Goal: Task Accomplishment & Management: Use online tool/utility

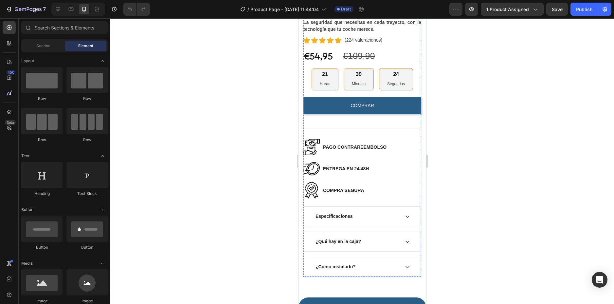
scroll to position [295, 0]
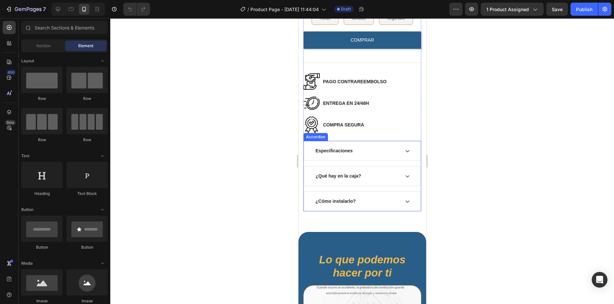
click at [405, 141] on div "Especificaciones" at bounding box center [362, 150] width 117 height 19
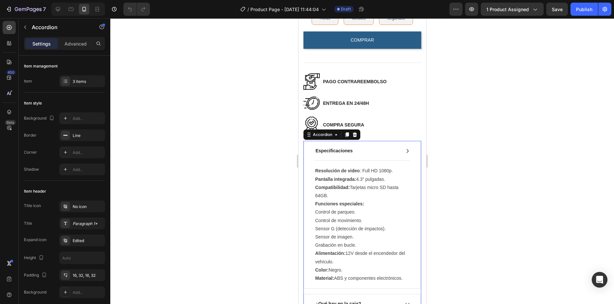
click at [405, 141] on div "Especificaciones" at bounding box center [362, 150] width 117 height 19
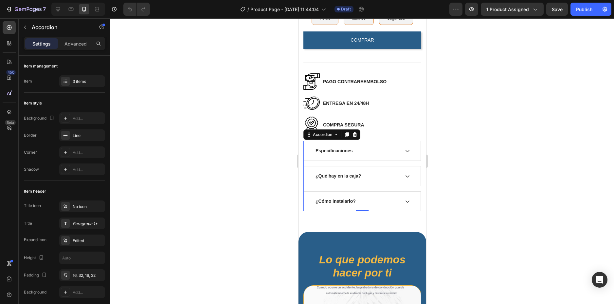
click at [405, 175] on icon at bounding box center [407, 176] width 4 height 2
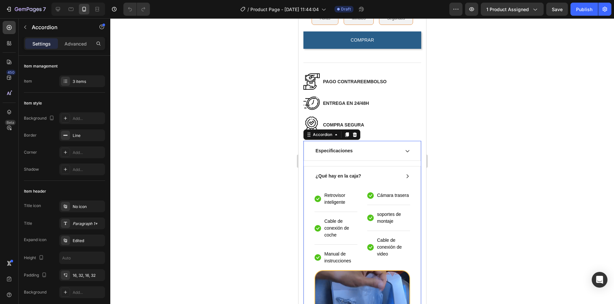
click at [401, 176] on div "¿Qué hay en la caja?" at bounding box center [362, 175] width 117 height 19
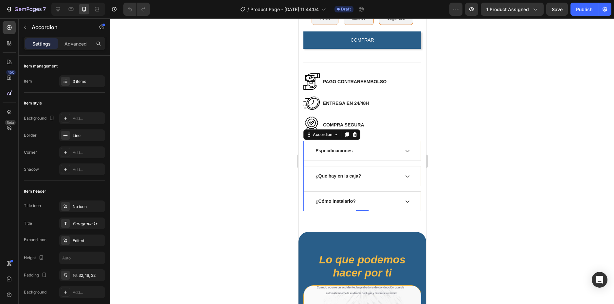
click at [405, 199] on icon at bounding box center [407, 201] width 5 height 5
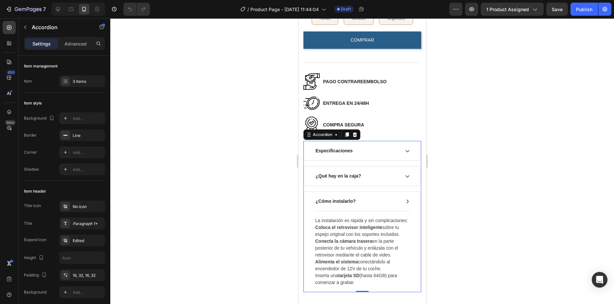
click at [405, 199] on icon at bounding box center [407, 201] width 5 height 5
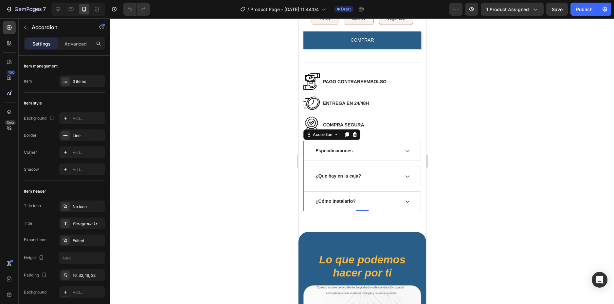
click at [402, 177] on div "¿Qué hay en la caja?" at bounding box center [362, 175] width 117 height 19
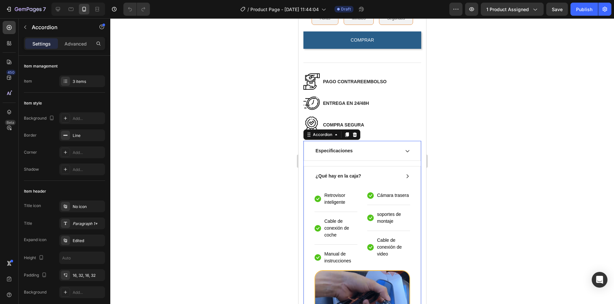
click at [402, 177] on div "¿Qué hay en la caja?" at bounding box center [362, 175] width 117 height 19
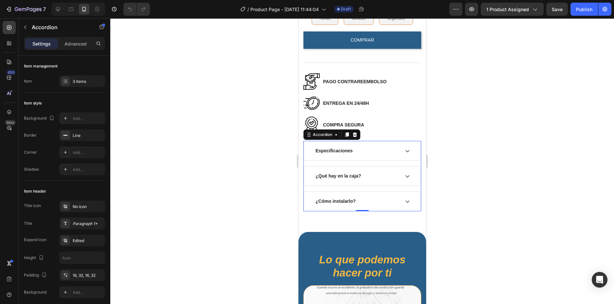
click at [405, 199] on icon at bounding box center [407, 201] width 5 height 5
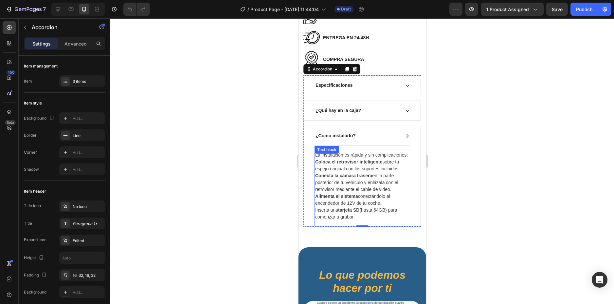
scroll to position [393, 0]
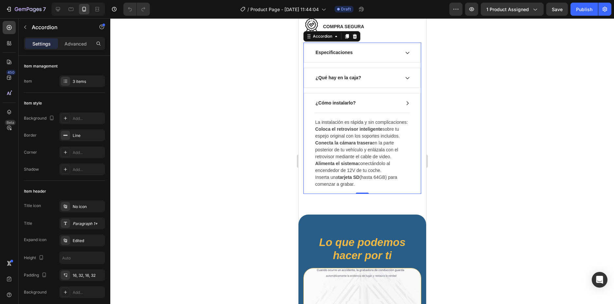
click at [405, 101] on icon at bounding box center [407, 103] width 5 height 5
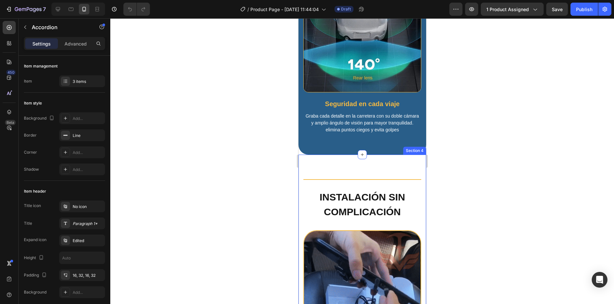
scroll to position [1048, 0]
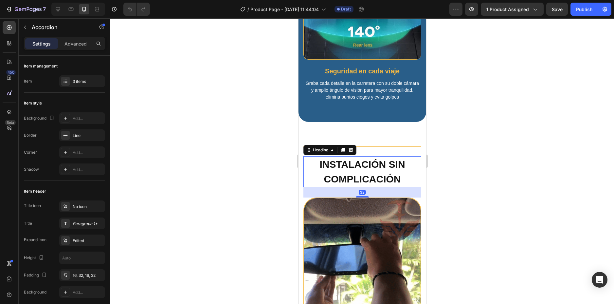
click at [373, 168] on h2 "Instalación sin complicación" at bounding box center [362, 171] width 118 height 31
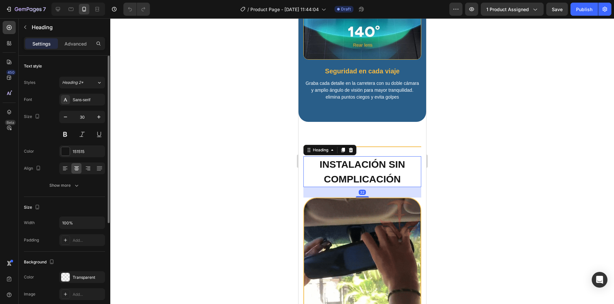
click at [74, 158] on div "Font Sans-serif Size 30 Color 151515 Align Show more" at bounding box center [64, 143] width 81 height 98
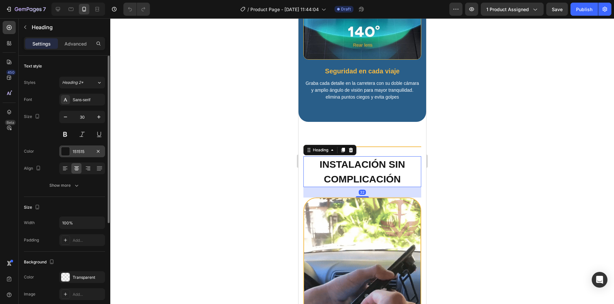
click at [73, 154] on div "151515" at bounding box center [82, 152] width 19 height 6
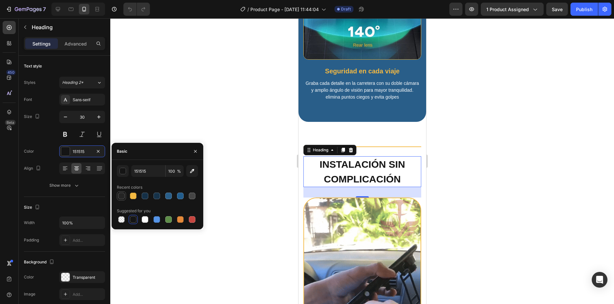
click at [121, 197] on div at bounding box center [121, 196] width 7 height 7
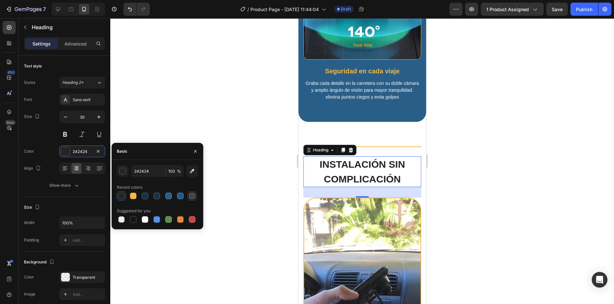
click at [191, 198] on div at bounding box center [192, 196] width 7 height 7
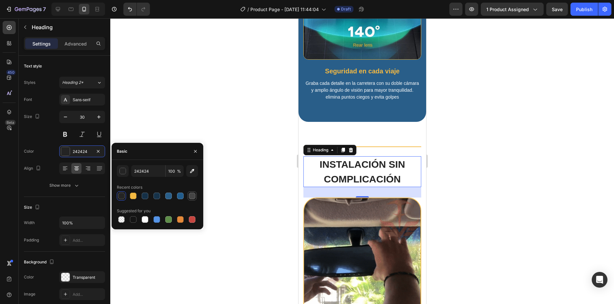
type input "454545"
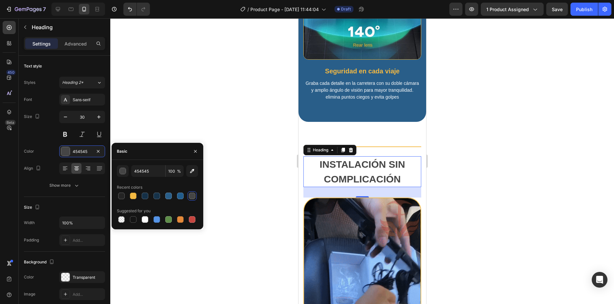
click at [486, 145] on div at bounding box center [362, 161] width 504 height 286
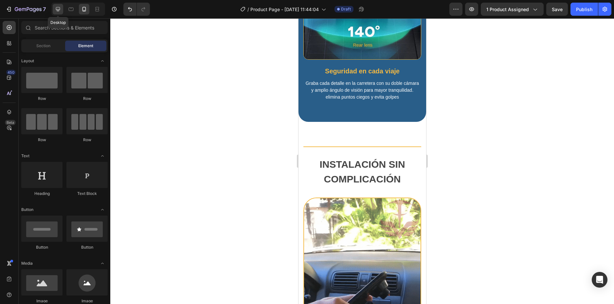
click at [56, 6] on icon at bounding box center [58, 9] width 7 height 7
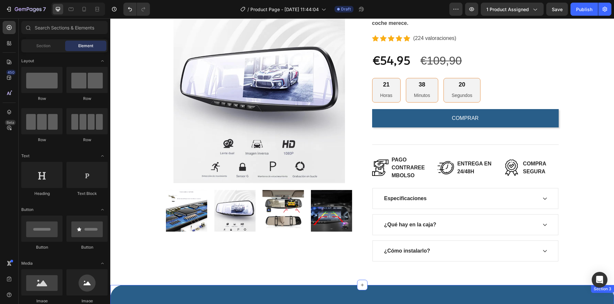
scroll to position [72, 0]
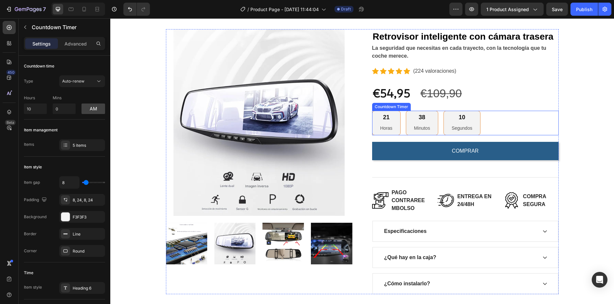
click at [397, 124] on div "21 Horas" at bounding box center [386, 123] width 28 height 25
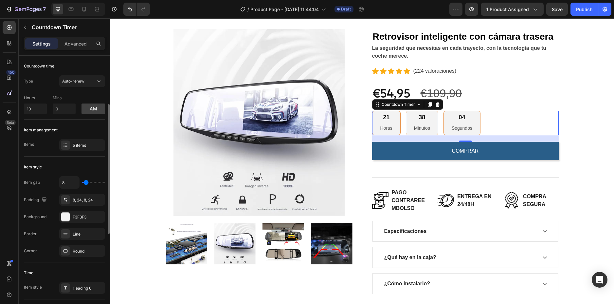
scroll to position [33, 0]
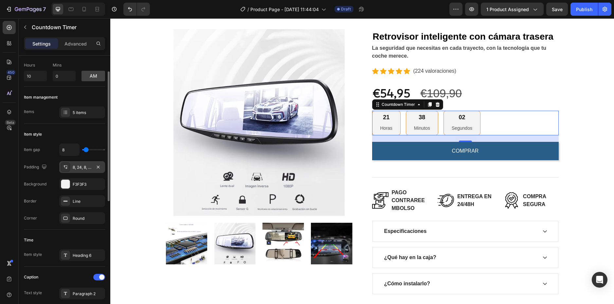
click at [71, 165] on div "8, 24, 8, 24" at bounding box center [82, 167] width 46 height 12
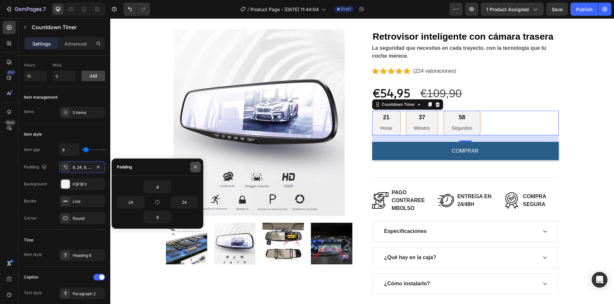
click at [197, 163] on button "button" at bounding box center [195, 167] width 10 height 10
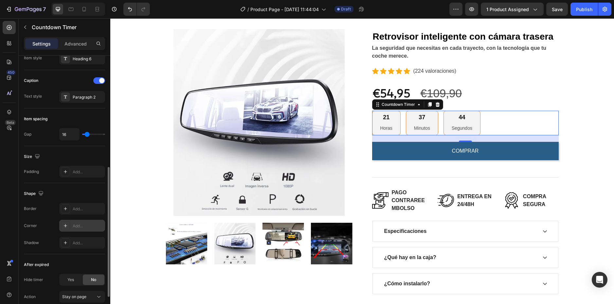
scroll to position [262, 0]
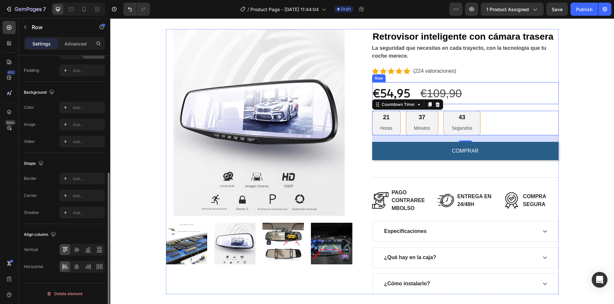
click at [504, 95] on div "€54,95 Product Price Product Price €109,90 Compare Price Compare Price Row" at bounding box center [465, 93] width 187 height 22
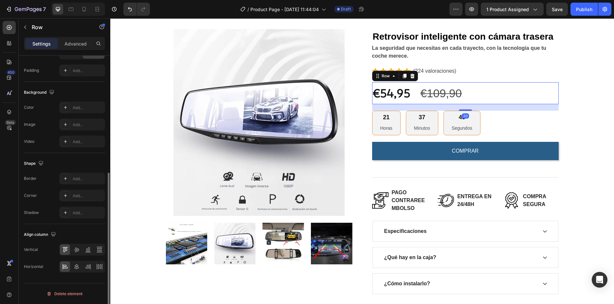
scroll to position [0, 0]
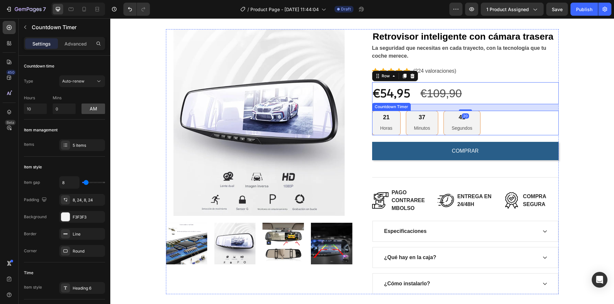
click at [509, 121] on div "21 Horas 37 Minutos 41 Segundos" at bounding box center [465, 123] width 187 height 25
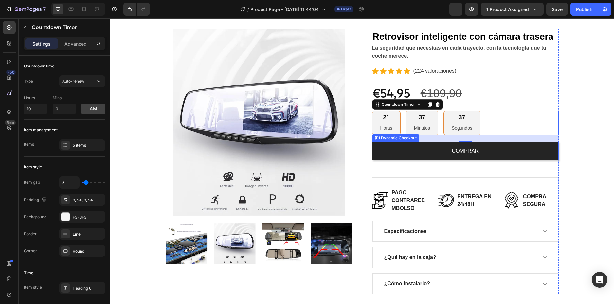
click at [401, 154] on button "COMPRAR" at bounding box center [465, 151] width 187 height 18
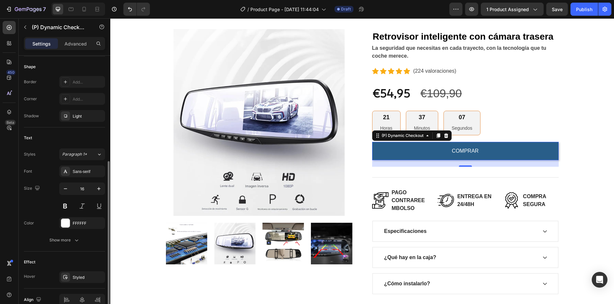
scroll to position [229, 0]
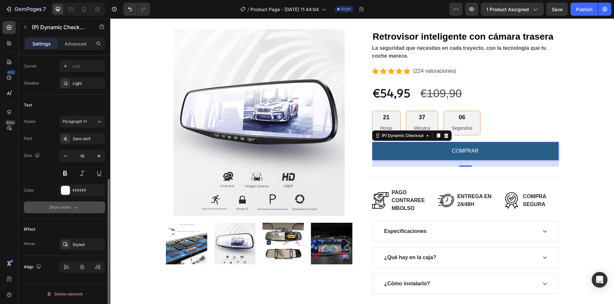
click at [67, 206] on div "Show more" at bounding box center [64, 207] width 30 height 7
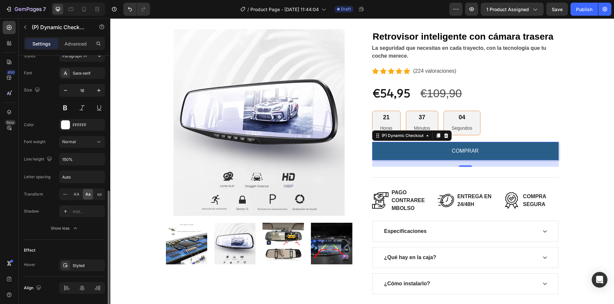
scroll to position [316, 0]
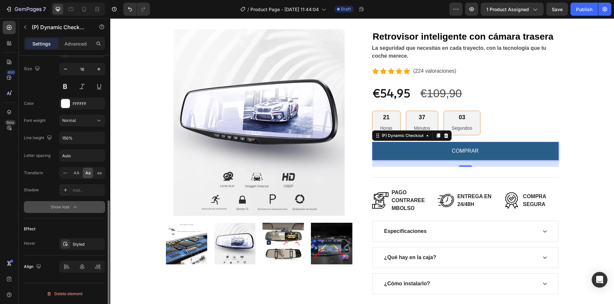
click at [60, 206] on div "Show less" at bounding box center [65, 207] width 28 height 7
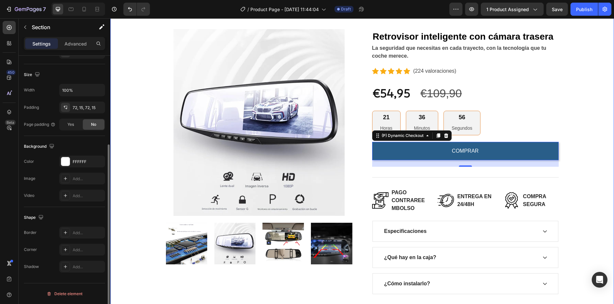
click at [584, 103] on div "Product Images Retrovisor inteligente con cámara trasera (P) Title La seguridad…" at bounding box center [362, 161] width 494 height 265
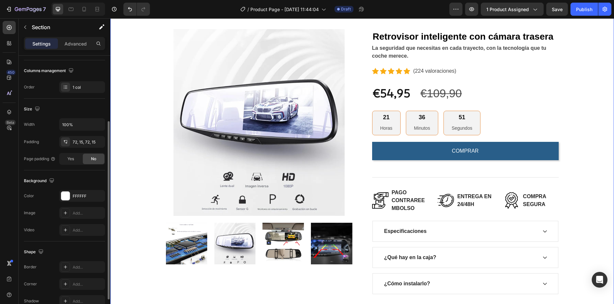
scroll to position [65, 0]
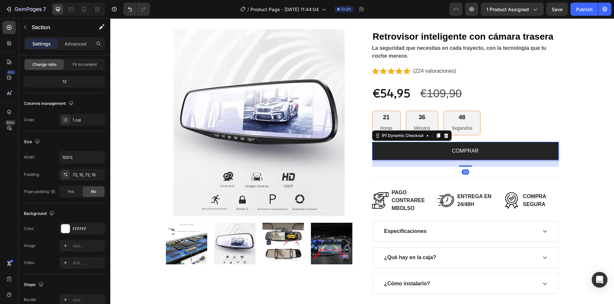
click at [398, 144] on button "COMPRAR" at bounding box center [465, 151] width 187 height 18
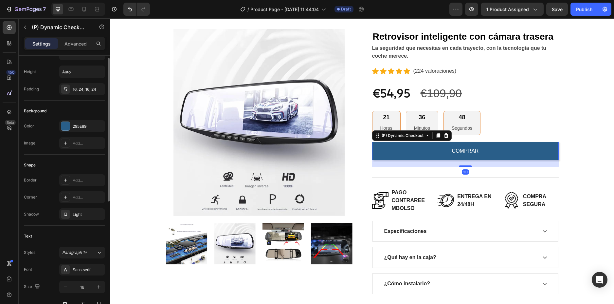
scroll to position [164, 0]
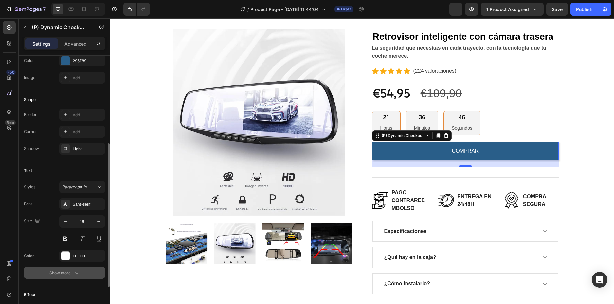
click at [59, 278] on button "Show more" at bounding box center [64, 273] width 81 height 12
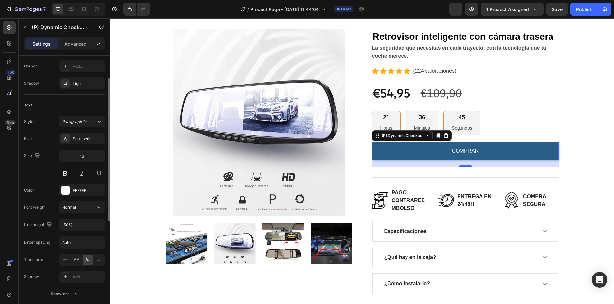
scroll to position [316, 0]
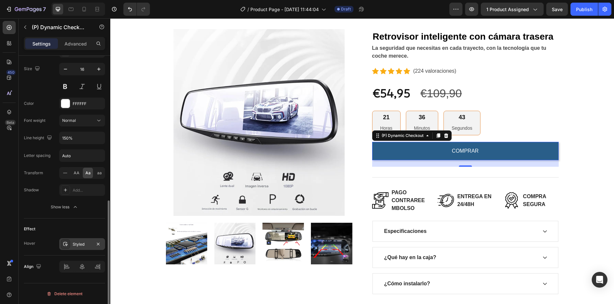
click at [70, 245] on div at bounding box center [65, 243] width 9 height 9
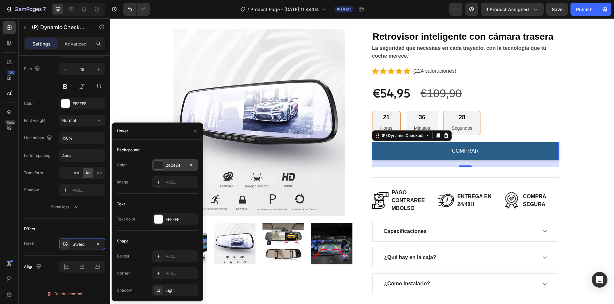
click at [163, 161] on div "242424" at bounding box center [175, 165] width 46 height 12
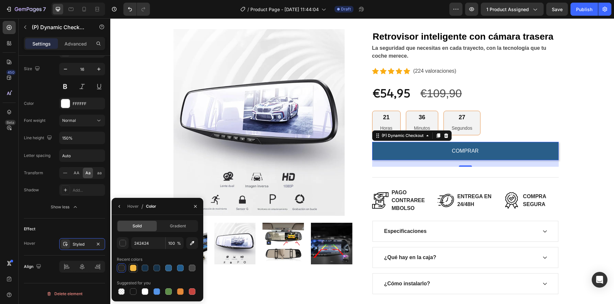
click at [136, 269] on div at bounding box center [133, 268] width 7 height 7
click at [134, 290] on div at bounding box center [133, 291] width 7 height 7
click at [195, 270] on div at bounding box center [192, 268] width 7 height 7
click at [131, 294] on div at bounding box center [133, 291] width 7 height 7
type input "151515"
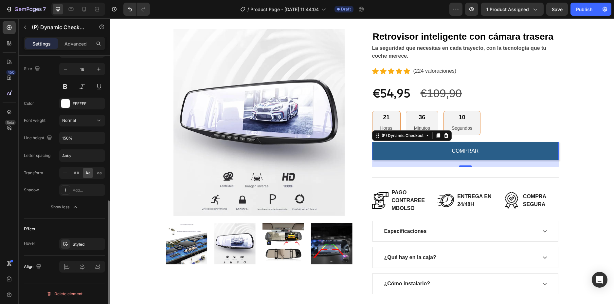
click at [68, 234] on div "Effect" at bounding box center [64, 229] width 81 height 10
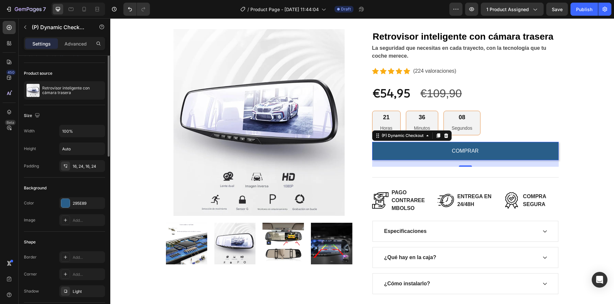
scroll to position [0, 0]
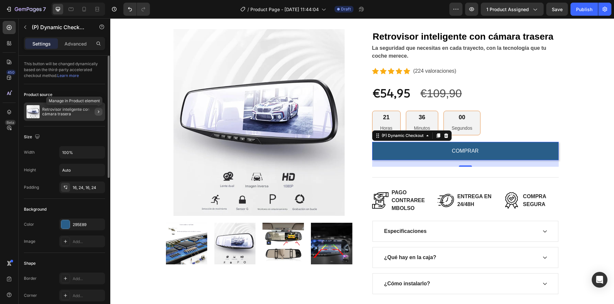
click at [97, 112] on icon "button" at bounding box center [98, 111] width 5 height 5
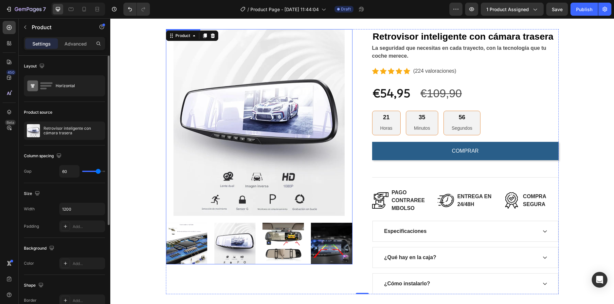
click at [223, 115] on img at bounding box center [259, 122] width 187 height 187
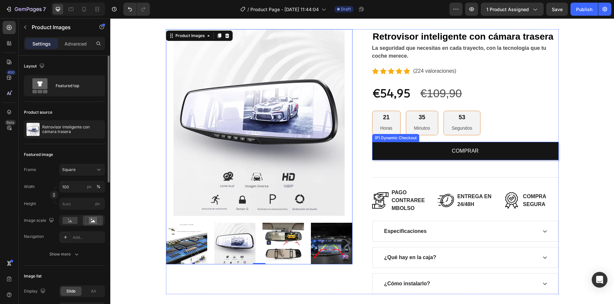
click at [401, 150] on button "COMPRAR" at bounding box center [465, 151] width 187 height 18
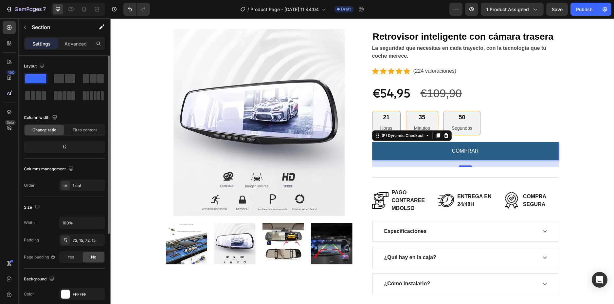
click at [146, 128] on div "Product Images Retrovisor inteligente con cámara trasera (P) Title La seguridad…" at bounding box center [362, 161] width 494 height 265
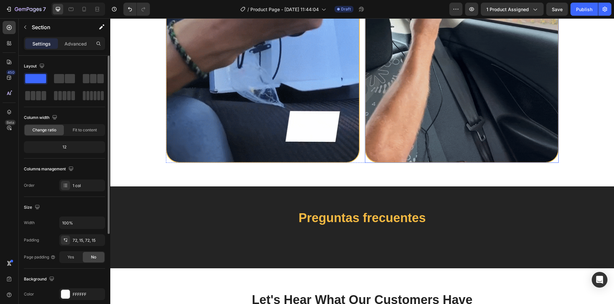
scroll to position [1382, 0]
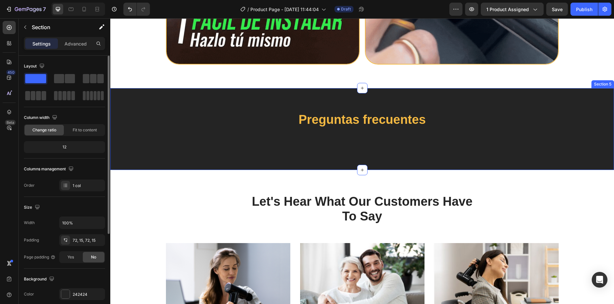
click at [203, 150] on div "Preguntas frecuentes Heading Section 5" at bounding box center [362, 129] width 504 height 82
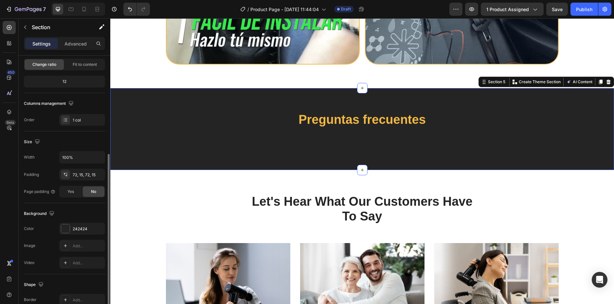
scroll to position [98, 0]
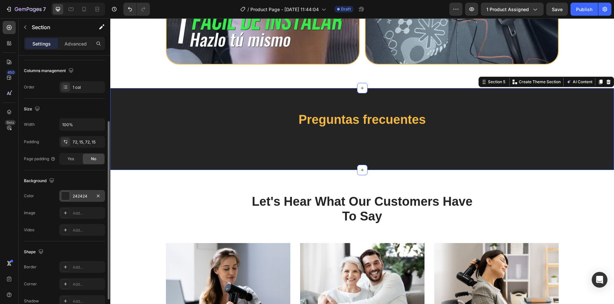
click at [74, 198] on div "242424" at bounding box center [82, 196] width 19 height 6
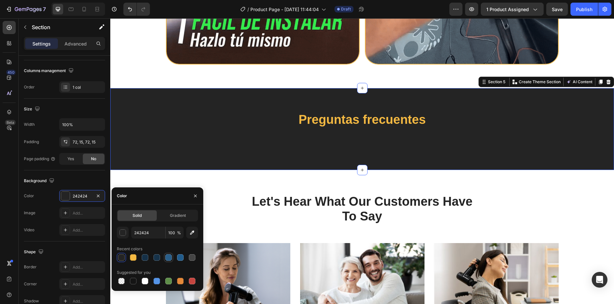
click at [168, 256] on div at bounding box center [168, 257] width 7 height 7
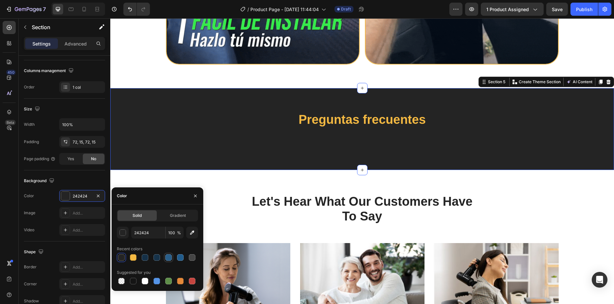
type input "295E89"
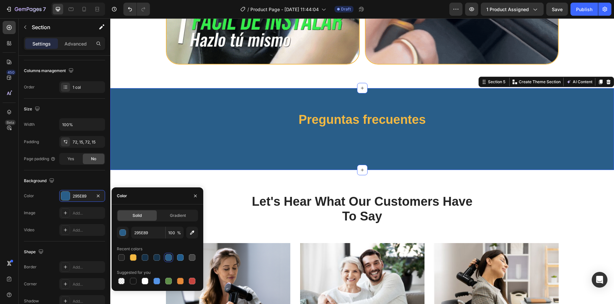
click at [200, 134] on div "Preguntas frecuentes Heading" at bounding box center [362, 129] width 494 height 35
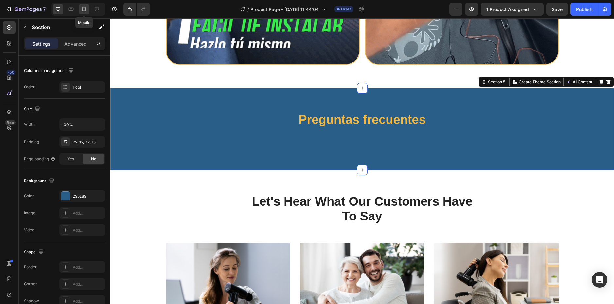
click at [87, 8] on icon at bounding box center [84, 9] width 7 height 7
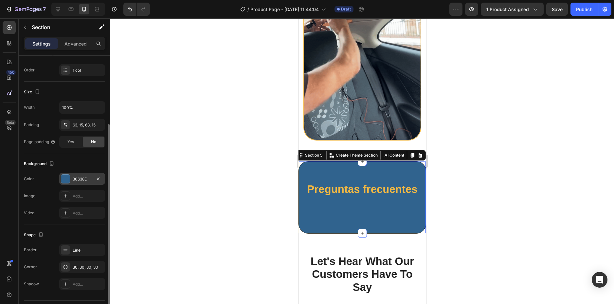
scroll to position [116, 0]
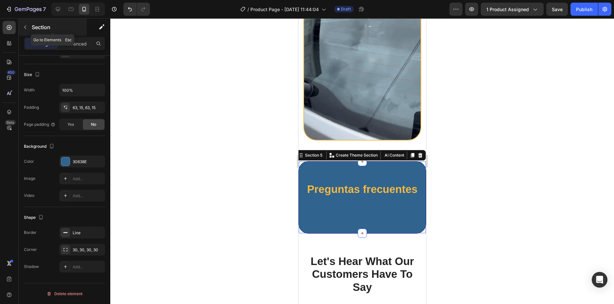
click at [24, 26] on icon "button" at bounding box center [25, 27] width 5 height 5
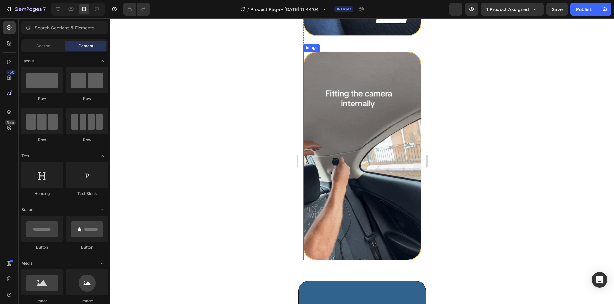
scroll to position [1572, 0]
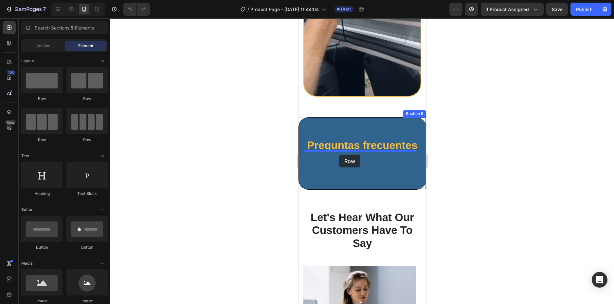
drag, startPoint x: 381, startPoint y: 102, endPoint x: 339, endPoint y: 155, distance: 67.1
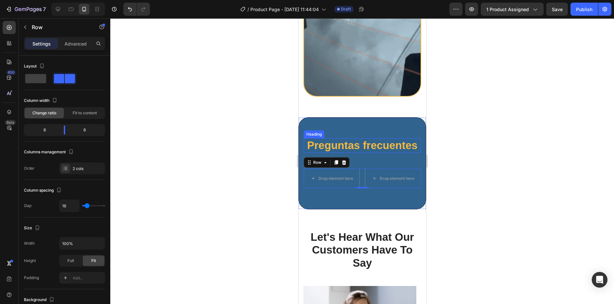
click at [327, 138] on h2 "Preguntas frecuentes" at bounding box center [362, 145] width 117 height 14
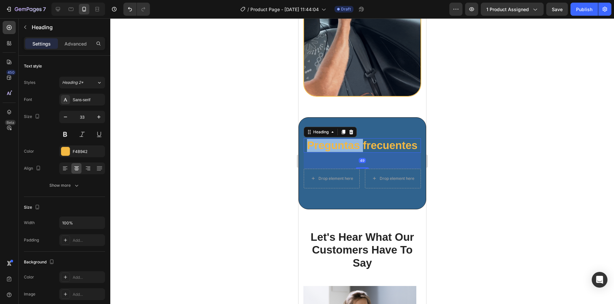
click at [327, 138] on h2 "Preguntas frecuentes" at bounding box center [362, 145] width 117 height 14
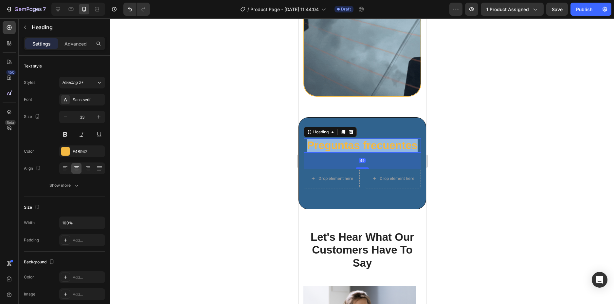
click at [327, 139] on p "Preguntas frecuentes" at bounding box center [362, 145] width 116 height 13
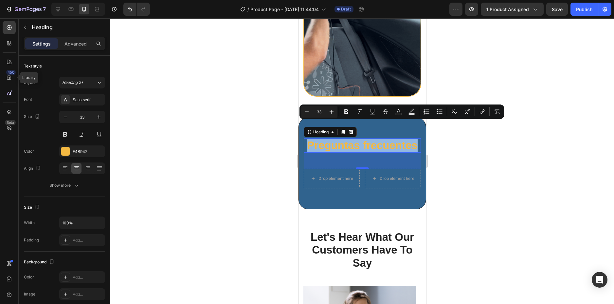
click at [372, 139] on p "Preguntas frecuentes" at bounding box center [362, 145] width 116 height 13
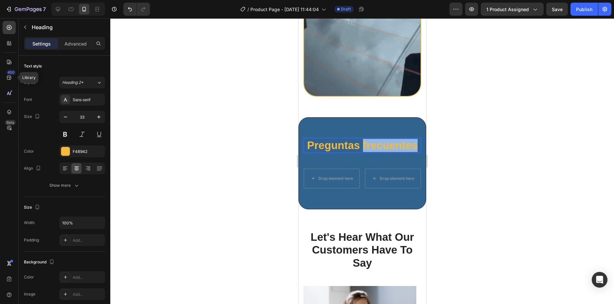
click at [372, 139] on p "Preguntas frecuentes" at bounding box center [362, 145] width 116 height 13
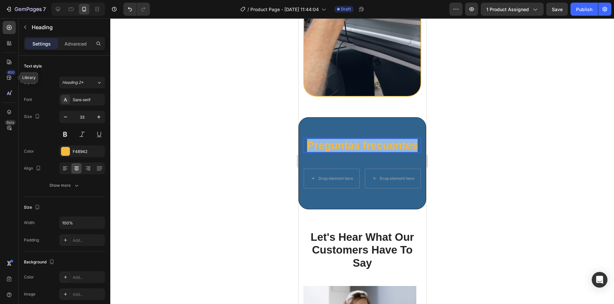
click at [372, 139] on p "Preguntas frecuentes" at bounding box center [362, 145] width 116 height 13
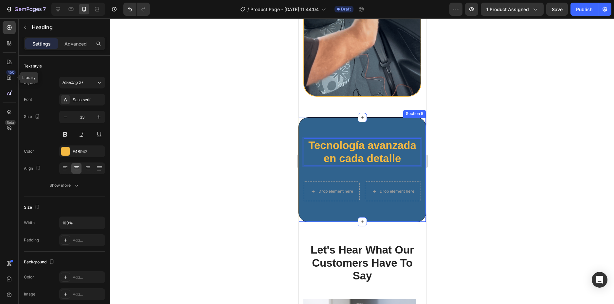
click at [326, 156] on div "Tecnología avanzada en cada detalle Heading 49 Drop element here Drop element h…" at bounding box center [362, 169] width 117 height 63
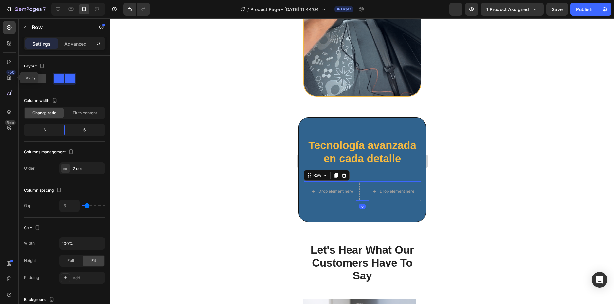
click at [359, 181] on div "Drop element here Drop element here Row 0" at bounding box center [362, 191] width 117 height 20
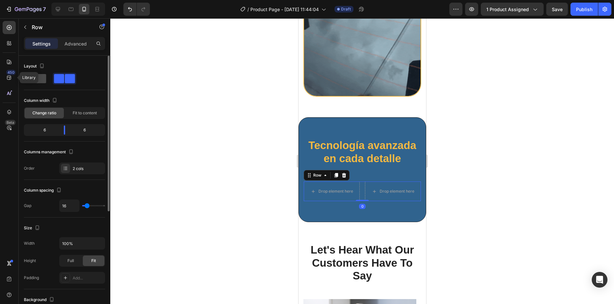
click at [43, 81] on span at bounding box center [35, 78] width 21 height 9
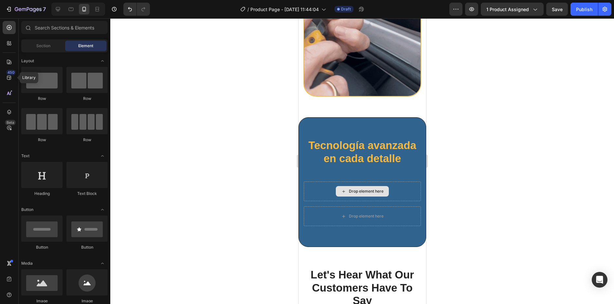
click at [345, 186] on div "Drop element here" at bounding box center [362, 191] width 53 height 10
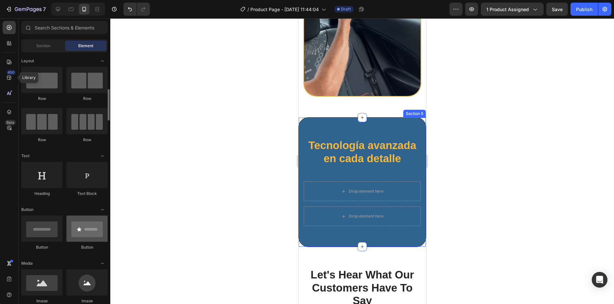
scroll to position [33, 0]
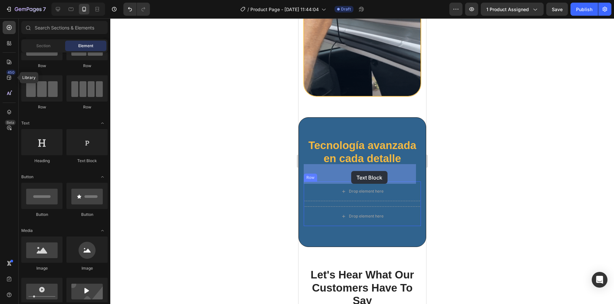
drag, startPoint x: 435, startPoint y: 189, endPoint x: 351, endPoint y: 171, distance: 85.4
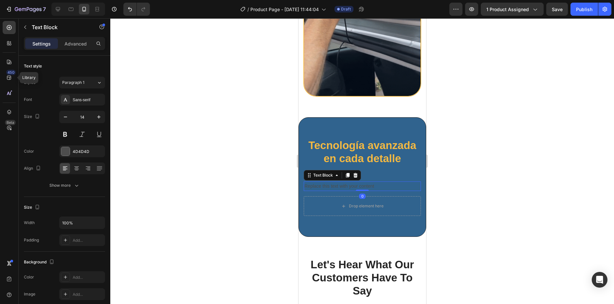
click at [346, 181] on div "Replace this text with your content" at bounding box center [362, 185] width 117 height 9
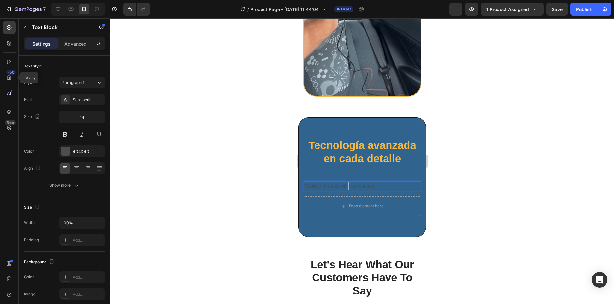
click at [346, 182] on p "Replace this text with your content" at bounding box center [362, 186] width 116 height 8
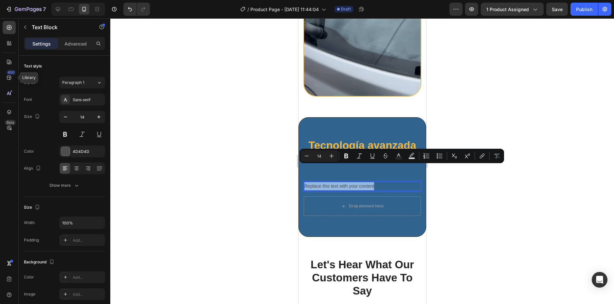
click at [346, 182] on p "Replace this text with your content" at bounding box center [362, 186] width 116 height 8
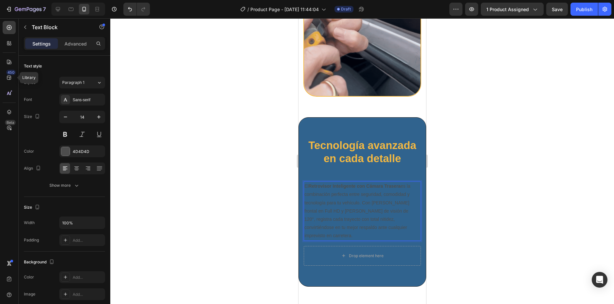
click at [340, 183] on strong "Retrovisor Inteligente con Cámara Trasera" at bounding box center [354, 185] width 92 height 5
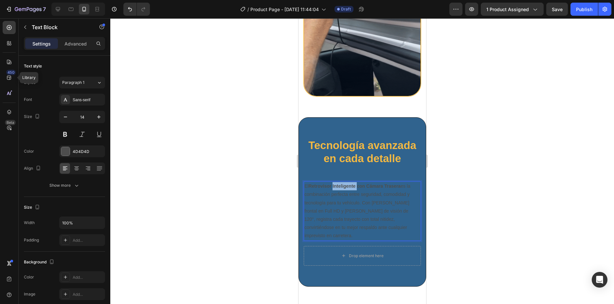
click at [340, 183] on strong "Retrovisor Inteligente con Cámara Trasera" at bounding box center [354, 185] width 92 height 5
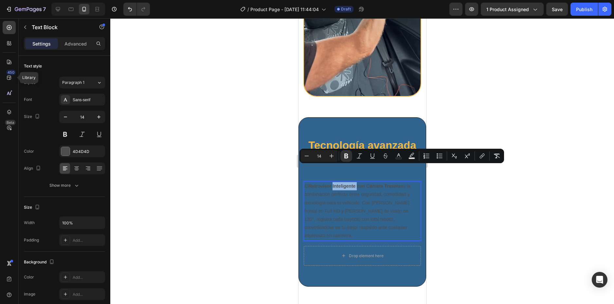
click at [340, 183] on strong "Retrovisor Inteligente con Cámara Trasera" at bounding box center [354, 185] width 92 height 5
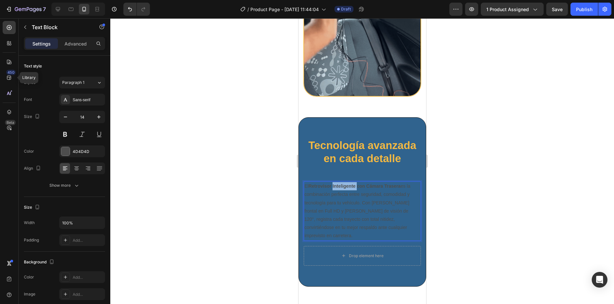
click at [340, 183] on strong "Retrovisor Inteligente con Cámara Trasera" at bounding box center [354, 185] width 92 height 5
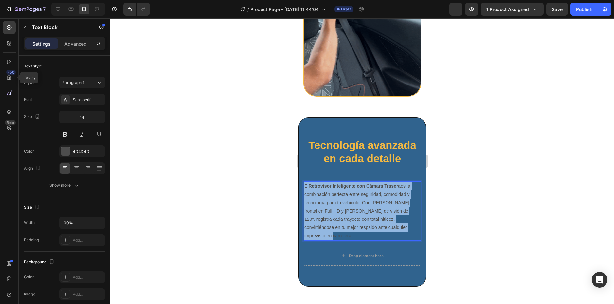
click at [340, 183] on strong "Retrovisor Inteligente con Cámara Trasera" at bounding box center [354, 185] width 92 height 5
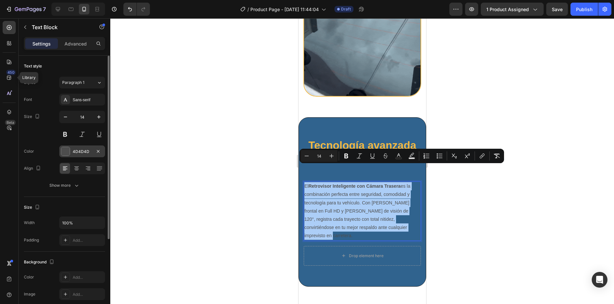
click at [69, 153] on div at bounding box center [65, 151] width 9 height 9
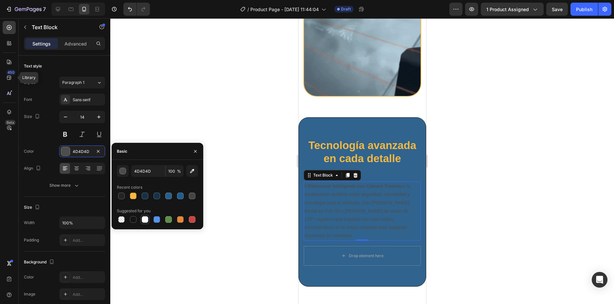
click at [145, 218] on div at bounding box center [145, 219] width 7 height 7
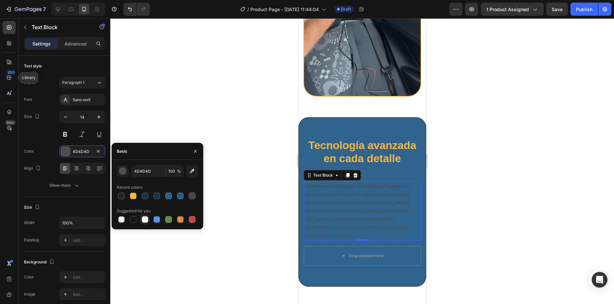
type input "FFFFFF"
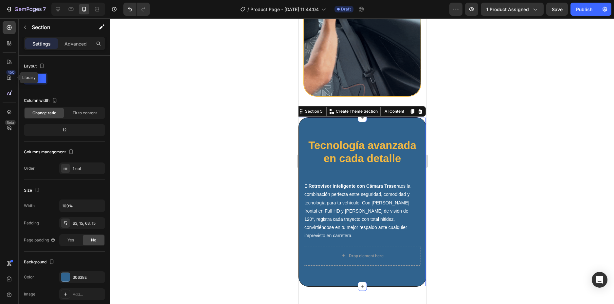
click at [393, 153] on div "Tecnología avanzada en cada detalle Heading El Retrovisor Inteligente con Cámar…" at bounding box center [362, 201] width 117 height 127
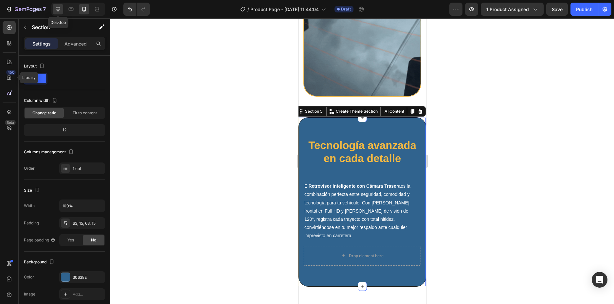
click at [58, 8] on icon at bounding box center [58, 9] width 7 height 7
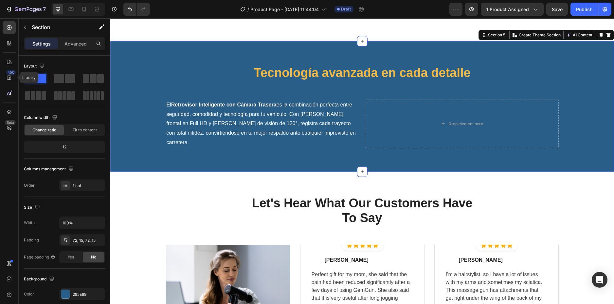
scroll to position [1507, 0]
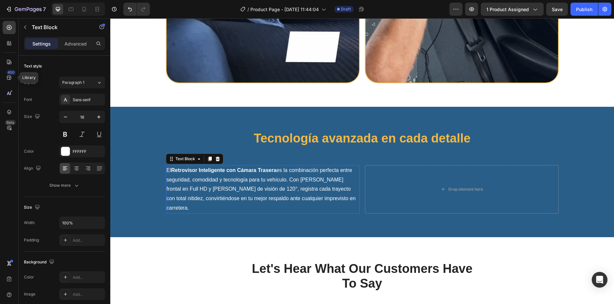
click at [216, 177] on p "El Retrovisor Inteligente con Cámara Trasera es la combinación perfecta entre s…" at bounding box center [263, 189] width 193 height 47
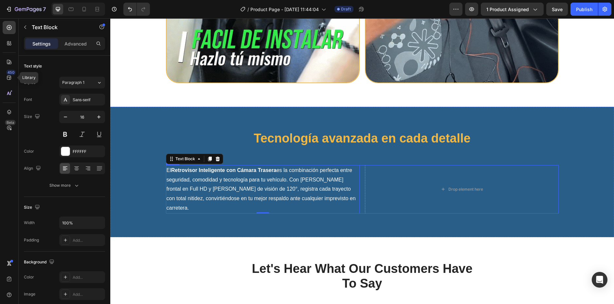
click at [359, 177] on div "El Retrovisor Inteligente con Cámara Trasera es la combinación perfecta entre s…" at bounding box center [362, 189] width 393 height 48
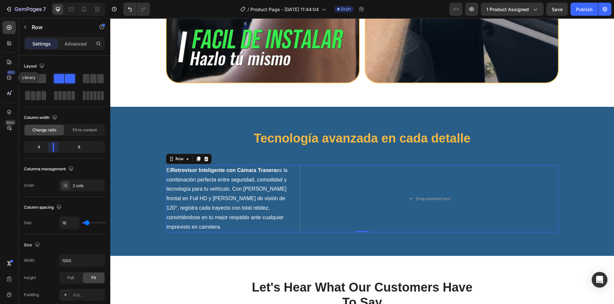
drag, startPoint x: 65, startPoint y: 146, endPoint x: 58, endPoint y: 134, distance: 15.0
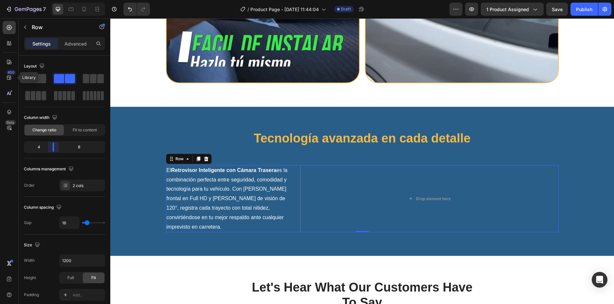
click at [53, 0] on body "7 / Product Page - Aug 22, 11:44:04 Draft Preview 1 product assigned Save Publi…" at bounding box center [307, 0] width 614 height 0
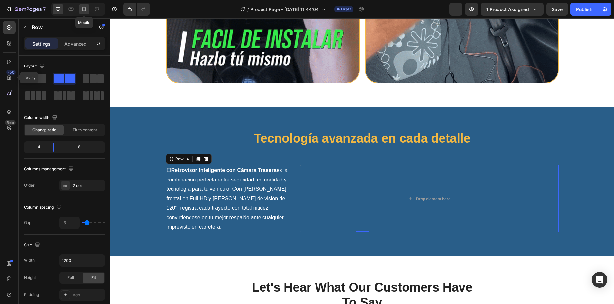
click at [86, 11] on icon at bounding box center [84, 9] width 7 height 7
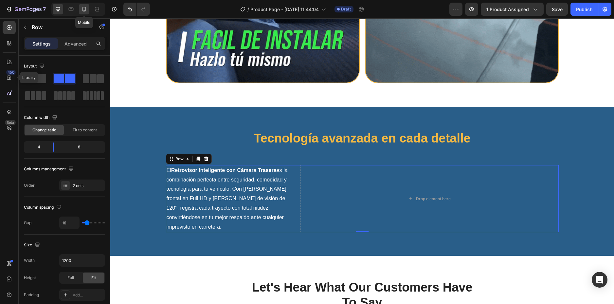
type input "100%"
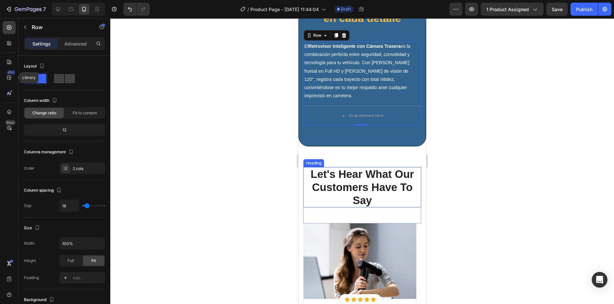
scroll to position [2068, 0]
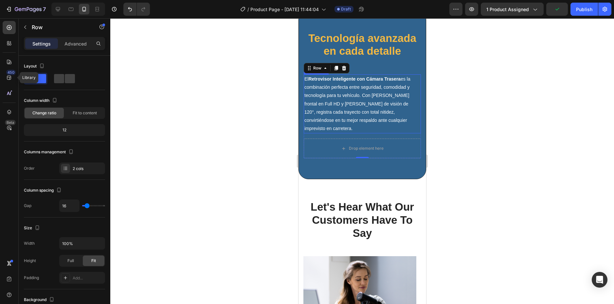
click at [370, 123] on p "El Retrovisor Inteligente con Cámara Trasera es la combinación perfecta entre s…" at bounding box center [362, 104] width 116 height 58
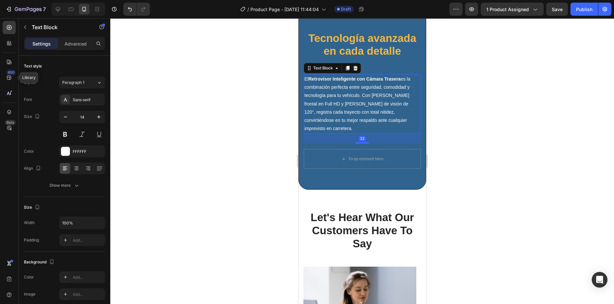
drag, startPoint x: 362, startPoint y: 124, endPoint x: 362, endPoint y: 135, distance: 10.5
click at [362, 142] on div at bounding box center [362, 143] width 13 height 2
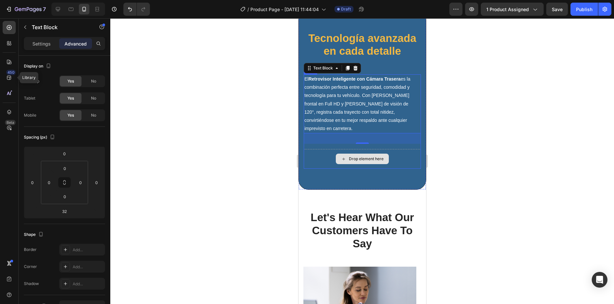
click at [360, 154] on div "Drop element here" at bounding box center [362, 159] width 53 height 10
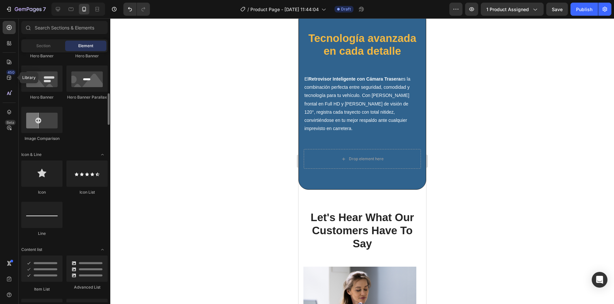
scroll to position [458, 0]
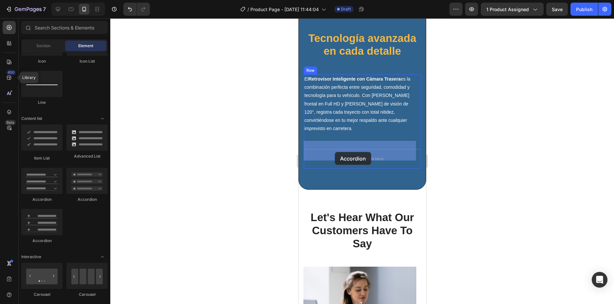
drag, startPoint x: 335, startPoint y: 244, endPoint x: 334, endPoint y: 152, distance: 92.0
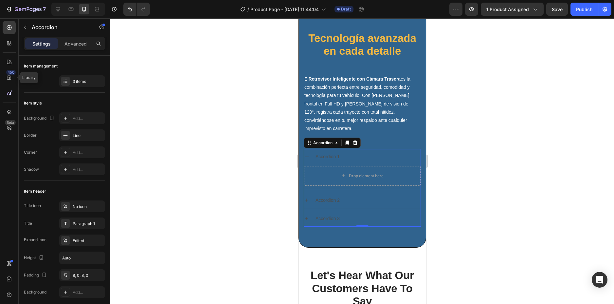
click at [333, 152] on div "Accordion 1" at bounding box center [327, 157] width 26 height 10
click at [356, 152] on div "Accordion 1" at bounding box center [367, 157] width 106 height 10
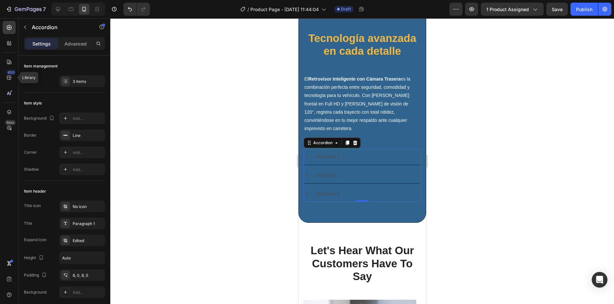
click at [358, 168] on div "Accordion 2" at bounding box center [362, 175] width 117 height 15
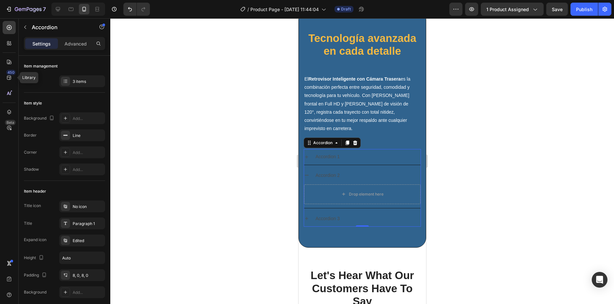
click at [356, 170] on div "Accordion 2" at bounding box center [367, 175] width 106 height 10
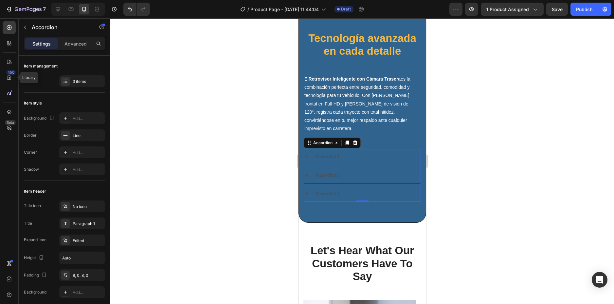
click at [360, 189] on div "Accordion 3" at bounding box center [367, 194] width 106 height 10
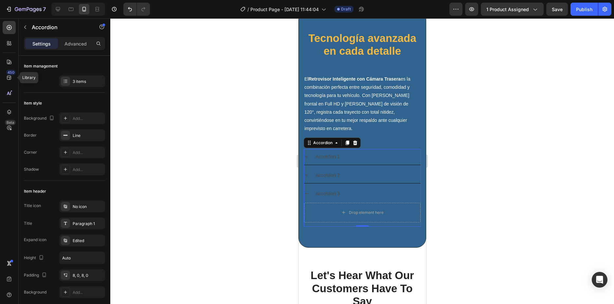
click at [360, 189] on div "Accordion 3" at bounding box center [367, 194] width 106 height 10
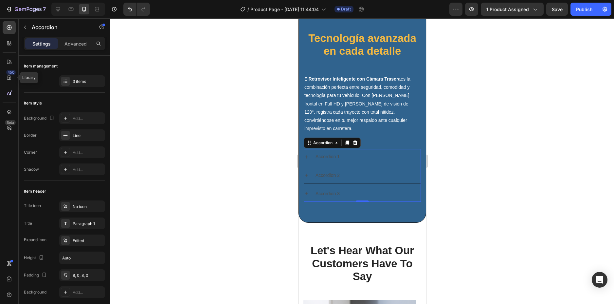
click at [352, 152] on div "Accordion 1" at bounding box center [367, 157] width 106 height 10
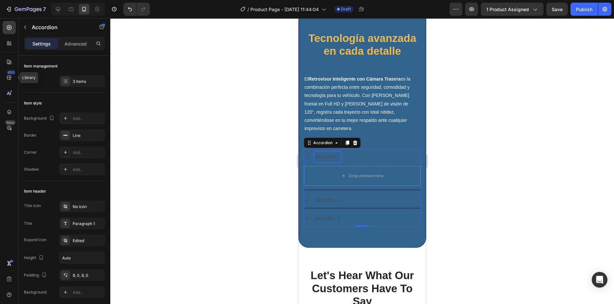
click at [331, 153] on p "Accordion 1" at bounding box center [327, 157] width 24 height 8
click at [377, 140] on div "El Retrovisor Inteligente con Cámara Trasera es la combinación perfecta entre s…" at bounding box center [362, 150] width 117 height 152
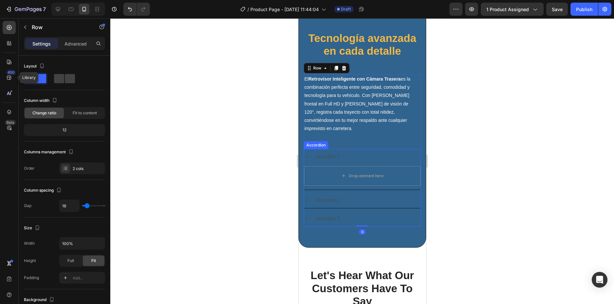
click at [360, 152] on div "Accordion 1" at bounding box center [367, 157] width 106 height 10
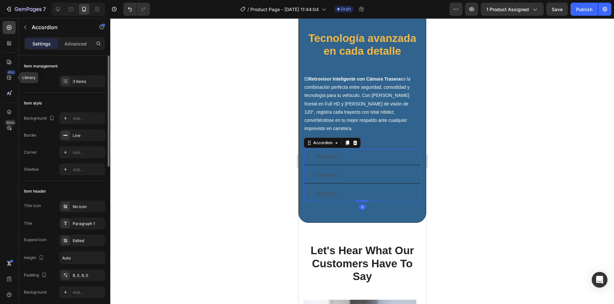
scroll to position [33, 0]
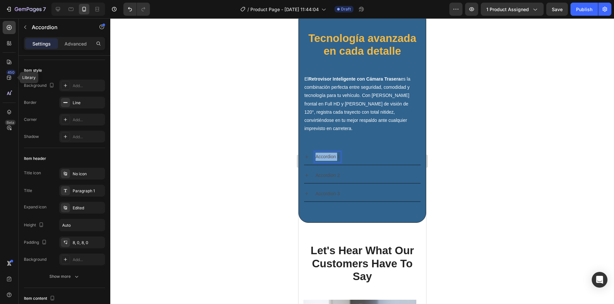
click at [321, 153] on p "Accordion 1" at bounding box center [327, 157] width 24 height 8
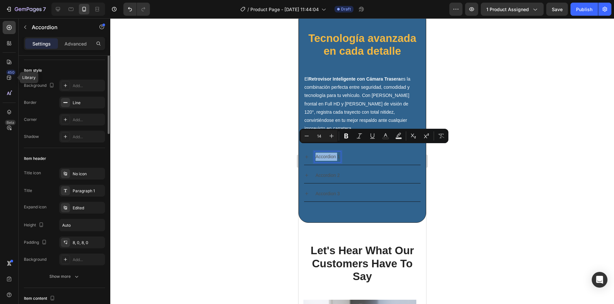
scroll to position [0, 0]
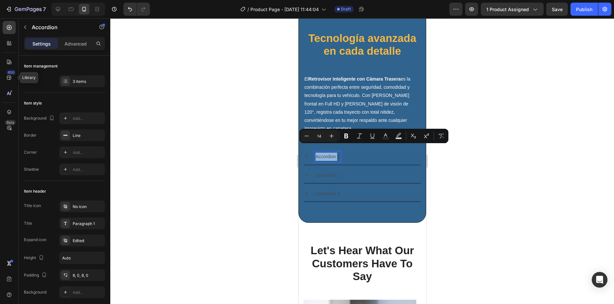
click at [331, 153] on p "Accordion 1" at bounding box center [327, 157] width 24 height 8
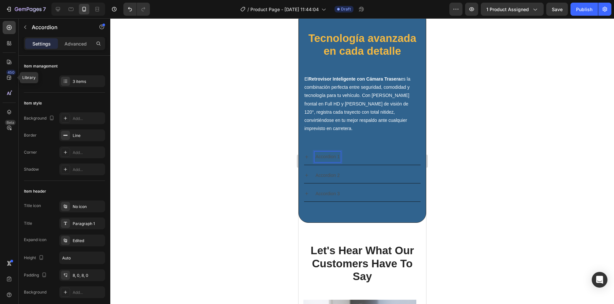
click at [318, 153] on p "Accordion 1" at bounding box center [327, 157] width 24 height 8
click at [307, 154] on icon at bounding box center [306, 156] width 5 height 5
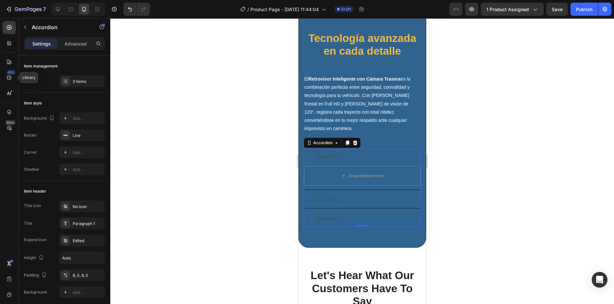
click at [362, 152] on div "Accordion 1" at bounding box center [367, 157] width 106 height 10
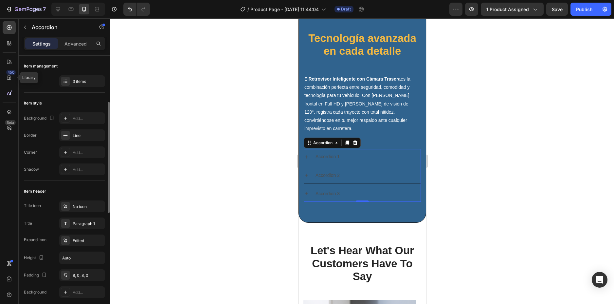
scroll to position [65, 0]
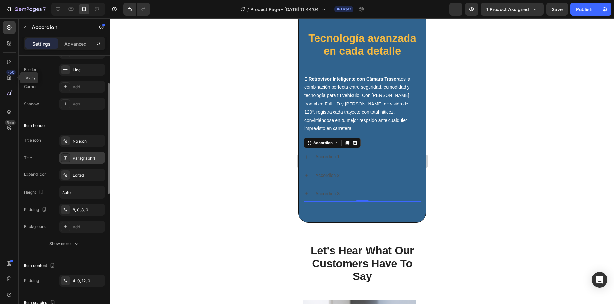
click at [74, 154] on div "Paragraph 1" at bounding box center [82, 158] width 46 height 12
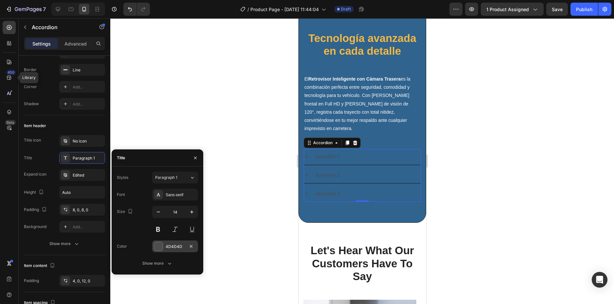
click at [172, 246] on div "4D4D4D" at bounding box center [175, 247] width 19 height 6
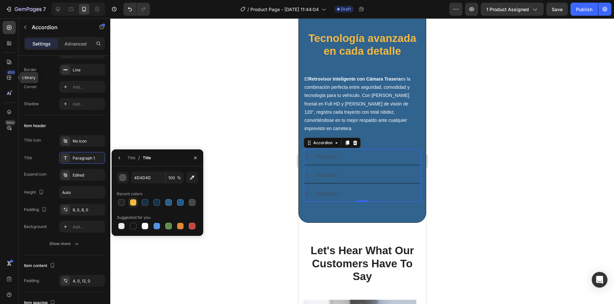
click at [133, 206] on div at bounding box center [133, 202] width 8 height 8
click at [145, 227] on div at bounding box center [145, 226] width 7 height 7
type input "FFFFFF"
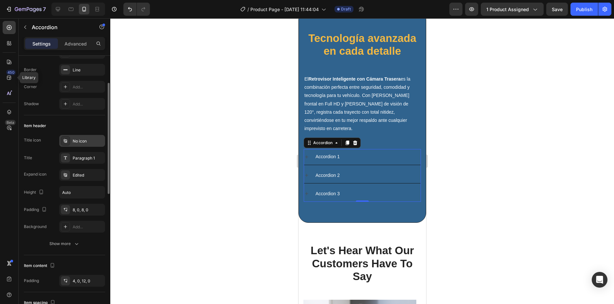
click at [80, 142] on div "No icon" at bounding box center [88, 141] width 31 height 6
click at [306, 154] on icon at bounding box center [306, 156] width 5 height 5
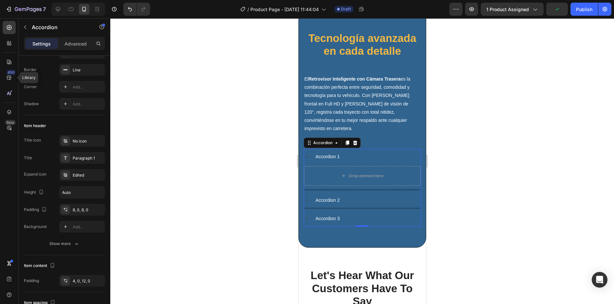
click at [306, 154] on icon at bounding box center [306, 156] width 5 height 5
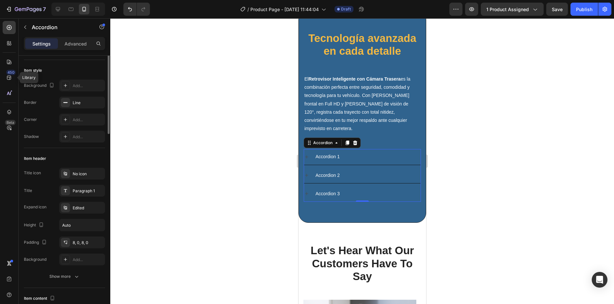
scroll to position [0, 0]
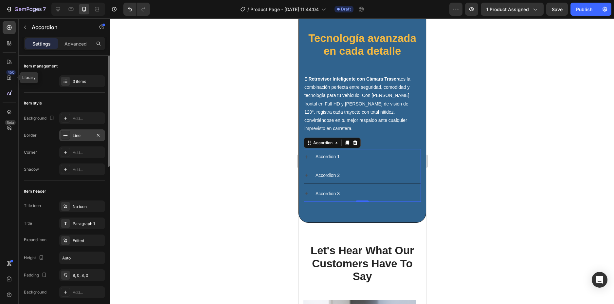
click at [80, 136] on div "Line" at bounding box center [82, 136] width 19 height 6
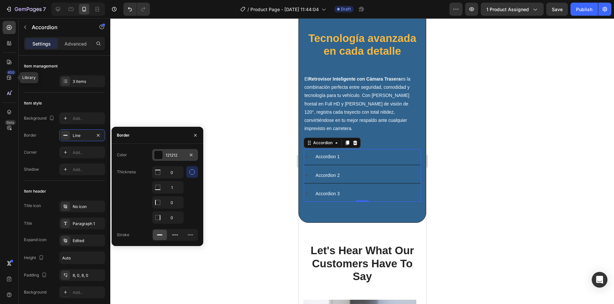
click at [172, 154] on div "121212" at bounding box center [175, 155] width 19 height 6
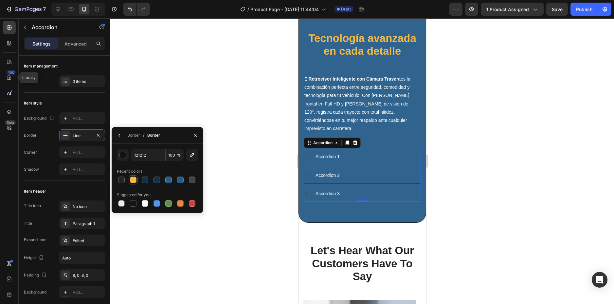
click at [135, 180] on div at bounding box center [133, 180] width 7 height 7
click at [144, 204] on div at bounding box center [145, 203] width 7 height 7
type input "FFFFFF"
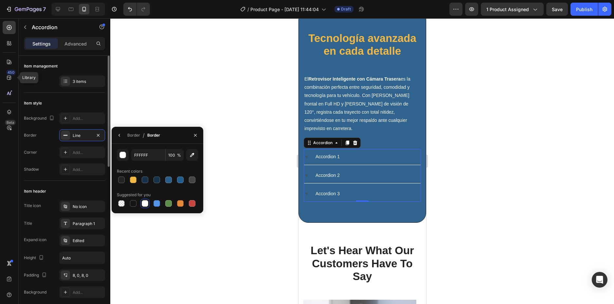
click at [52, 143] on div "Background Add... Border Line Corner Add... Shadow Add..." at bounding box center [64, 143] width 81 height 63
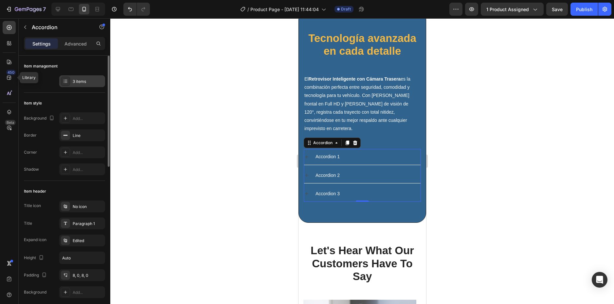
click at [74, 83] on div "3 items" at bounding box center [88, 82] width 31 height 6
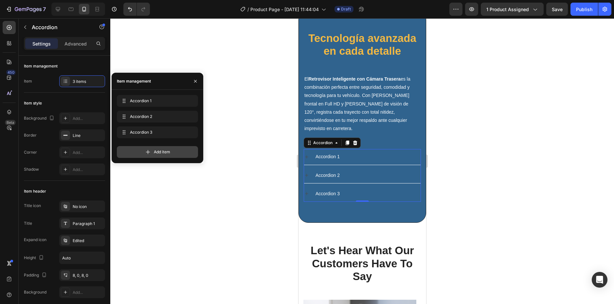
click at [145, 152] on icon at bounding box center [148, 152] width 7 height 7
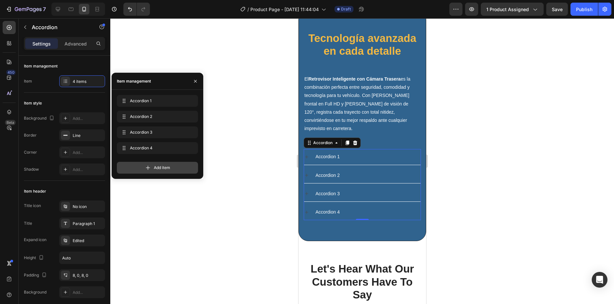
click at [159, 166] on span "Add item" at bounding box center [162, 168] width 16 height 6
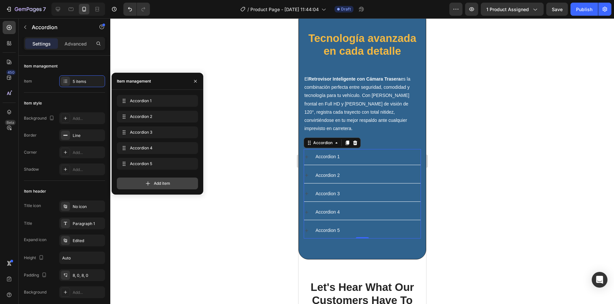
click at [162, 181] on span "Add item" at bounding box center [162, 183] width 16 height 6
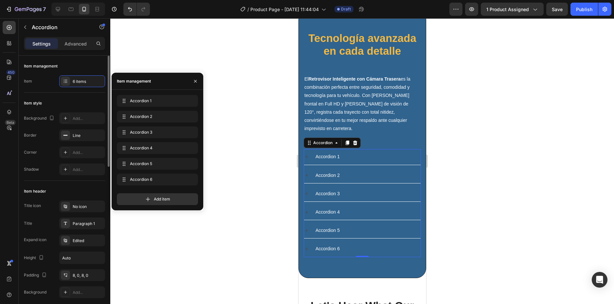
click at [65, 104] on div "Item style" at bounding box center [64, 103] width 81 height 10
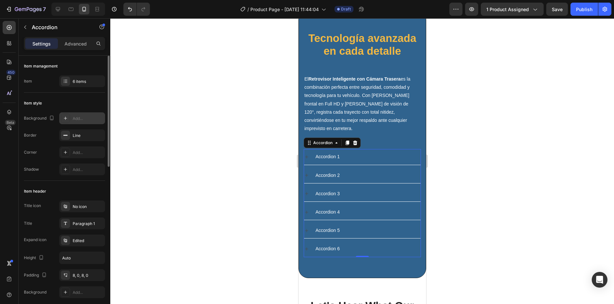
drag, startPoint x: 81, startPoint y: 121, endPoint x: 85, endPoint y: 122, distance: 4.7
click at [81, 121] on div "Add..." at bounding box center [88, 119] width 31 height 6
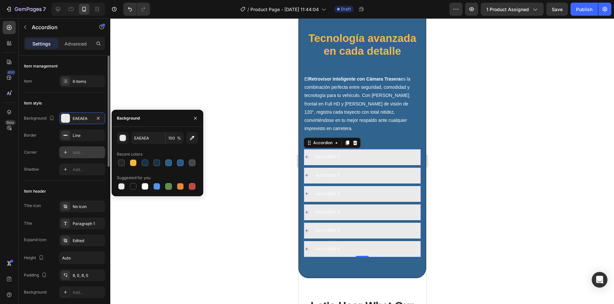
click at [85, 151] on div "Add..." at bounding box center [88, 153] width 31 height 6
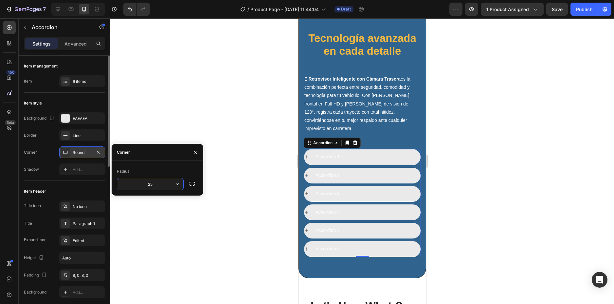
type input "2"
type input "15"
click at [196, 151] on icon "button" at bounding box center [195, 152] width 5 height 5
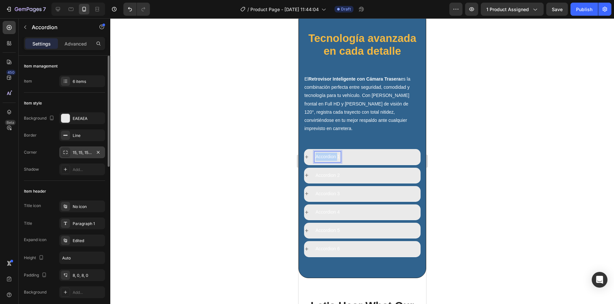
click at [328, 153] on p "Accordion 1" at bounding box center [327, 157] width 24 height 8
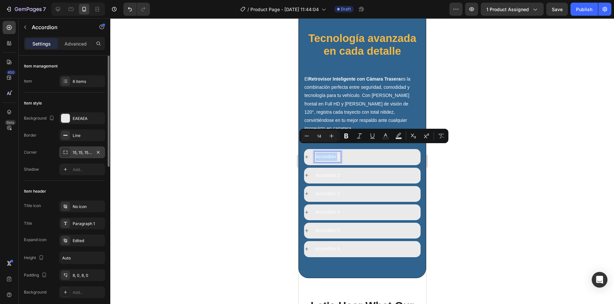
click at [332, 153] on p "Accordion 1" at bounding box center [327, 157] width 24 height 8
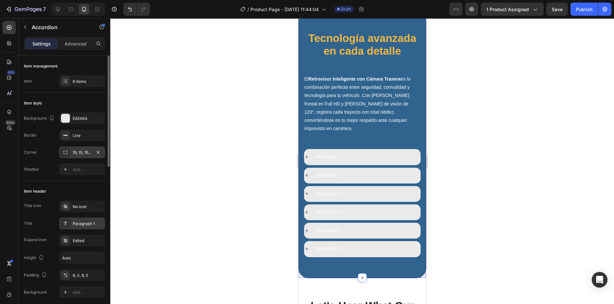
click at [82, 222] on div "Paragraph 1" at bounding box center [88, 224] width 31 height 6
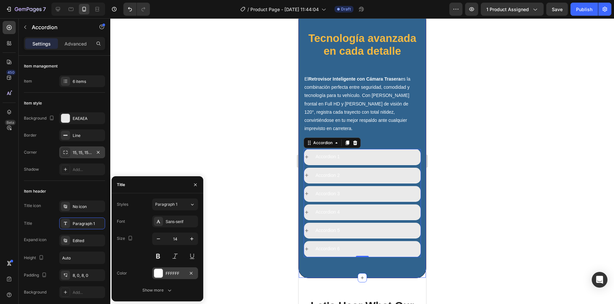
click at [160, 271] on div at bounding box center [158, 273] width 9 height 9
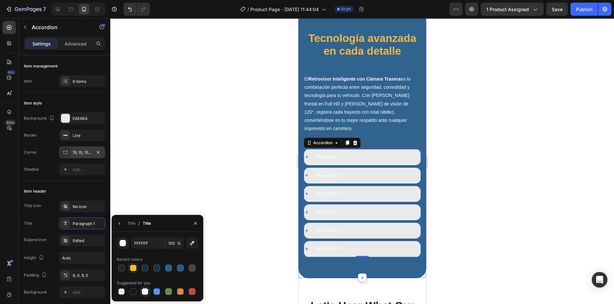
click at [132, 266] on div at bounding box center [133, 268] width 7 height 7
type input "F4B942"
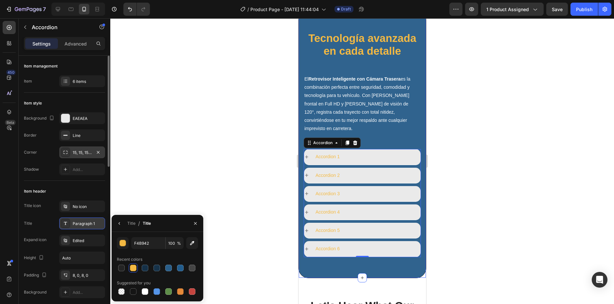
click at [83, 222] on div "Paragraph 1" at bounding box center [88, 224] width 31 height 6
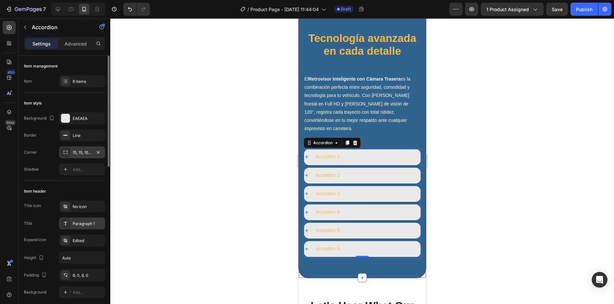
click at [83, 222] on div "Paragraph 1" at bounding box center [88, 224] width 31 height 6
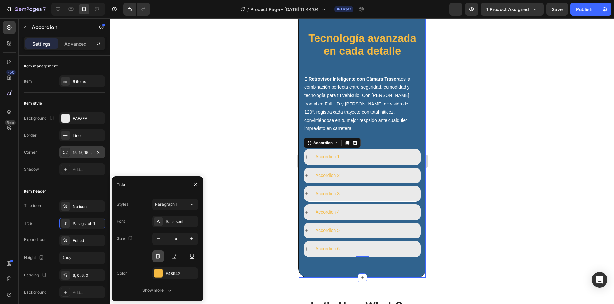
click at [160, 255] on button at bounding box center [158, 256] width 12 height 12
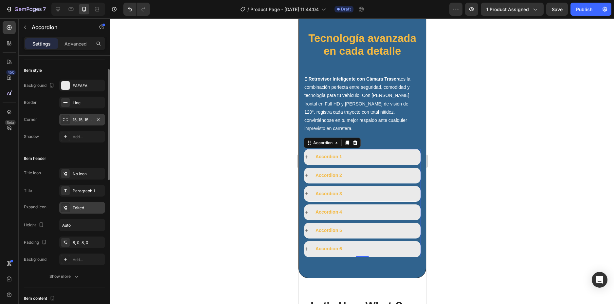
click at [73, 211] on div "Edited" at bounding box center [88, 208] width 31 height 6
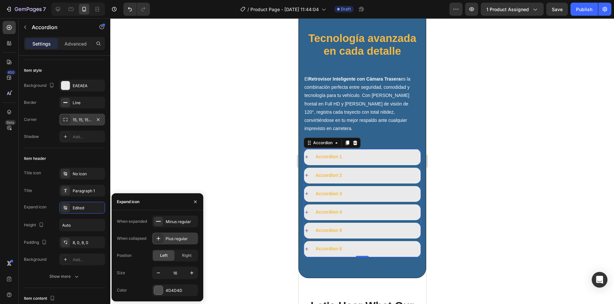
click at [163, 238] on div at bounding box center [158, 238] width 9 height 9
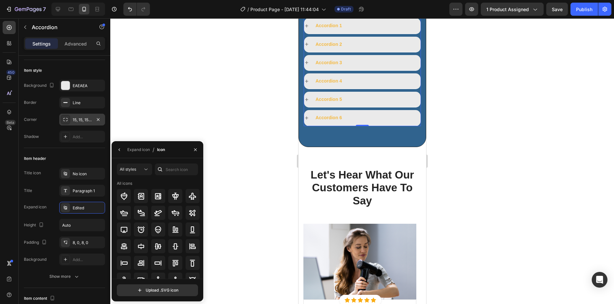
scroll to position [2232, 0]
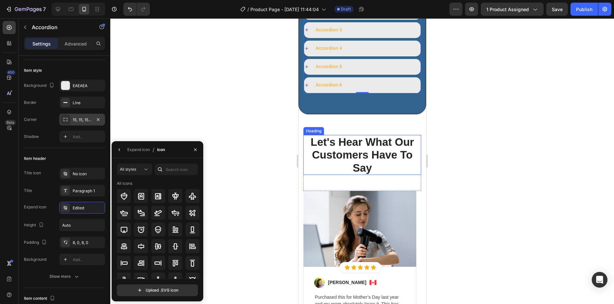
click at [369, 148] on p "Let's Hear What Our Customers Have To Say" at bounding box center [362, 155] width 117 height 39
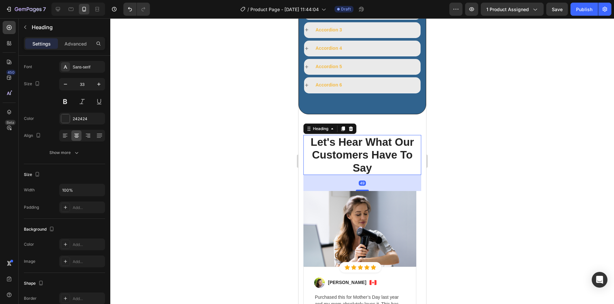
scroll to position [0, 0]
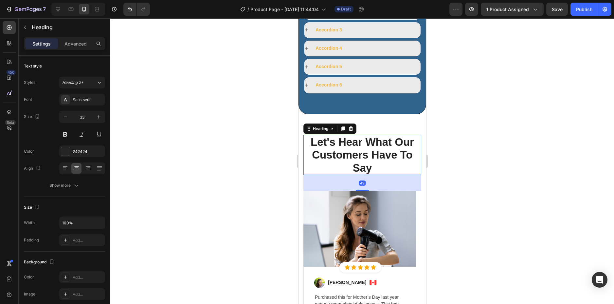
click at [369, 148] on p "Let's Hear What Our Customers Have To Say" at bounding box center [362, 155] width 117 height 39
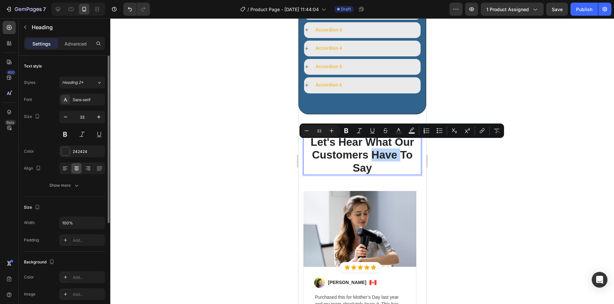
click at [369, 148] on p "Let's Hear What Our Customers Have To Say" at bounding box center [362, 155] width 117 height 39
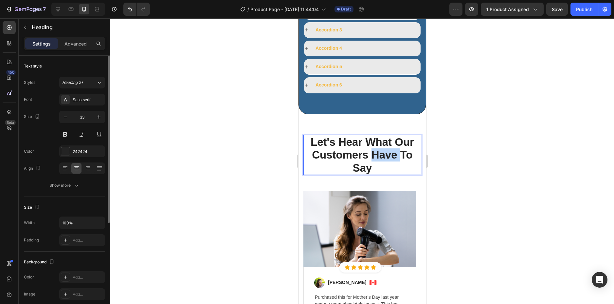
click at [369, 148] on p "Let's Hear What Our Customers Have To Say" at bounding box center [362, 155] width 117 height 39
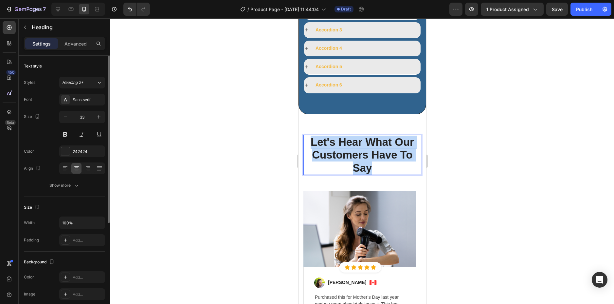
click at [369, 148] on p "Let's Hear What Our Customers Have To Say" at bounding box center [362, 155] width 117 height 39
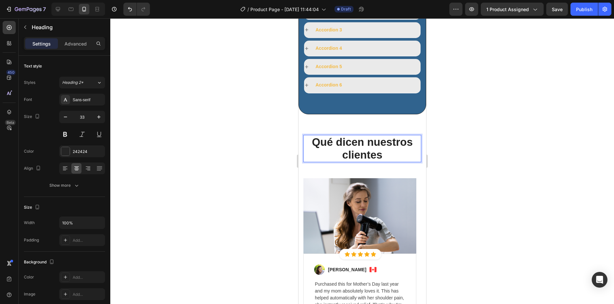
click at [456, 130] on div at bounding box center [362, 161] width 504 height 286
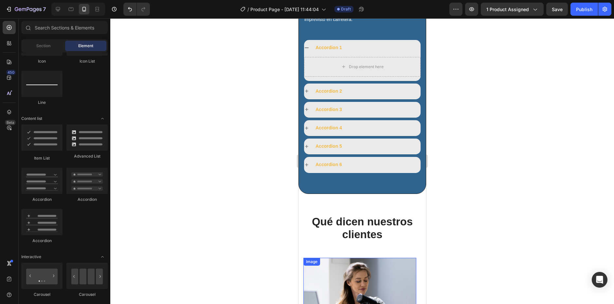
scroll to position [1968, 0]
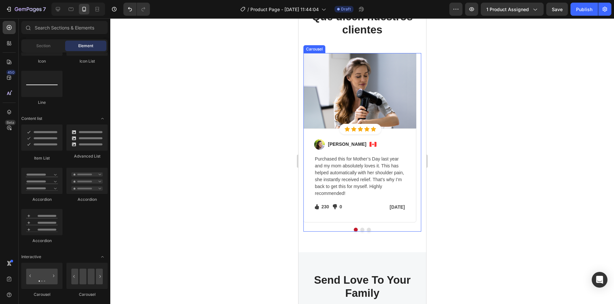
click at [361, 229] on button "Dot" at bounding box center [362, 230] width 4 height 4
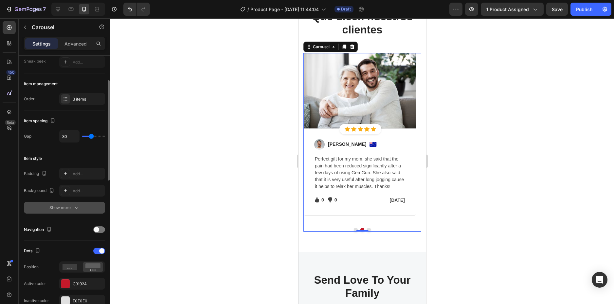
scroll to position [98, 0]
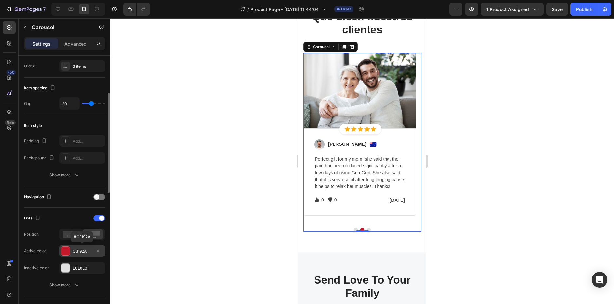
click at [73, 255] on div "C3192A" at bounding box center [82, 251] width 46 height 12
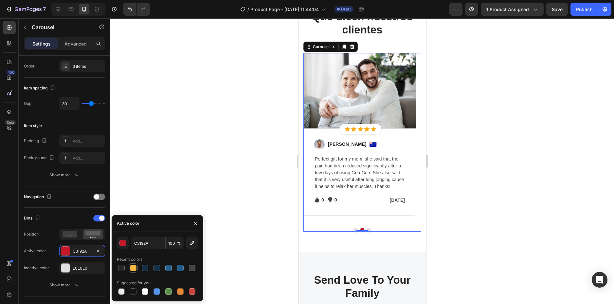
click at [132, 267] on div at bounding box center [133, 268] width 7 height 7
click at [165, 267] on div at bounding box center [168, 268] width 7 height 7
type input "295E89"
click at [197, 224] on icon "button" at bounding box center [195, 223] width 3 height 3
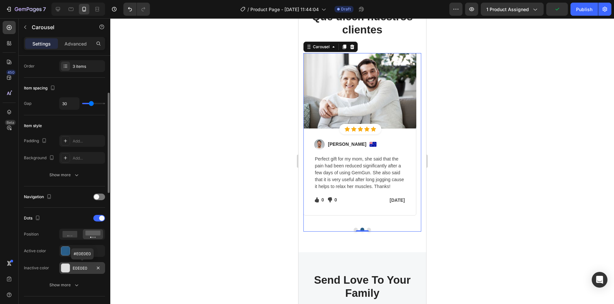
click at [69, 269] on div at bounding box center [65, 268] width 9 height 9
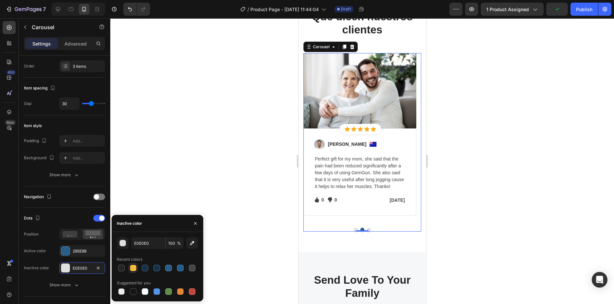
click at [136, 270] on div at bounding box center [133, 268] width 7 height 7
click at [169, 270] on div at bounding box center [168, 268] width 7 height 7
type input "295E89"
click at [73, 252] on div "295E89" at bounding box center [82, 251] width 19 height 6
click at [136, 267] on div at bounding box center [133, 268] width 7 height 7
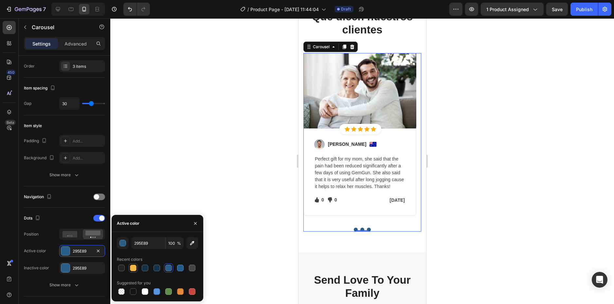
type input "F4B942"
click at [400, 218] on div "Image Icon Icon Icon Icon Icon Icon List Hoz Row Row Image Ned Jacobs Text bloc…" at bounding box center [359, 138] width 113 height 170
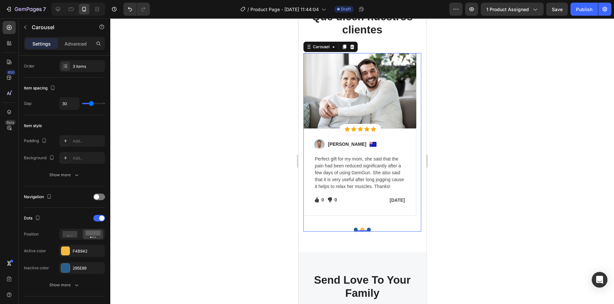
click at [354, 228] on button "Dot" at bounding box center [356, 230] width 4 height 4
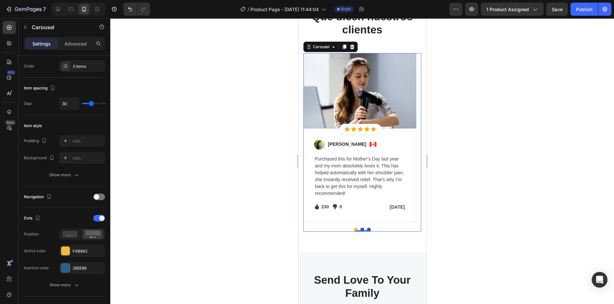
click at [362, 229] on div at bounding box center [362, 230] width 118 height 4
click at [361, 229] on button "Dot" at bounding box center [362, 230] width 4 height 4
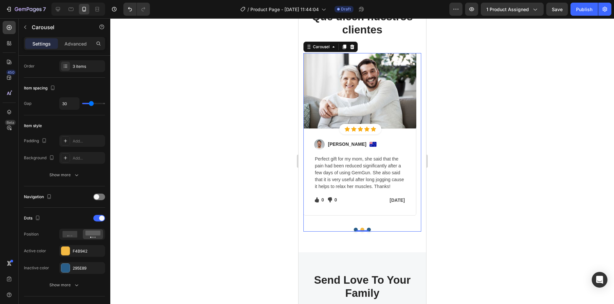
click at [367, 228] on button "Dot" at bounding box center [369, 230] width 4 height 4
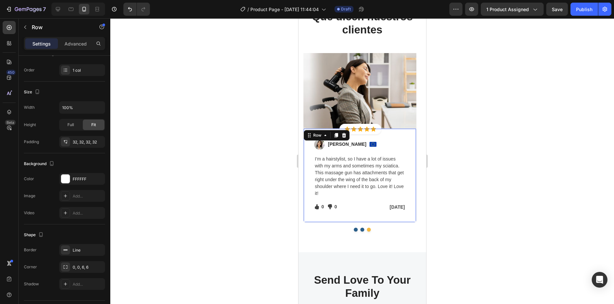
click at [356, 216] on div "Image Sabrina Miller Text block Image Row I’m a hairstylist, so I have a lot of…" at bounding box center [359, 175] width 113 height 94
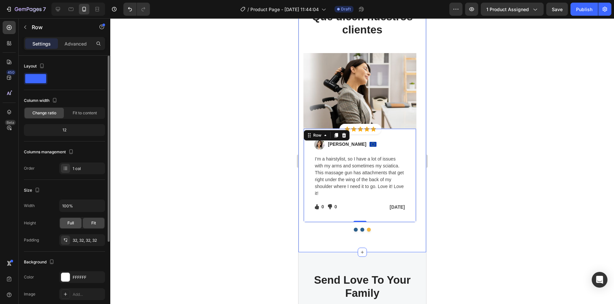
scroll to position [65, 0]
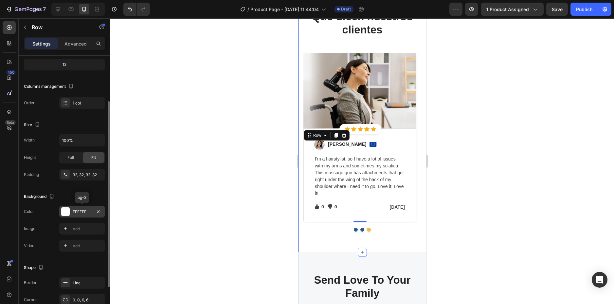
click at [74, 212] on div "FFFFFF" at bounding box center [82, 212] width 19 height 6
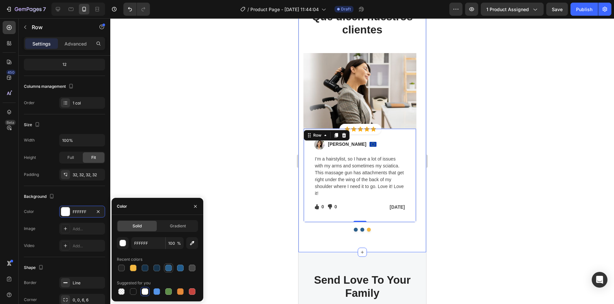
click at [167, 266] on div at bounding box center [168, 268] width 7 height 7
type input "295E89"
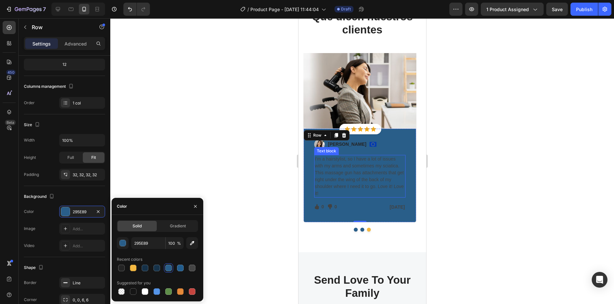
click at [327, 164] on p "I’m a hairstylist, so I have a lot of issues with my arms and sometimes my scia…" at bounding box center [360, 176] width 90 height 41
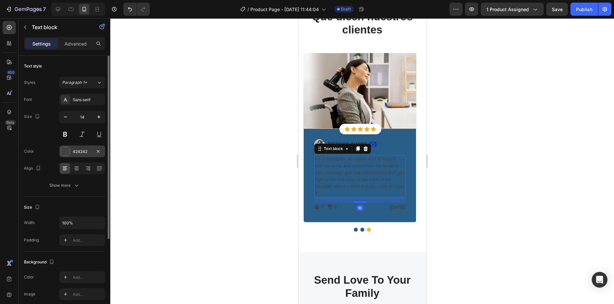
click at [77, 156] on div "424242" at bounding box center [82, 151] width 46 height 12
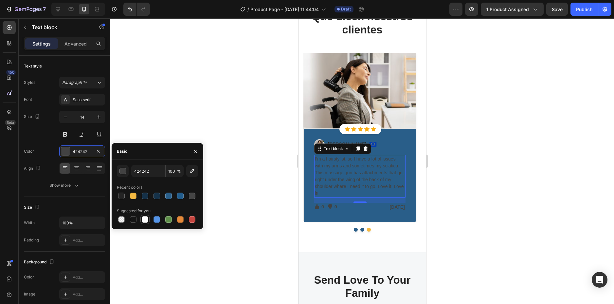
click at [144, 220] on div at bounding box center [145, 219] width 7 height 7
type input "FFFFFF"
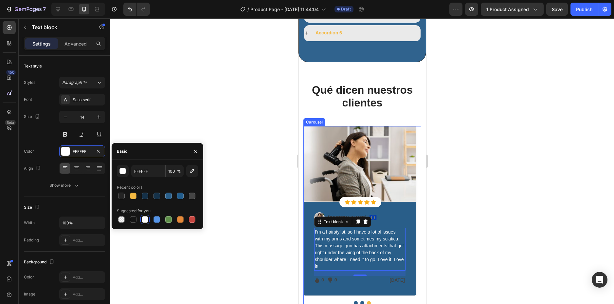
scroll to position [1935, 0]
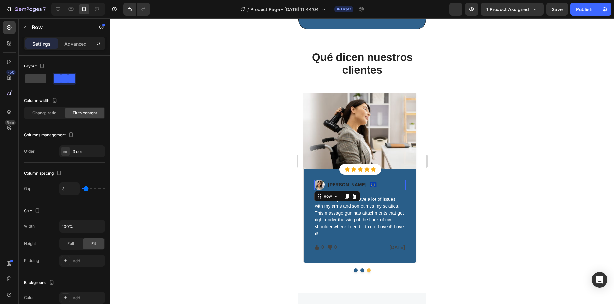
click at [389, 180] on div "Image Sabrina Miller Text block Image Row 0" at bounding box center [359, 184] width 91 height 10
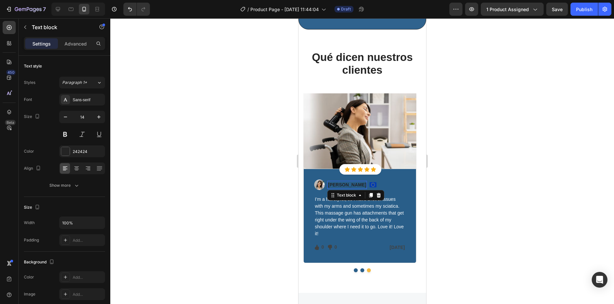
click at [345, 181] on p "Sabrina Miller" at bounding box center [347, 184] width 38 height 7
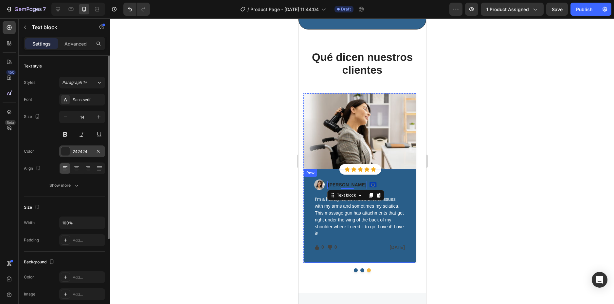
click at [79, 150] on div "242424" at bounding box center [82, 152] width 19 height 6
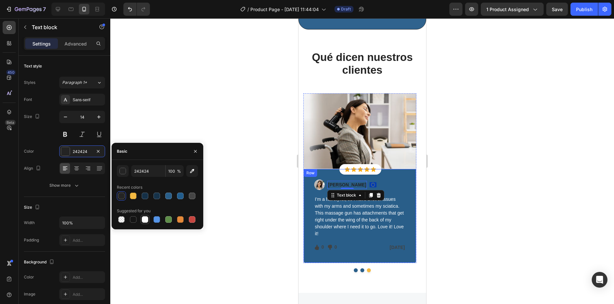
click at [145, 221] on div at bounding box center [145, 219] width 7 height 7
type input "FFFFFF"
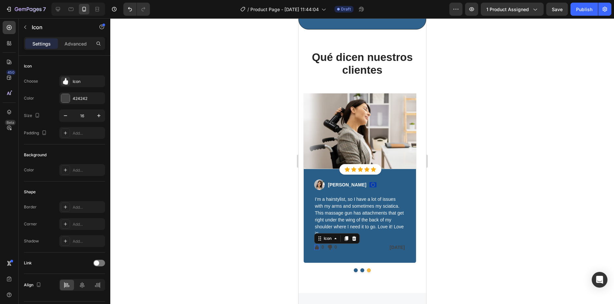
click at [316, 245] on div "Icon 0" at bounding box center [316, 247] width 5 height 5
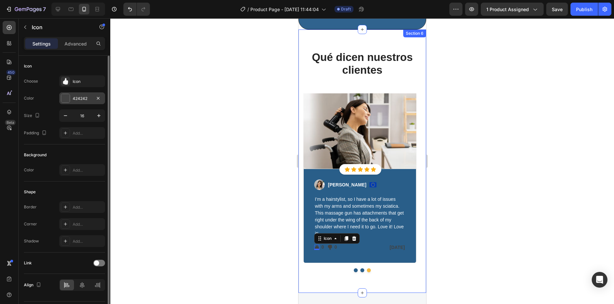
click at [75, 97] on div "424242" at bounding box center [82, 99] width 19 height 6
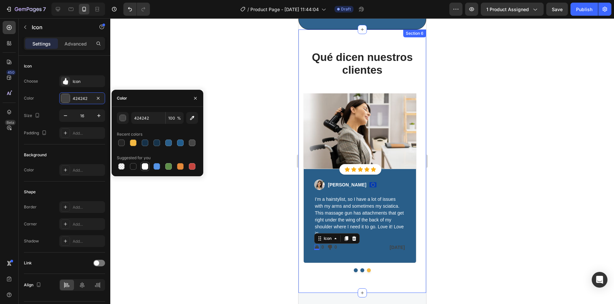
click at [142, 169] on div at bounding box center [145, 166] width 7 height 7
type input "FFFFFF"
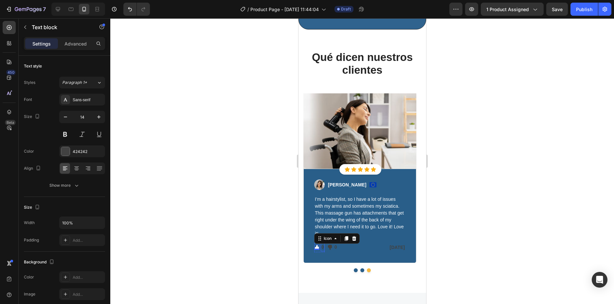
click at [323, 244] on p "0" at bounding box center [322, 247] width 3 height 7
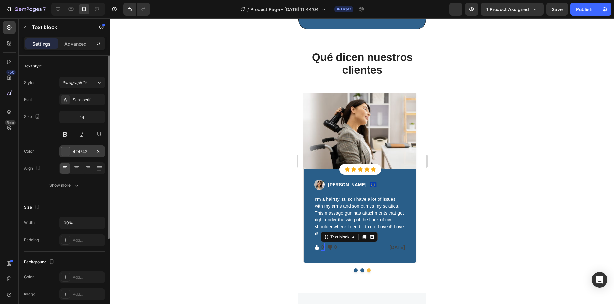
click at [81, 152] on div "424242" at bounding box center [82, 152] width 19 height 6
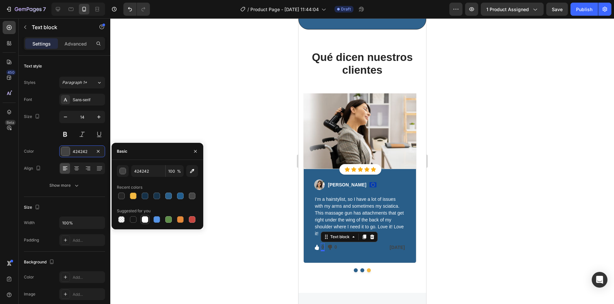
click at [145, 220] on div at bounding box center [145, 219] width 7 height 7
type input "FFFFFF"
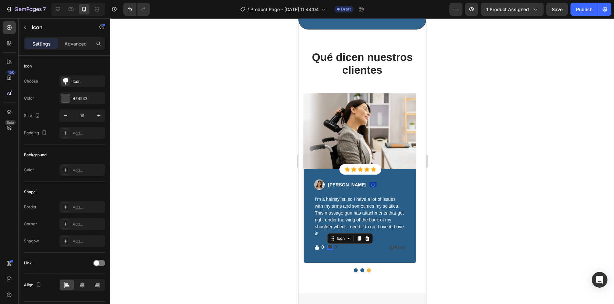
click at [330, 245] on div "Icon 0" at bounding box center [329, 247] width 5 height 5
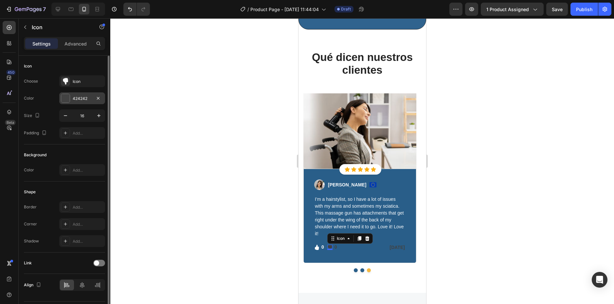
click at [72, 100] on div "424242" at bounding box center [82, 98] width 46 height 12
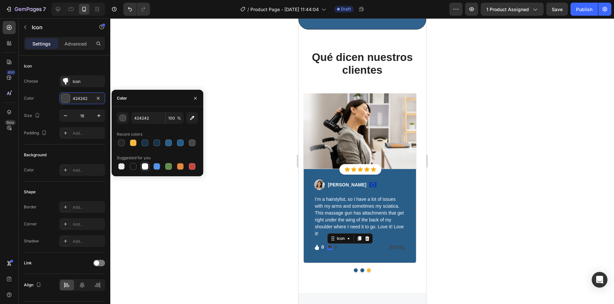
click at [144, 168] on div at bounding box center [145, 166] width 7 height 7
type input "FFFFFF"
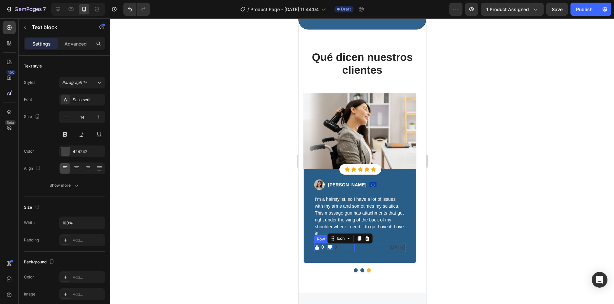
click at [337, 244] on p "0" at bounding box center [335, 247] width 3 height 7
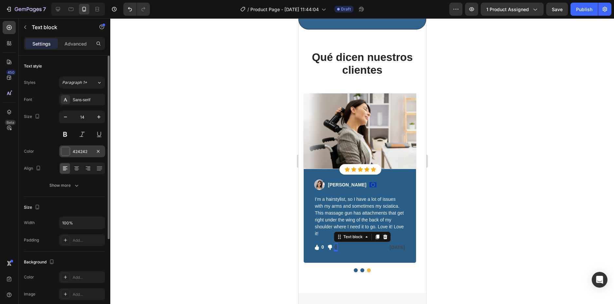
click at [78, 152] on div "424242" at bounding box center [82, 152] width 19 height 6
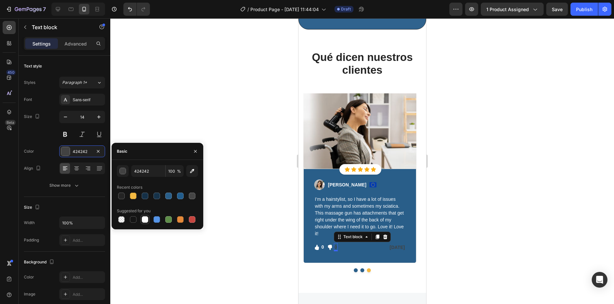
click at [142, 219] on div at bounding box center [145, 219] width 7 height 7
type input "FFFFFF"
click at [387, 244] on p "[DATE]" at bounding box center [385, 247] width 39 height 7
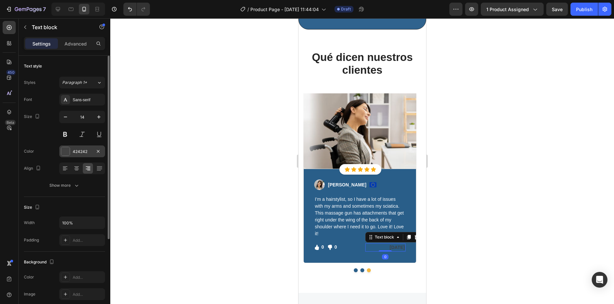
click at [87, 154] on div "424242" at bounding box center [82, 152] width 19 height 6
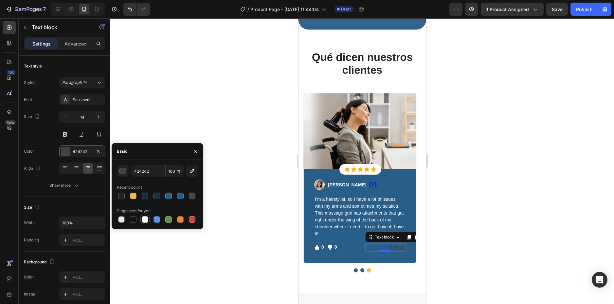
click at [142, 222] on div at bounding box center [145, 219] width 8 height 8
type input "FFFFFF"
click at [360, 268] on button "Dot" at bounding box center [362, 270] width 4 height 4
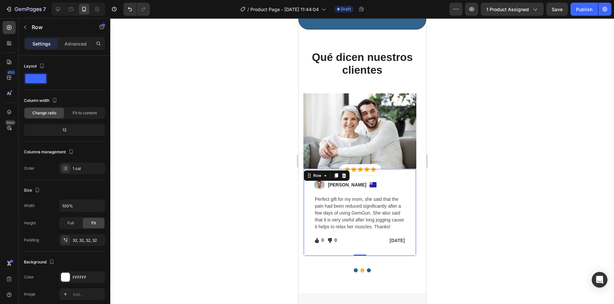
click at [312, 190] on div "Image Ned Jacobs Text block Image Row Perfect gift for my mom, she said that th…" at bounding box center [359, 212] width 113 height 87
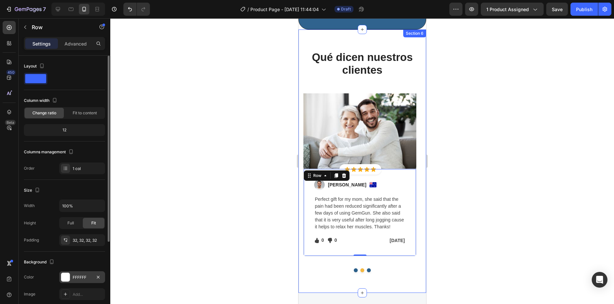
click at [74, 274] on div "FFFFFF" at bounding box center [82, 277] width 19 height 6
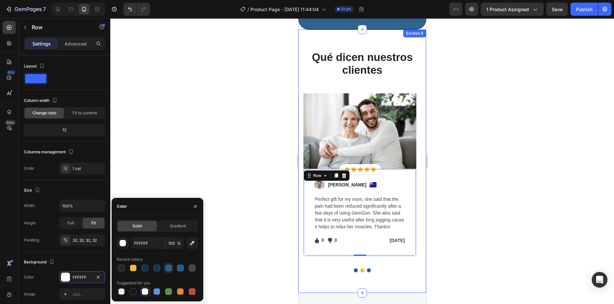
click at [167, 269] on div at bounding box center [168, 268] width 7 height 7
type input "295E89"
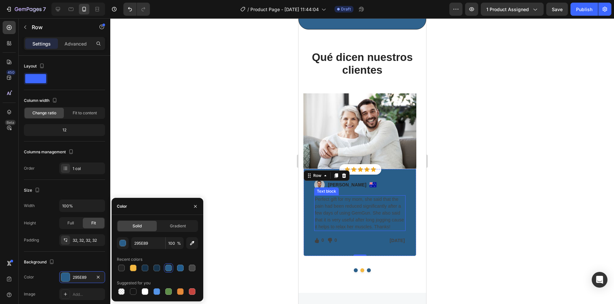
click at [350, 203] on p "Perfect gift for my mom, she said that the pain had been reduced significantly …" at bounding box center [360, 213] width 90 height 34
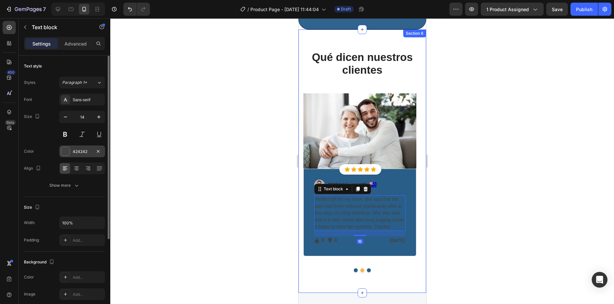
click at [81, 155] on div "424242" at bounding box center [82, 151] width 46 height 12
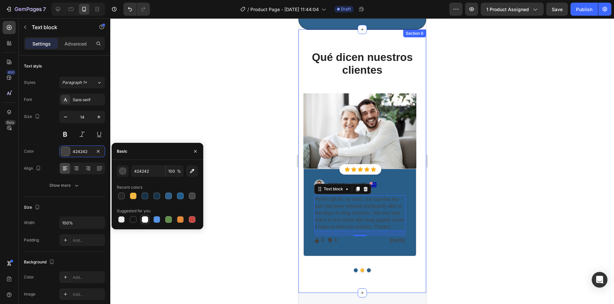
click at [147, 218] on div at bounding box center [145, 219] width 7 height 7
type input "FFFFFF"
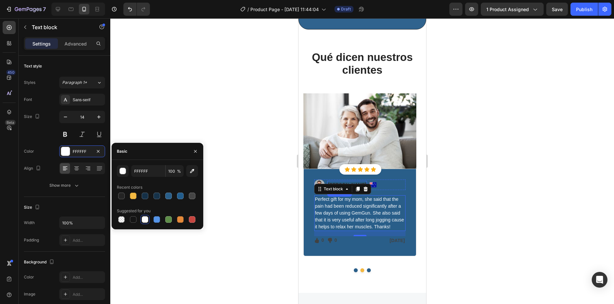
click at [341, 181] on p "Ned Jacobs" at bounding box center [347, 184] width 38 height 7
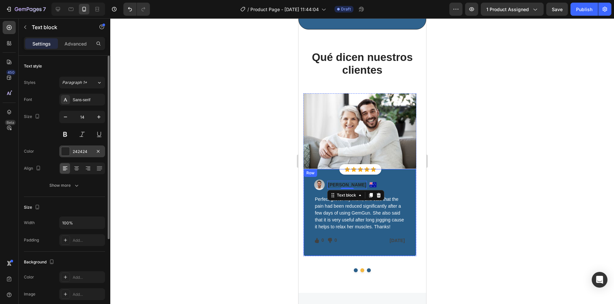
click at [81, 152] on div "242424" at bounding box center [82, 152] width 19 height 6
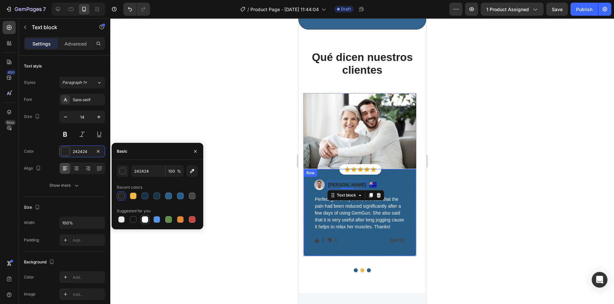
click at [145, 223] on div at bounding box center [145, 219] width 8 height 8
type input "FFFFFF"
click at [318, 238] on div "Icon" at bounding box center [316, 240] width 5 height 5
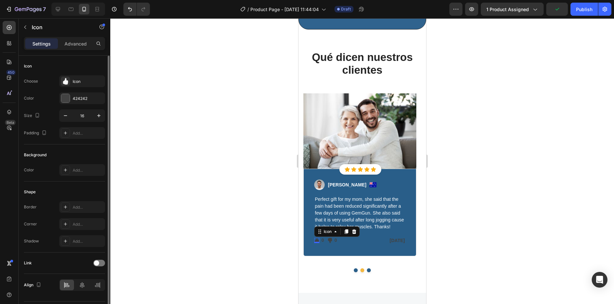
drag, startPoint x: 66, startPoint y: 99, endPoint x: 82, endPoint y: 122, distance: 27.8
click at [66, 99] on div at bounding box center [65, 98] width 9 height 9
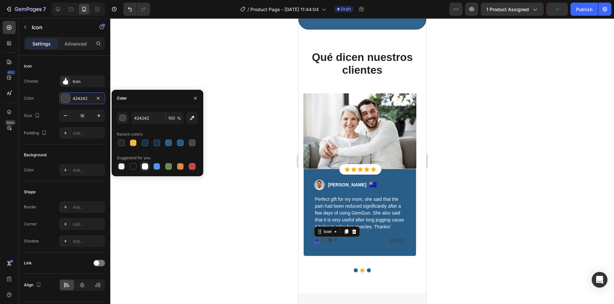
click at [146, 168] on div at bounding box center [145, 166] width 7 height 7
type input "FFFFFF"
click at [322, 237] on p "0" at bounding box center [322, 240] width 3 height 7
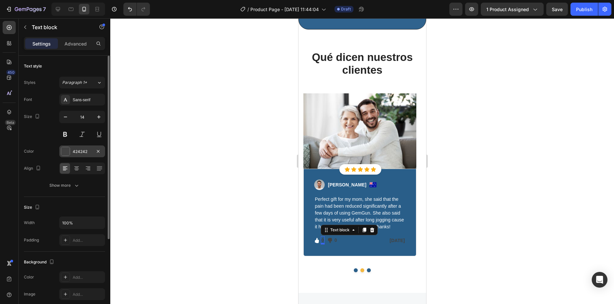
click at [78, 153] on div "424242" at bounding box center [82, 152] width 19 height 6
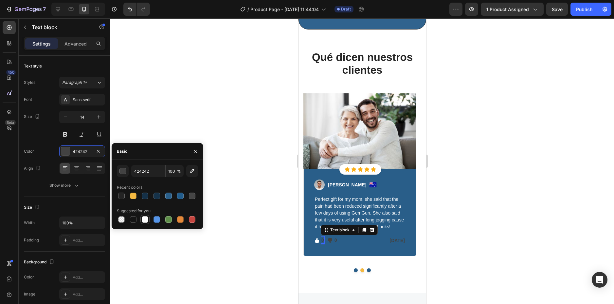
click at [143, 220] on div at bounding box center [145, 219] width 7 height 7
type input "FFFFFF"
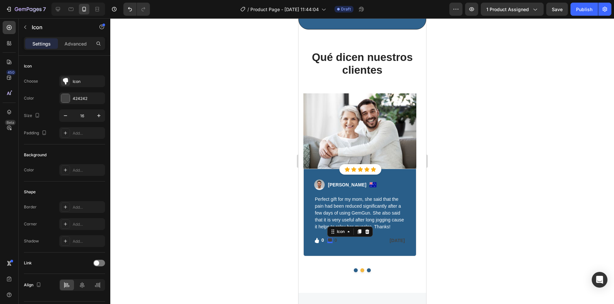
click at [331, 238] on icon at bounding box center [330, 240] width 4 height 5
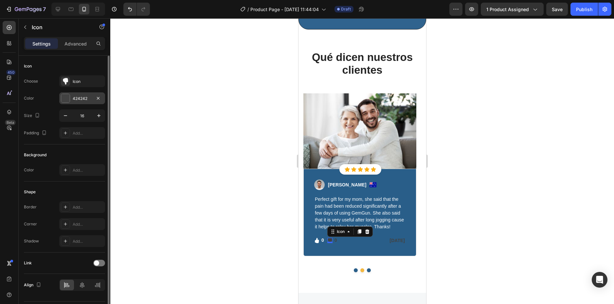
click at [75, 100] on div "424242" at bounding box center [82, 99] width 19 height 6
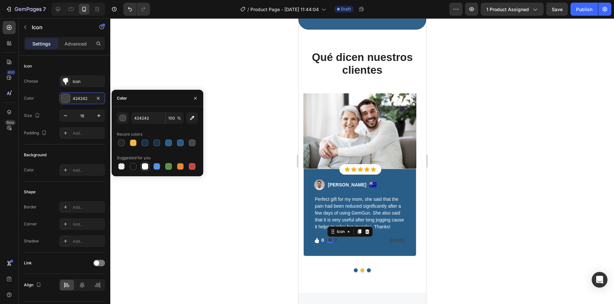
click at [146, 168] on div at bounding box center [145, 166] width 7 height 7
type input "FFFFFF"
click at [338, 236] on div "Icon 0 Text block Icon List Icon 0 0 Text block Icon List Row" at bounding box center [334, 240] width 41 height 9
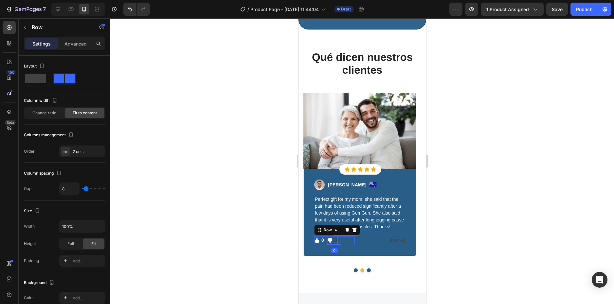
click at [335, 237] on p "0" at bounding box center [335, 240] width 3 height 7
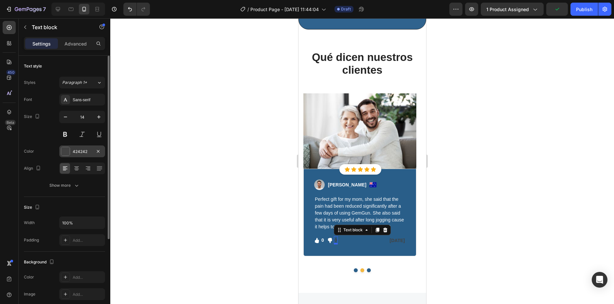
click at [80, 149] on div "424242" at bounding box center [82, 152] width 19 height 6
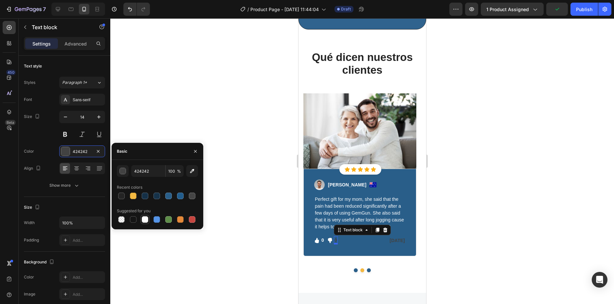
click at [143, 221] on div at bounding box center [145, 219] width 7 height 7
type input "FFFFFF"
click at [384, 237] on p "[PERSON_NAME][DATE]" at bounding box center [385, 240] width 39 height 7
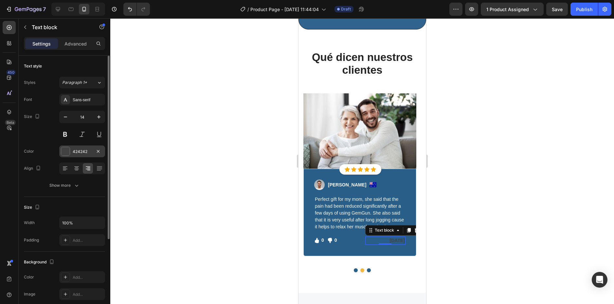
click at [73, 157] on div "424242" at bounding box center [82, 151] width 46 height 12
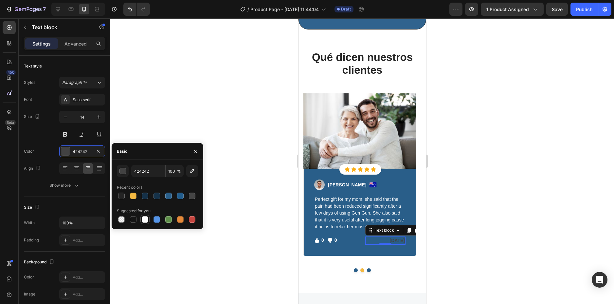
click at [144, 223] on div at bounding box center [145, 219] width 8 height 8
type input "FFFFFF"
click at [354, 268] on button "Dot" at bounding box center [356, 270] width 4 height 4
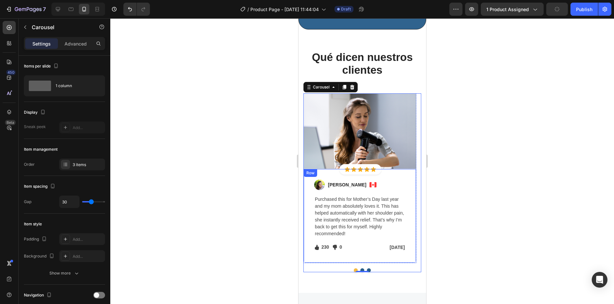
click at [323, 169] on div "Image Regina Moore Text block Image Row Purchased this for Mother’s Day last ye…" at bounding box center [359, 216] width 113 height 94
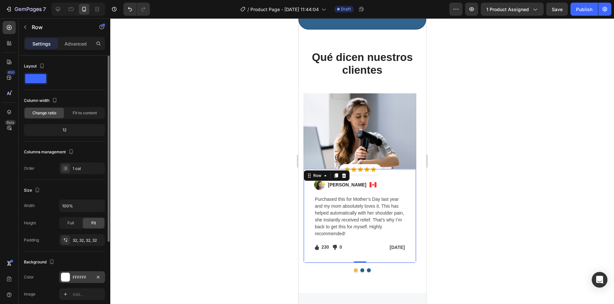
click at [70, 278] on div "FFFFFF" at bounding box center [82, 277] width 46 height 12
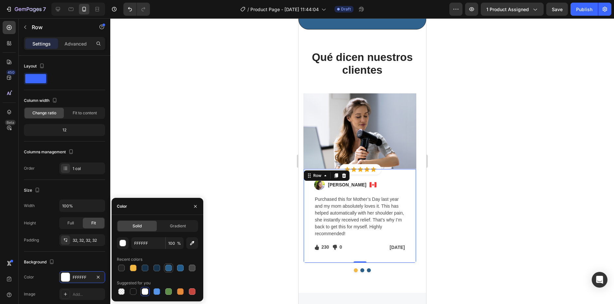
click at [169, 270] on div at bounding box center [168, 268] width 7 height 7
type input "295E89"
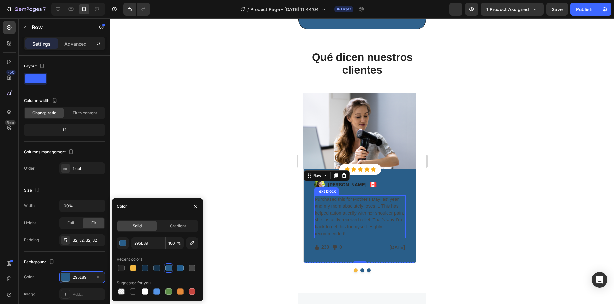
click at [335, 199] on p "Purchased this for Mother’s Day last year and my mom absolutely loves it. This …" at bounding box center [360, 216] width 90 height 41
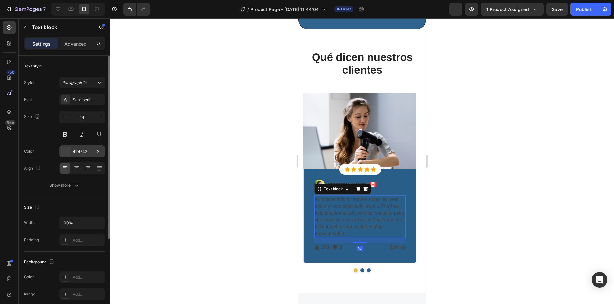
click at [81, 153] on div "424242" at bounding box center [82, 152] width 19 height 6
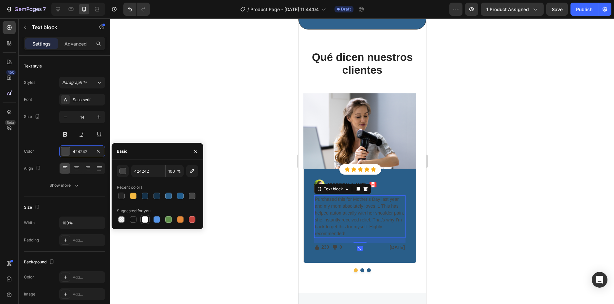
click at [145, 220] on div at bounding box center [145, 219] width 7 height 7
type input "FFFFFF"
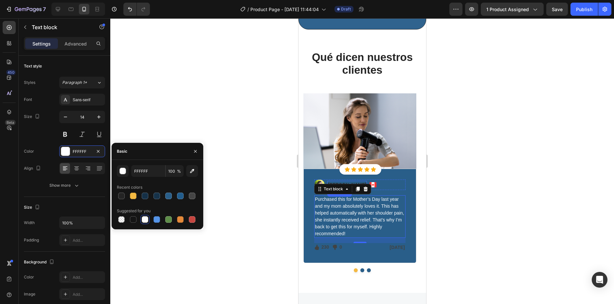
click at [337, 181] on p "Regina Moore" at bounding box center [347, 184] width 38 height 7
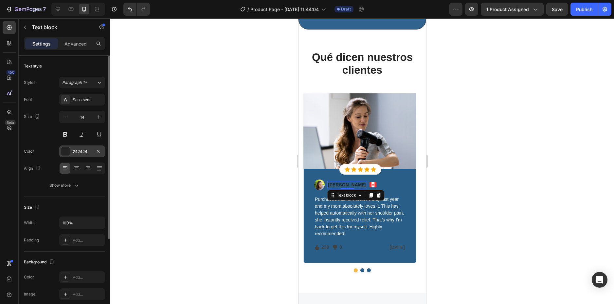
click at [81, 149] on div "242424" at bounding box center [82, 152] width 19 height 6
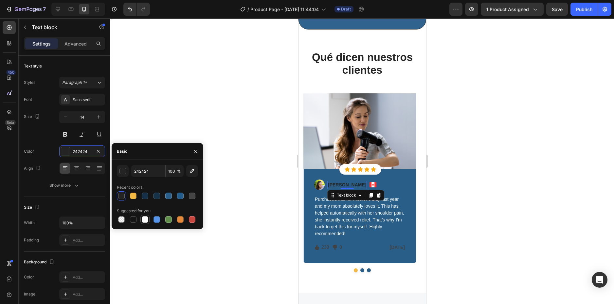
click at [144, 221] on div at bounding box center [145, 219] width 7 height 7
type input "FFFFFF"
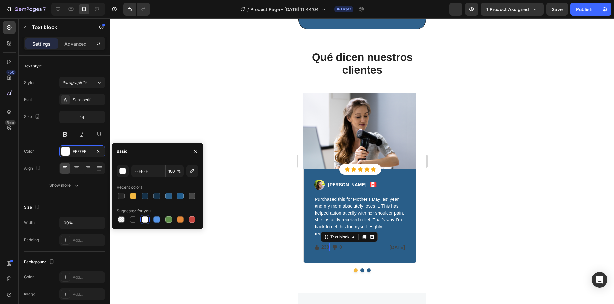
click at [324, 244] on p "230" at bounding box center [325, 247] width 8 height 7
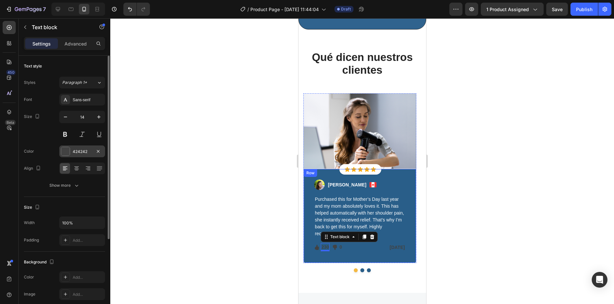
click at [73, 153] on div "424242" at bounding box center [82, 152] width 19 height 6
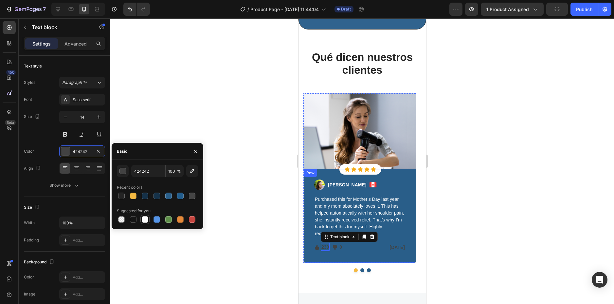
click at [145, 218] on div at bounding box center [145, 219] width 7 height 7
type input "FFFFFF"
click at [317, 245] on icon at bounding box center [316, 247] width 5 height 5
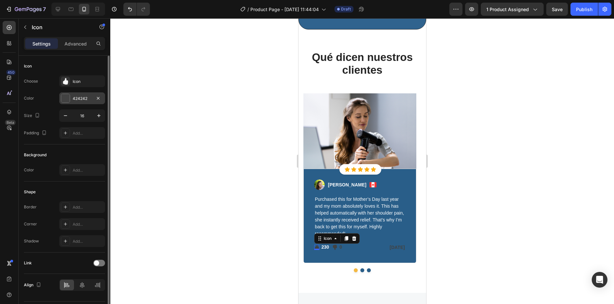
click at [76, 103] on div "424242" at bounding box center [82, 98] width 46 height 12
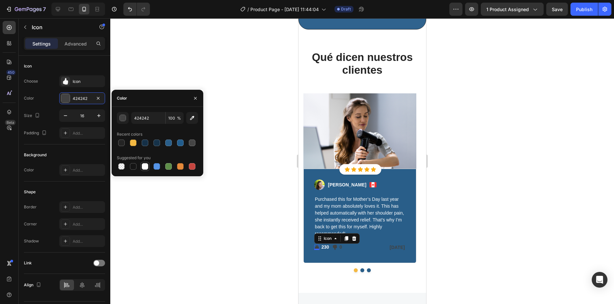
click at [144, 166] on div at bounding box center [145, 166] width 7 height 7
type input "FFFFFF"
click at [334, 245] on icon at bounding box center [335, 247] width 4 height 5
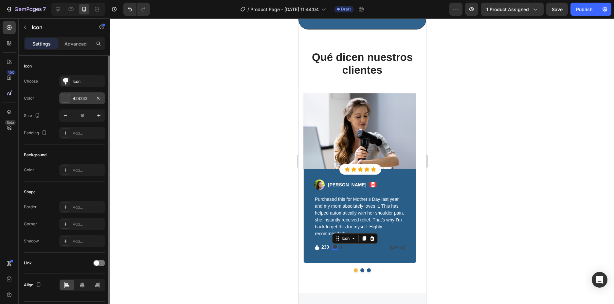
click at [81, 101] on div "424242" at bounding box center [82, 99] width 19 height 6
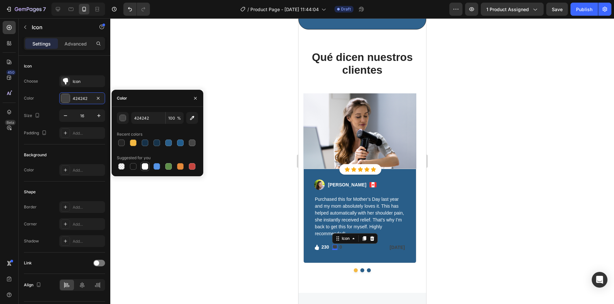
click at [143, 162] on div at bounding box center [144, 166] width 9 height 9
type input "FFFFFF"
click at [342, 243] on div "0 Text block" at bounding box center [341, 247] width 4 height 8
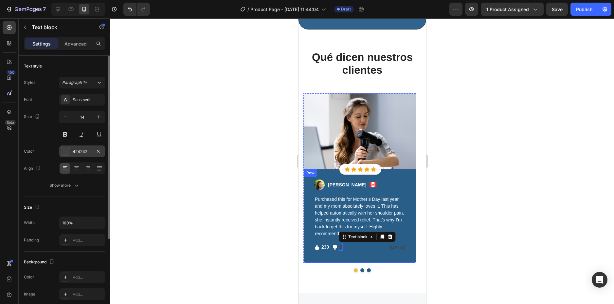
click at [77, 151] on div "424242" at bounding box center [82, 152] width 19 height 6
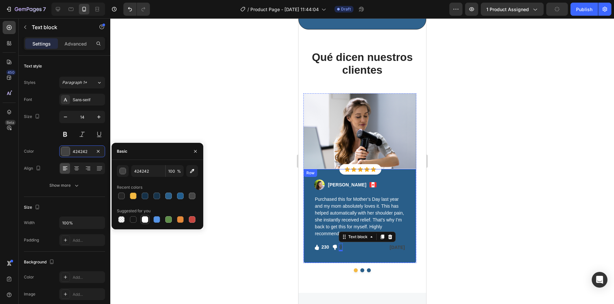
click at [145, 219] on div at bounding box center [145, 219] width 7 height 7
type input "FFFFFF"
click at [381, 244] on p "[DATE]" at bounding box center [385, 247] width 39 height 7
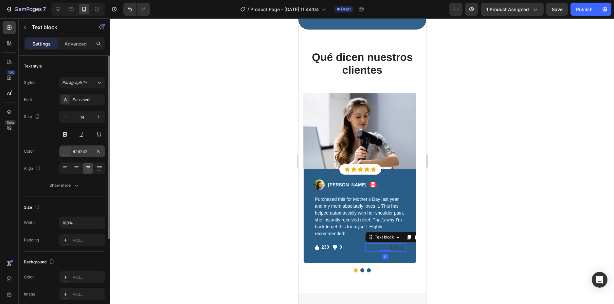
click at [76, 152] on div "424242" at bounding box center [82, 152] width 19 height 6
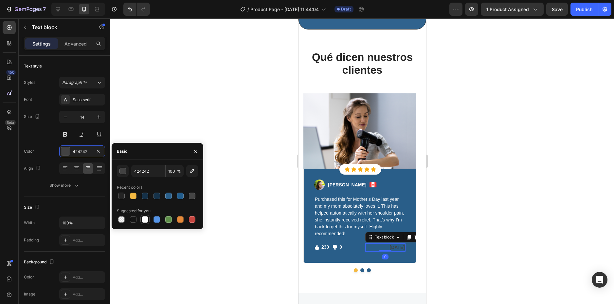
click at [145, 219] on div at bounding box center [145, 219] width 7 height 7
type input "FFFFFF"
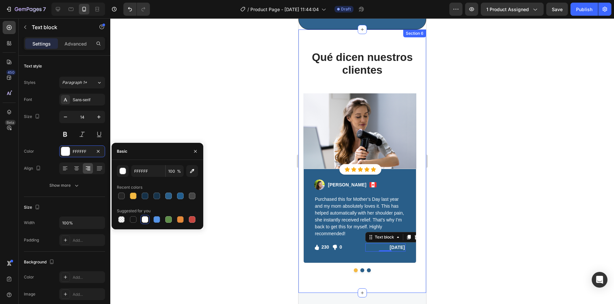
click at [401, 277] on div "Qué dicen nuestros clientes Heading Row Image Icon Icon Icon Icon Icon Icon Lis…" at bounding box center [362, 160] width 128 height 263
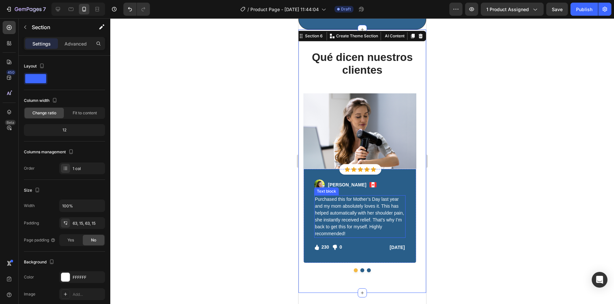
scroll to position [1837, 0]
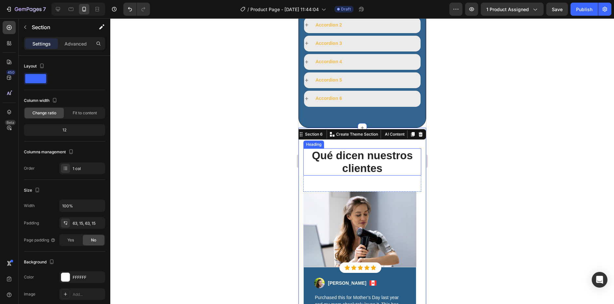
click at [381, 154] on h2 "Qué dicen nuestros clientes" at bounding box center [362, 161] width 118 height 27
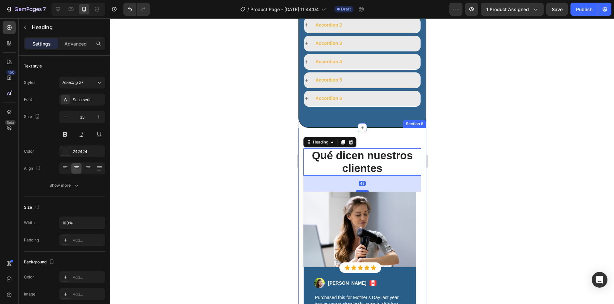
scroll to position [1739, 0]
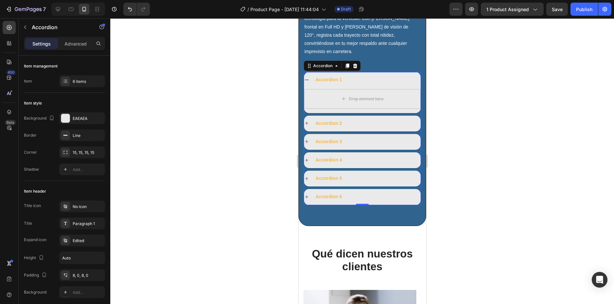
click at [354, 75] on div "Accordion 1" at bounding box center [367, 80] width 106 height 10
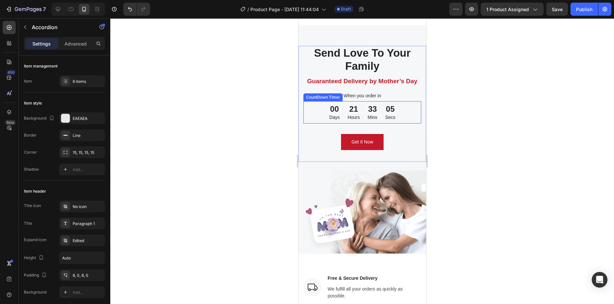
scroll to position [2162, 0]
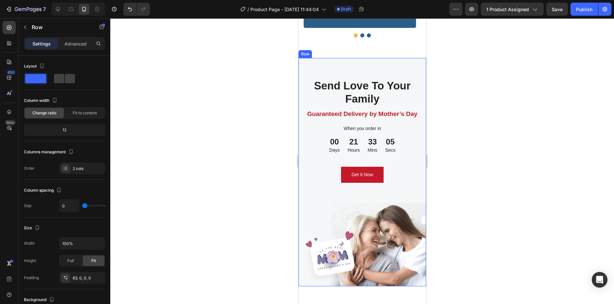
click at [401, 70] on div "Send Love To Your Family Heading Guaranteed Delivery by Mother’s Day Text block…" at bounding box center [362, 172] width 128 height 228
click at [339, 50] on icon at bounding box center [339, 51] width 4 height 5
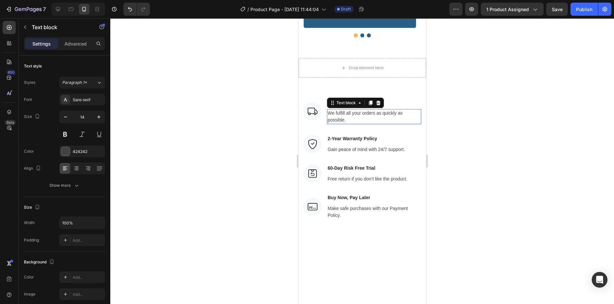
click at [395, 121] on p "We fulfill all your orders as quickly as possible." at bounding box center [373, 117] width 93 height 14
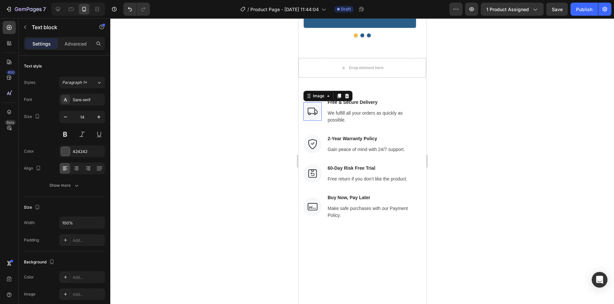
click at [313, 114] on img at bounding box center [312, 111] width 18 height 18
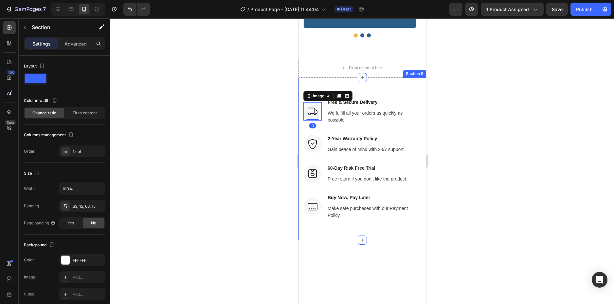
click at [385, 91] on div "Image 0 Free & Secure Delivery Text block We fulfill all your orders as quickly…" at bounding box center [362, 159] width 128 height 162
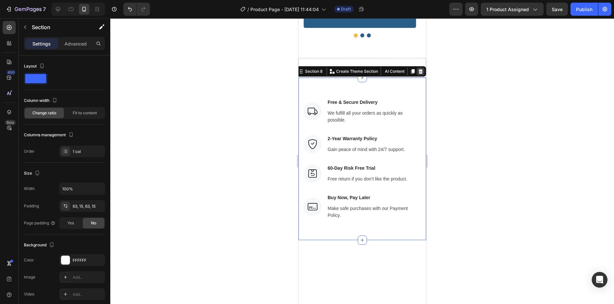
click at [419, 69] on icon at bounding box center [421, 71] width 4 height 5
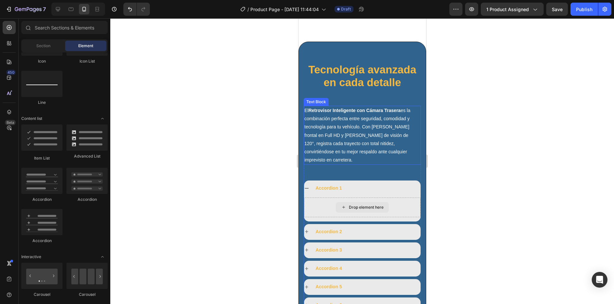
scroll to position [1663, 0]
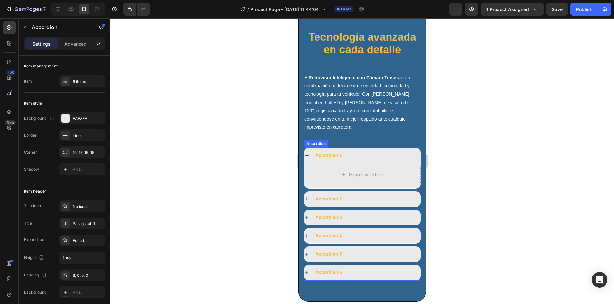
click at [337, 151] on div "Accordion 1" at bounding box center [328, 155] width 28 height 10
click at [359, 150] on div "Accordion 1" at bounding box center [367, 155] width 106 height 10
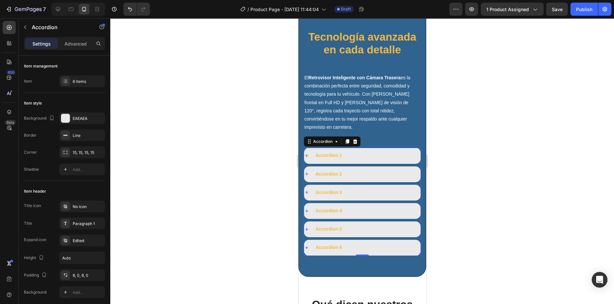
click at [308, 153] on icon at bounding box center [306, 155] width 5 height 5
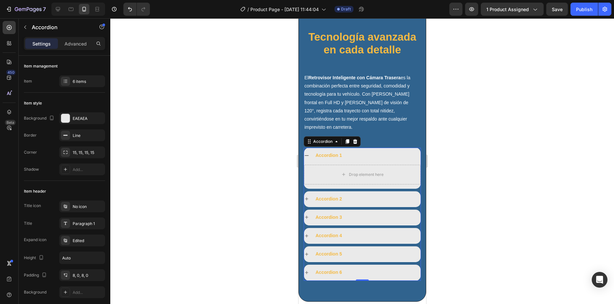
click at [308, 153] on icon at bounding box center [306, 155] width 5 height 5
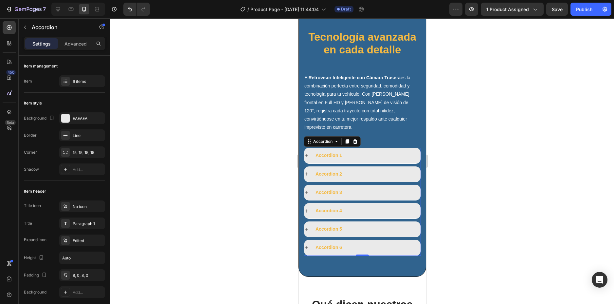
click at [308, 153] on icon at bounding box center [306, 155] width 5 height 5
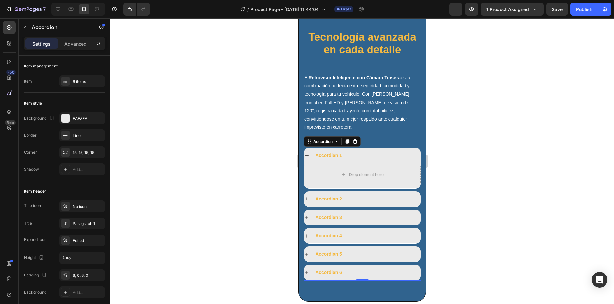
click at [308, 155] on icon at bounding box center [307, 155] width 4 height 1
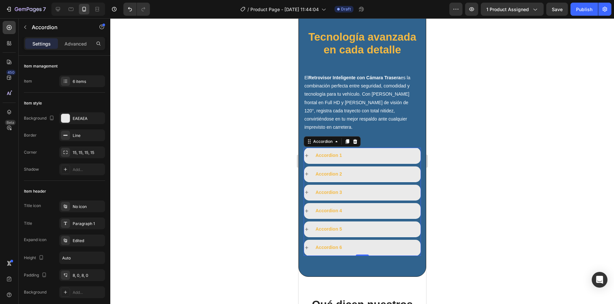
click at [374, 150] on div "Accordion 1" at bounding box center [367, 155] width 106 height 10
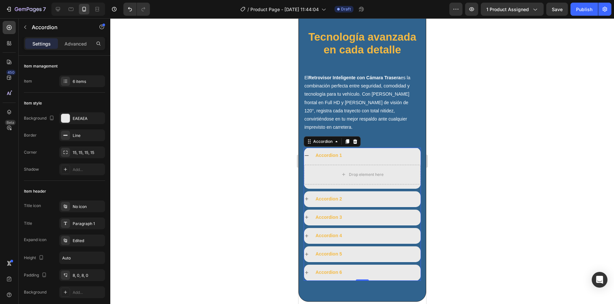
click at [374, 150] on div "Accordion 1" at bounding box center [367, 155] width 106 height 10
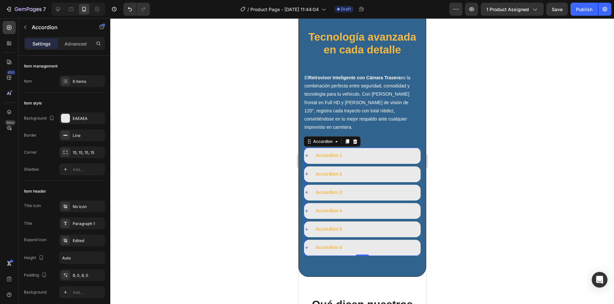
click at [358, 150] on div "Accordion 1" at bounding box center [367, 155] width 106 height 10
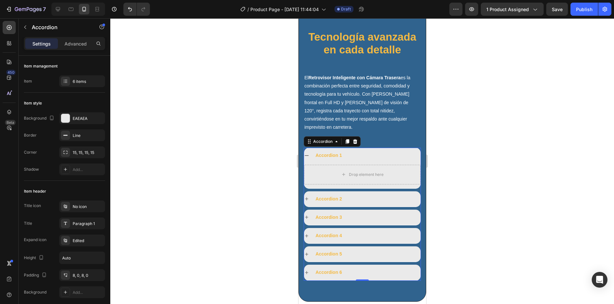
click at [357, 150] on div "Accordion 1" at bounding box center [367, 155] width 106 height 10
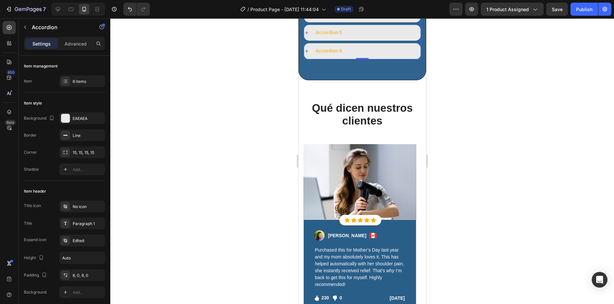
scroll to position [1926, 0]
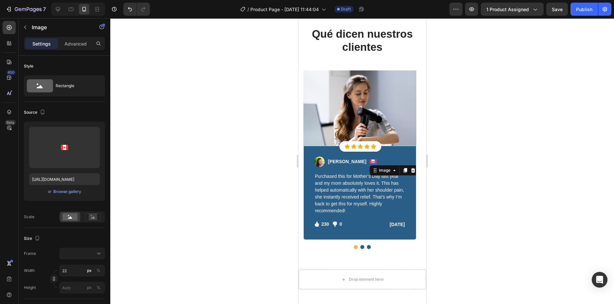
click at [369, 162] on img at bounding box center [372, 161] width 7 height 5
click at [411, 170] on icon at bounding box center [413, 170] width 4 height 5
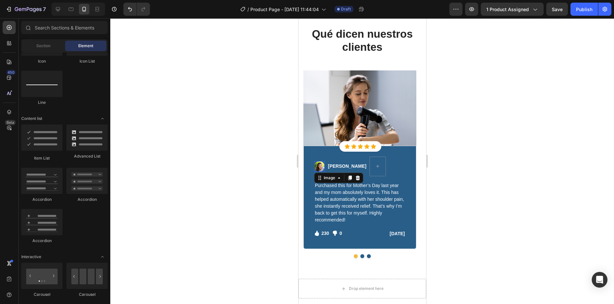
click at [320, 167] on img at bounding box center [319, 166] width 10 height 10
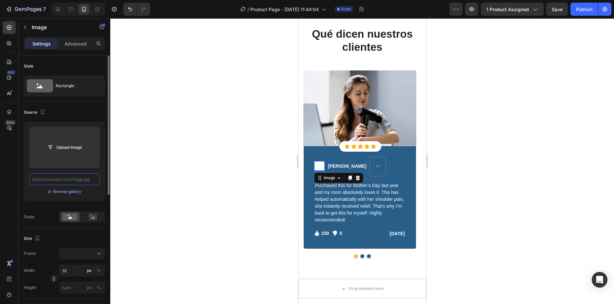
scroll to position [0, 0]
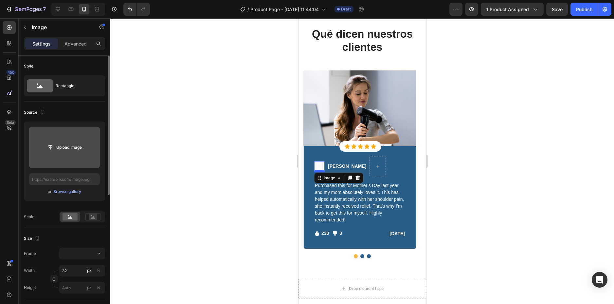
click at [81, 148] on input "file" at bounding box center [64, 147] width 45 height 11
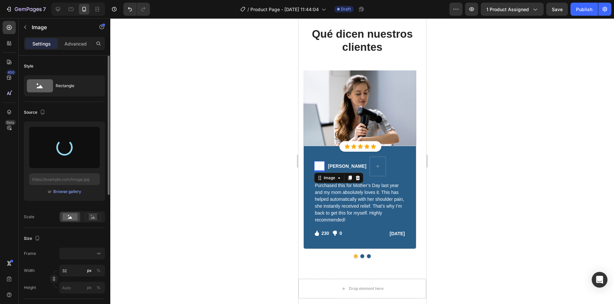
type input "https://cdn.shopify.com/s/files/1/0917/9352/3061/files/gempages_577933153730036…"
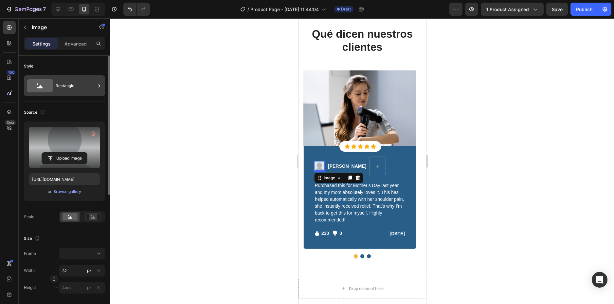
click at [61, 82] on div "Rectangle" at bounding box center [76, 85] width 40 height 15
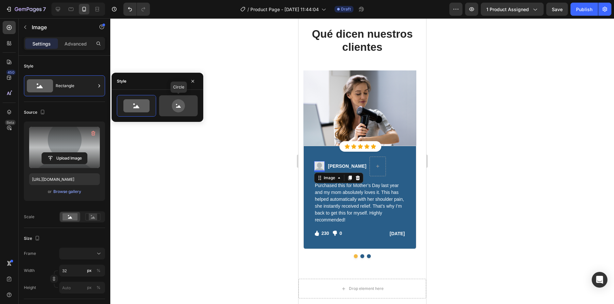
click at [181, 106] on icon at bounding box center [178, 105] width 13 height 13
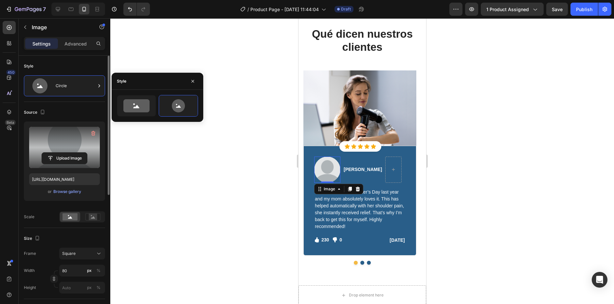
click at [62, 238] on div "Size" at bounding box center [64, 238] width 81 height 10
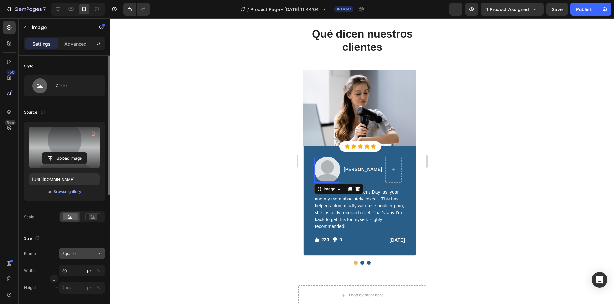
click at [75, 252] on span "Square" at bounding box center [68, 254] width 13 height 6
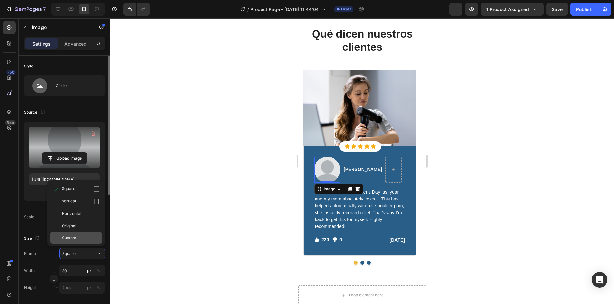
click at [86, 235] on div "Custom" at bounding box center [81, 238] width 38 height 6
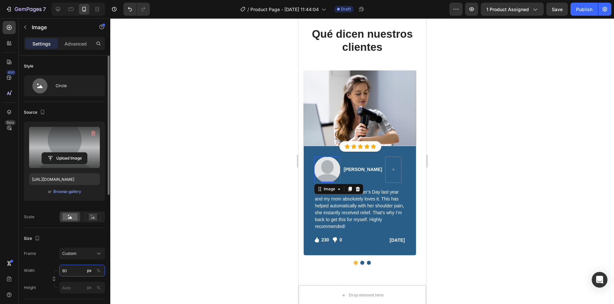
click at [69, 269] on input "80" at bounding box center [82, 271] width 46 height 12
click at [98, 271] on div "%" at bounding box center [99, 271] width 4 height 6
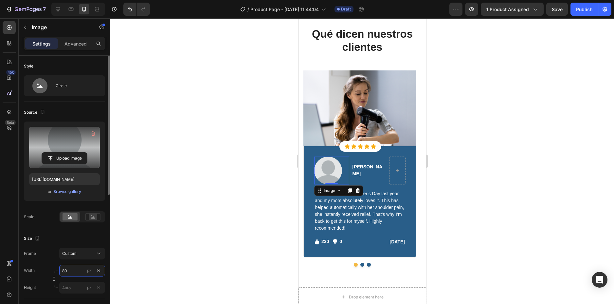
click at [73, 271] on input "80" at bounding box center [82, 271] width 46 height 12
type input "8"
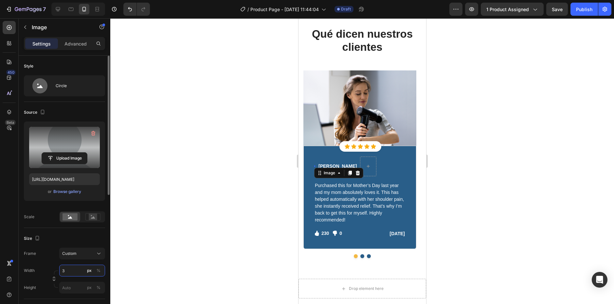
type input "35"
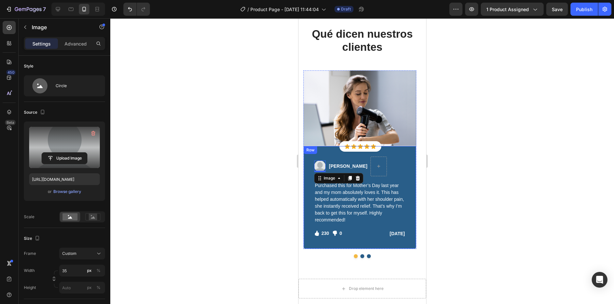
click at [407, 166] on div "Image 0 Regina Moore Text block Row Purchased this for Mother’s Day last year a…" at bounding box center [359, 197] width 113 height 103
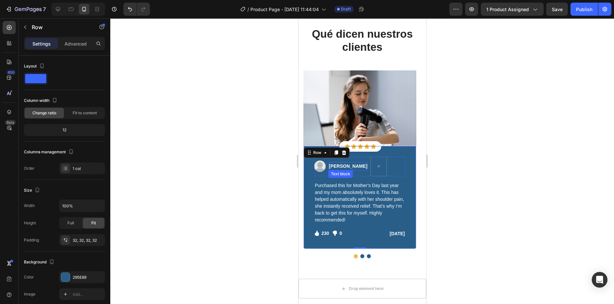
click at [338, 164] on p "Regina Moore" at bounding box center [348, 166] width 38 height 7
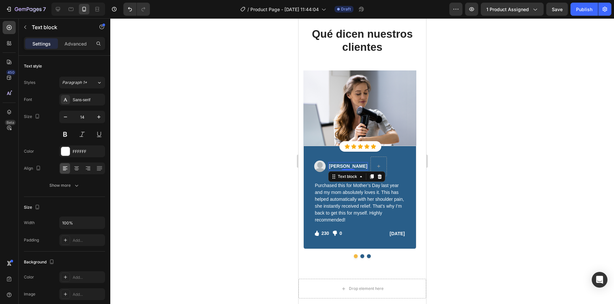
click at [338, 164] on p "Regina Moore" at bounding box center [348, 166] width 38 height 7
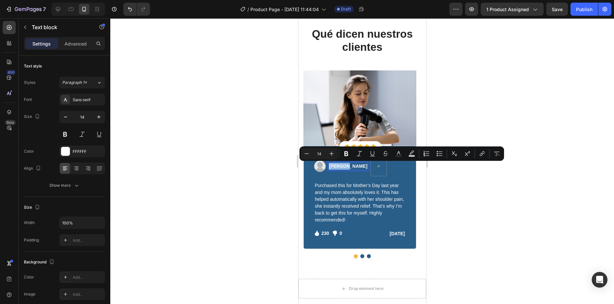
click at [338, 164] on p "Regina Moore" at bounding box center [348, 166] width 38 height 7
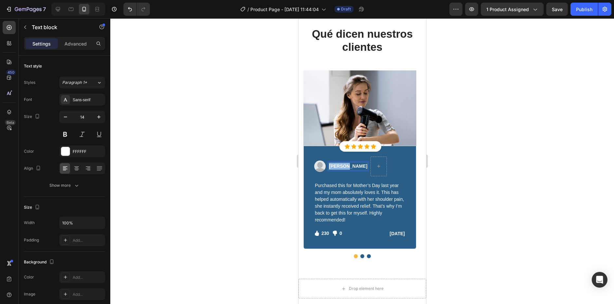
click at [338, 164] on p "Regina Moore" at bounding box center [348, 166] width 38 height 7
click at [382, 164] on div "Image J.M Text block 0 Row" at bounding box center [359, 167] width 91 height 20
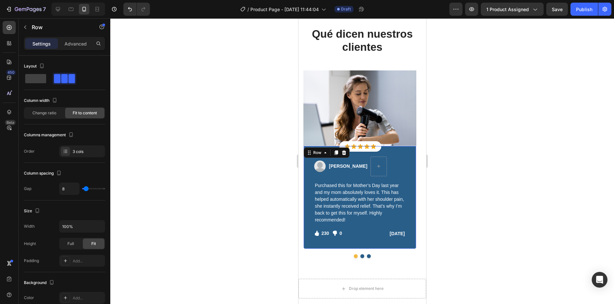
click at [410, 186] on div "Image J.M Text block Row Purchased this for Mother’s Day last year and my mom a…" at bounding box center [359, 197] width 113 height 103
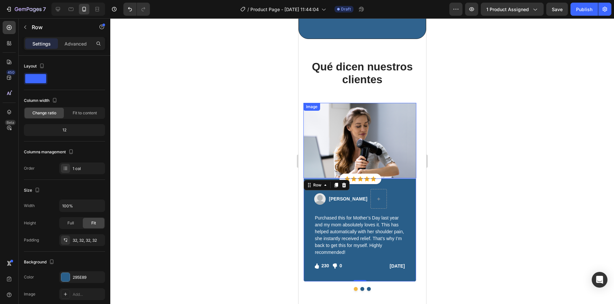
scroll to position [1729, 0]
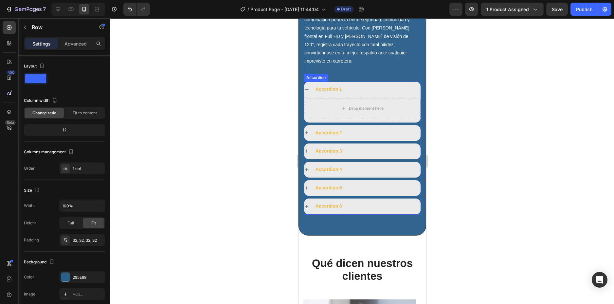
click at [365, 84] on div "Accordion 1" at bounding box center [367, 89] width 106 height 10
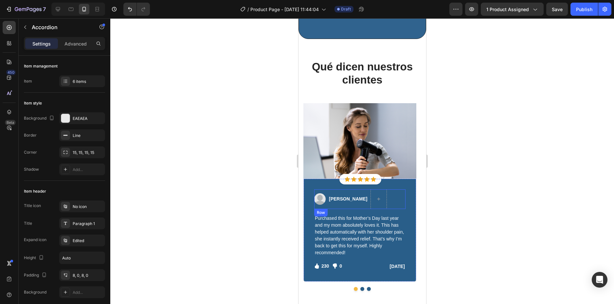
scroll to position [1926, 0]
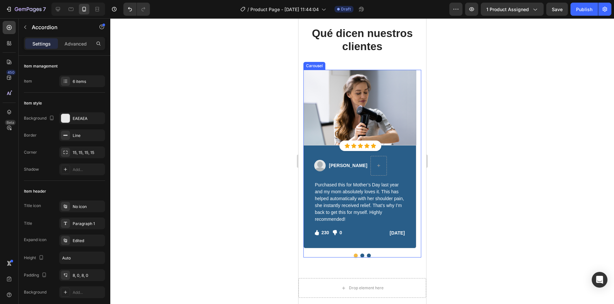
click at [360, 255] on button "Dot" at bounding box center [362, 255] width 4 height 4
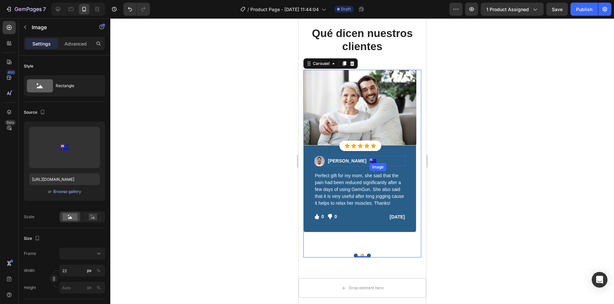
click at [369, 162] on img at bounding box center [372, 161] width 7 height 5
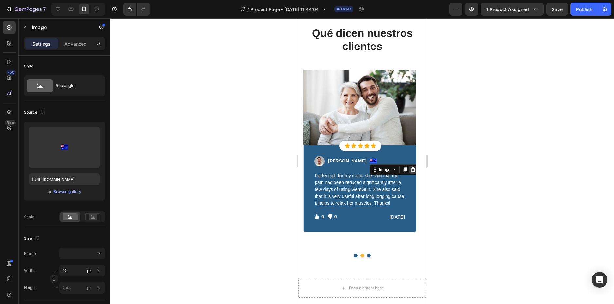
click at [411, 168] on icon at bounding box center [413, 169] width 4 height 5
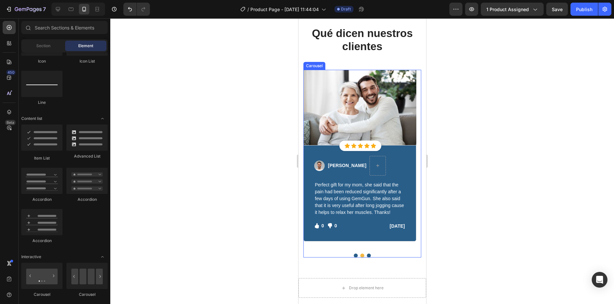
click at [354, 254] on button "Dot" at bounding box center [356, 255] width 4 height 4
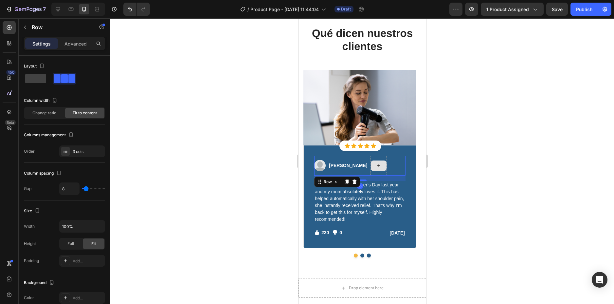
click at [370, 158] on div at bounding box center [378, 166] width 16 height 20
click at [369, 162] on div "Image J.M Text block Row 16" at bounding box center [359, 166] width 91 height 20
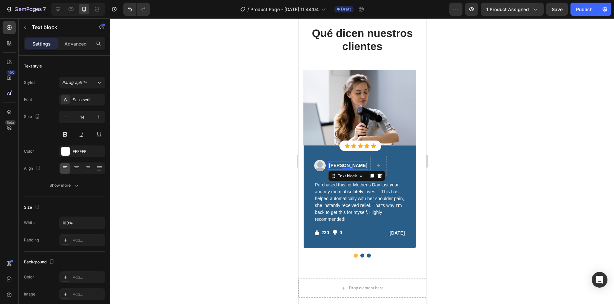
click at [331, 161] on div "J.M" at bounding box center [348, 165] width 40 height 8
click at [371, 162] on div at bounding box center [379, 165] width 16 height 10
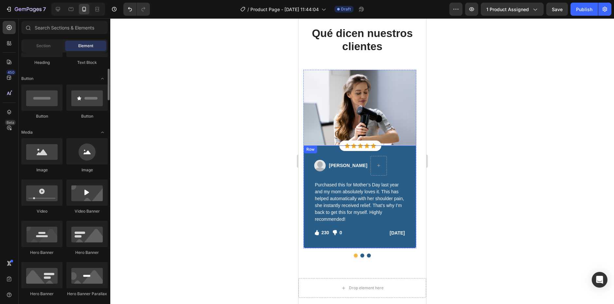
scroll to position [0, 0]
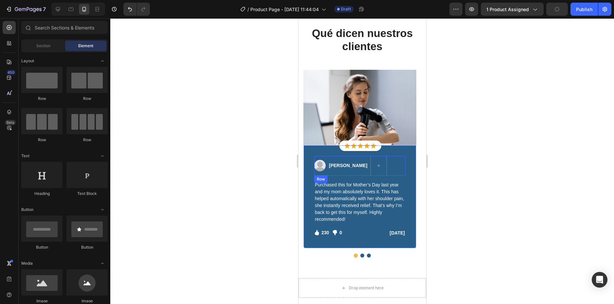
click at [375, 168] on div "Image J.M Text block Row" at bounding box center [359, 166] width 91 height 20
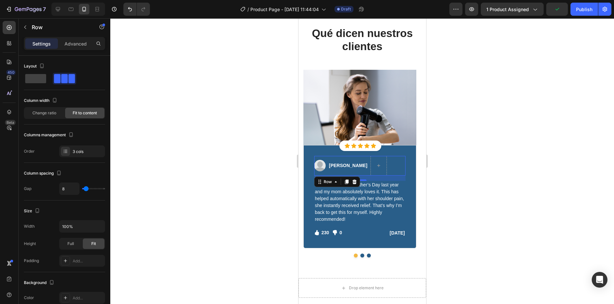
click at [362, 163] on div "Image J.M Text block Row 16" at bounding box center [359, 166] width 91 height 20
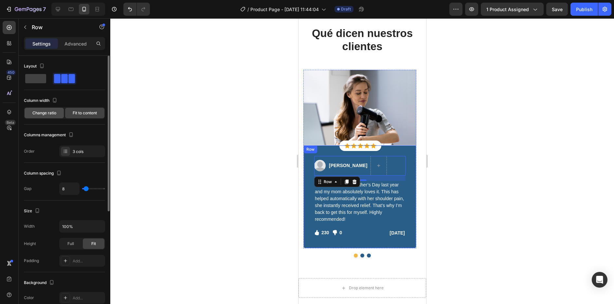
click at [48, 110] on div "Change ratio" at bounding box center [44, 113] width 39 height 10
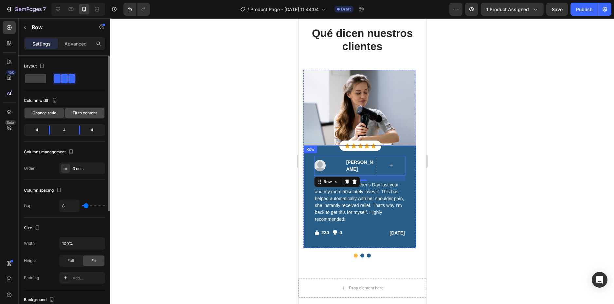
click at [76, 113] on span "Fit to content" at bounding box center [85, 113] width 24 height 6
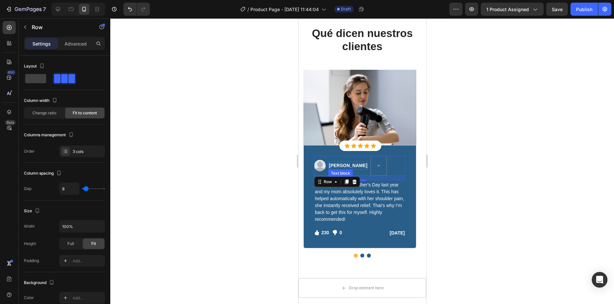
click at [328, 164] on div "J.M" at bounding box center [348, 165] width 40 height 8
click at [330, 160] on div "J.M Text block 0" at bounding box center [348, 166] width 40 height 20
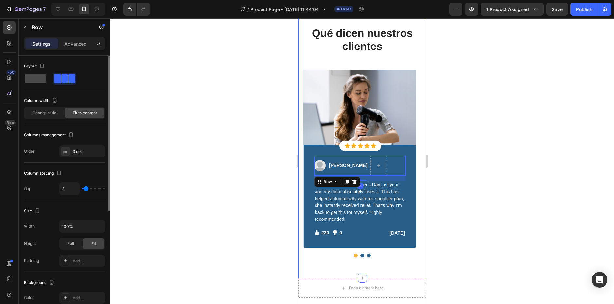
click at [33, 80] on span at bounding box center [35, 78] width 21 height 9
type input "0"
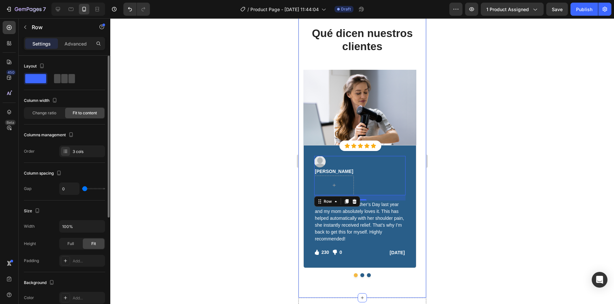
click at [68, 80] on span at bounding box center [71, 78] width 7 height 9
type input "8"
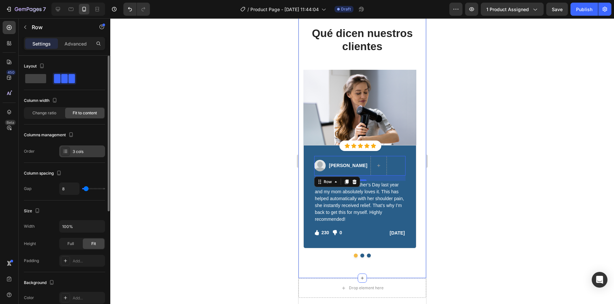
click at [88, 149] on div "3 cols" at bounding box center [88, 152] width 31 height 6
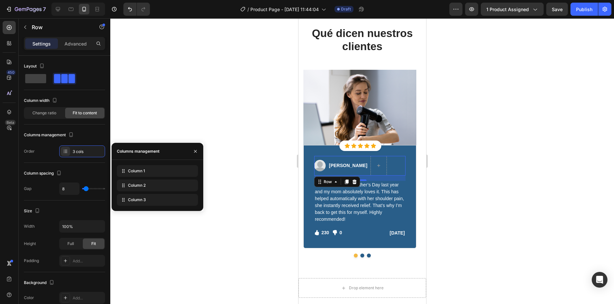
click at [373, 166] on div "Image J.M Text block Row 16" at bounding box center [359, 166] width 91 height 20
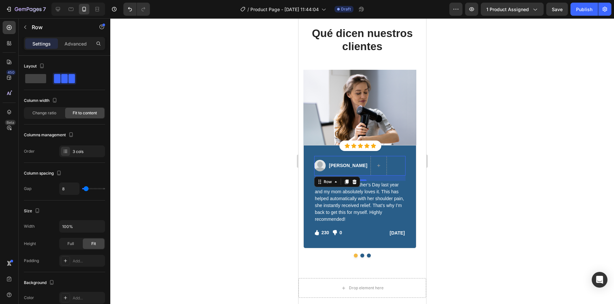
click at [366, 175] on div "Image J.M Text block Row 16" at bounding box center [359, 166] width 91 height 20
click at [327, 159] on div "Image J.M Text block Row 16" at bounding box center [359, 166] width 91 height 20
click at [370, 158] on div at bounding box center [378, 166] width 16 height 20
click at [370, 159] on div at bounding box center [378, 166] width 16 height 20
click at [368, 161] on div "Image J.M Text block Row 16" at bounding box center [359, 166] width 91 height 20
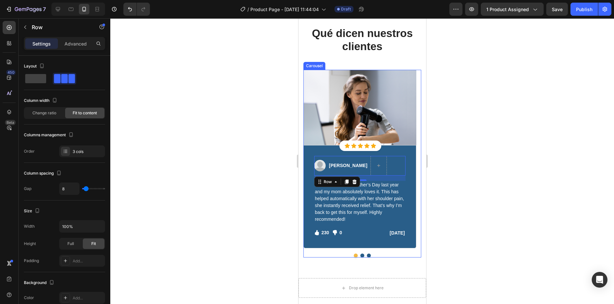
click at [360, 254] on button "Dot" at bounding box center [362, 255] width 4 height 4
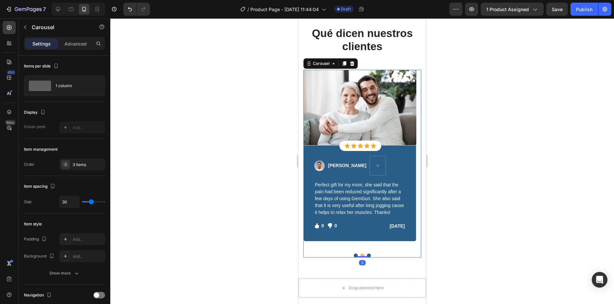
click at [368, 255] on button "Dot" at bounding box center [369, 255] width 4 height 4
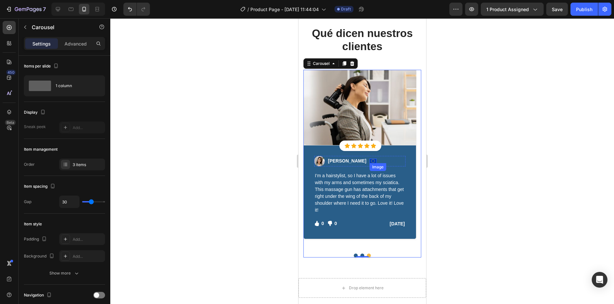
click at [369, 162] on img at bounding box center [372, 161] width 7 height 5
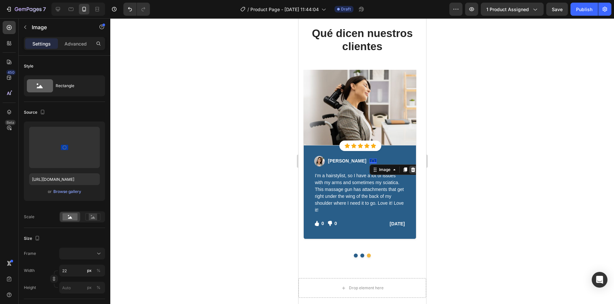
click at [410, 168] on icon at bounding box center [412, 169] width 5 height 5
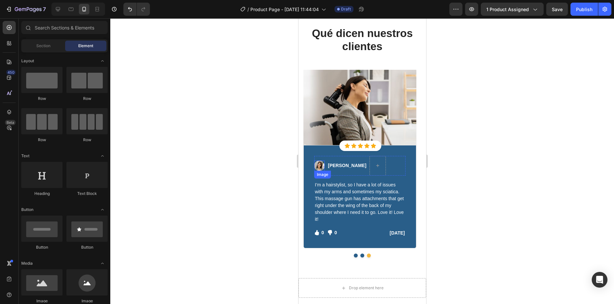
click at [320, 166] on img at bounding box center [319, 165] width 10 height 10
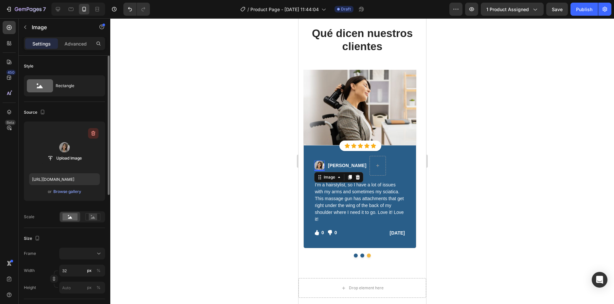
click at [94, 132] on icon "button" at bounding box center [93, 133] width 4 height 5
click at [95, 133] on icon "button" at bounding box center [93, 133] width 4 height 5
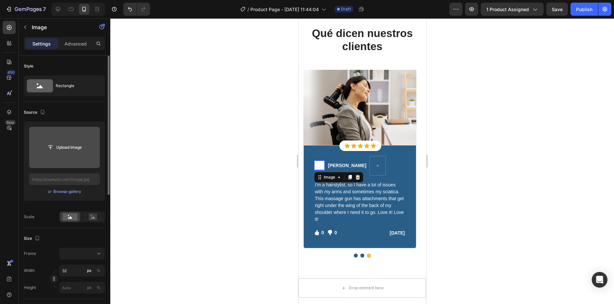
click at [73, 146] on input "file" at bounding box center [64, 147] width 45 height 11
click at [351, 288] on icon at bounding box center [350, 289] width 7 height 7
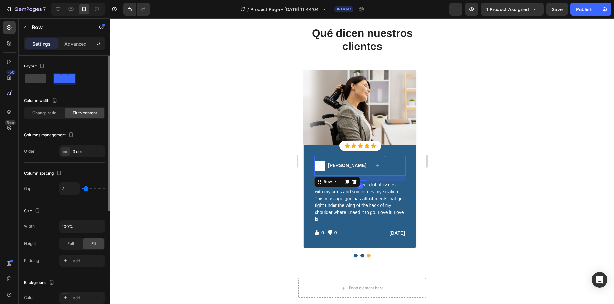
click at [391, 165] on div "Image Sabrina Miller Text block Row 16" at bounding box center [359, 166] width 91 height 20
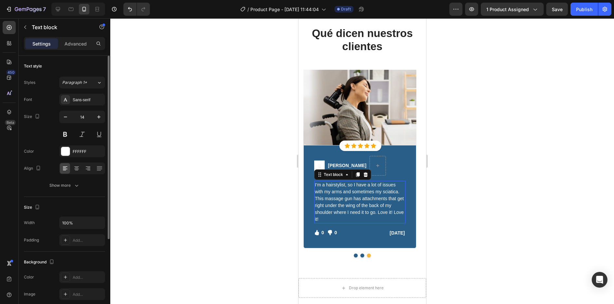
click at [394, 189] on p "I’m a hairstylist, so I have a lot of issues with my arms and sometimes my scia…" at bounding box center [360, 201] width 90 height 41
click at [326, 164] on div "Image Sabrina Miller Text block Row" at bounding box center [359, 166] width 91 height 20
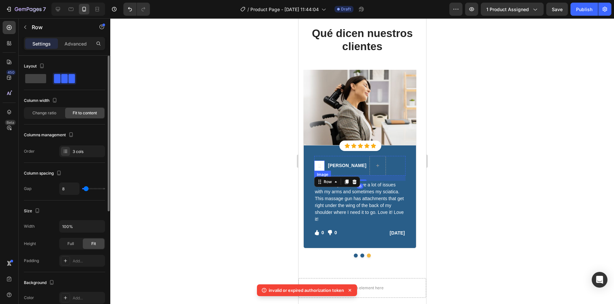
click at [320, 166] on img at bounding box center [319, 165] width 10 height 10
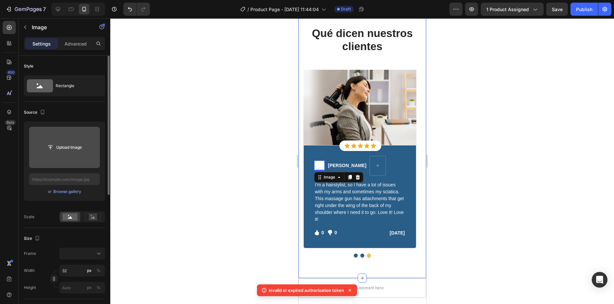
click at [84, 148] on input "file" at bounding box center [64, 147] width 45 height 11
click at [354, 257] on button "Dot" at bounding box center [356, 255] width 4 height 4
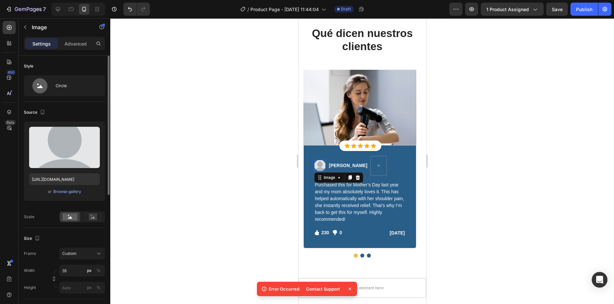
click at [318, 166] on img at bounding box center [319, 165] width 11 height 11
click at [75, 180] on input "https://cdn.shopify.com/s/files/1/0917/9352/3061/files/gempages_577933153730036…" at bounding box center [64, 179] width 71 height 12
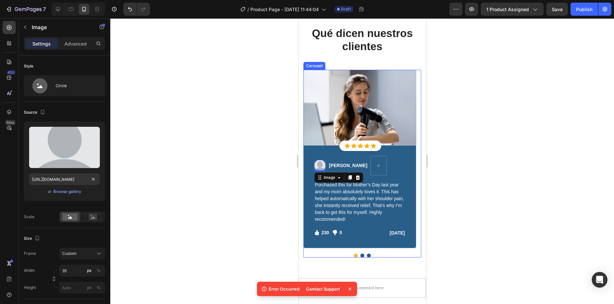
click at [367, 256] on button "Dot" at bounding box center [369, 255] width 4 height 4
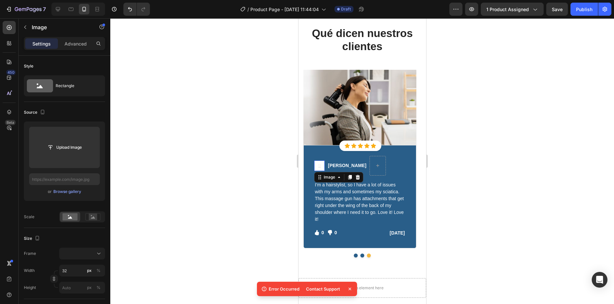
click at [321, 165] on img at bounding box center [319, 165] width 10 height 10
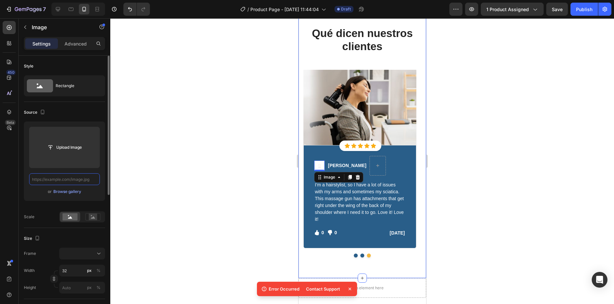
click at [68, 180] on input "text" at bounding box center [64, 179] width 71 height 12
paste input "https://cdn.shopify.com/s/files/1/0917/9352/3061/files/gempages_577933153730036…"
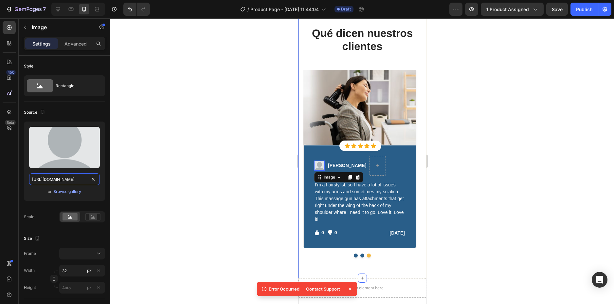
type input "https://cdn.shopify.com/s/files/1/0917/9352/3061/files/gempages_577933153730036…"
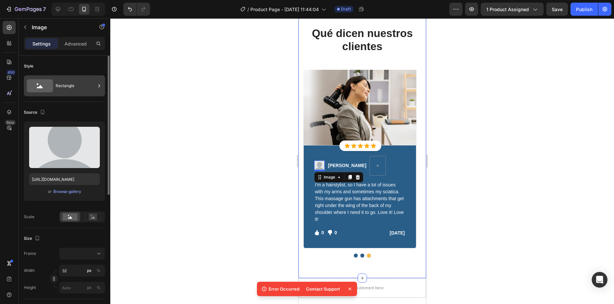
scroll to position [0, 0]
click at [77, 84] on div "Rectangle" at bounding box center [76, 85] width 40 height 15
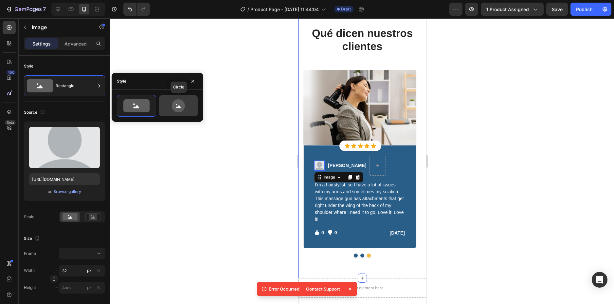
click at [174, 106] on icon at bounding box center [178, 105] width 13 height 13
type input "80"
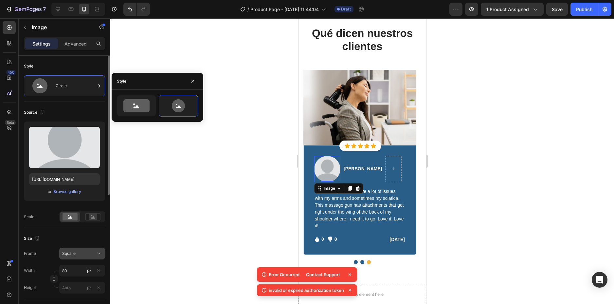
click at [84, 254] on div "Square" at bounding box center [78, 254] width 32 height 6
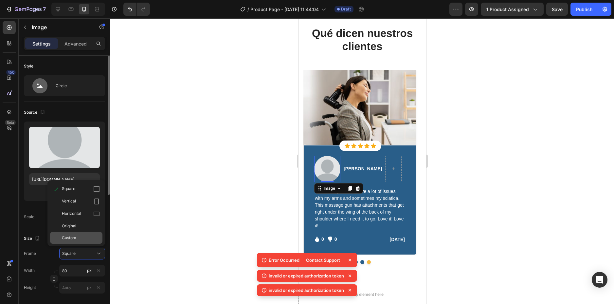
click at [86, 237] on div "Custom" at bounding box center [81, 238] width 38 height 6
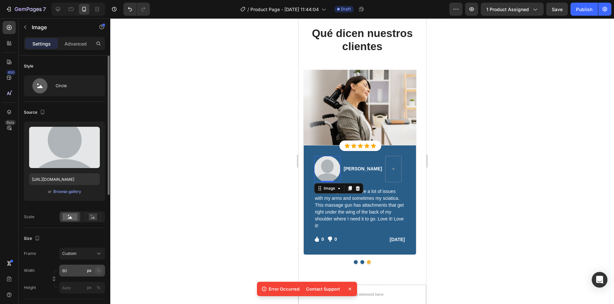
click at [99, 271] on div "%" at bounding box center [99, 271] width 4 height 6
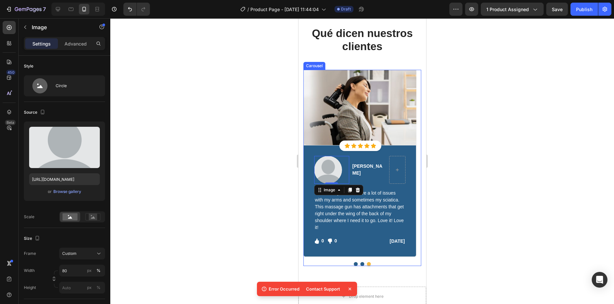
click at [354, 266] on div "Image Icon Icon Icon Icon Icon Icon List Hoz Row Row Image J.M Text block Row P…" at bounding box center [362, 168] width 118 height 196
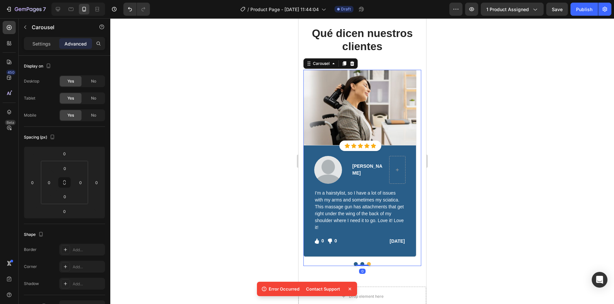
click at [354, 265] on button "Dot" at bounding box center [356, 264] width 4 height 4
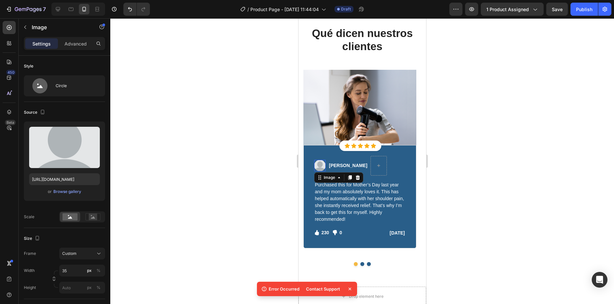
click at [318, 166] on img at bounding box center [319, 165] width 11 height 11
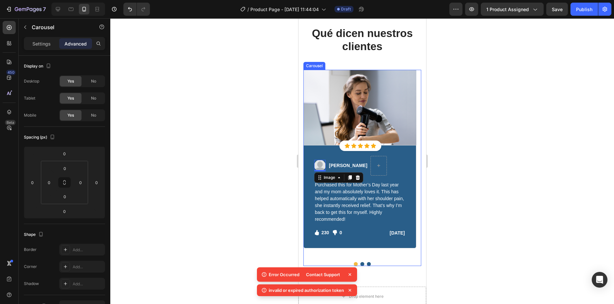
click at [360, 265] on button "Dot" at bounding box center [362, 264] width 4 height 4
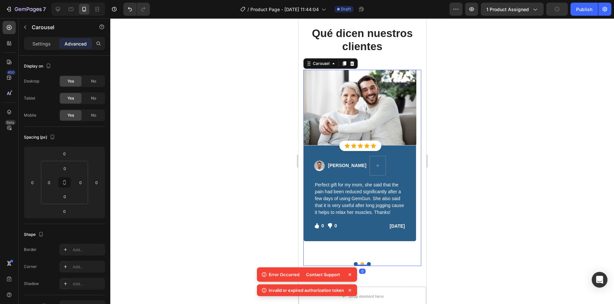
click at [367, 265] on button "Dot" at bounding box center [369, 264] width 4 height 4
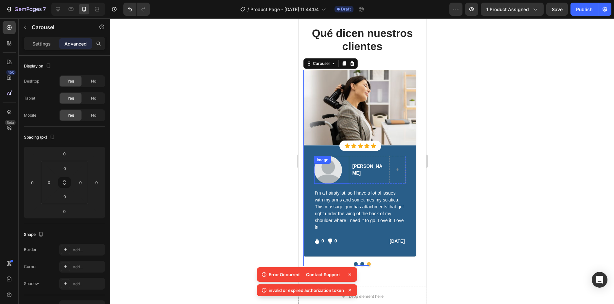
click at [330, 170] on img at bounding box center [328, 170] width 28 height 28
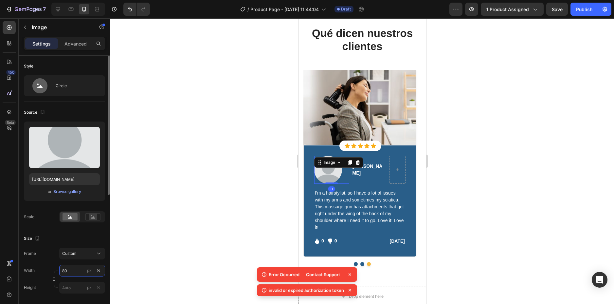
click at [71, 270] on input "80" at bounding box center [82, 271] width 46 height 12
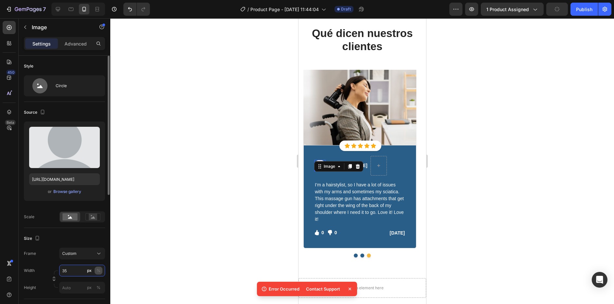
type input "35"
click at [98, 274] on button "%" at bounding box center [99, 271] width 8 height 8
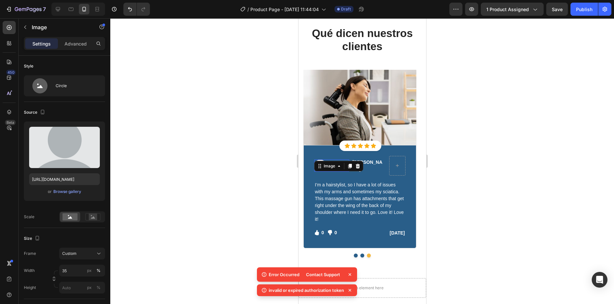
click at [261, 214] on div at bounding box center [362, 161] width 504 height 286
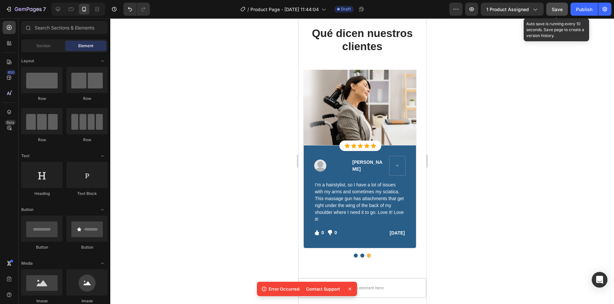
click at [554, 9] on span "Save" at bounding box center [557, 10] width 11 height 6
click at [264, 289] on icon at bounding box center [264, 289] width 7 height 7
click at [277, 290] on p "Error Occurred" at bounding box center [284, 289] width 31 height 7
click at [325, 288] on div "Contact Support" at bounding box center [323, 288] width 42 height 9
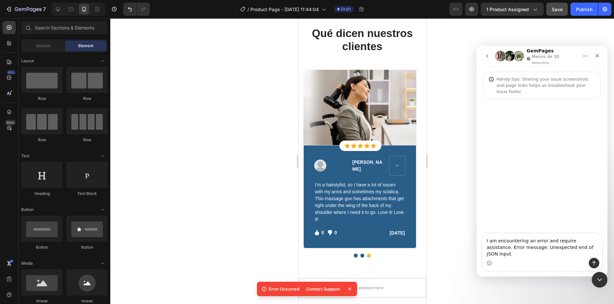
drag, startPoint x: 576, startPoint y: 255, endPoint x: 484, endPoint y: 247, distance: 92.1
click at [484, 247] on textarea "I am encountering an error and require assistance. Error message: Unexpected en…" at bounding box center [542, 245] width 120 height 24
click at [460, 122] on div at bounding box center [362, 161] width 504 height 286
click at [597, 54] on icon "Cerrar" at bounding box center [597, 55] width 5 height 5
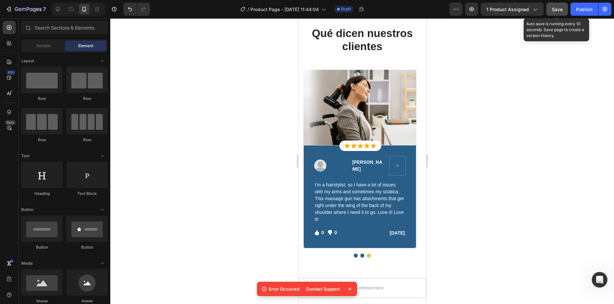
click at [559, 12] on span "Save" at bounding box center [557, 10] width 11 height 6
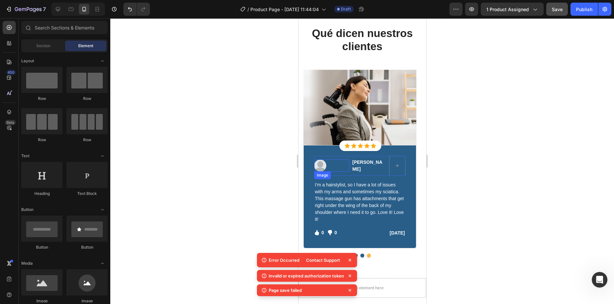
click at [323, 165] on img at bounding box center [320, 165] width 12 height 12
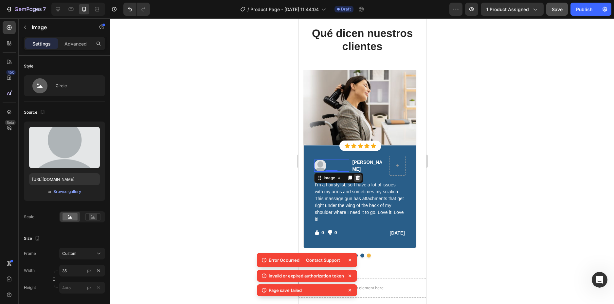
click at [359, 177] on icon at bounding box center [357, 177] width 5 height 5
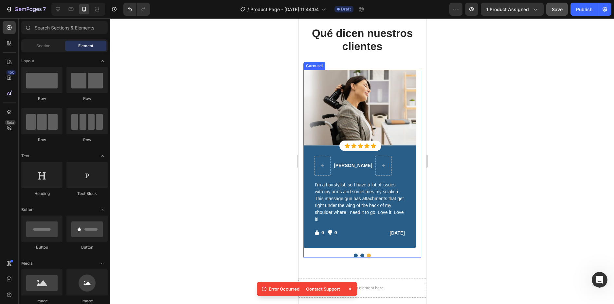
click at [354, 254] on button "Dot" at bounding box center [356, 255] width 4 height 4
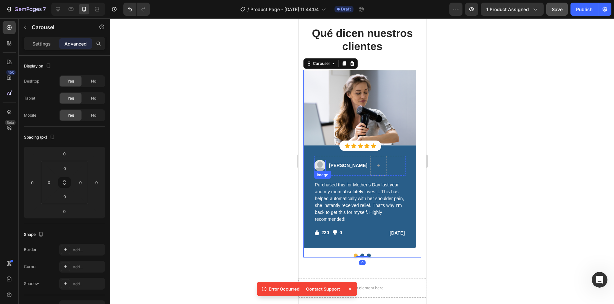
click at [316, 168] on img at bounding box center [319, 165] width 11 height 11
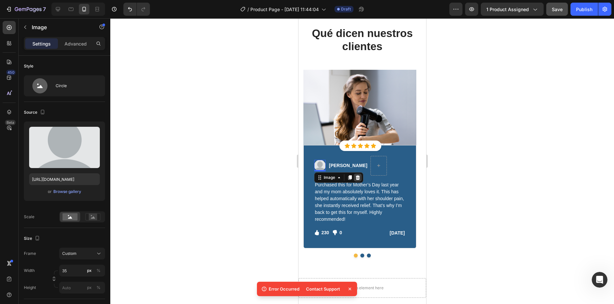
click at [358, 176] on icon at bounding box center [358, 177] width 4 height 5
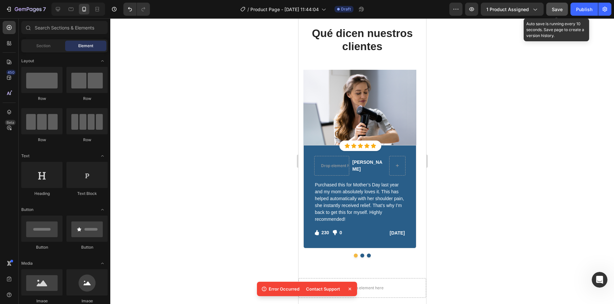
click at [557, 11] on span "Save" at bounding box center [557, 10] width 11 height 6
click at [351, 289] on icon at bounding box center [350, 289] width 3 height 3
click at [559, 10] on span "Save" at bounding box center [557, 10] width 11 height 6
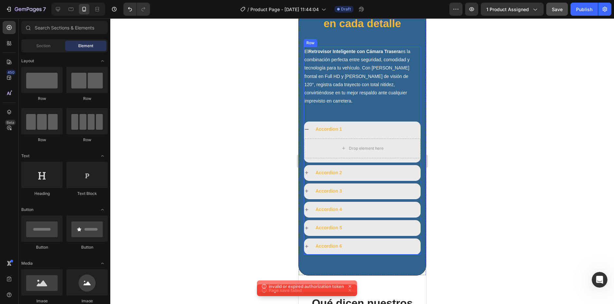
scroll to position [1656, 0]
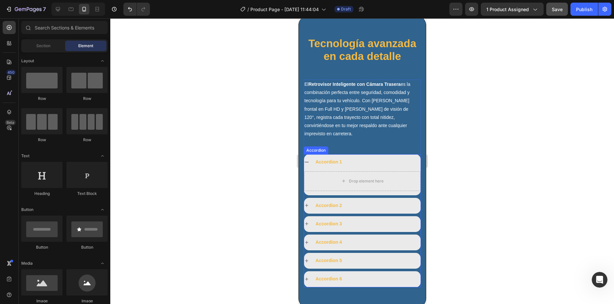
click at [334, 157] on div "Accordion 1" at bounding box center [328, 162] width 28 height 10
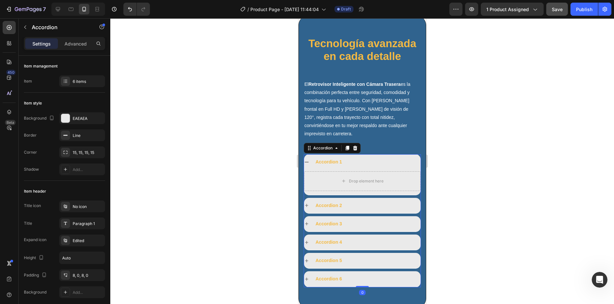
click at [347, 157] on div "Accordion 1" at bounding box center [367, 162] width 106 height 10
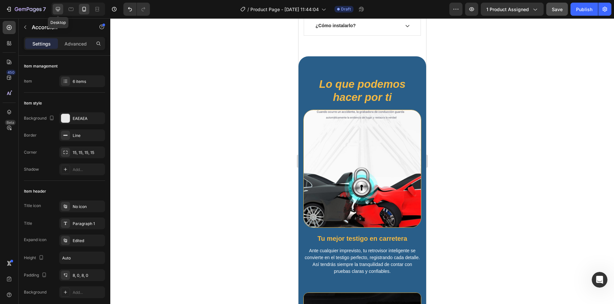
click at [62, 11] on div at bounding box center [58, 9] width 10 height 10
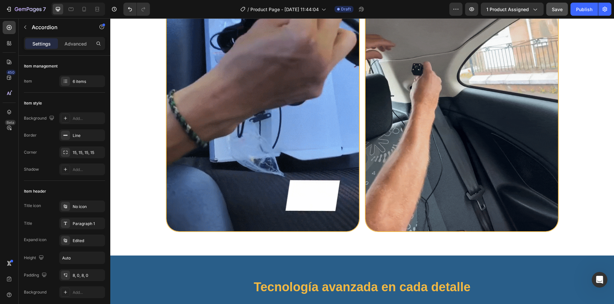
scroll to position [1444, 0]
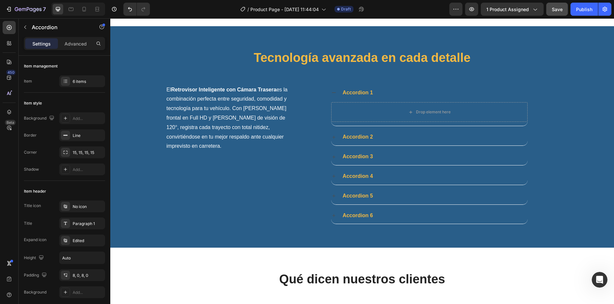
click at [378, 91] on div "Accordion 1" at bounding box center [435, 92] width 186 height 11
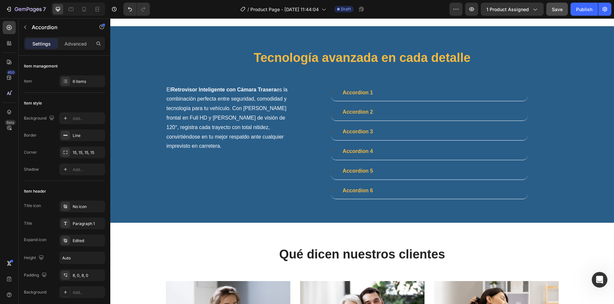
click at [386, 91] on div "Accordion 1" at bounding box center [435, 92] width 186 height 11
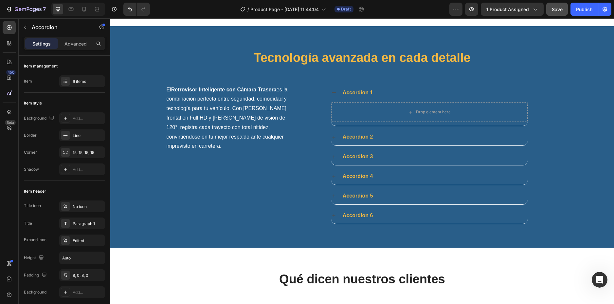
click at [386, 91] on div "Accordion 1" at bounding box center [435, 92] width 186 height 11
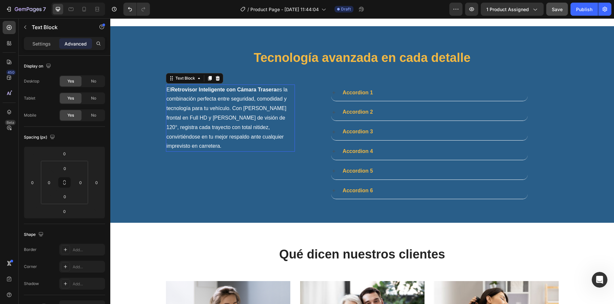
click at [228, 118] on p "El Retrovisor Inteligente con Cámara Trasera es la combinación perfecta entre s…" at bounding box center [231, 118] width 128 height 66
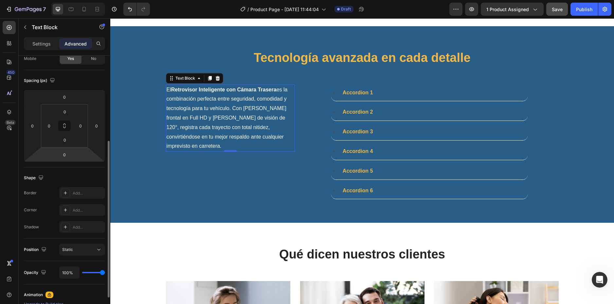
scroll to position [0, 0]
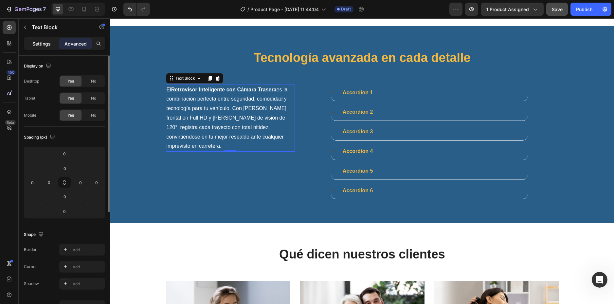
click at [48, 42] on p "Settings" at bounding box center [41, 43] width 18 height 7
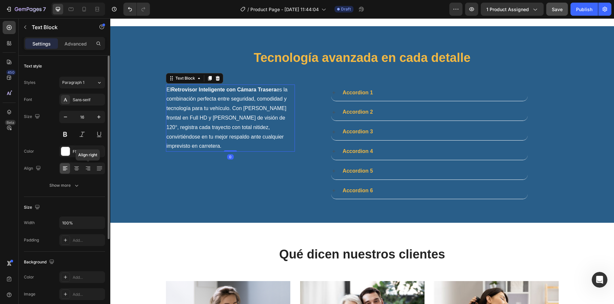
scroll to position [121, 0]
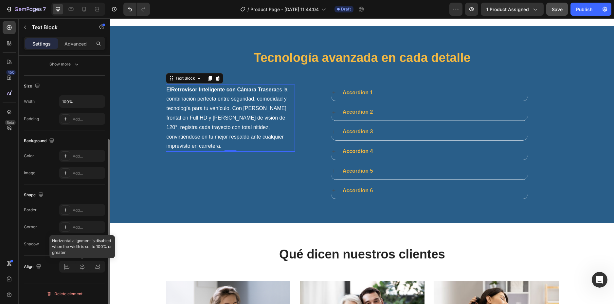
click at [67, 267] on div at bounding box center [82, 267] width 46 height 12
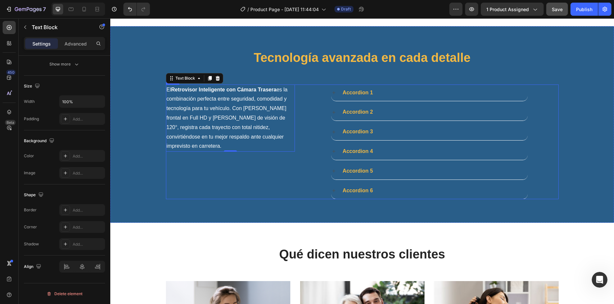
click at [194, 166] on div "El Retrovisor Inteligente con Cámara Trasera es la combinación perfecta entre s…" at bounding box center [230, 141] width 129 height 115
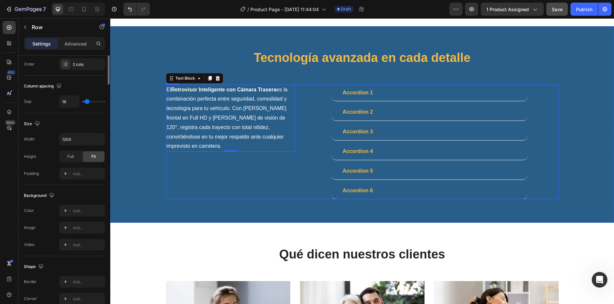
scroll to position [0, 0]
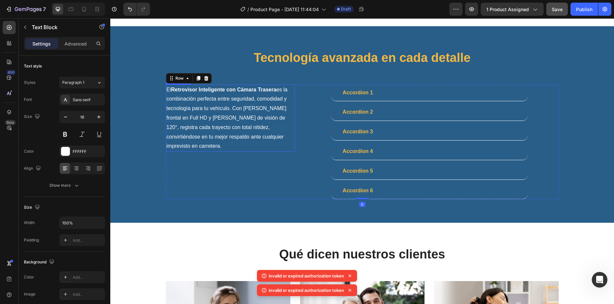
click at [205, 117] on p "El Retrovisor Inteligente con Cámara Trasera es la combinación perfecta entre s…" at bounding box center [231, 118] width 128 height 66
click at [229, 87] on strong "Retrovisor Inteligente con Cámara Trasera" at bounding box center [223, 90] width 105 height 6
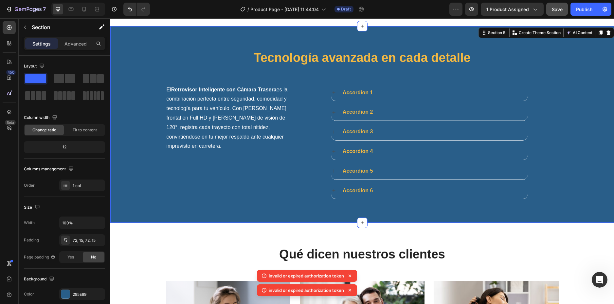
click at [231, 83] on div "Tecnología avanzada en cada detalle Heading El Retrovisor Inteligente con Cámar…" at bounding box center [362, 124] width 494 height 149
click at [231, 77] on div "Tecnología avanzada en cada detalle Heading El Retrovisor Inteligente con Cámar…" at bounding box center [362, 124] width 494 height 149
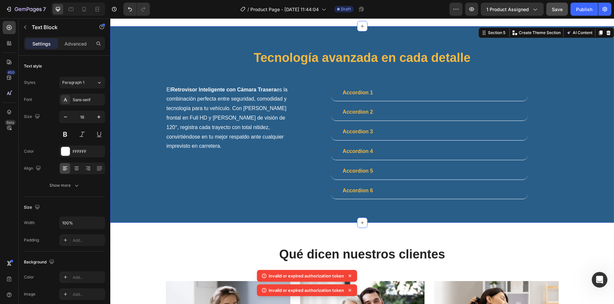
click at [225, 98] on p "El Retrovisor Inteligente con Cámara Trasera es la combinación perfecta entre s…" at bounding box center [231, 118] width 128 height 66
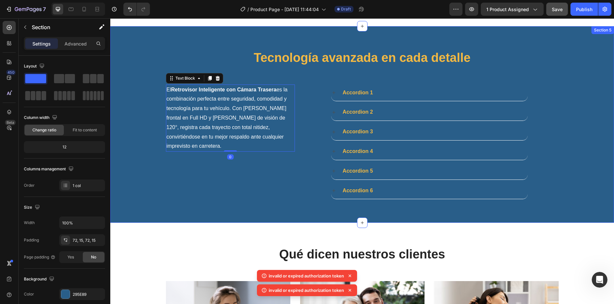
click at [227, 76] on div "Tecnología avanzada en cada detalle Heading El Retrovisor Inteligente con Cámar…" at bounding box center [362, 124] width 494 height 149
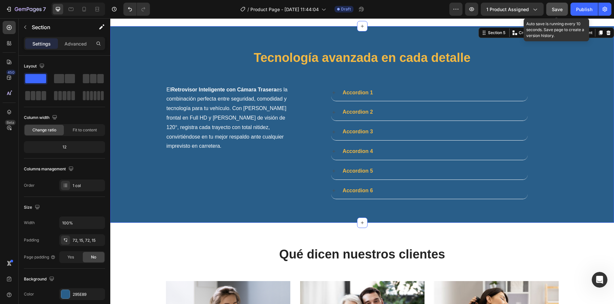
click at [556, 9] on span "Save" at bounding box center [557, 10] width 11 height 6
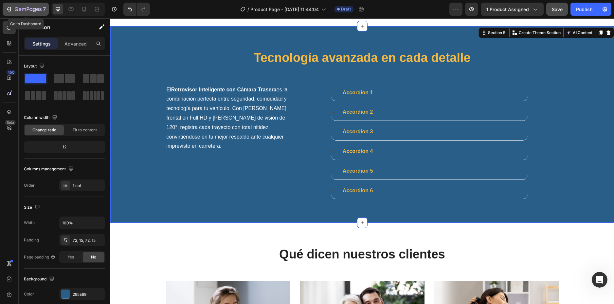
click at [20, 7] on icon "button" at bounding box center [28, 10] width 27 height 6
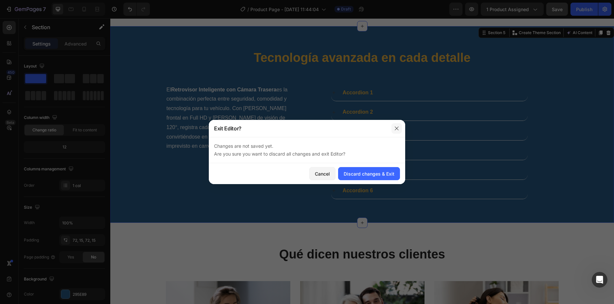
click at [396, 131] on icon "button" at bounding box center [396, 128] width 5 height 5
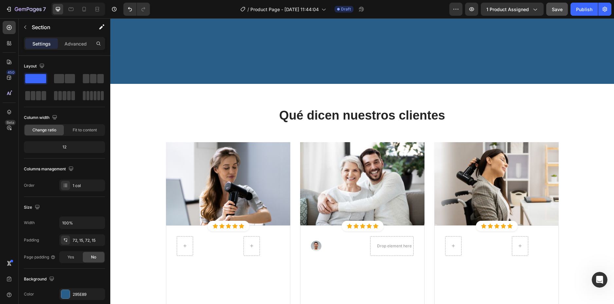
scroll to position [1739, 0]
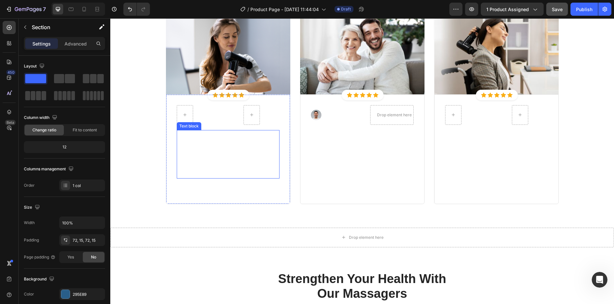
click at [222, 152] on p "Purchased this for Mother’s Day last year and my mom absolutely loves it. This …" at bounding box center [228, 154] width 102 height 47
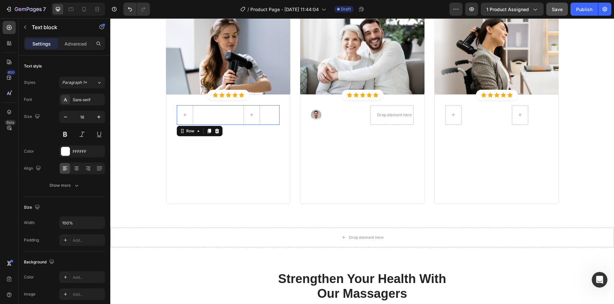
click at [241, 113] on div "J.M Text block Row 0" at bounding box center [228, 115] width 103 height 20
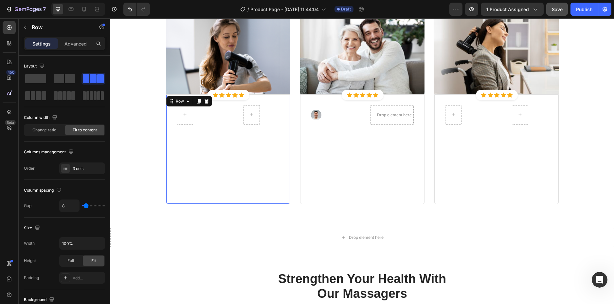
click at [282, 102] on div "J.M Text block Row Purchased this for Mother’s Day last year and my mom absolut…" at bounding box center [228, 149] width 124 height 110
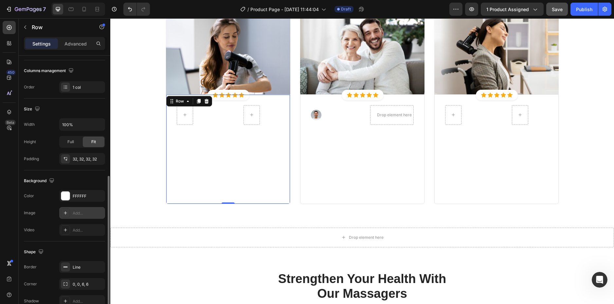
scroll to position [133, 0]
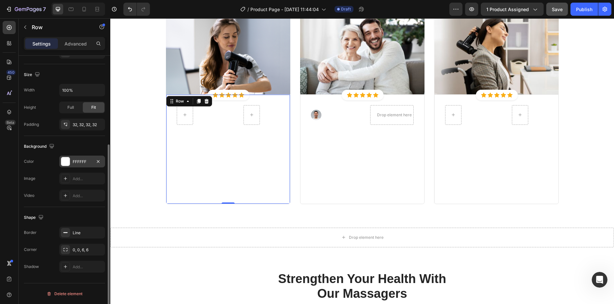
click at [78, 163] on div "FFFFFF" at bounding box center [82, 162] width 19 height 6
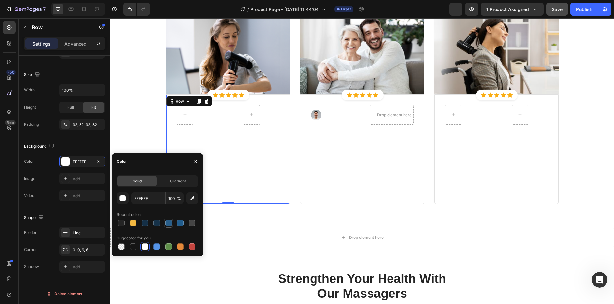
click at [168, 225] on div at bounding box center [168, 223] width 7 height 7
type input "295E89"
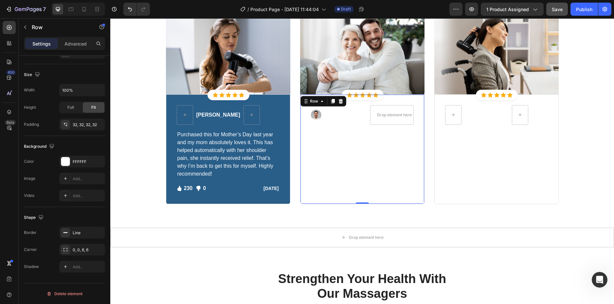
click at [316, 100] on div "Image Ned Jacobs Text block Drop element here Row Perfect gift for my mom, she …" at bounding box center [362, 149] width 124 height 110
click at [73, 159] on div "FFFFFF" at bounding box center [82, 162] width 19 height 6
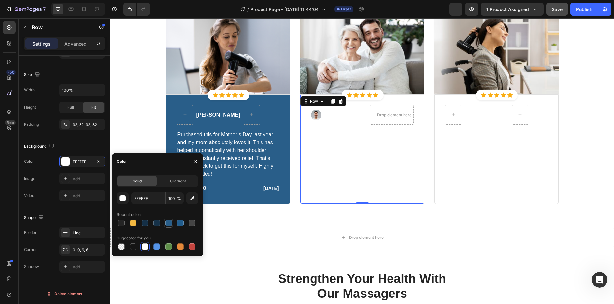
click at [170, 224] on div at bounding box center [168, 223] width 7 height 7
type input "295E89"
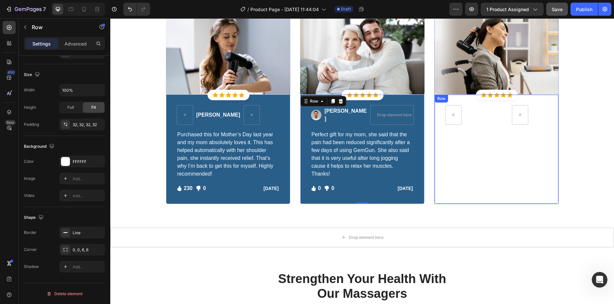
click at [449, 97] on div "Sabrina Miller Text block Row I’m a hairstylist, so I have a lot of issues with…" at bounding box center [497, 149] width 124 height 110
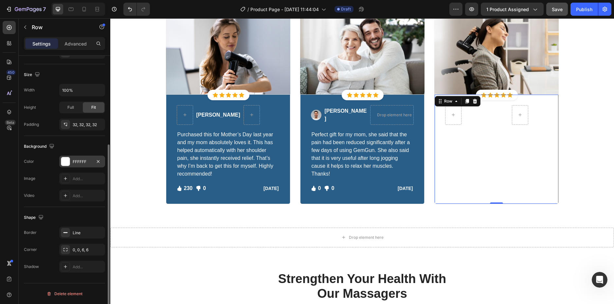
click at [78, 164] on div "FFFFFF" at bounding box center [82, 162] width 19 height 6
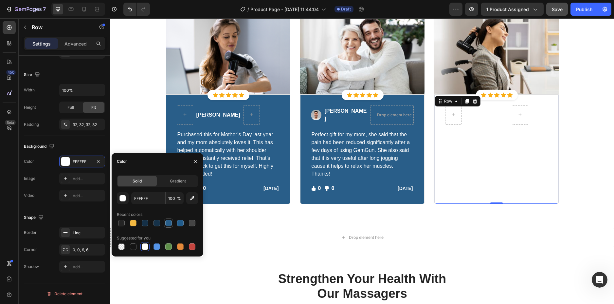
click at [167, 224] on div at bounding box center [168, 223] width 7 height 7
type input "295E89"
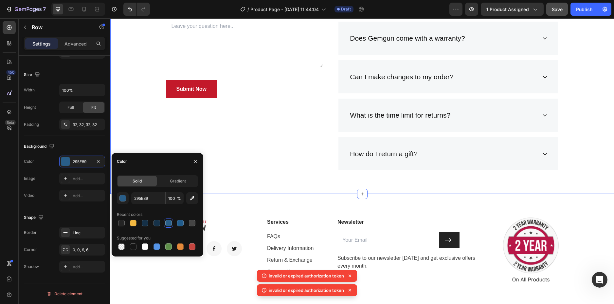
scroll to position [2491, 0]
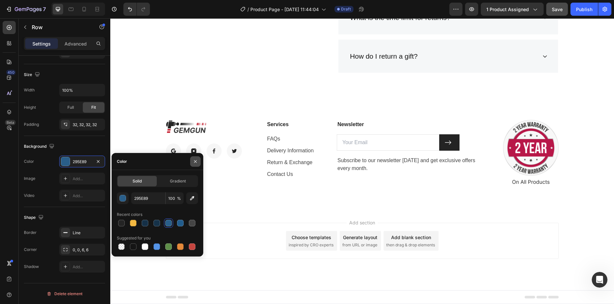
click at [192, 162] on button "button" at bounding box center [195, 161] width 10 height 10
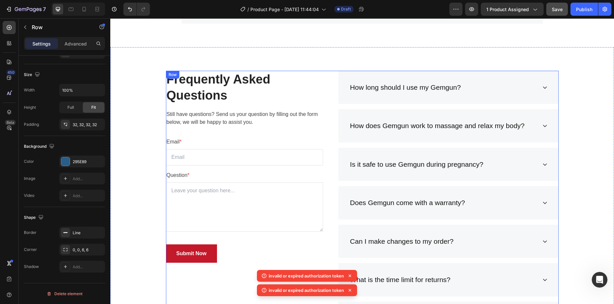
scroll to position [2164, 0]
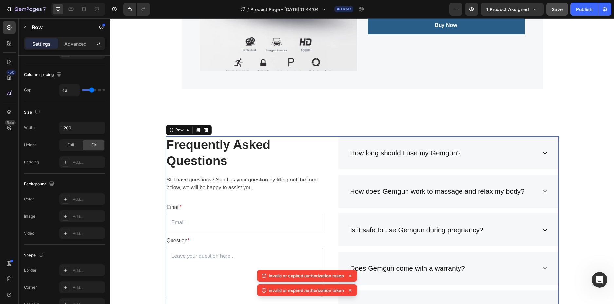
click at [328, 147] on div "Frequently Asked Questions Heading Still have questions? Send us your question …" at bounding box center [362, 271] width 393 height 270
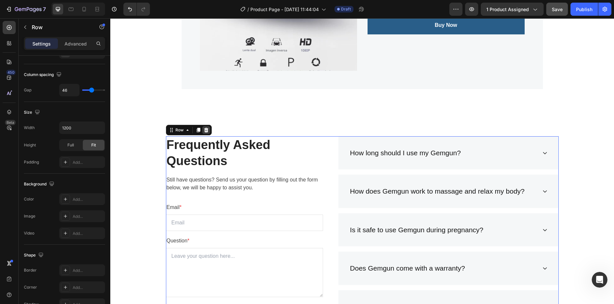
click at [204, 129] on icon at bounding box center [206, 130] width 4 height 5
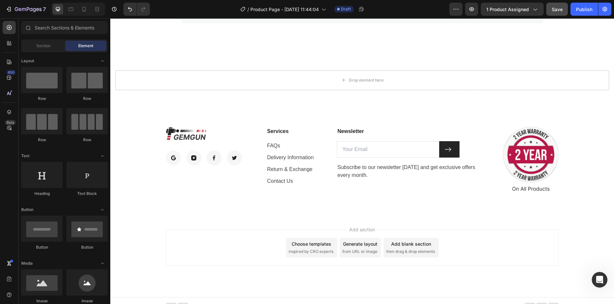
scroll to position [2237, 0]
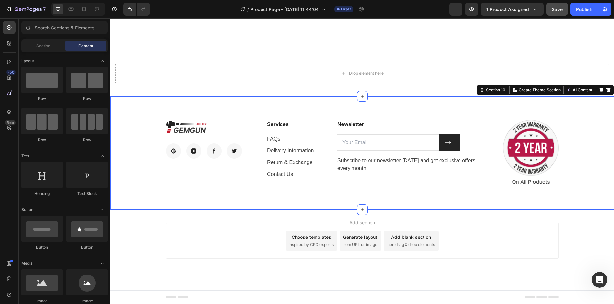
click at [330, 110] on div "Image Image Image Image Image Row Services Text block FAQs Text block Delivery …" at bounding box center [362, 152] width 504 height 113
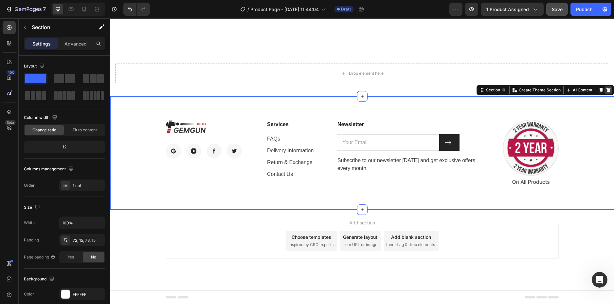
click at [607, 90] on icon at bounding box center [609, 90] width 4 height 5
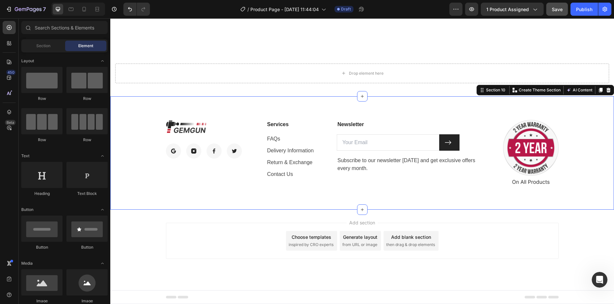
scroll to position [2123, 0]
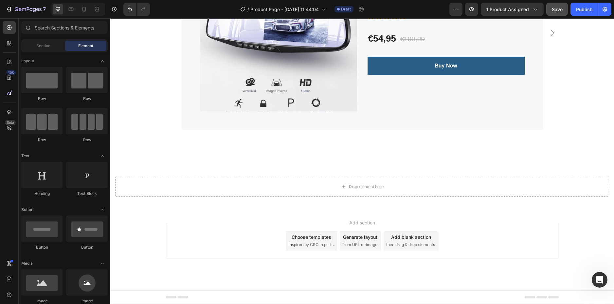
click at [474, 229] on div "Add section Choose templates inspired by CRO experts Generate layout from URL o…" at bounding box center [362, 241] width 393 height 36
click at [264, 236] on div "Add section Choose templates inspired by CRO experts Generate layout from URL o…" at bounding box center [362, 241] width 393 height 36
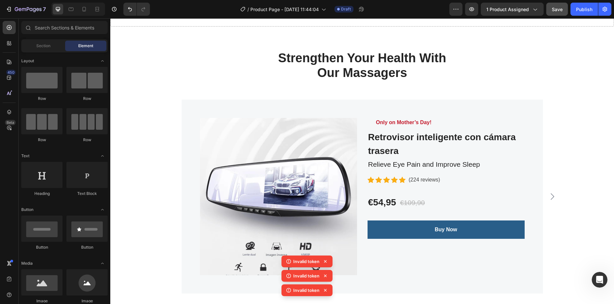
scroll to position [1796, 0]
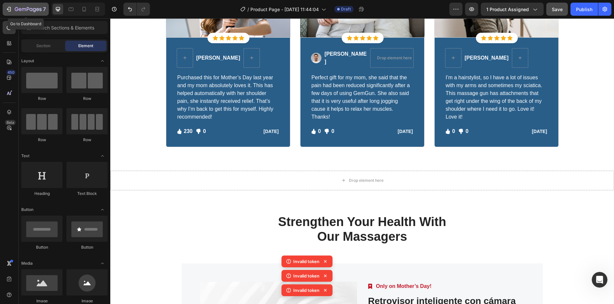
click at [20, 8] on icon "button" at bounding box center [20, 9] width 3 height 3
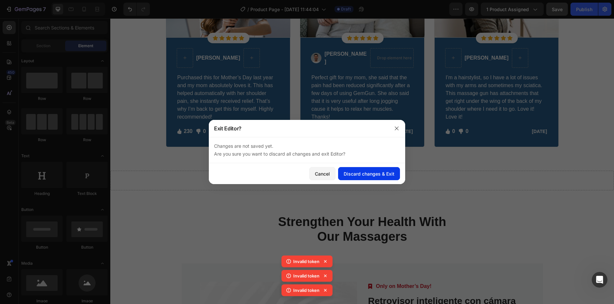
click at [346, 174] on div "Discard changes & Exit" at bounding box center [369, 173] width 51 height 7
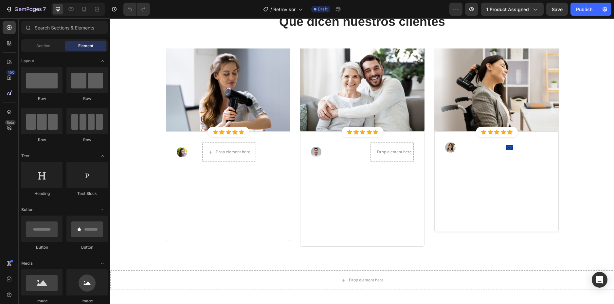
scroll to position [1506, 0]
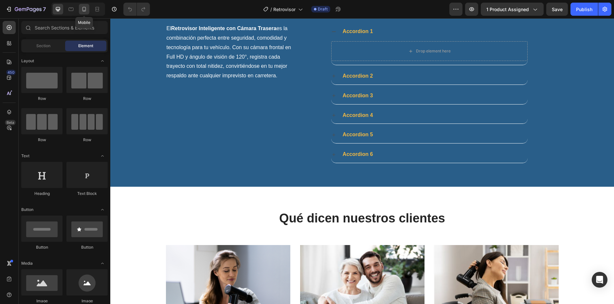
click at [79, 8] on div at bounding box center [84, 9] width 10 height 10
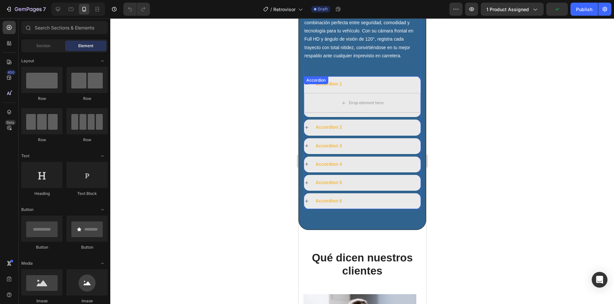
scroll to position [1446, 0]
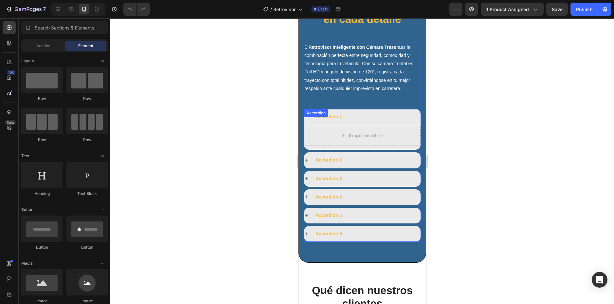
click at [358, 116] on div "Accordion 1" at bounding box center [367, 117] width 106 height 10
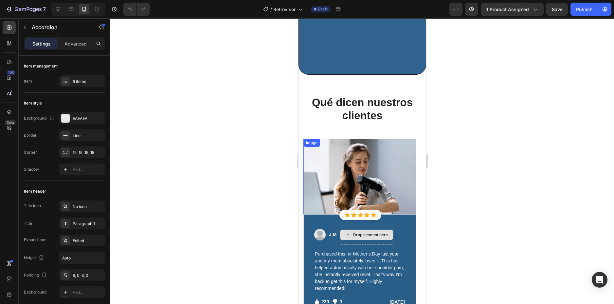
scroll to position [1741, 0]
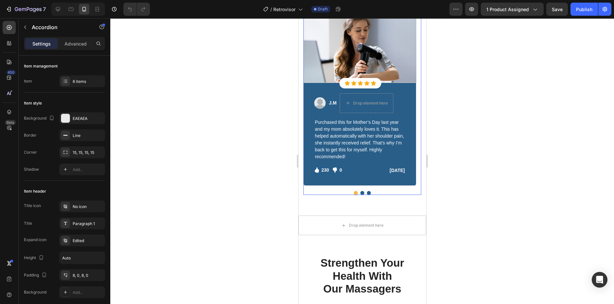
click at [361, 192] on button "Dot" at bounding box center [362, 193] width 4 height 4
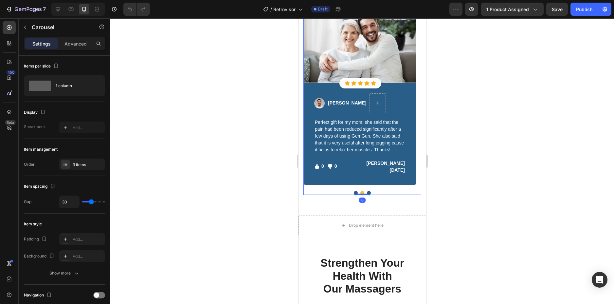
click at [367, 192] on button "Dot" at bounding box center [369, 193] width 4 height 4
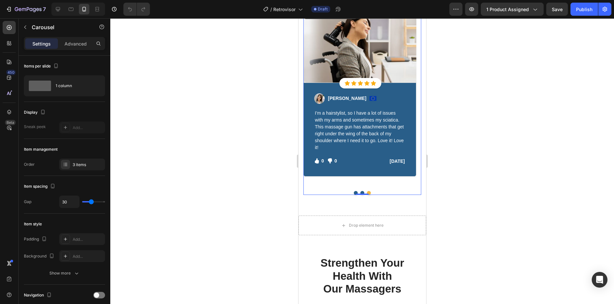
click at [354, 191] on button "Dot" at bounding box center [356, 193] width 4 height 4
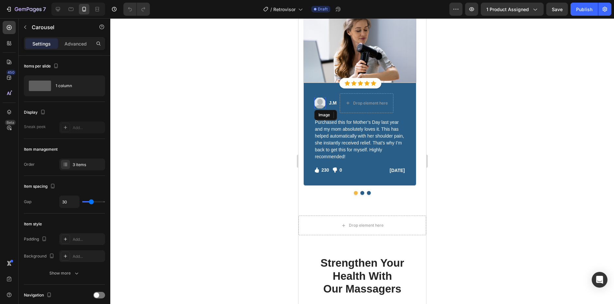
click at [321, 103] on img at bounding box center [319, 102] width 11 height 11
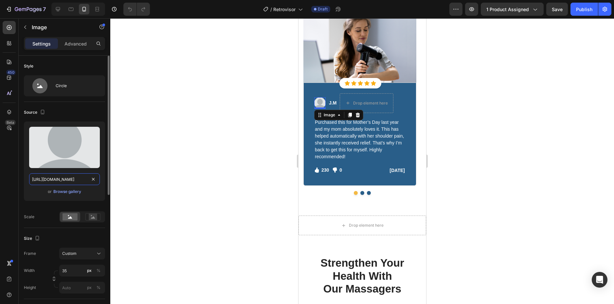
click at [77, 177] on input "[URL][DOMAIN_NAME]" at bounding box center [64, 179] width 71 height 12
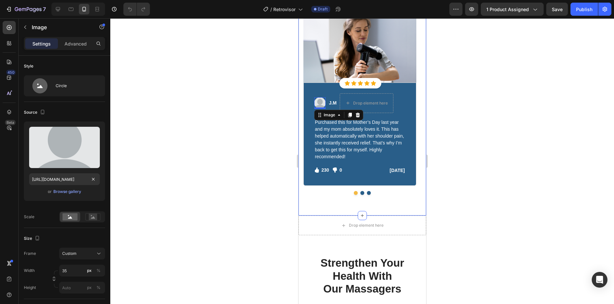
click at [364, 195] on div "Qué dicen nuestros clientes Heading Row Image Icon Icon Icon Icon Icon Icon Lis…" at bounding box center [362, 79] width 128 height 272
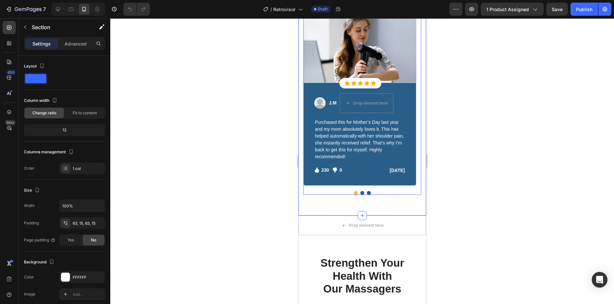
click at [367, 194] on button "Dot" at bounding box center [369, 193] width 4 height 4
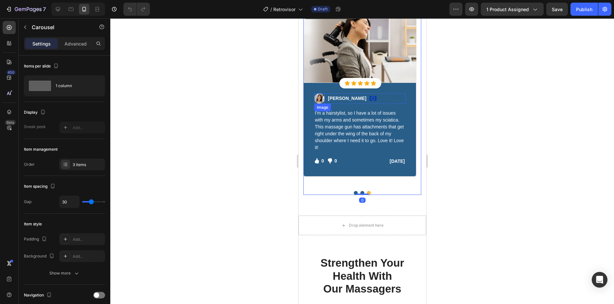
click at [318, 100] on img at bounding box center [319, 98] width 10 height 10
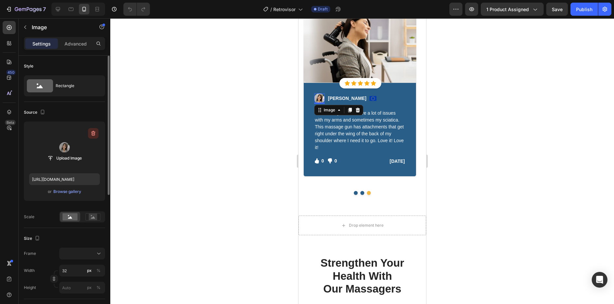
click at [91, 130] on icon "button" at bounding box center [93, 133] width 7 height 7
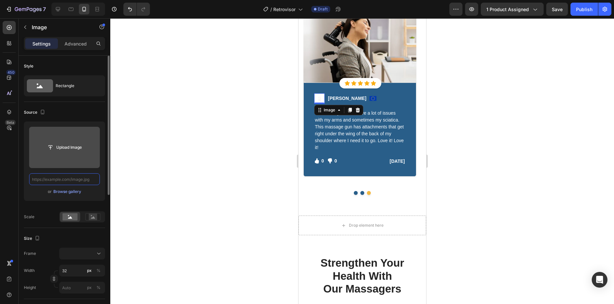
click at [64, 181] on input "text" at bounding box center [64, 179] width 71 height 12
paste input "[URL][DOMAIN_NAME]"
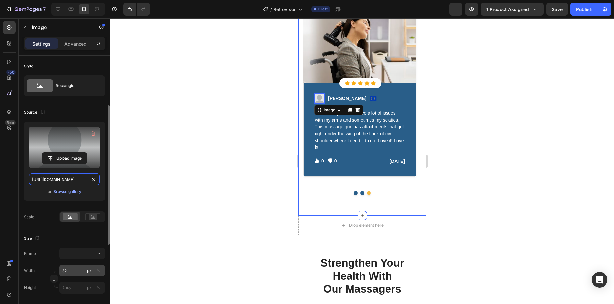
scroll to position [33, 0]
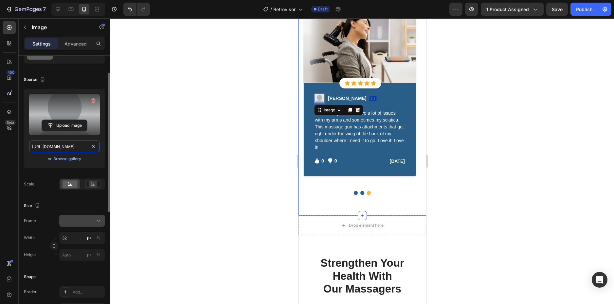
type input "[URL][DOMAIN_NAME]"
click at [91, 221] on div at bounding box center [82, 220] width 40 height 7
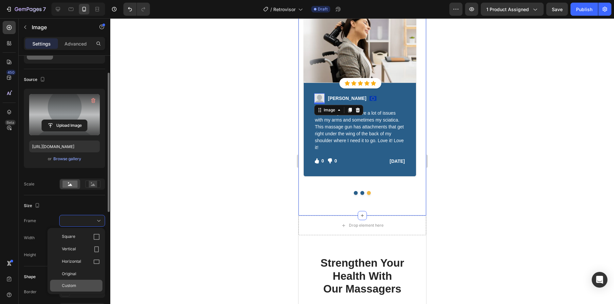
click at [82, 281] on div "Custom" at bounding box center [76, 286] width 52 height 12
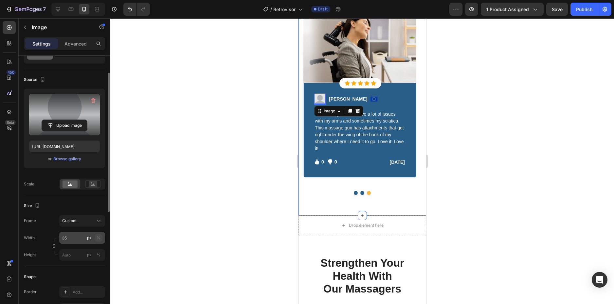
click at [97, 237] on div "%" at bounding box center [99, 238] width 4 height 6
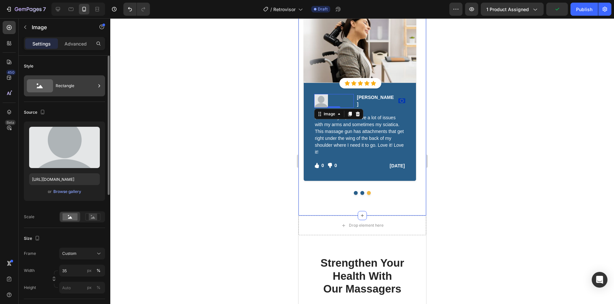
click at [64, 88] on div "Rectangle" at bounding box center [76, 85] width 40 height 15
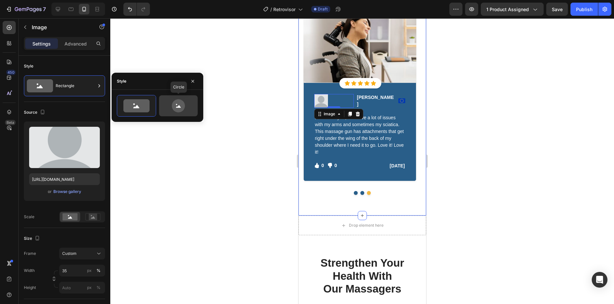
click at [181, 103] on icon at bounding box center [178, 105] width 13 height 13
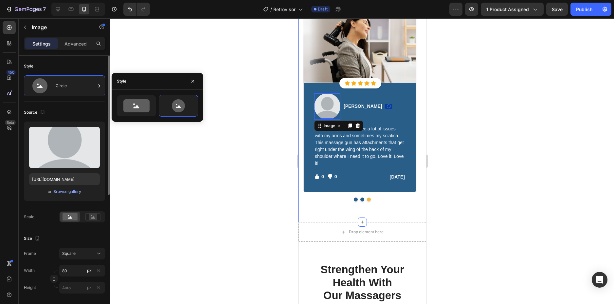
scroll to position [65, 0]
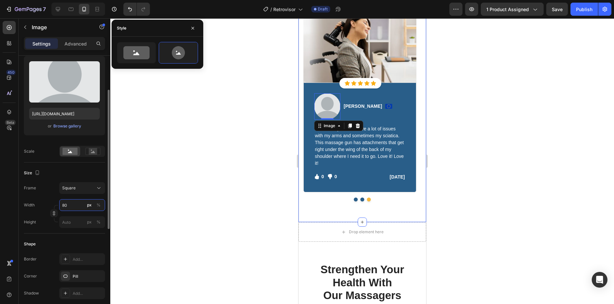
click at [76, 206] on input "80" at bounding box center [82, 205] width 46 height 12
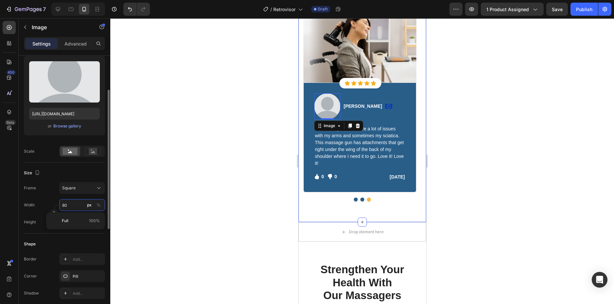
type input "3"
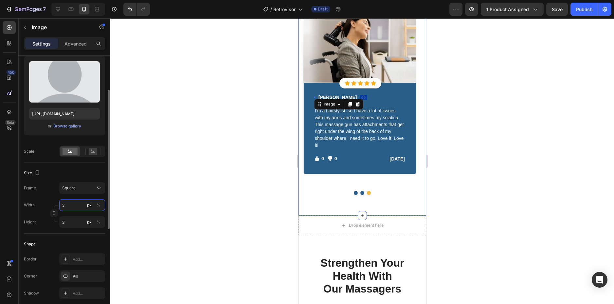
type input "35"
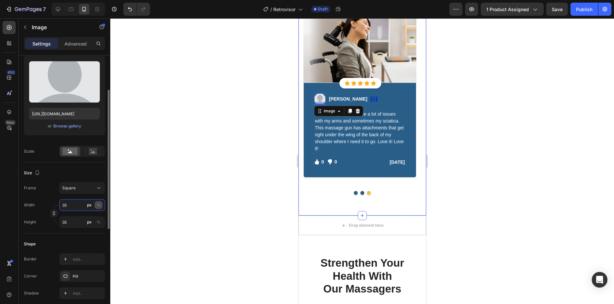
type input "35"
click at [100, 205] on div "%" at bounding box center [99, 205] width 4 height 6
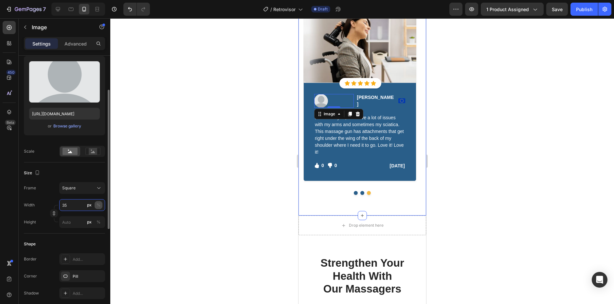
type input "35"
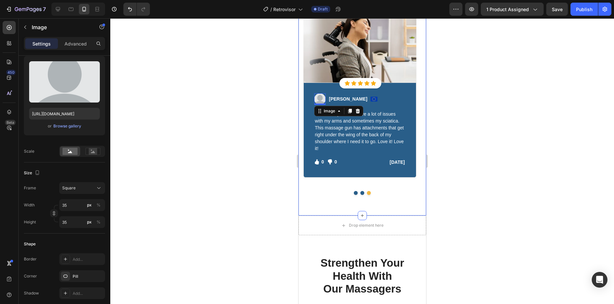
click at [214, 163] on div at bounding box center [362, 161] width 504 height 286
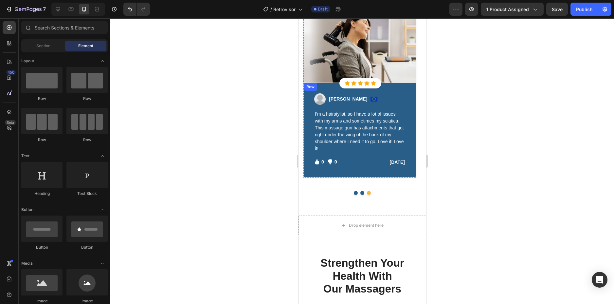
scroll to position [1708, 0]
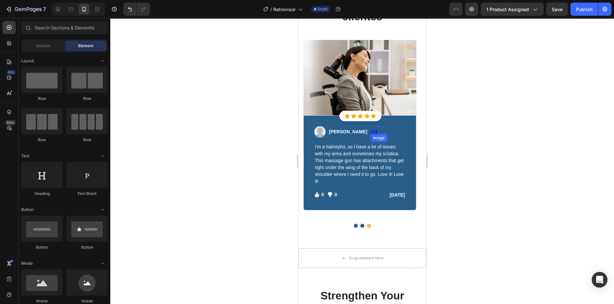
click at [370, 133] on img at bounding box center [373, 131] width 7 height 5
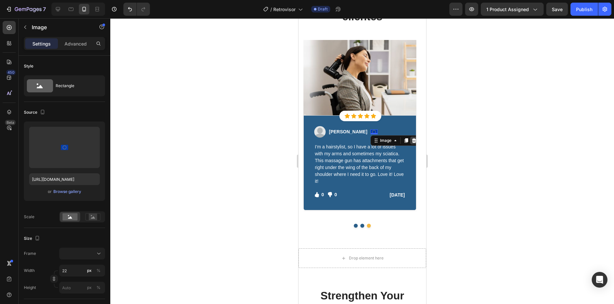
click at [412, 140] on icon at bounding box center [414, 140] width 4 height 5
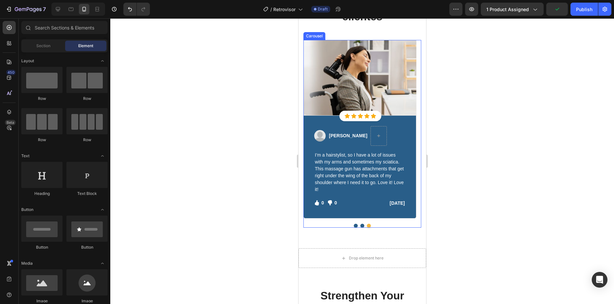
click at [360, 225] on button "Dot" at bounding box center [362, 226] width 4 height 4
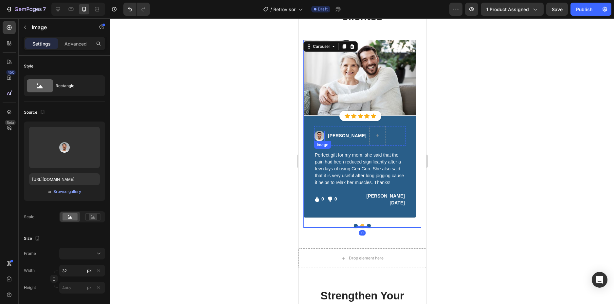
click at [321, 138] on img at bounding box center [319, 136] width 10 height 10
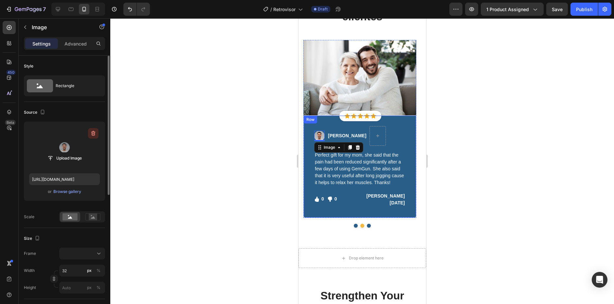
click at [94, 132] on icon "button" at bounding box center [93, 133] width 4 height 5
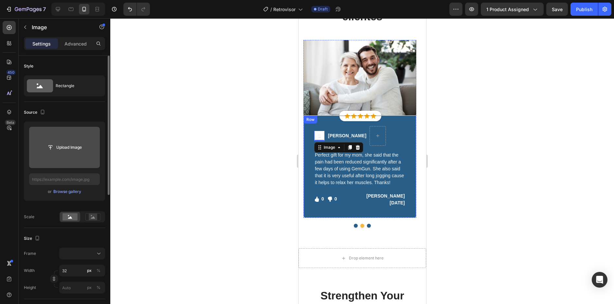
click at [72, 149] on input "file" at bounding box center [64, 147] width 45 height 11
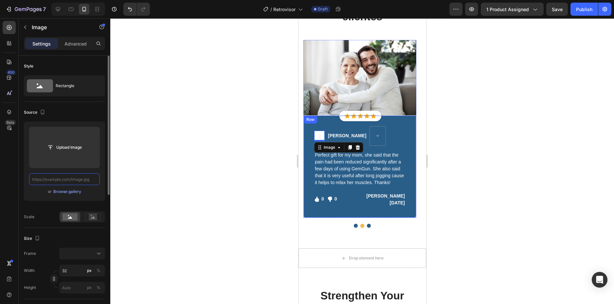
click at [52, 177] on input "text" at bounding box center [64, 179] width 71 height 12
paste input "[URL][DOMAIN_NAME]"
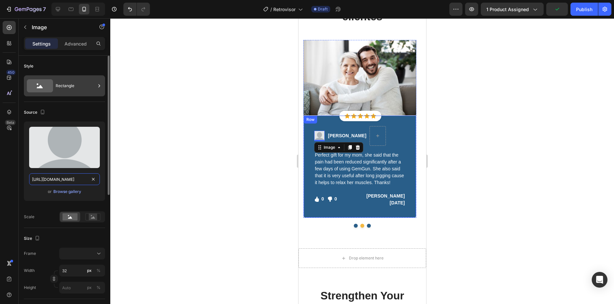
type input "https://cdn.shopify.com/s/files/1/0917/9352/3061/files/gempages_577933153730036…"
click at [69, 93] on div "Rectangle" at bounding box center [76, 85] width 40 height 15
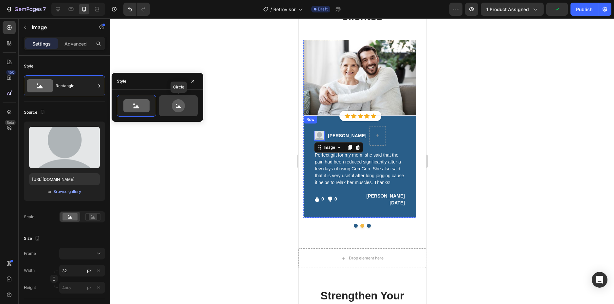
click at [182, 106] on icon at bounding box center [178, 105] width 13 height 13
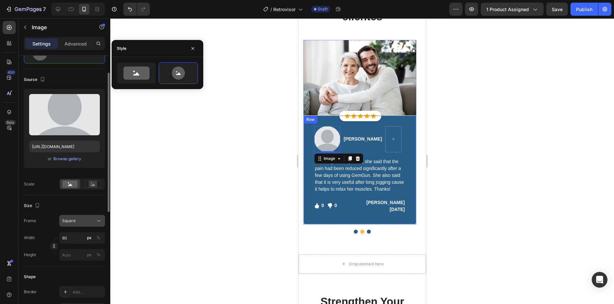
scroll to position [65, 0]
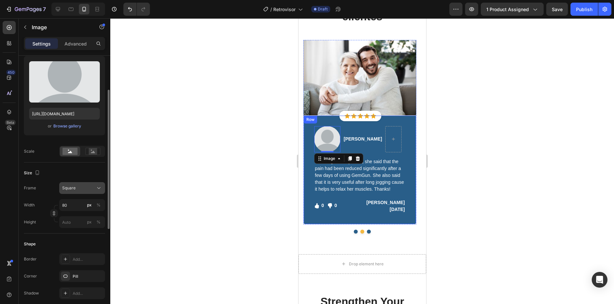
click at [80, 191] on div "Square" at bounding box center [78, 188] width 32 height 6
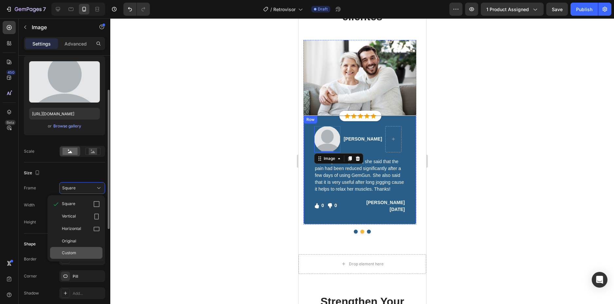
click at [75, 253] on span "Custom" at bounding box center [69, 253] width 14 height 6
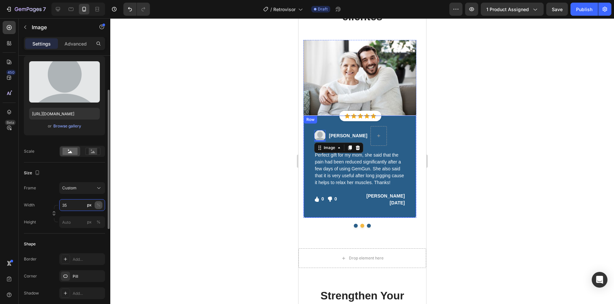
type input "35"
click at [96, 203] on button "%" at bounding box center [99, 205] width 8 height 8
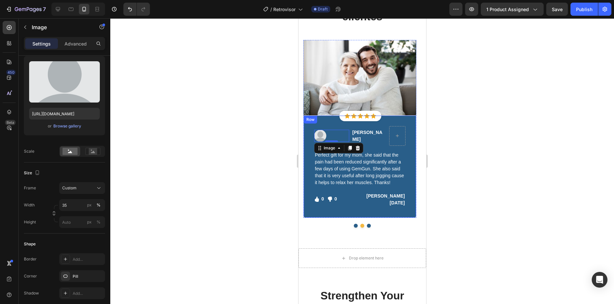
click at [200, 161] on div at bounding box center [362, 161] width 504 height 286
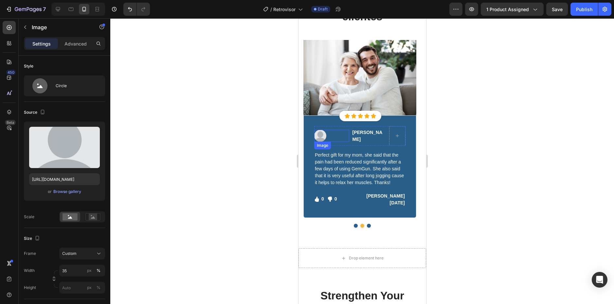
click at [325, 136] on img at bounding box center [320, 136] width 12 height 12
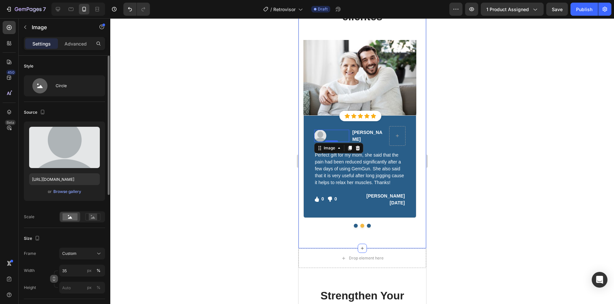
click at [56, 278] on icon "button" at bounding box center [54, 278] width 5 height 5
click at [71, 269] on input "px %" at bounding box center [82, 271] width 46 height 12
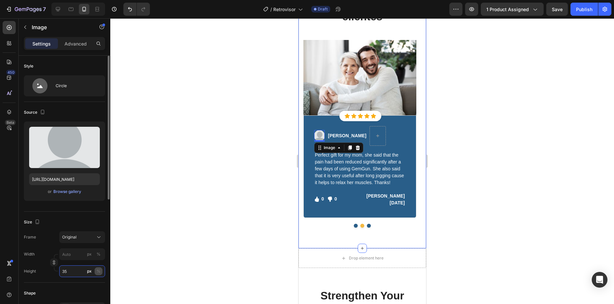
type input "35"
click at [98, 273] on div "%" at bounding box center [99, 271] width 4 height 6
click at [77, 270] on input "px %" at bounding box center [82, 271] width 46 height 12
type input "35"
click at [99, 271] on div "%" at bounding box center [99, 271] width 4 height 6
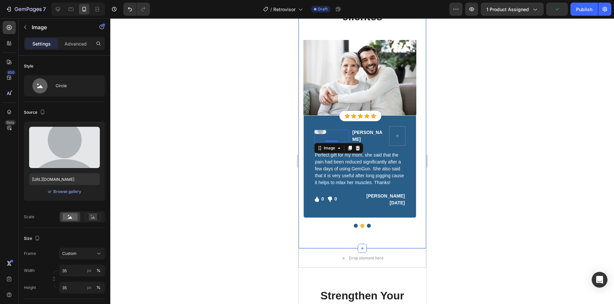
click at [197, 211] on div at bounding box center [362, 161] width 504 height 286
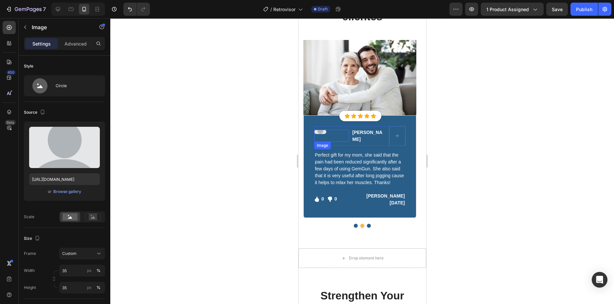
click at [320, 130] on img at bounding box center [320, 132] width 12 height 4
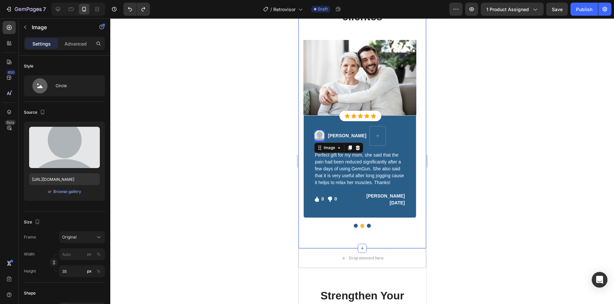
click at [223, 152] on div at bounding box center [362, 161] width 504 height 286
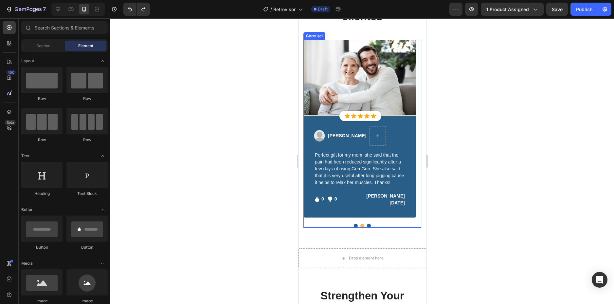
click at [354, 225] on button "Dot" at bounding box center [356, 226] width 4 height 4
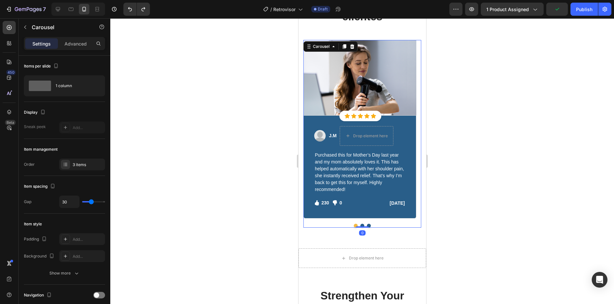
click at [360, 225] on button "Dot" at bounding box center [362, 226] width 4 height 4
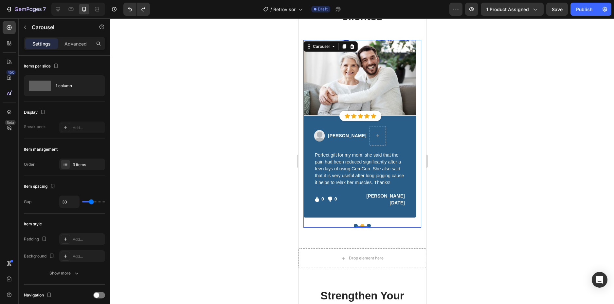
click at [367, 225] on button "Dot" at bounding box center [369, 226] width 4 height 4
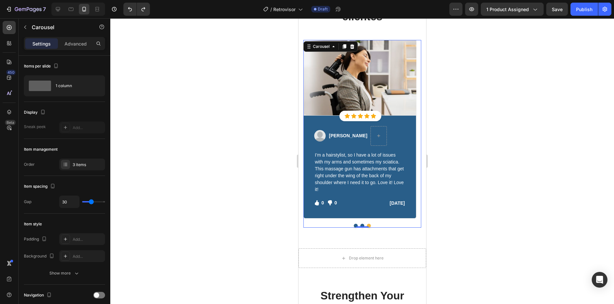
click at [360, 225] on button "Dot" at bounding box center [362, 226] width 4 height 4
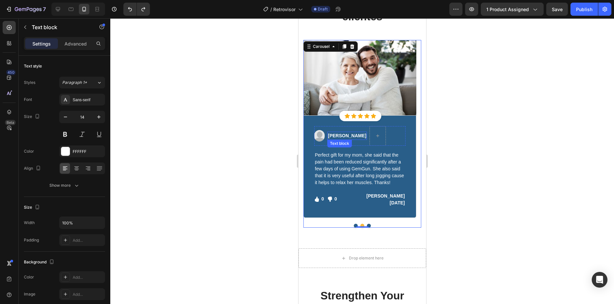
click at [339, 133] on p "Ned Jacobs" at bounding box center [347, 135] width 38 height 7
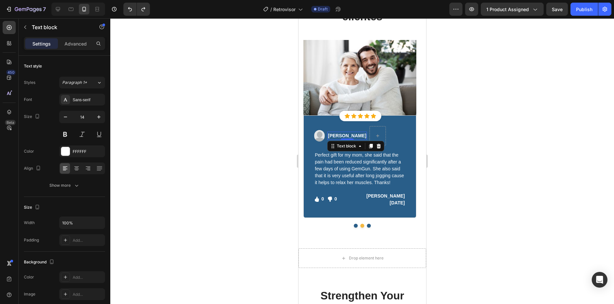
click at [339, 135] on p "Ned Jacobs" at bounding box center [347, 135] width 38 height 7
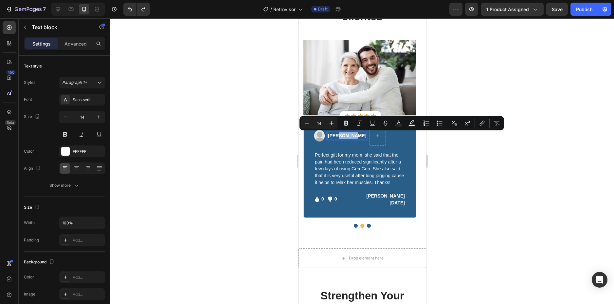
click at [338, 135] on p "Ned Jacobs" at bounding box center [347, 135] width 38 height 7
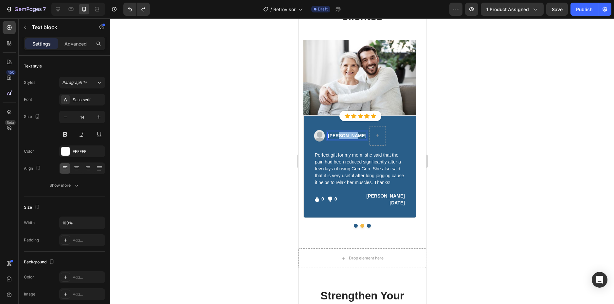
click at [338, 135] on p "Ned Jacobs" at bounding box center [347, 135] width 38 height 7
click at [354, 226] on button "Dot" at bounding box center [356, 226] width 4 height 4
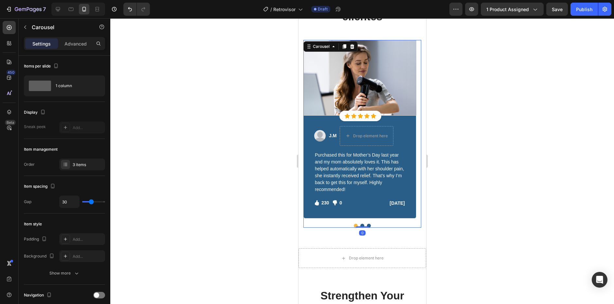
click at [367, 224] on button "Dot" at bounding box center [369, 226] width 4 height 4
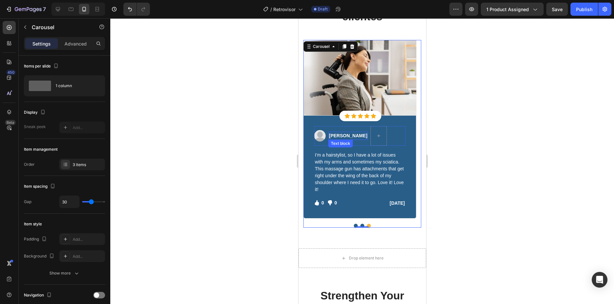
click at [351, 135] on p "Sabrina Miller" at bounding box center [348, 135] width 38 height 7
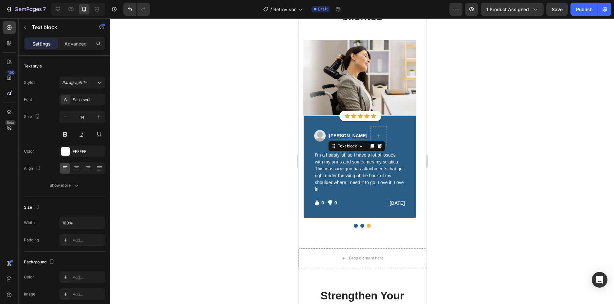
click at [351, 135] on p "Sabrina Miller" at bounding box center [348, 135] width 38 height 7
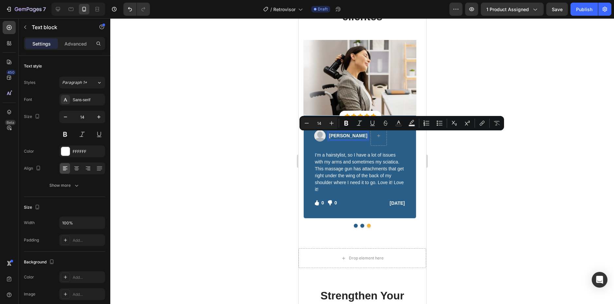
click at [351, 135] on p "Sabrina Miller" at bounding box center [348, 135] width 38 height 7
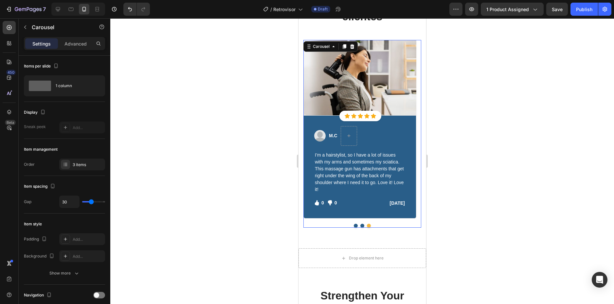
click at [360, 225] on button "Dot" at bounding box center [362, 226] width 4 height 4
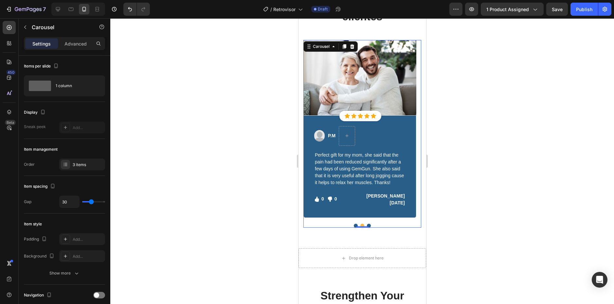
click at [354, 224] on button "Dot" at bounding box center [356, 226] width 4 height 4
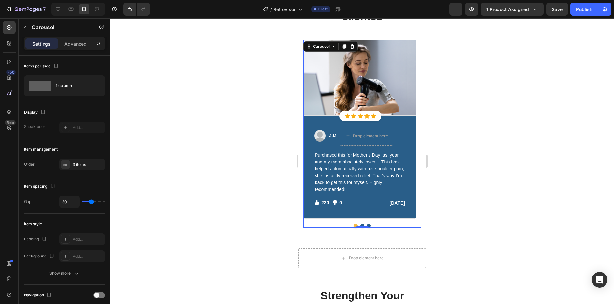
click at [362, 225] on div at bounding box center [362, 226] width 118 height 4
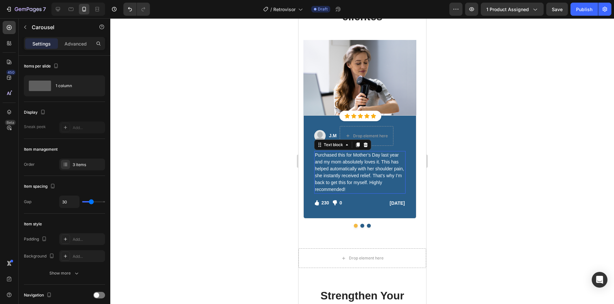
click at [351, 163] on p "Purchased this for Mother’s Day last year and my mom absolutely loves it. This …" at bounding box center [360, 172] width 90 height 41
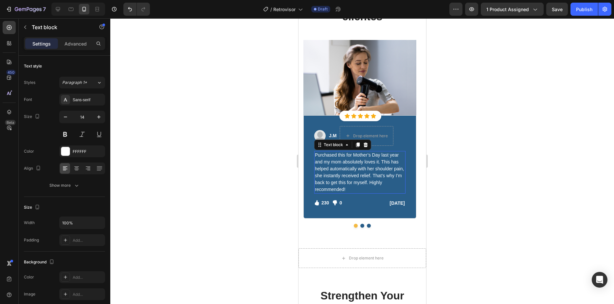
click at [351, 163] on p "Purchased this for Mother’s Day last year and my mom absolutely loves it. This …" at bounding box center [360, 172] width 90 height 41
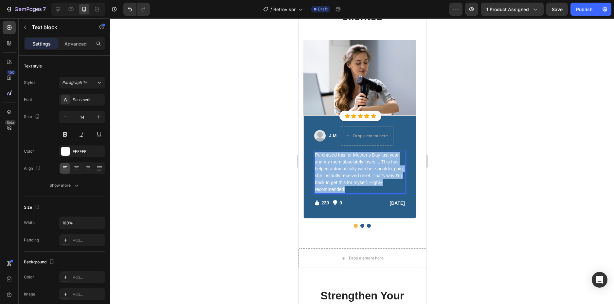
click at [351, 163] on p "Purchased this for Mother’s Day last year and my mom absolutely loves it. This …" at bounding box center [360, 172] width 90 height 41
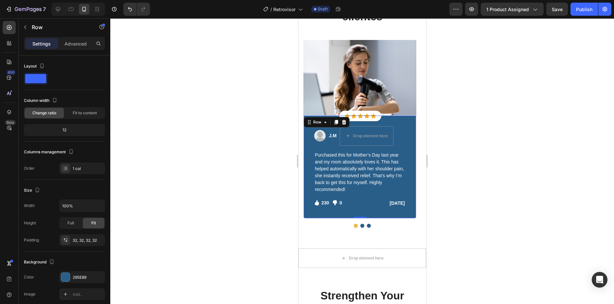
click at [403, 123] on div "Image J.M Text block Drop element here Row Purchased this for Mother’s Day last…" at bounding box center [359, 166] width 113 height 103
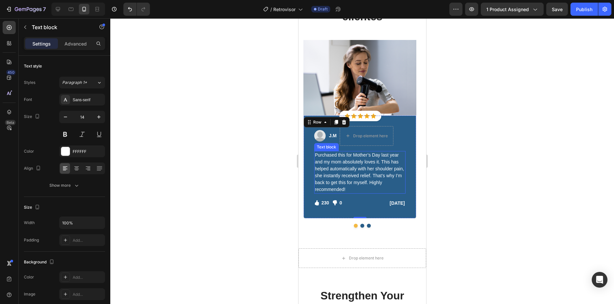
click at [359, 165] on p "Purchased this for Mother’s Day last year and my mom absolutely loves it. This …" at bounding box center [360, 172] width 90 height 41
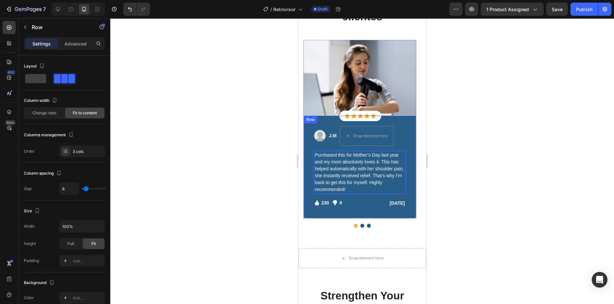
click at [403, 126] on div "Image J.M Text block Drop element here Row" at bounding box center [359, 136] width 91 height 20
click at [353, 85] on img at bounding box center [359, 77] width 113 height 75
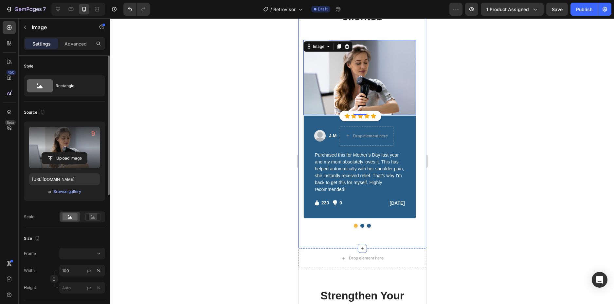
click at [73, 145] on label at bounding box center [64, 147] width 71 height 41
click at [73, 153] on input "file" at bounding box center [64, 158] width 45 height 11
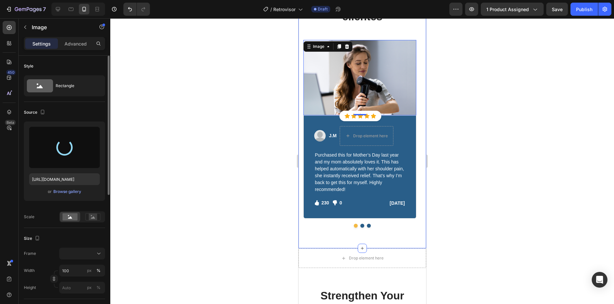
type input "https://cdn.shopify.com/s/files/1/0917/9352/3061/files/gempages_577933153730036…"
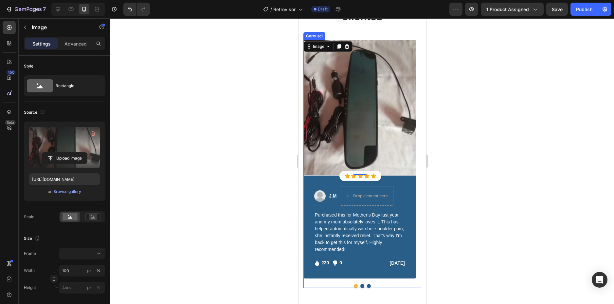
click at [361, 286] on button "Dot" at bounding box center [362, 286] width 4 height 4
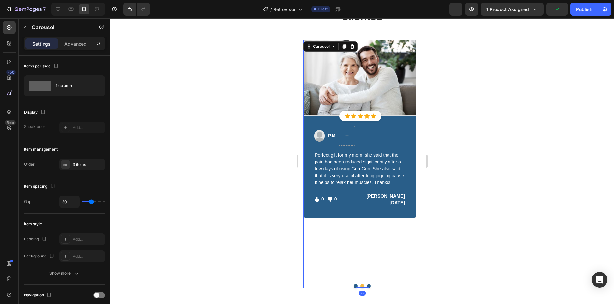
click at [354, 285] on button "Dot" at bounding box center [356, 286] width 4 height 4
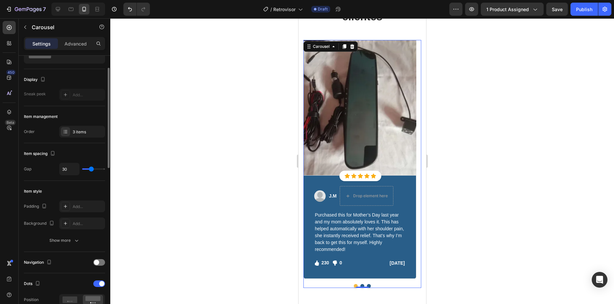
scroll to position [0, 0]
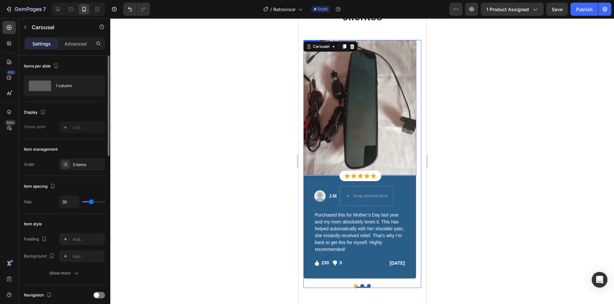
click at [343, 90] on img at bounding box center [359, 108] width 113 height 136
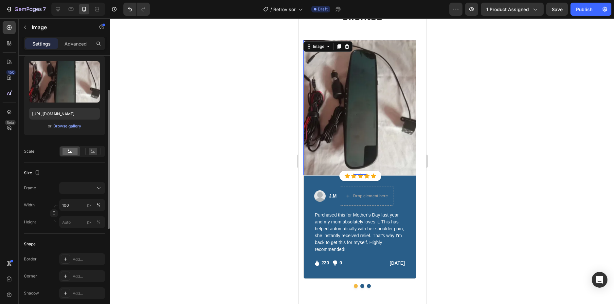
scroll to position [98, 0]
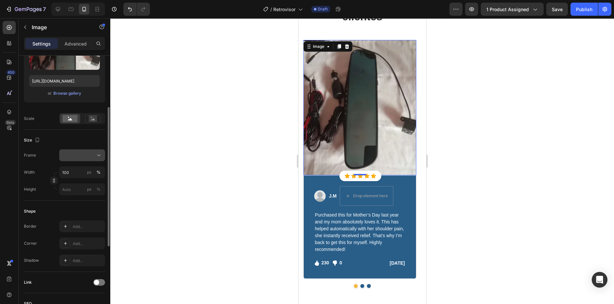
click at [96, 152] on icon at bounding box center [99, 155] width 7 height 7
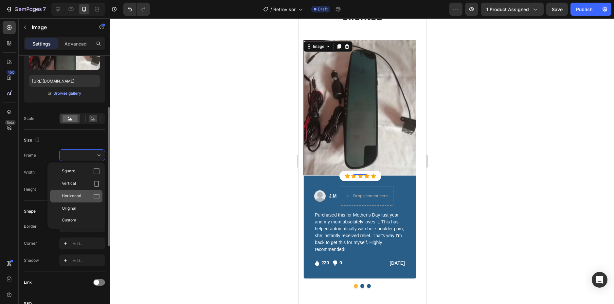
click at [93, 196] on div "Horizontal" at bounding box center [81, 196] width 38 height 7
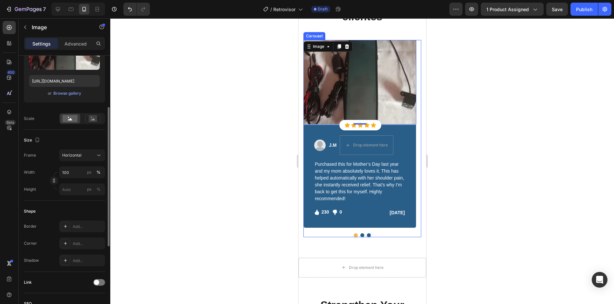
click at [361, 235] on button "Dot" at bounding box center [362, 235] width 4 height 4
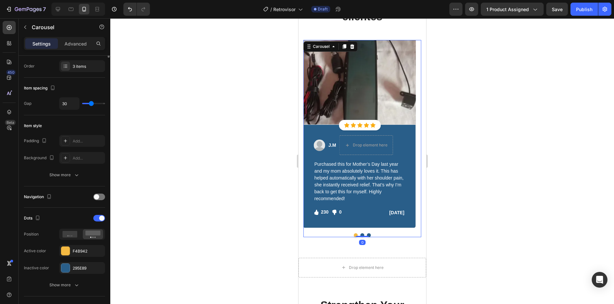
scroll to position [0, 0]
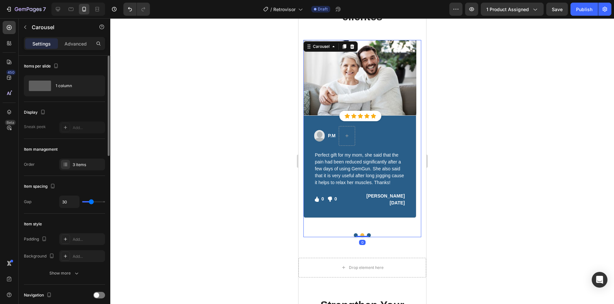
click at [354, 233] on button "Dot" at bounding box center [356, 235] width 4 height 4
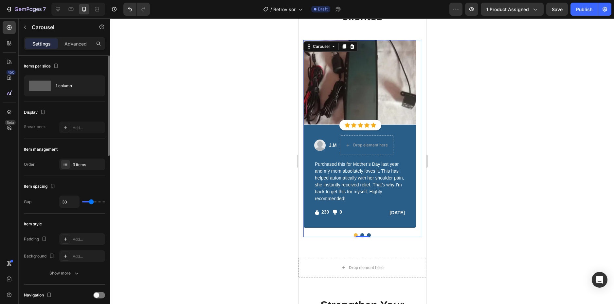
scroll to position [1676, 0]
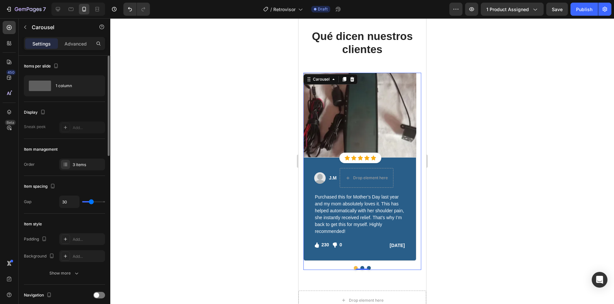
click at [361, 267] on button "Dot" at bounding box center [362, 268] width 4 height 4
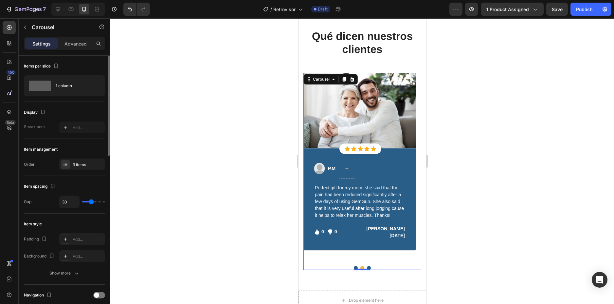
click at [368, 267] on button "Dot" at bounding box center [369, 268] width 4 height 4
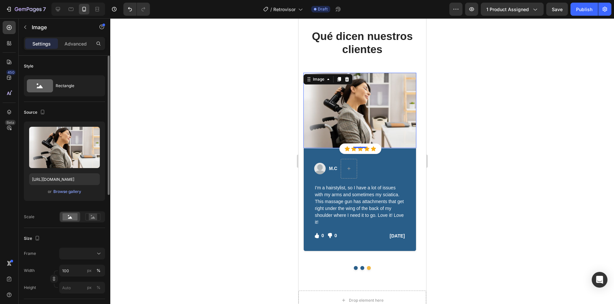
click at [349, 107] on img at bounding box center [359, 110] width 113 height 75
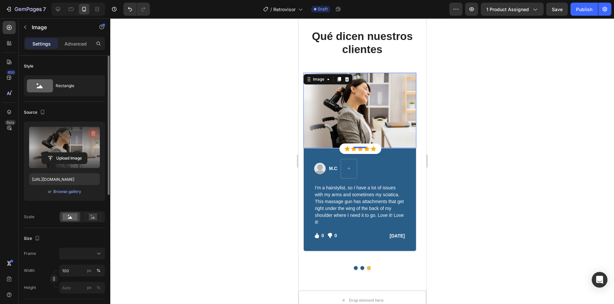
click at [96, 131] on icon "button" at bounding box center [93, 133] width 7 height 7
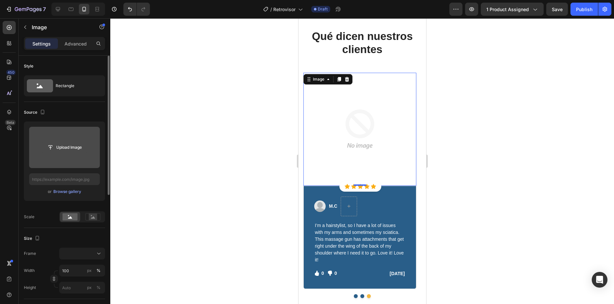
click at [72, 149] on input "file" at bounding box center [64, 147] width 45 height 11
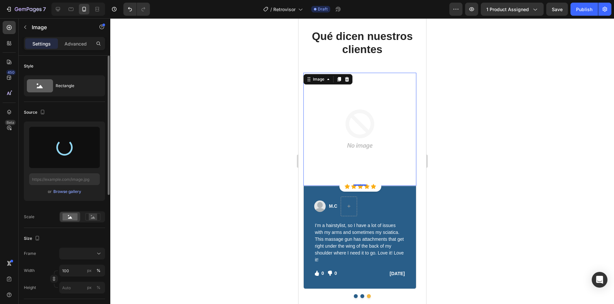
type input "https://cdn.shopify.com/s/files/1/0917/9352/3061/files/gempages_577933153730036…"
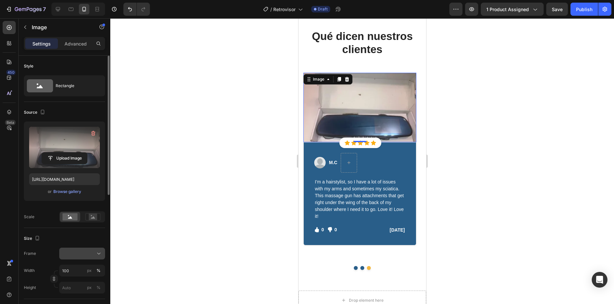
click at [101, 253] on icon at bounding box center [99, 253] width 7 height 7
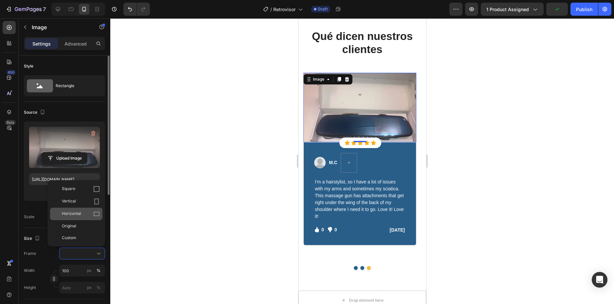
click at [90, 211] on div "Horizontal" at bounding box center [81, 214] width 38 height 7
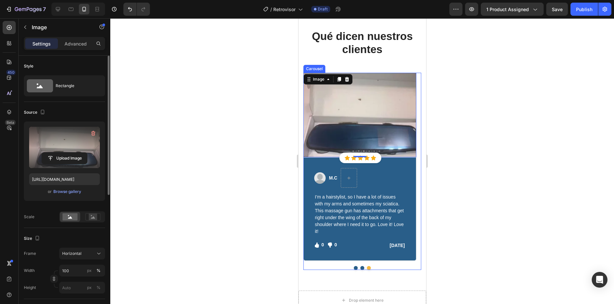
click at [354, 266] on button "Dot" at bounding box center [356, 268] width 4 height 4
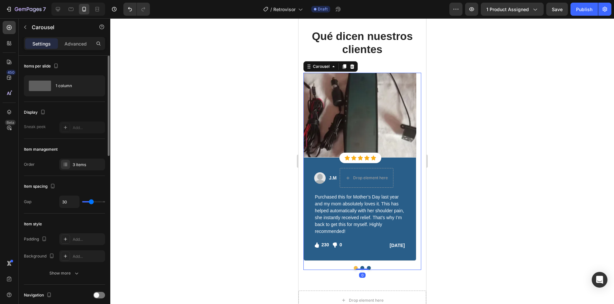
click at [367, 267] on button "Dot" at bounding box center [369, 268] width 4 height 4
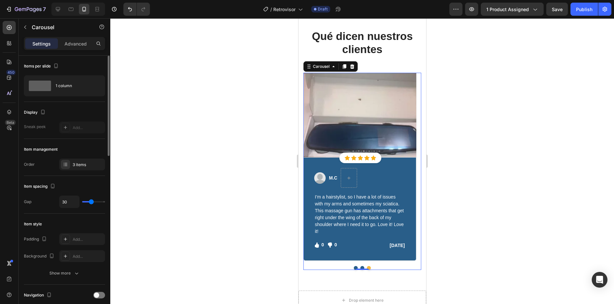
click at [354, 267] on button "Dot" at bounding box center [356, 268] width 4 height 4
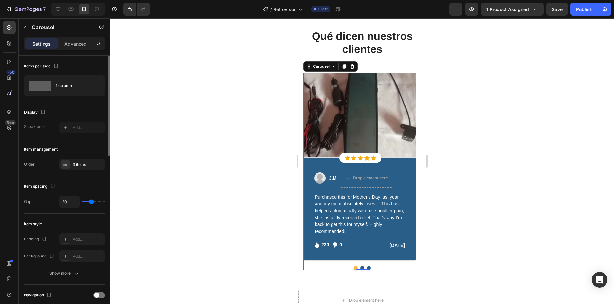
click at [367, 267] on button "Dot" at bounding box center [369, 268] width 4 height 4
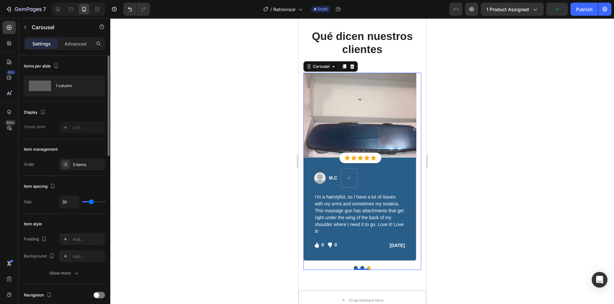
click at [360, 267] on button "Dot" at bounding box center [362, 268] width 4 height 4
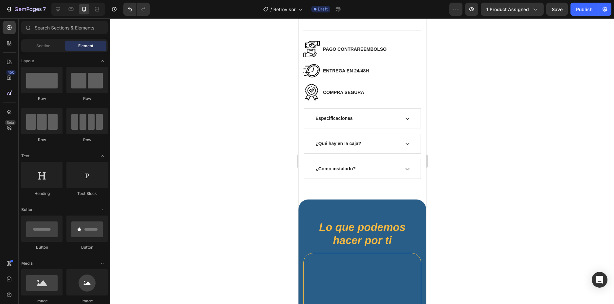
scroll to position [346, 0]
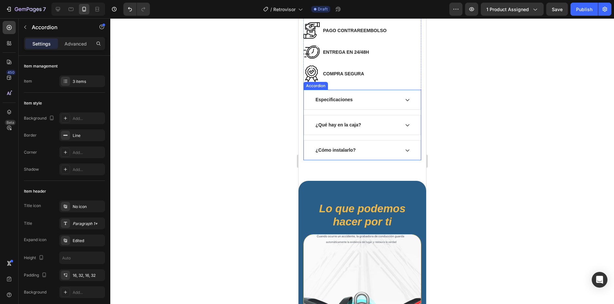
click at [405, 97] on icon at bounding box center [407, 99] width 5 height 5
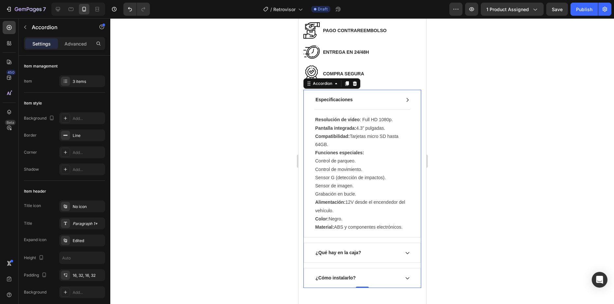
click at [405, 97] on icon at bounding box center [407, 99] width 5 height 5
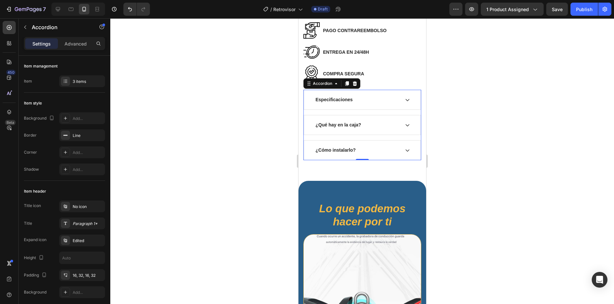
click at [406, 119] on div "¿Qué hay en la caja?" at bounding box center [362, 124] width 117 height 19
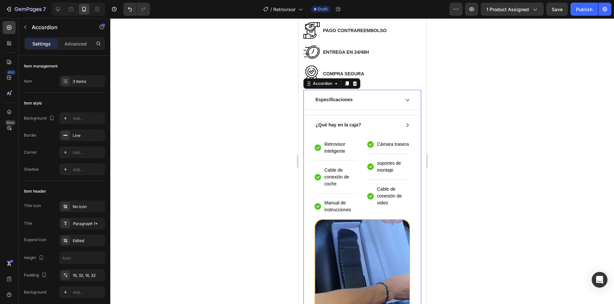
scroll to position [379, 0]
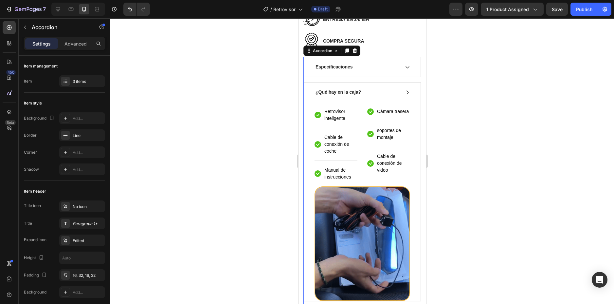
click at [406, 90] on icon at bounding box center [407, 92] width 2 height 4
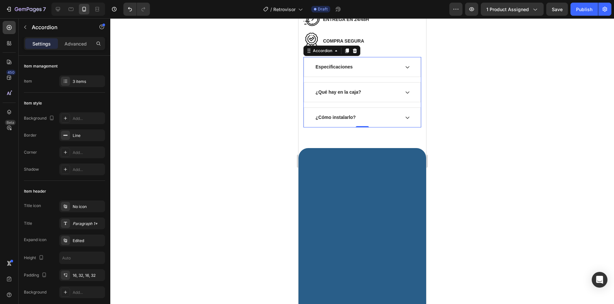
click at [406, 112] on div "¿Cómo instalarlo?" at bounding box center [362, 117] width 117 height 19
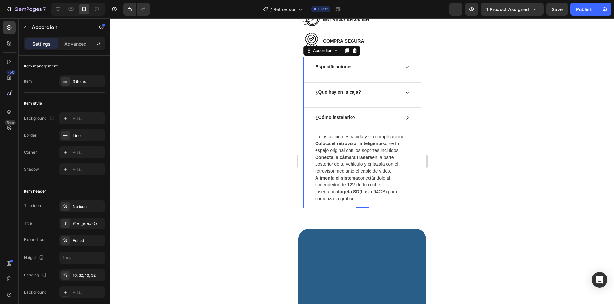
click at [406, 113] on div "¿Cómo instalarlo?" at bounding box center [362, 117] width 117 height 19
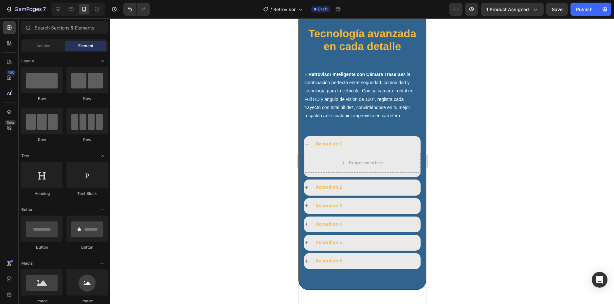
scroll to position [1670, 0]
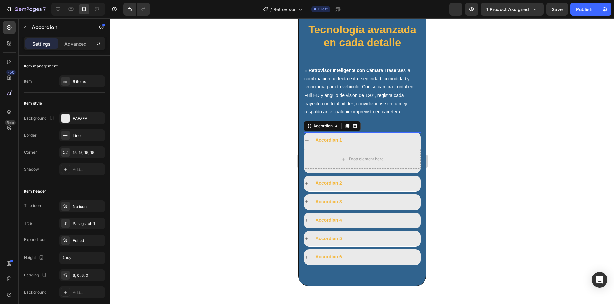
click at [350, 139] on div "Accordion 1" at bounding box center [367, 140] width 106 height 10
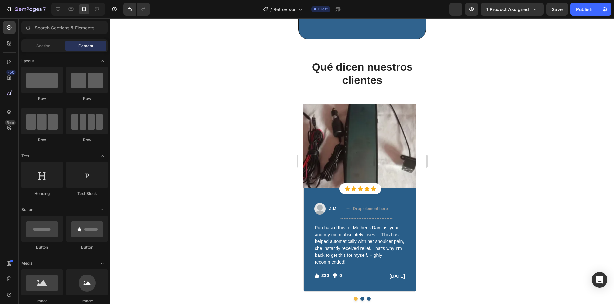
scroll to position [1907, 0]
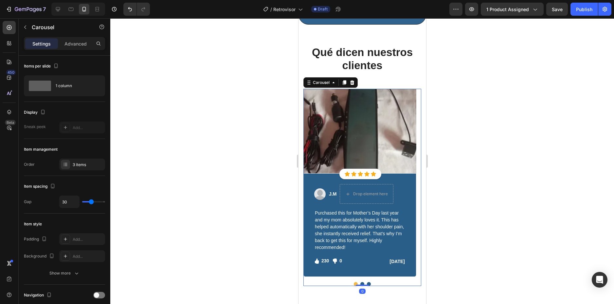
click at [360, 284] on button "Dot" at bounding box center [362, 284] width 4 height 4
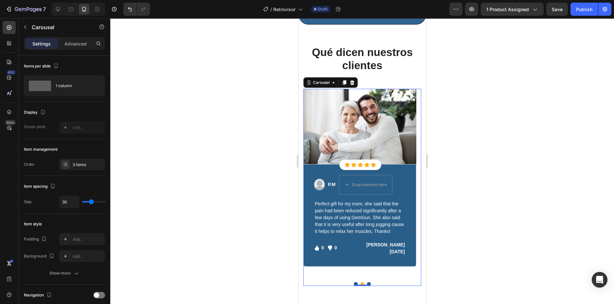
click at [367, 283] on button "Dot" at bounding box center [369, 284] width 4 height 4
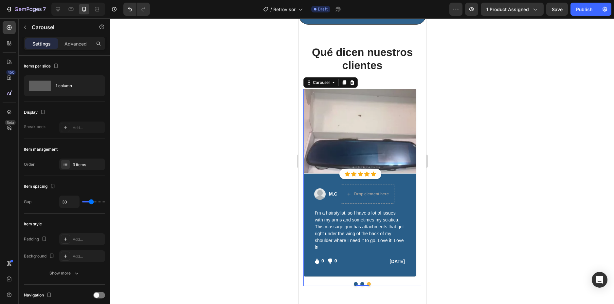
click at [354, 282] on button "Dot" at bounding box center [356, 284] width 4 height 4
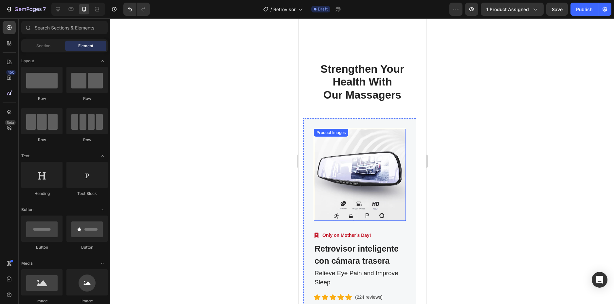
scroll to position [2225, 0]
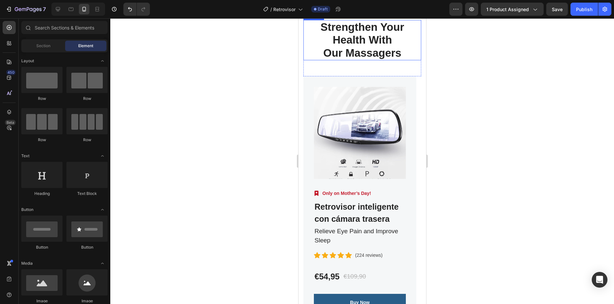
click at [374, 84] on div "Strengthen Your Health With Our Massagers Heading Row Product Images Image Only…" at bounding box center [362, 175] width 128 height 352
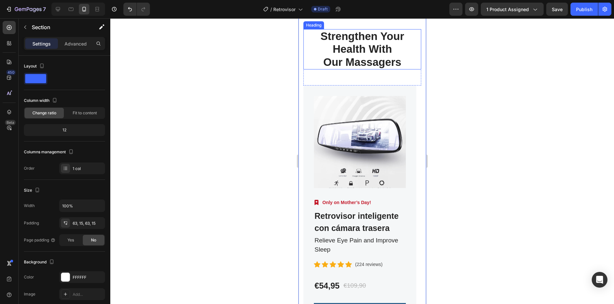
scroll to position [2159, 0]
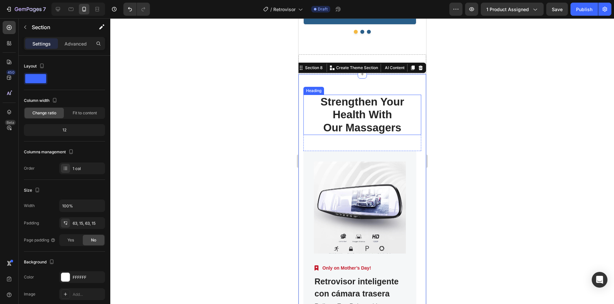
click at [377, 98] on p "Strengthen Your Health With Our Massagers" at bounding box center [362, 114] width 117 height 39
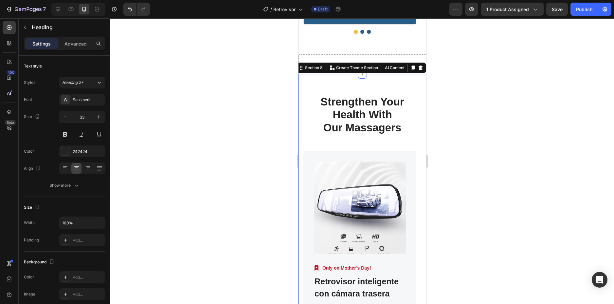
click at [378, 82] on div "Strengthen Your Health With Our Massagers Heading Row Product Images Image Only…" at bounding box center [362, 250] width 128 height 352
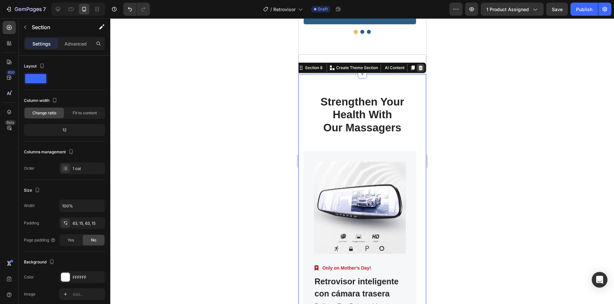
click at [419, 67] on icon at bounding box center [421, 67] width 4 height 5
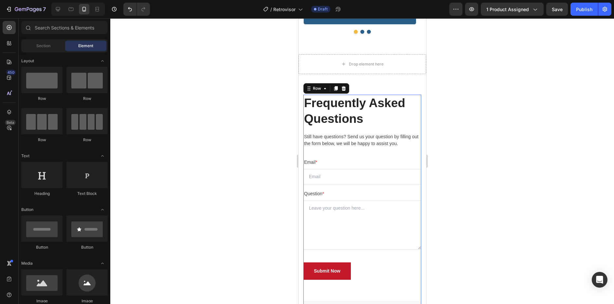
click at [410, 153] on div "Frequently Asked Questions Heading Still have questions? Send us your question …" at bounding box center [362, 198] width 118 height 206
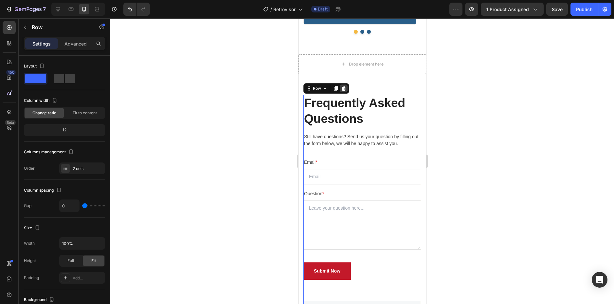
click at [345, 89] on icon at bounding box center [343, 88] width 5 height 5
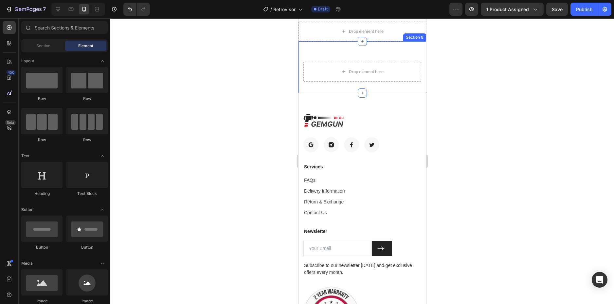
scroll to position [2127, 0]
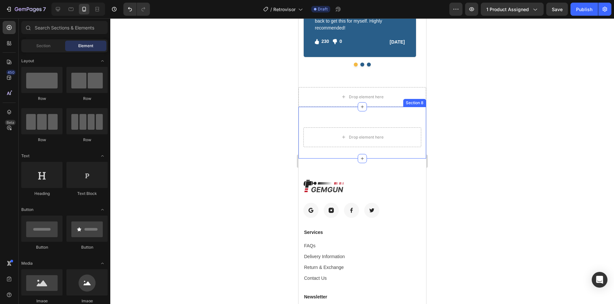
click at [390, 119] on div "Drop element here Section 8" at bounding box center [362, 133] width 128 height 52
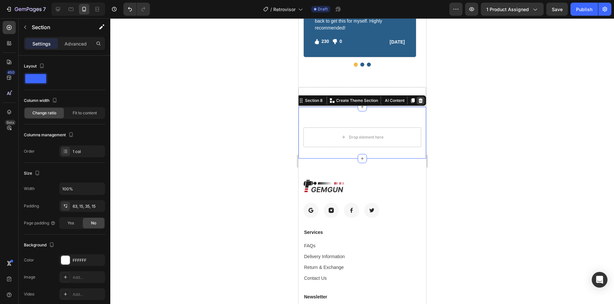
click at [419, 99] on icon at bounding box center [421, 100] width 4 height 5
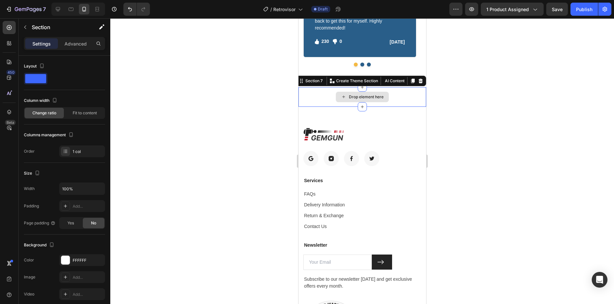
click at [403, 91] on div "Drop element here" at bounding box center [362, 97] width 128 height 20
drag, startPoint x: 415, startPoint y: 81, endPoint x: 404, endPoint y: 91, distance: 14.8
click at [418, 81] on icon at bounding box center [420, 80] width 5 height 5
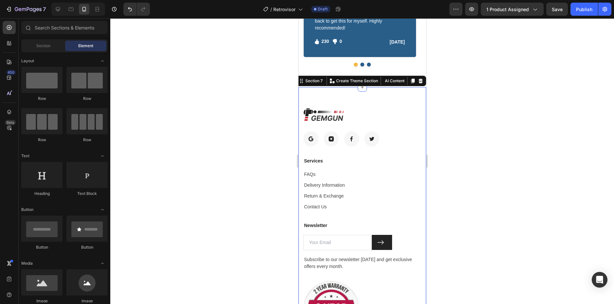
click at [391, 107] on div "Image Image Image Image Image Row Services Text block FAQs Text block Delivery …" at bounding box center [362, 227] width 128 height 280
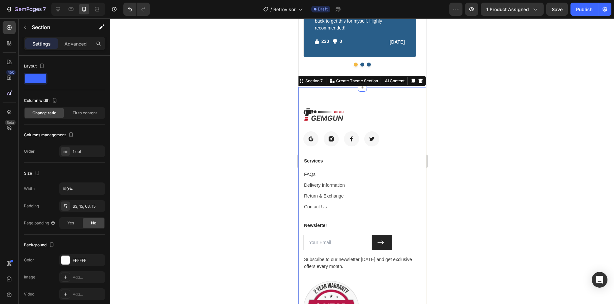
drag, startPoint x: 415, startPoint y: 80, endPoint x: 410, endPoint y: 87, distance: 8.8
click at [419, 80] on icon at bounding box center [421, 81] width 4 height 5
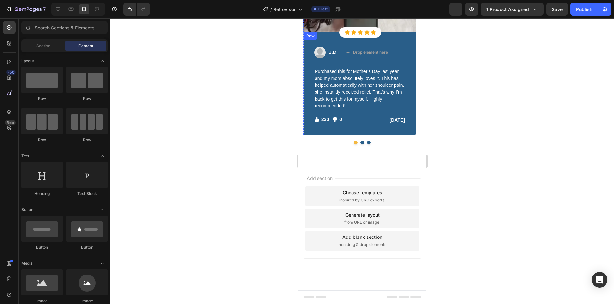
scroll to position [2049, 0]
click at [387, 179] on div "Add section Choose templates inspired by CRO experts Generate layout from URL o…" at bounding box center [362, 218] width 117 height 81
click at [387, 186] on div "Choose templates inspired by CRO experts" at bounding box center [362, 196] width 114 height 20
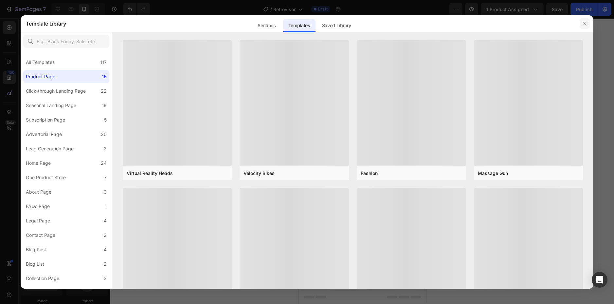
click at [583, 25] on icon "button" at bounding box center [585, 23] width 5 height 5
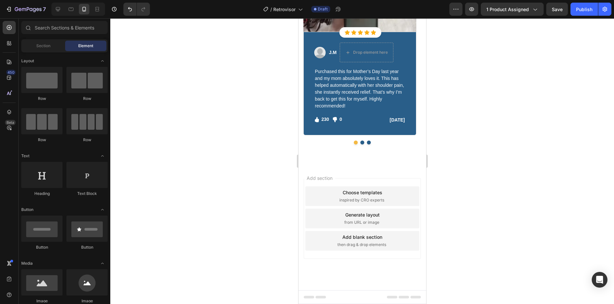
click at [373, 258] on div "Add section Choose templates inspired by CRO experts Generate layout from URL o…" at bounding box center [362, 218] width 117 height 81
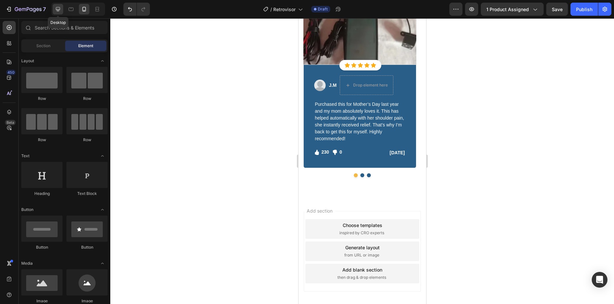
click at [57, 9] on icon at bounding box center [58, 9] width 4 height 4
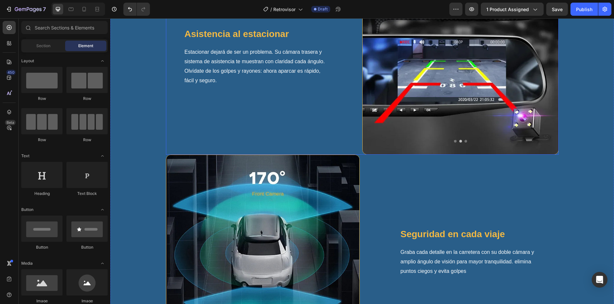
scroll to position [622, 0]
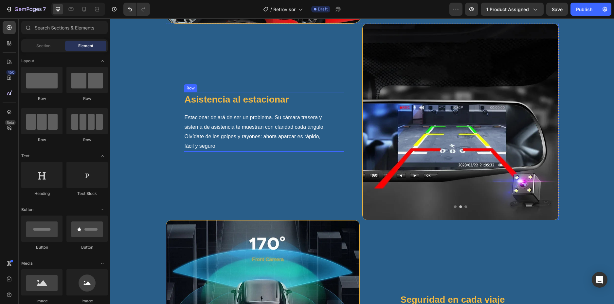
click at [232, 110] on div "Asistencia al estacionar Text block Estacionar dejará de ser un problema. Su cá…" at bounding box center [255, 121] width 142 height 59
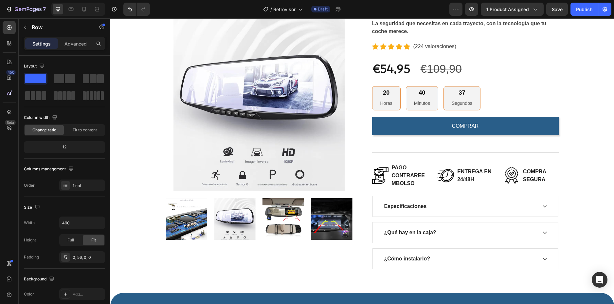
scroll to position [65, 0]
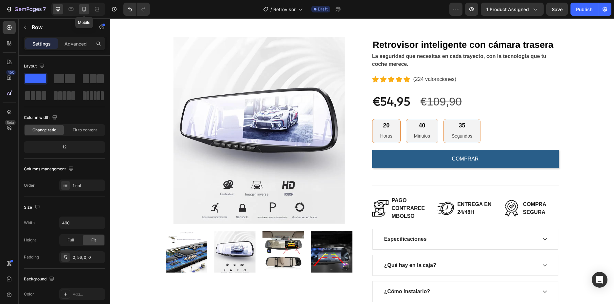
click at [88, 9] on div at bounding box center [84, 9] width 10 height 10
type input "100%"
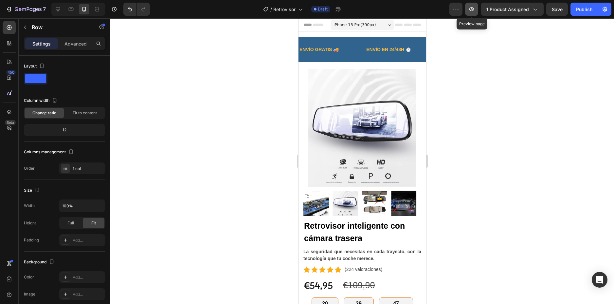
click at [474, 8] on icon "button" at bounding box center [472, 9] width 7 height 7
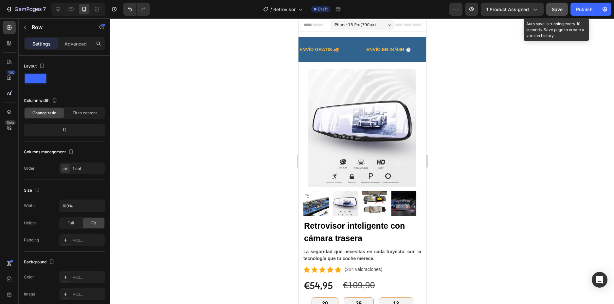
click at [556, 9] on span "Save" at bounding box center [557, 10] width 11 height 6
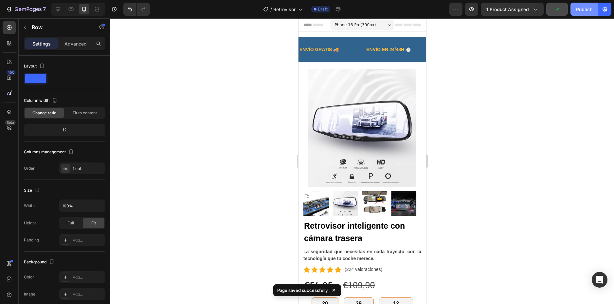
click at [585, 9] on div "Publish" at bounding box center [584, 9] width 16 height 7
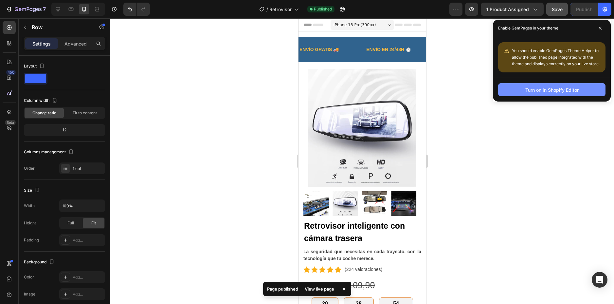
click at [571, 85] on button "Turn on in Shopify Editor" at bounding box center [551, 89] width 107 height 13
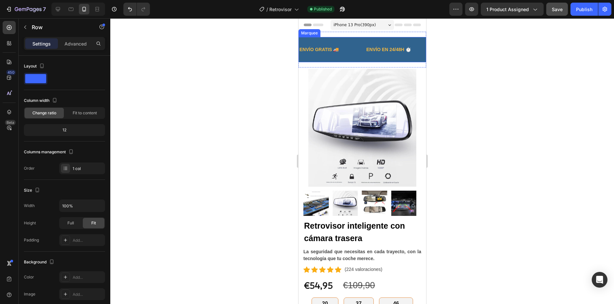
click at [352, 52] on div "ENVÍO GRATIS 🚚 Text Block" at bounding box center [332, 49] width 67 height 15
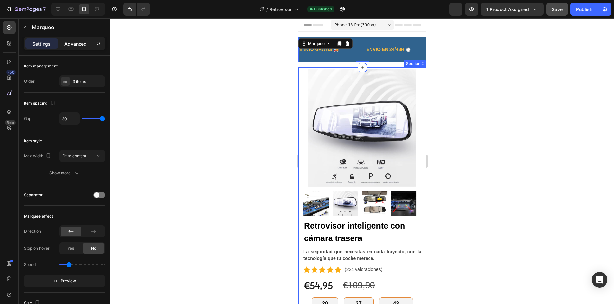
click at [65, 48] on div "Advanced" at bounding box center [75, 43] width 33 height 10
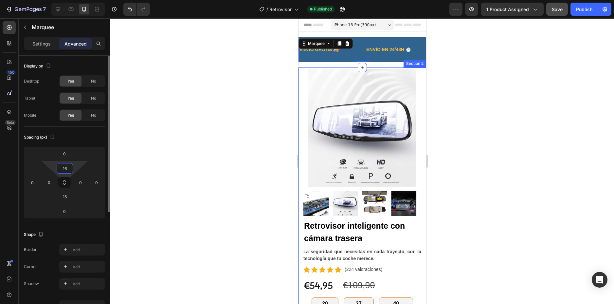
click at [67, 170] on input "16" at bounding box center [64, 168] width 13 height 10
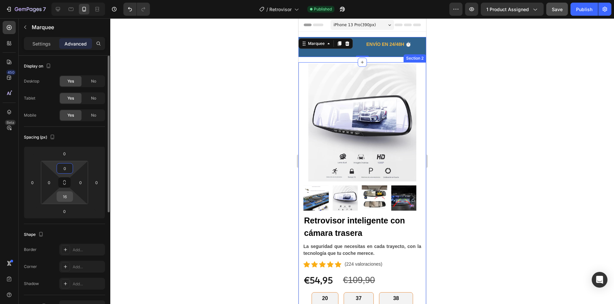
type input "0"
click at [65, 192] on input "16" at bounding box center [64, 197] width 13 height 10
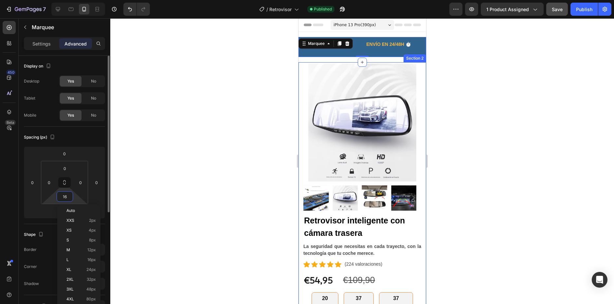
type input "0"
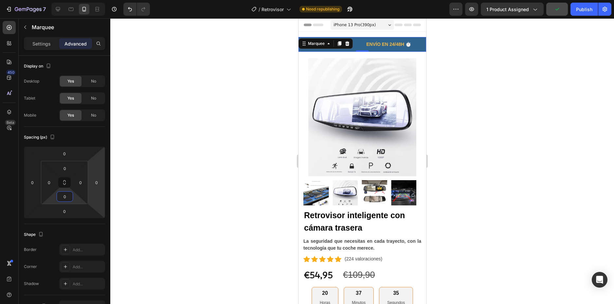
click at [462, 93] on div at bounding box center [362, 161] width 504 height 286
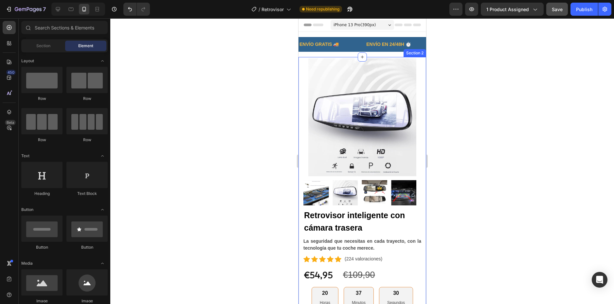
click at [300, 66] on div "Product Images Retrovisor inteligente con cámara trasera (P) Title La seguridad…" at bounding box center [362, 286] width 128 height 459
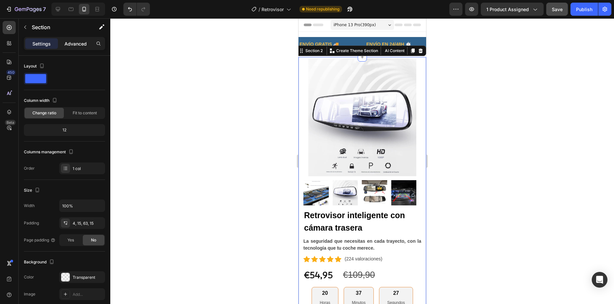
click at [73, 41] on p "Advanced" at bounding box center [76, 43] width 22 height 7
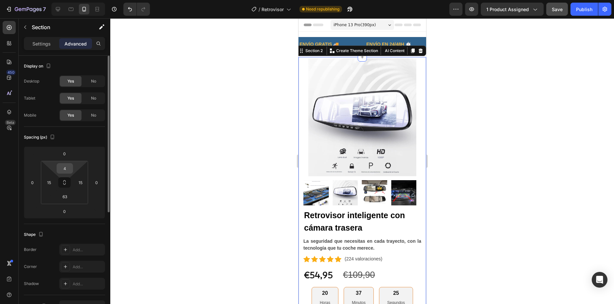
click at [65, 170] on input "4" at bounding box center [64, 168] width 13 height 10
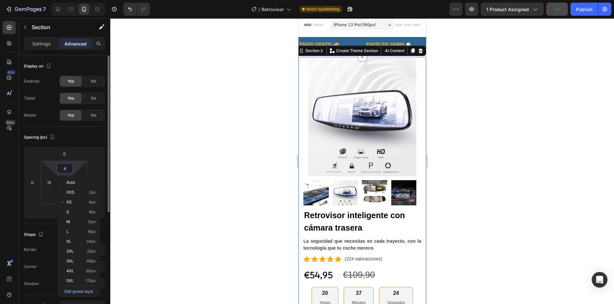
type input "0"
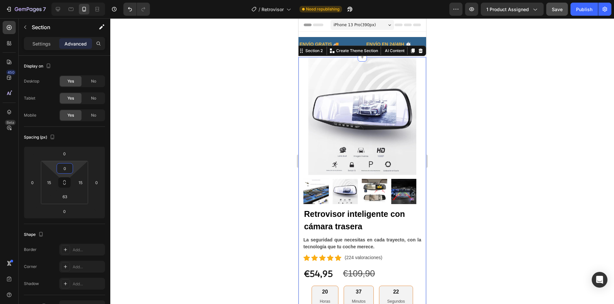
click at [255, 117] on div at bounding box center [362, 161] width 504 height 286
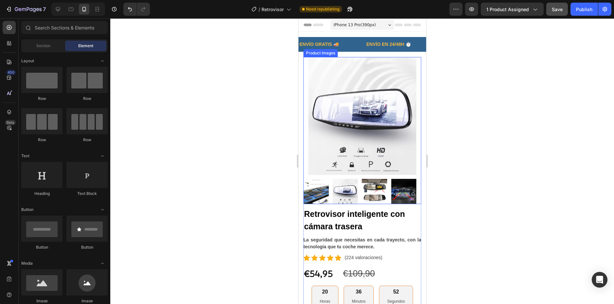
scroll to position [33, 0]
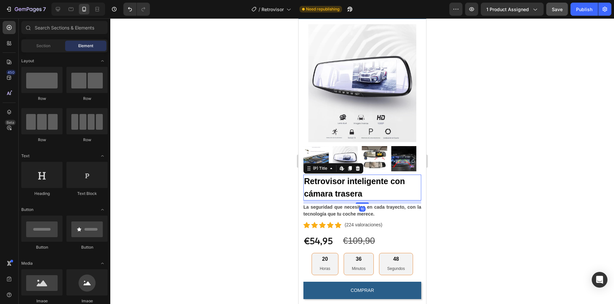
click at [363, 179] on h2 "Retrovisor inteligente con cámara trasera" at bounding box center [362, 188] width 118 height 26
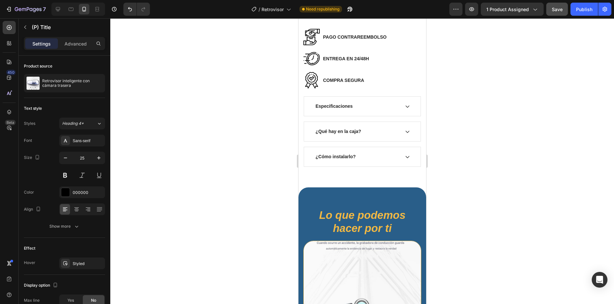
scroll to position [360, 0]
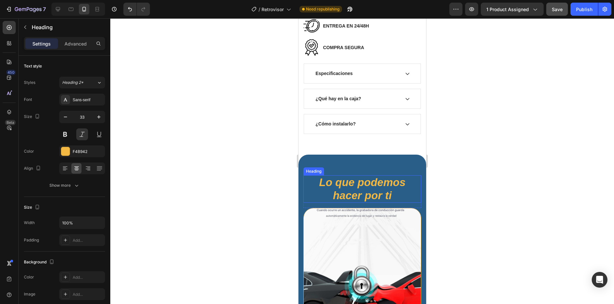
click at [381, 178] on h2 "Lo que podemos hacer por ti" at bounding box center [362, 188] width 118 height 27
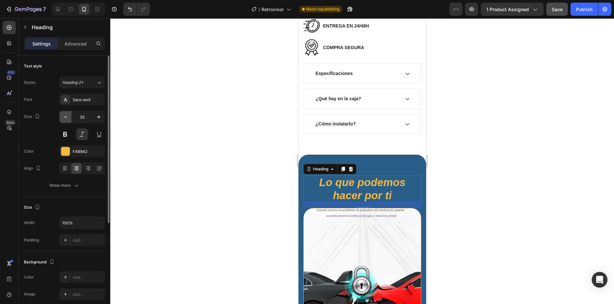
click at [64, 117] on icon "button" at bounding box center [65, 117] width 3 height 1
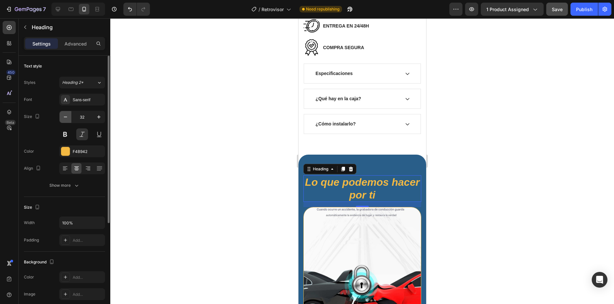
click at [64, 117] on icon "button" at bounding box center [65, 117] width 3 height 1
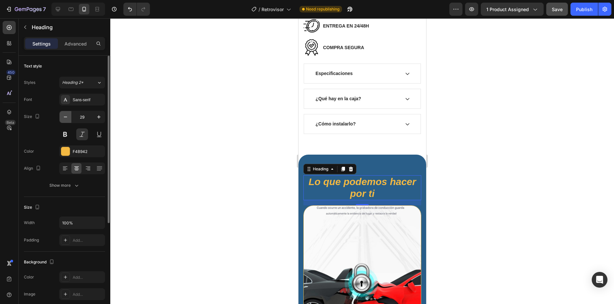
click at [64, 117] on icon "button" at bounding box center [65, 117] width 3 height 1
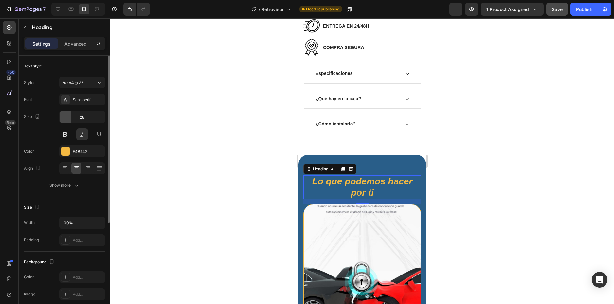
click at [64, 117] on icon "button" at bounding box center [65, 117] width 3 height 1
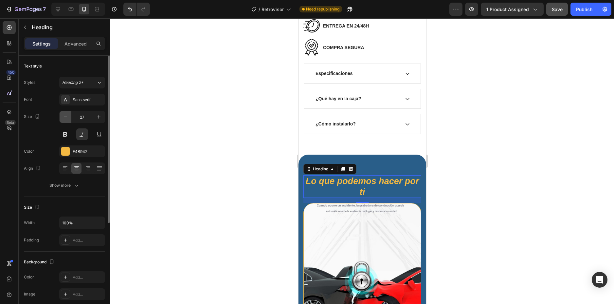
click at [64, 117] on icon "button" at bounding box center [65, 117] width 3 height 1
type input "25"
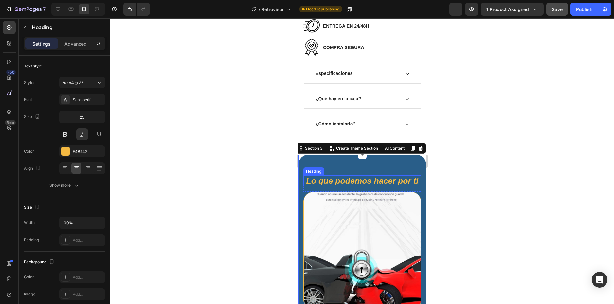
click at [386, 177] on h2 "Lo que podemos hacer por ti" at bounding box center [362, 180] width 118 height 11
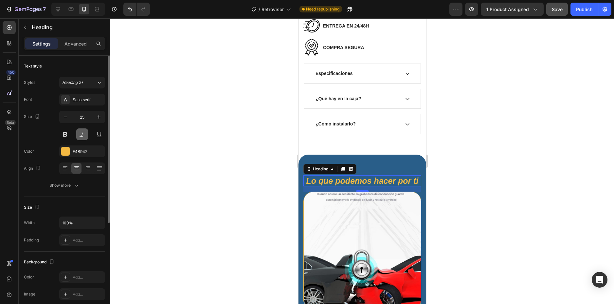
click at [78, 137] on button at bounding box center [82, 134] width 12 height 12
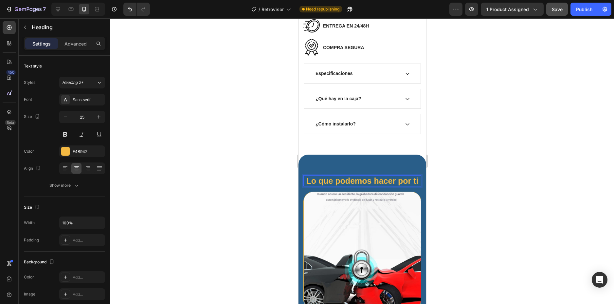
click at [360, 185] on h2 "Lo que podemos hacer por ti" at bounding box center [362, 180] width 118 height 11
click at [370, 184] on p "Lo que podemos hacer por ti" at bounding box center [362, 181] width 117 height 10
click at [373, 176] on h2 "Lo que podemos hacer por ti" at bounding box center [362, 180] width 118 height 11
click at [370, 176] on p "Lo que podemos hacer por ti" at bounding box center [362, 181] width 117 height 10
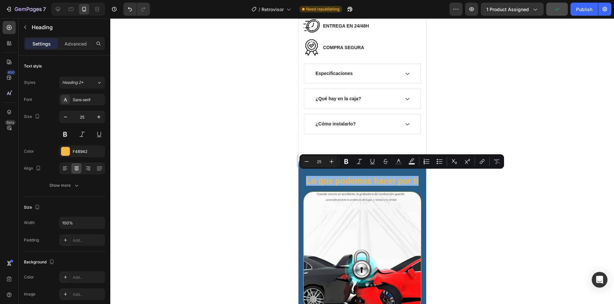
click at [370, 176] on p "Lo que podemos hacer por ti" at bounding box center [362, 181] width 117 height 10
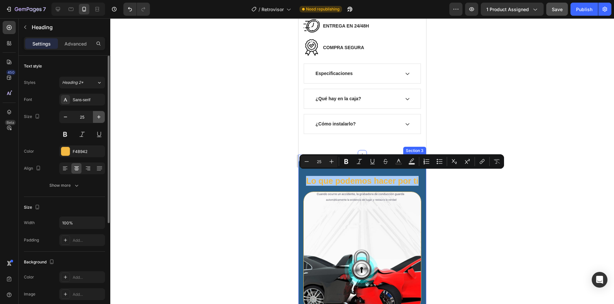
click at [97, 119] on icon "button" at bounding box center [99, 117] width 7 height 7
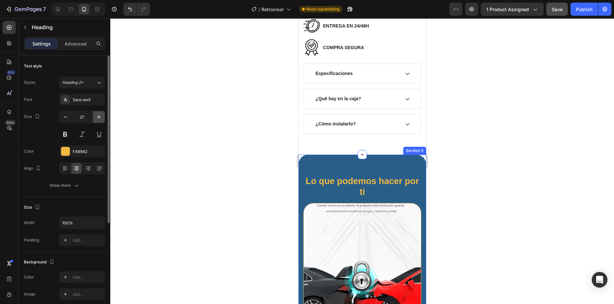
click at [97, 119] on icon "button" at bounding box center [99, 117] width 7 height 7
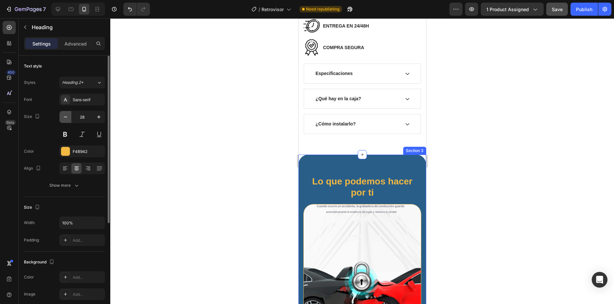
click at [65, 118] on icon "button" at bounding box center [65, 117] width 7 height 7
type input "27"
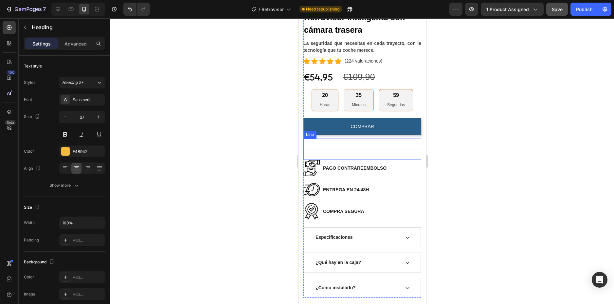
scroll to position [98, 0]
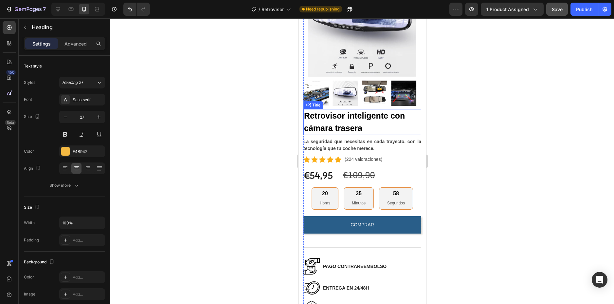
click at [350, 112] on h2 "Retrovisor inteligente con cámara trasera" at bounding box center [362, 122] width 118 height 26
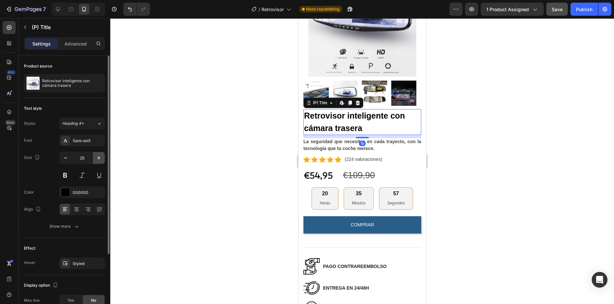
click at [96, 156] on icon "button" at bounding box center [99, 158] width 7 height 7
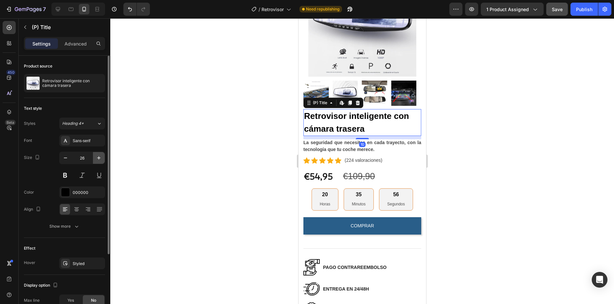
click at [96, 156] on icon "button" at bounding box center [99, 158] width 7 height 7
type input "27"
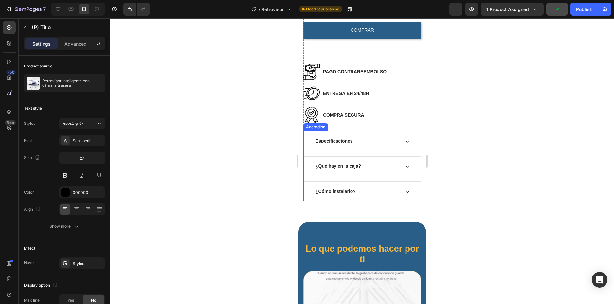
scroll to position [360, 0]
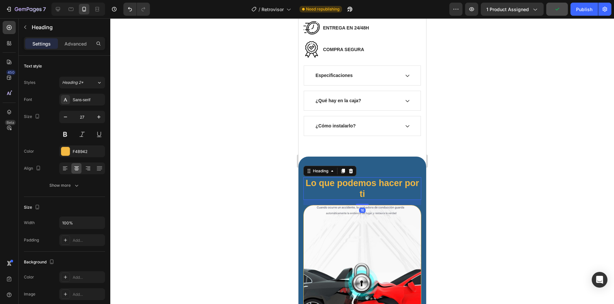
click at [375, 178] on h2 "Lo que podemos hacer por ti" at bounding box center [362, 188] width 118 height 23
click at [96, 116] on icon "button" at bounding box center [99, 117] width 7 height 7
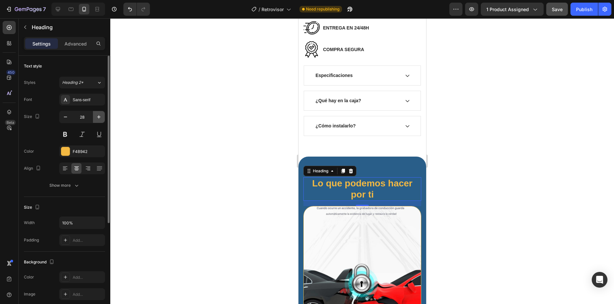
click at [96, 116] on icon "button" at bounding box center [99, 117] width 7 height 7
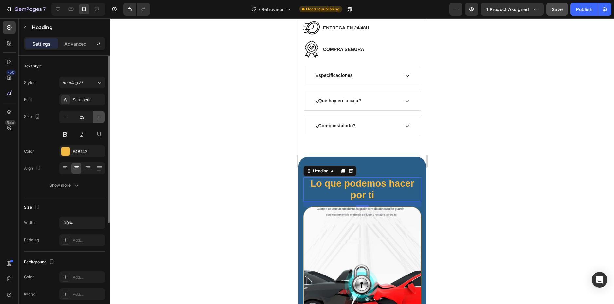
click at [96, 116] on icon "button" at bounding box center [99, 117] width 7 height 7
type input "30"
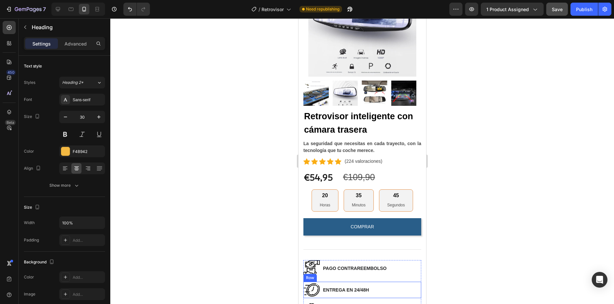
scroll to position [65, 0]
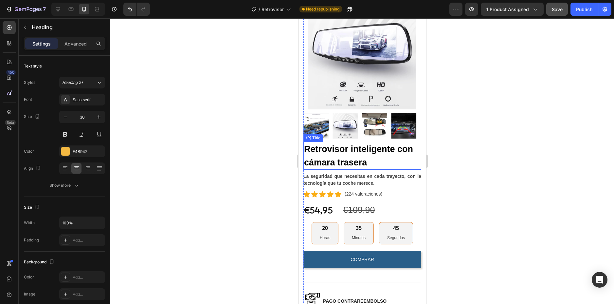
click at [352, 151] on h2 "Retrovisor inteligente con cámara trasera" at bounding box center [362, 156] width 118 height 28
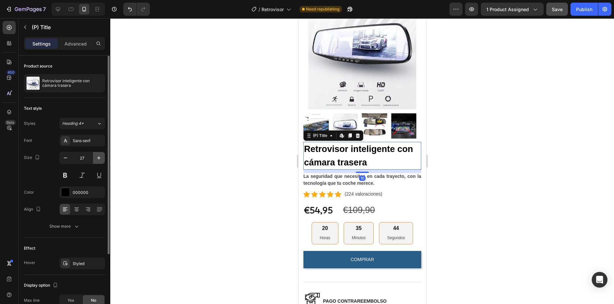
click at [96, 155] on icon "button" at bounding box center [99, 158] width 7 height 7
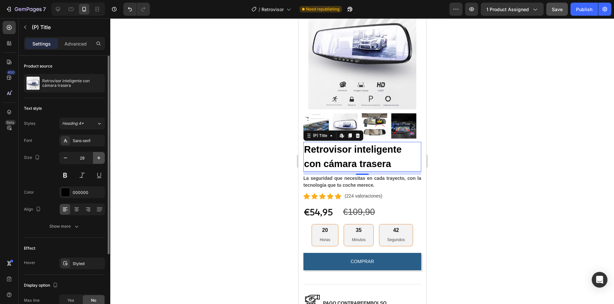
click at [96, 156] on icon "button" at bounding box center [99, 158] width 7 height 7
type input "30"
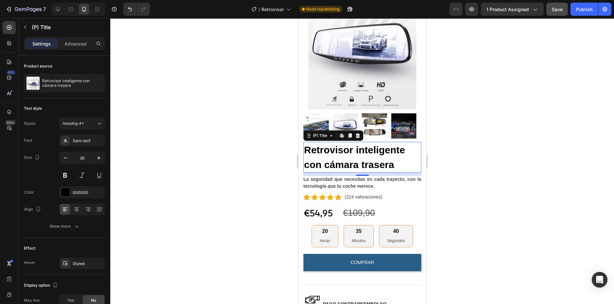
click at [473, 149] on div at bounding box center [362, 161] width 504 height 286
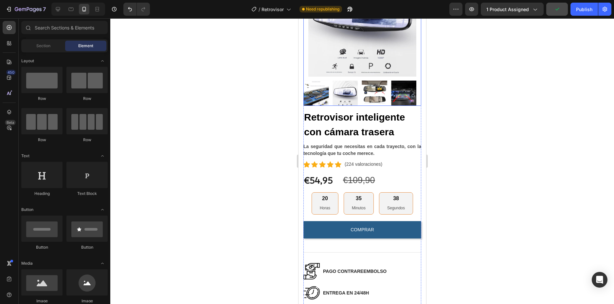
scroll to position [131, 0]
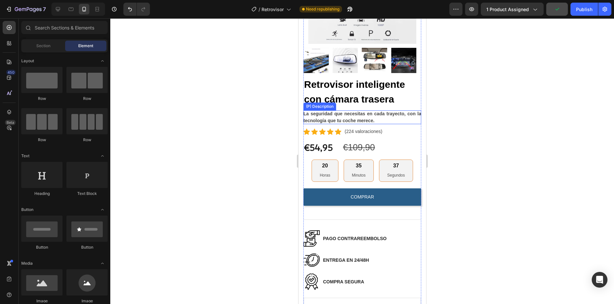
click at [366, 113] on div "La seguridad que necesitas en cada trayecto, con la tecnología que tu coche mer…" at bounding box center [362, 117] width 118 height 14
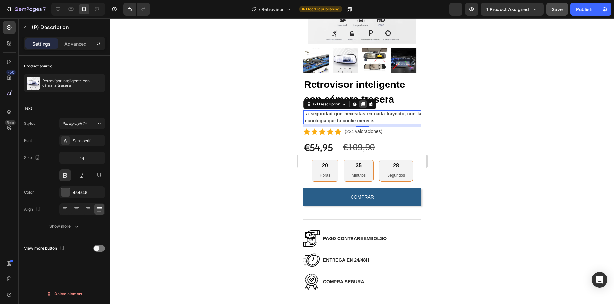
click at [365, 102] on icon at bounding box center [362, 104] width 5 height 5
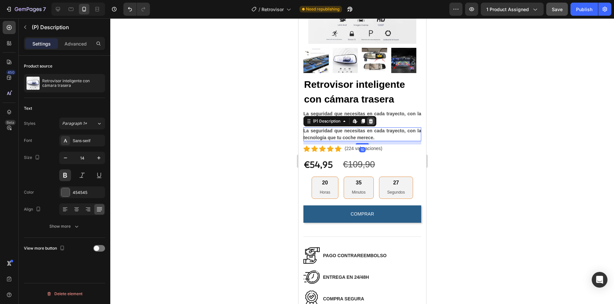
click at [369, 119] on icon at bounding box center [370, 121] width 5 height 5
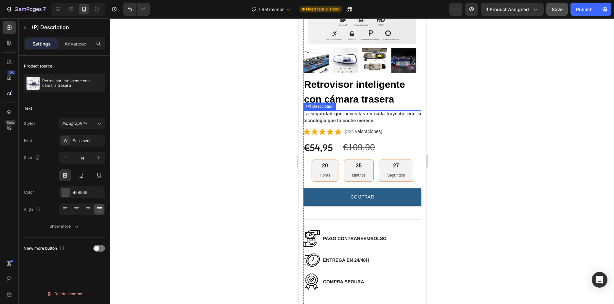
click at [365, 111] on p "La seguridad que necesitas en cada trayecto, con la tecnología que tu coche mer…" at bounding box center [362, 117] width 118 height 12
click at [371, 102] on icon at bounding box center [371, 104] width 4 height 5
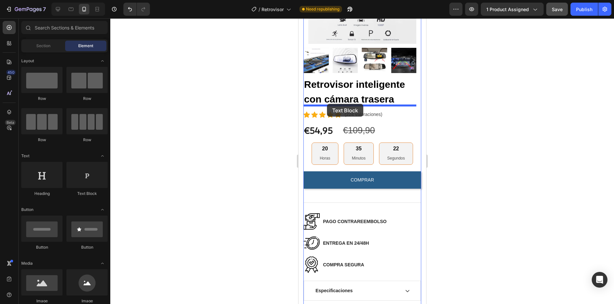
drag, startPoint x: 387, startPoint y: 197, endPoint x: 327, endPoint y: 104, distance: 111.1
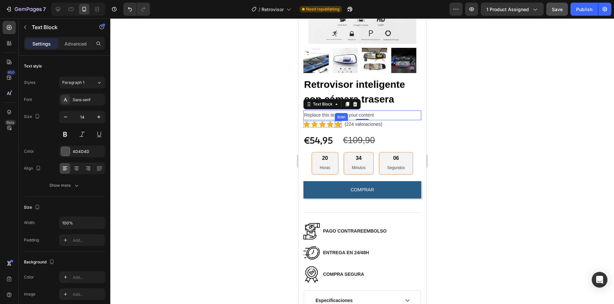
click at [337, 117] on div "Icon" at bounding box center [341, 117] width 10 height 0
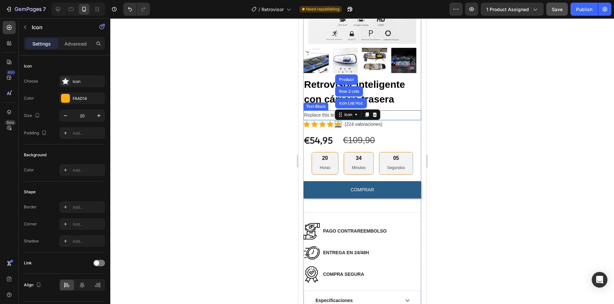
click at [402, 112] on div "Replace this text with your content" at bounding box center [362, 114] width 118 height 9
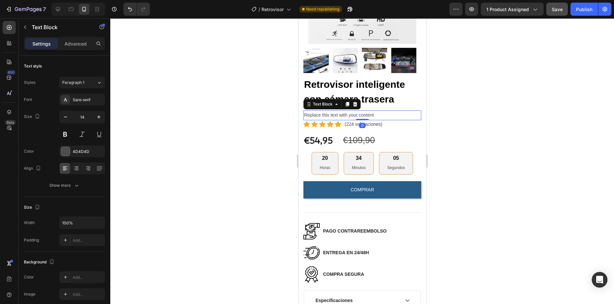
click at [328, 110] on div "Replace this text with your content" at bounding box center [362, 114] width 118 height 9
click at [328, 111] on p "Replace this text with your content" at bounding box center [362, 115] width 117 height 8
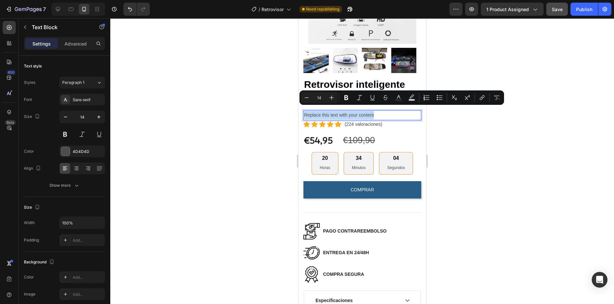
click at [328, 111] on p "Replace this text with your content" at bounding box center [362, 115] width 117 height 8
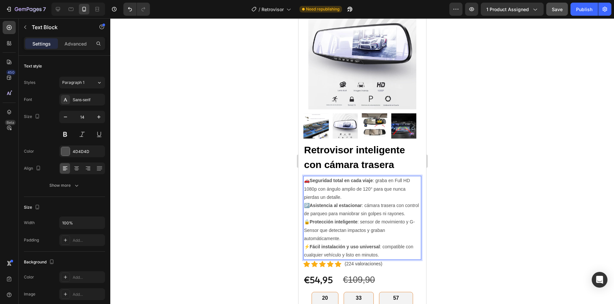
scroll to position [98, 0]
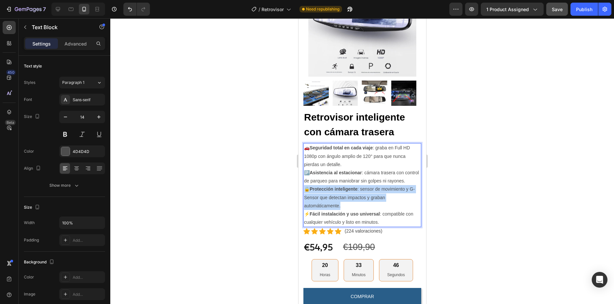
drag, startPoint x: 349, startPoint y: 208, endPoint x: 304, endPoint y: 193, distance: 47.3
click at [304, 193] on p "🔒 Protección inteligente : sensor de movimiento y G-Sensor que detectan impacto…" at bounding box center [362, 197] width 117 height 25
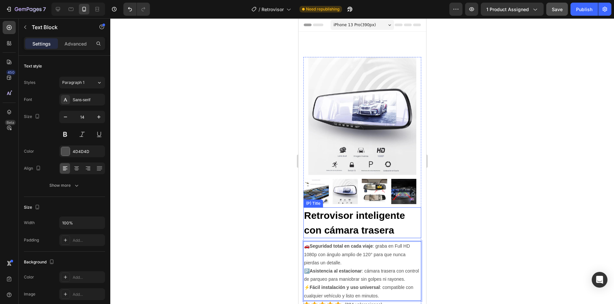
scroll to position [65, 0]
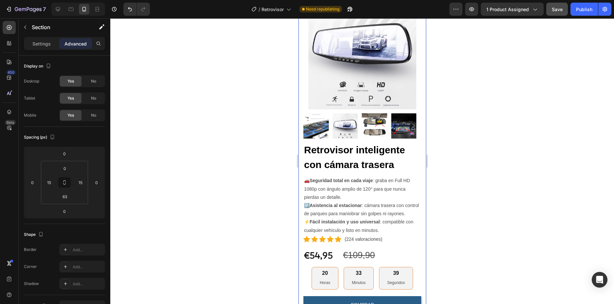
click at [418, 160] on div "Product Images Retrovisor inteligente con cámara trasera (P) Title 🚗 Seguridad …" at bounding box center [362, 243] width 128 height 505
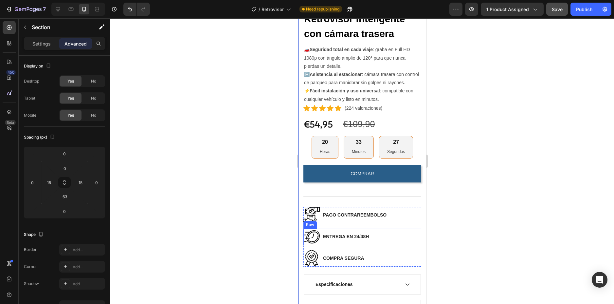
scroll to position [262, 0]
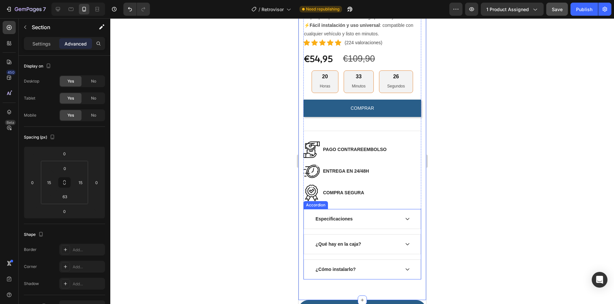
click at [405, 221] on icon at bounding box center [407, 218] width 5 height 5
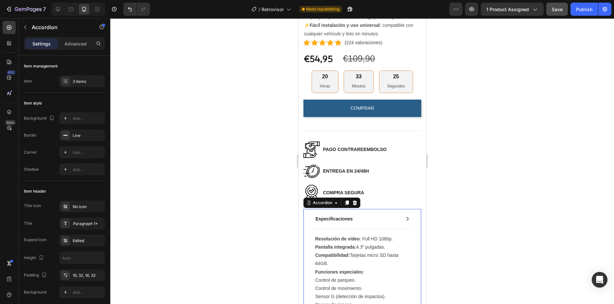
scroll to position [327, 0]
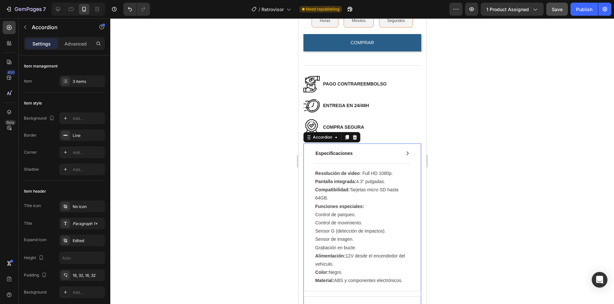
click at [405, 156] on icon at bounding box center [407, 153] width 5 height 5
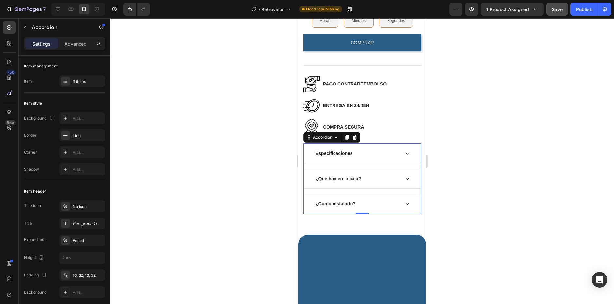
click at [405, 186] on div "¿Qué hay en la caja?" at bounding box center [362, 178] width 117 height 19
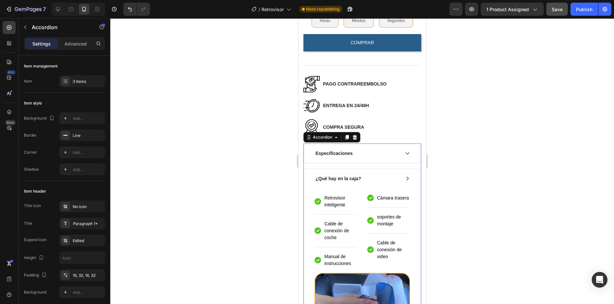
click at [403, 185] on div "¿Qué hay en la caja?" at bounding box center [362, 178] width 117 height 19
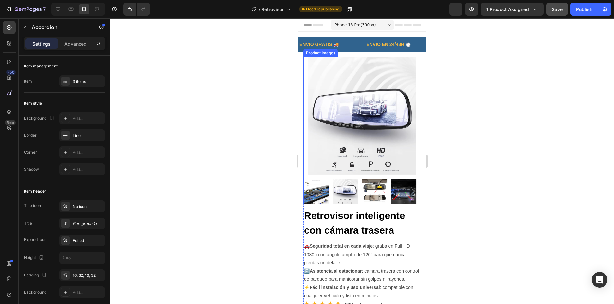
scroll to position [65, 0]
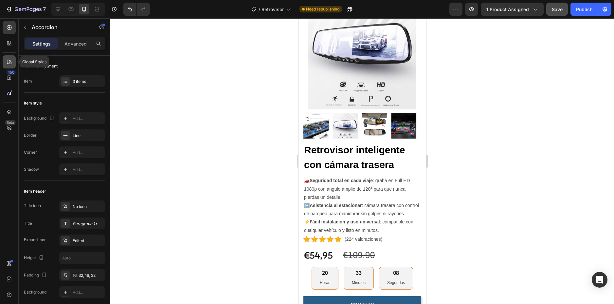
click at [12, 64] on div at bounding box center [9, 61] width 13 height 13
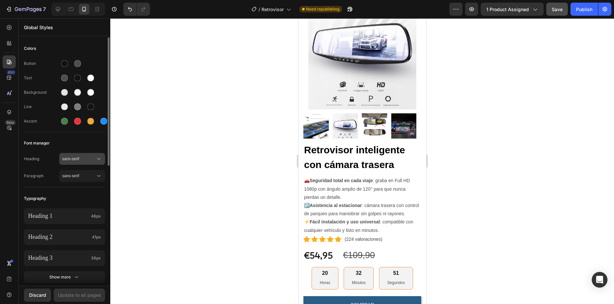
click at [88, 161] on span "sans-serif" at bounding box center [78, 159] width 33 height 6
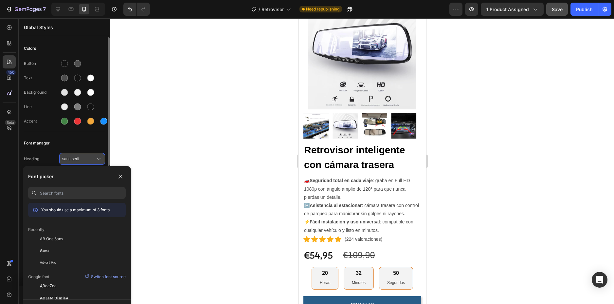
click at [88, 161] on span "sans-serif" at bounding box center [78, 159] width 33 height 6
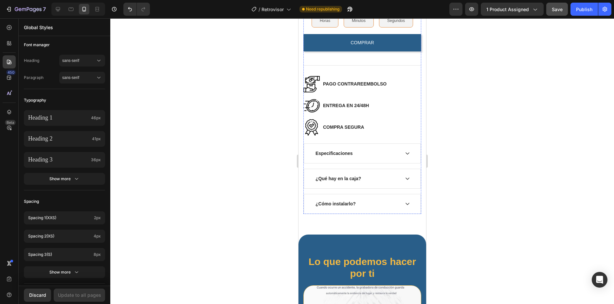
scroll to position [262, 0]
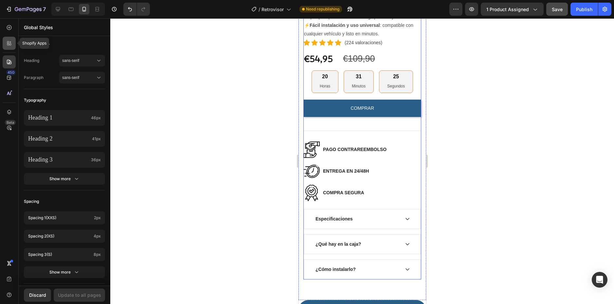
click at [9, 44] on icon at bounding box center [8, 45] width 2 height 2
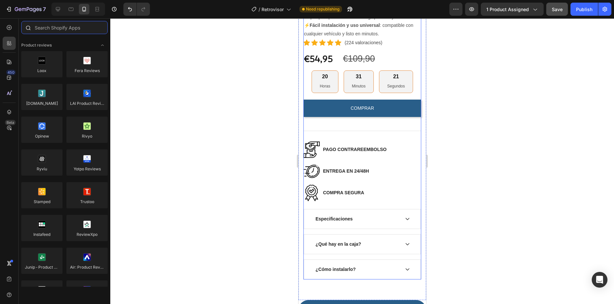
click at [61, 27] on input "text" at bounding box center [64, 27] width 86 height 13
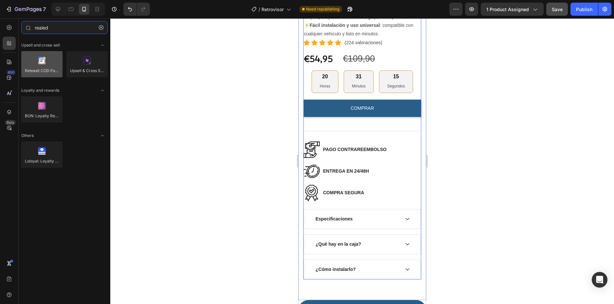
type input "realed"
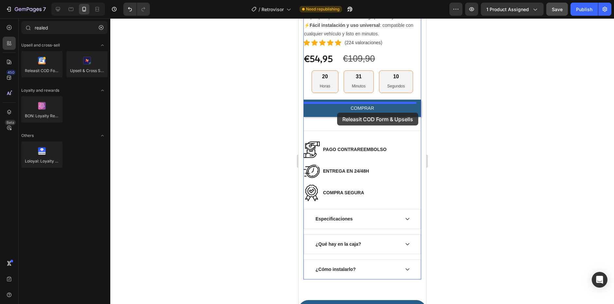
drag, startPoint x: 345, startPoint y: 83, endPoint x: 337, endPoint y: 113, distance: 30.5
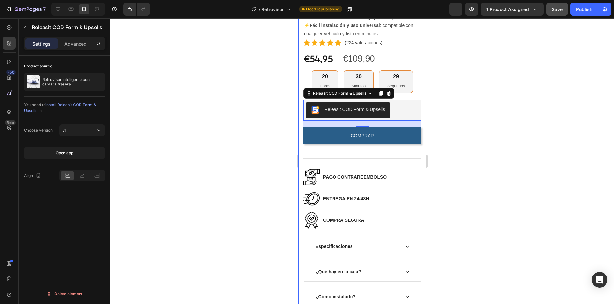
click at [419, 154] on div "Product Images Retrovisor inteligente con cámara trasera (P) Title 🚗 Seguridad …" at bounding box center [362, 61] width 128 height 532
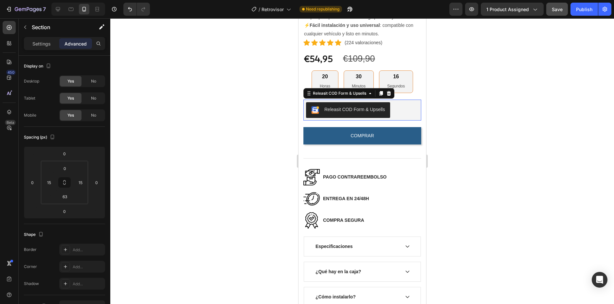
click at [382, 118] on button "Releasit COD Form & Upsells" at bounding box center [348, 110] width 84 height 16
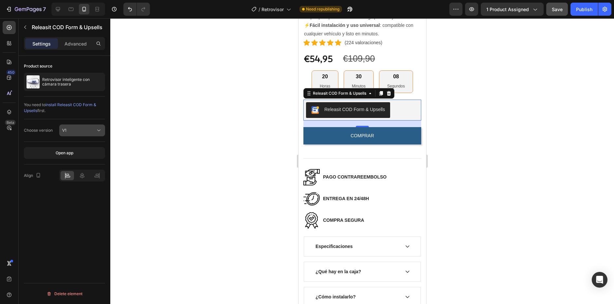
click at [91, 128] on div "V1" at bounding box center [78, 130] width 33 height 6
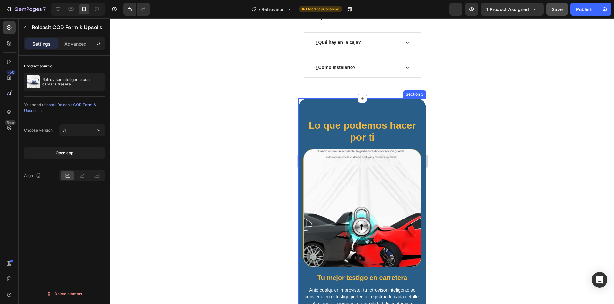
scroll to position [524, 0]
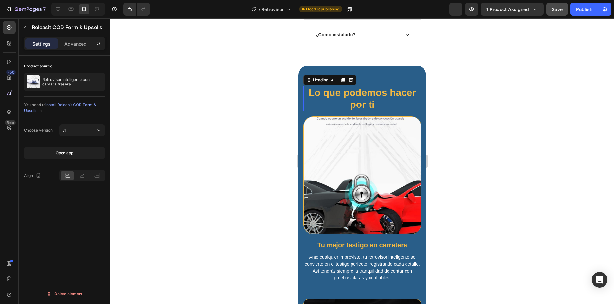
click at [370, 99] on h2 "Lo que podemos hacer por ti" at bounding box center [362, 98] width 118 height 25
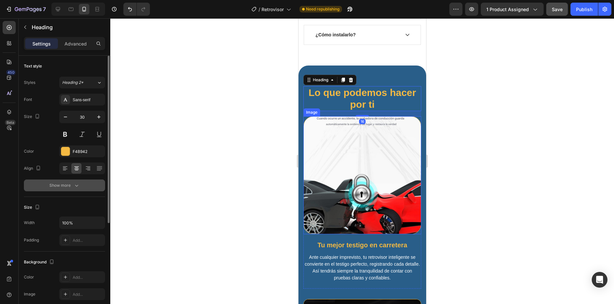
click at [65, 186] on div "Show more" at bounding box center [64, 185] width 30 height 7
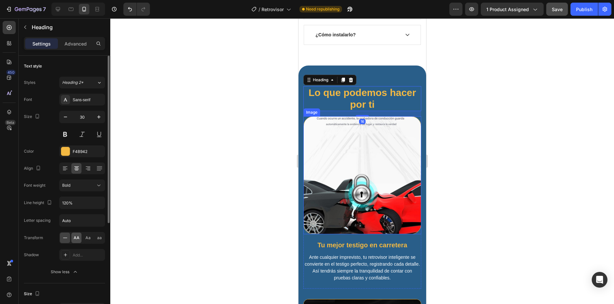
click at [78, 238] on span "AA" at bounding box center [77, 238] width 6 height 6
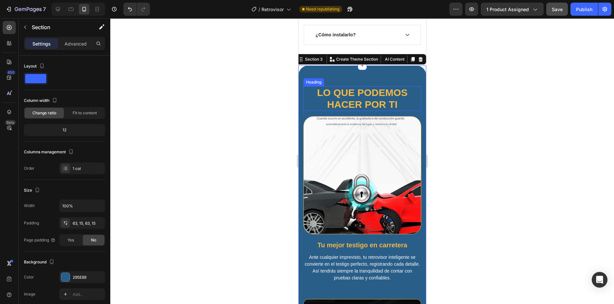
click at [386, 103] on h2 "Lo que podemos hacer por ti" at bounding box center [362, 98] width 118 height 25
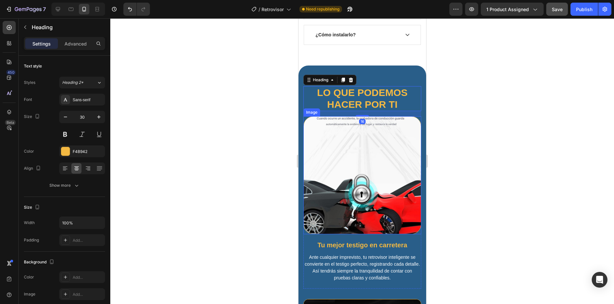
scroll to position [491, 0]
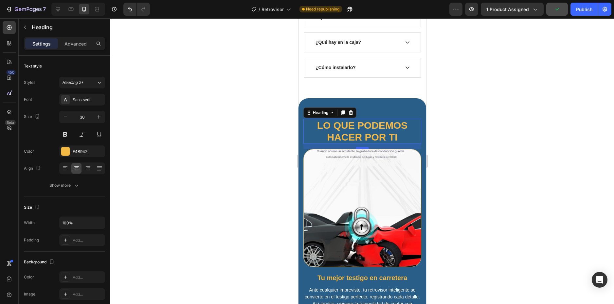
click at [359, 149] on div at bounding box center [362, 148] width 13 height 2
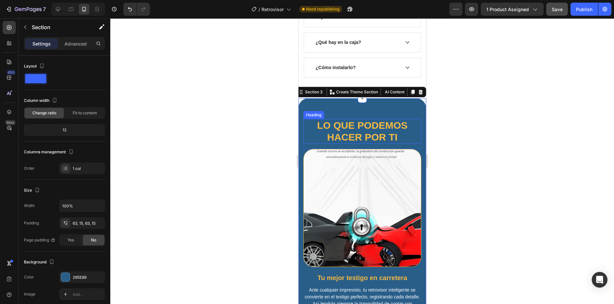
click at [362, 143] on h2 "Lo que podemos hacer por ti" at bounding box center [362, 131] width 118 height 25
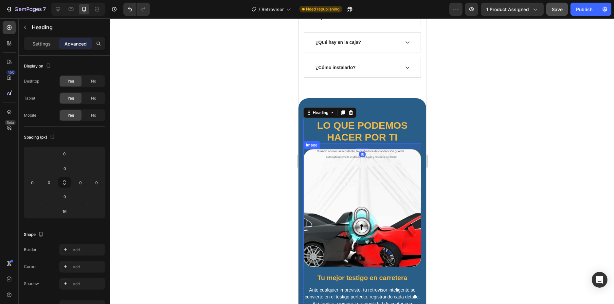
scroll to position [524, 0]
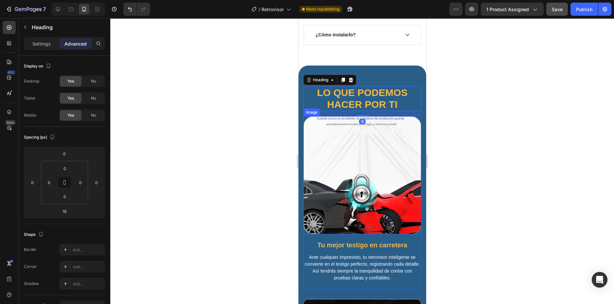
click at [361, 204] on img at bounding box center [362, 175] width 118 height 118
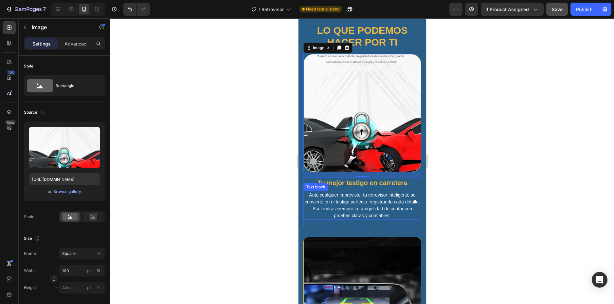
scroll to position [622, 0]
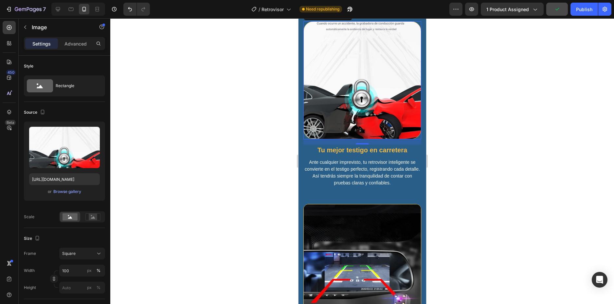
click at [362, 147] on div "16" at bounding box center [362, 149] width 7 height 5
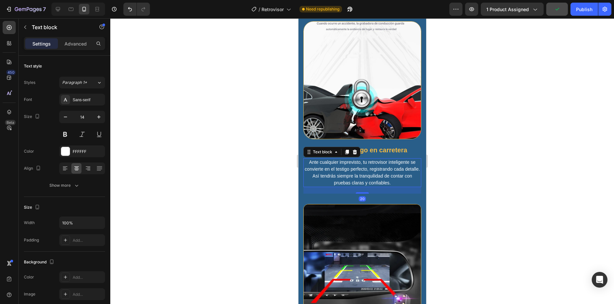
click at [369, 159] on p "Ante cualquier imprevisto, tu retrovisor inteligente se convierte en el testigo…" at bounding box center [362, 173] width 117 height 28
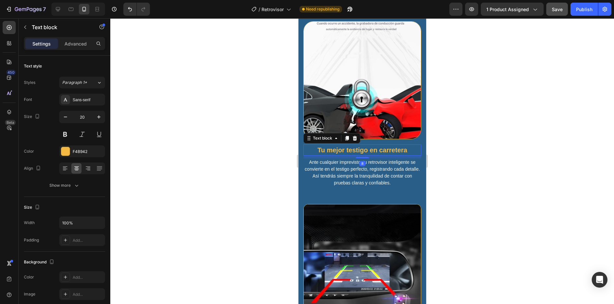
click at [373, 147] on p "Tu mejor testigo en carretera" at bounding box center [362, 150] width 117 height 10
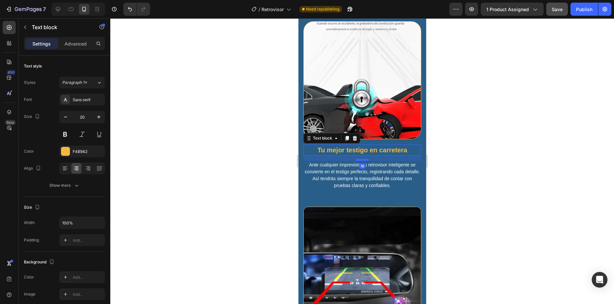
click at [365, 159] on div at bounding box center [362, 160] width 13 height 2
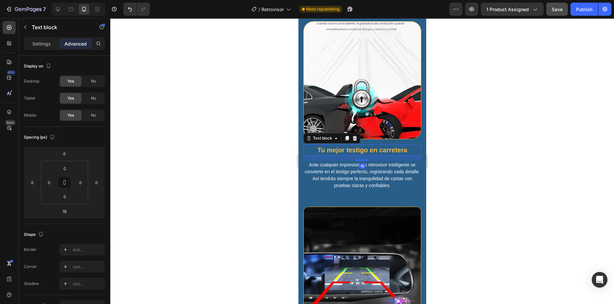
scroll to position [589, 0]
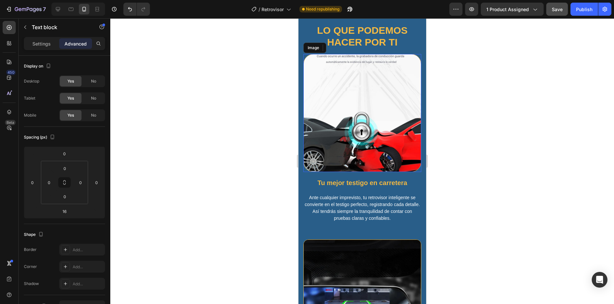
click at [385, 143] on img at bounding box center [362, 113] width 118 height 118
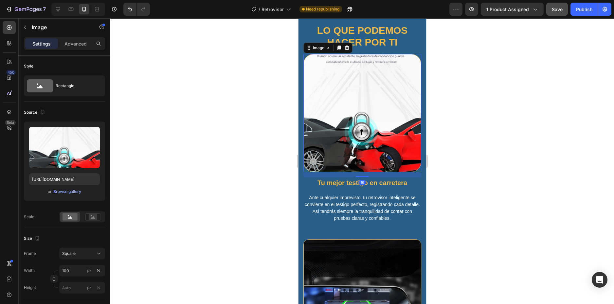
click at [449, 138] on div at bounding box center [362, 161] width 504 height 286
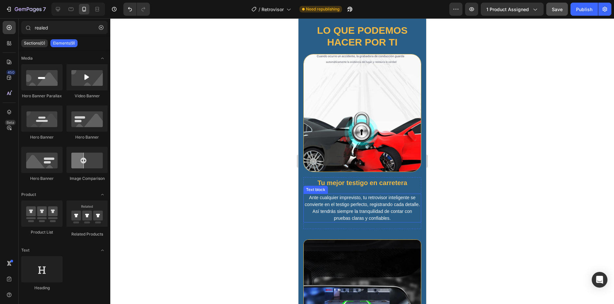
scroll to position [655, 0]
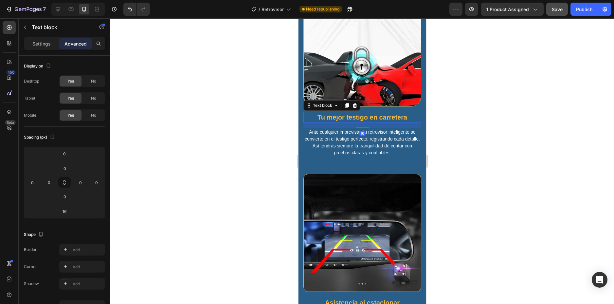
click at [370, 112] on p "Tu mejor testigo en carretera" at bounding box center [362, 117] width 117 height 10
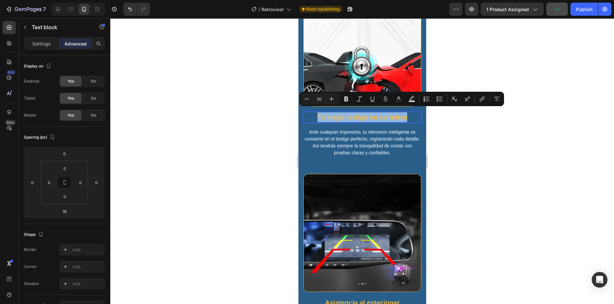
click at [370, 112] on p "Tu mejor testigo en carretera" at bounding box center [362, 117] width 117 height 10
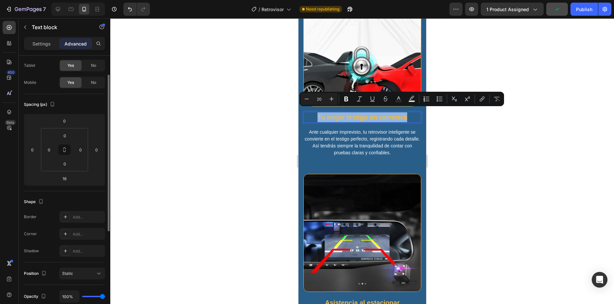
scroll to position [0, 0]
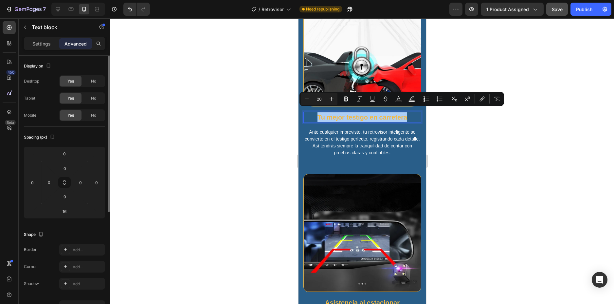
click at [37, 48] on div "Settings" at bounding box center [41, 43] width 33 height 10
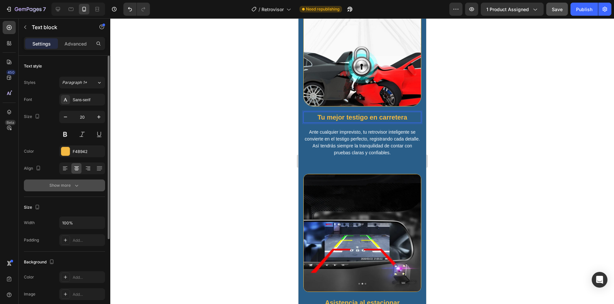
click at [67, 183] on div "Show more" at bounding box center [64, 185] width 30 height 7
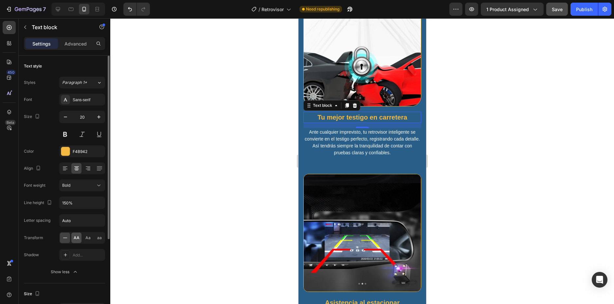
click at [77, 240] on span "AA" at bounding box center [77, 238] width 6 height 6
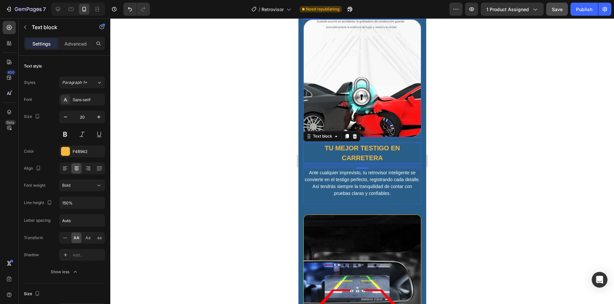
scroll to position [549, 0]
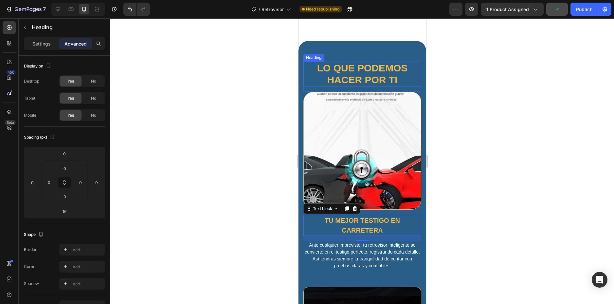
click at [334, 74] on h2 "Lo que podemos hacer por ti" at bounding box center [362, 74] width 118 height 25
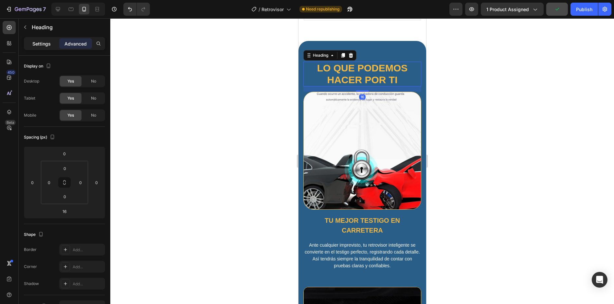
click at [45, 46] on p "Settings" at bounding box center [41, 43] width 18 height 7
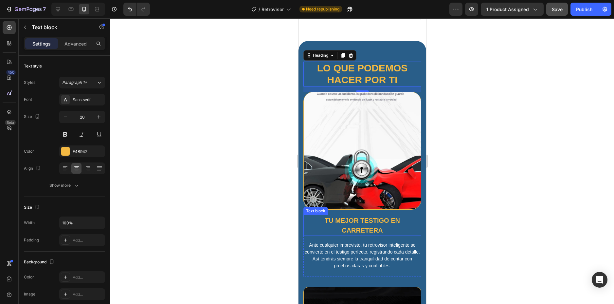
click at [355, 222] on p "Tu mejor testigo en carretera" at bounding box center [362, 225] width 117 height 20
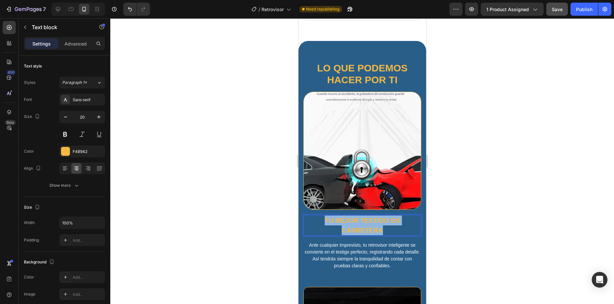
click at [355, 222] on p "Tu mejor testigo en carretera" at bounding box center [362, 225] width 117 height 20
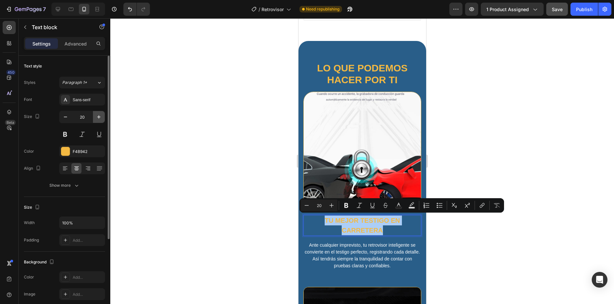
click at [96, 117] on icon "button" at bounding box center [99, 117] width 7 height 7
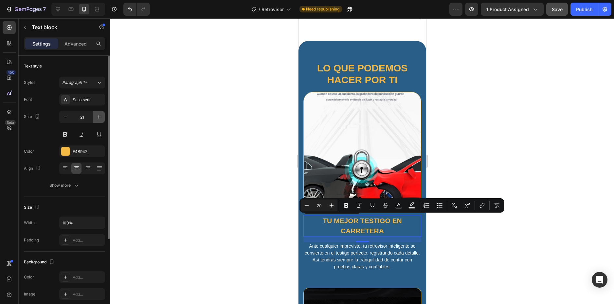
click at [96, 117] on icon "button" at bounding box center [99, 117] width 7 height 7
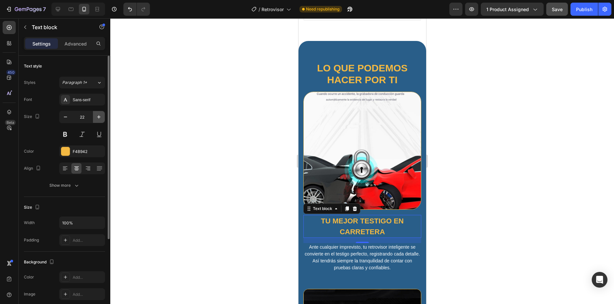
click at [96, 117] on icon "button" at bounding box center [99, 117] width 7 height 7
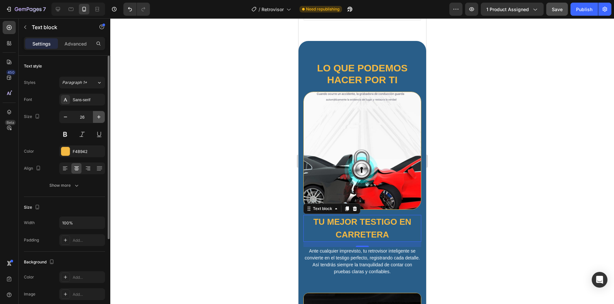
click at [96, 117] on icon "button" at bounding box center [99, 117] width 7 height 7
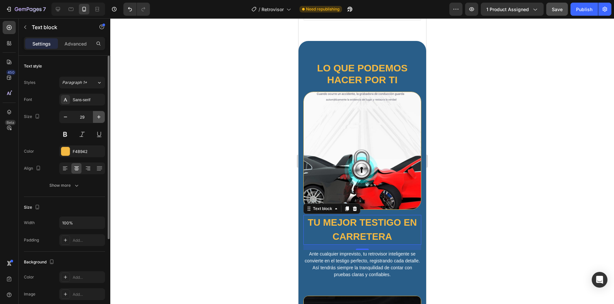
click at [96, 117] on icon "button" at bounding box center [99, 117] width 7 height 7
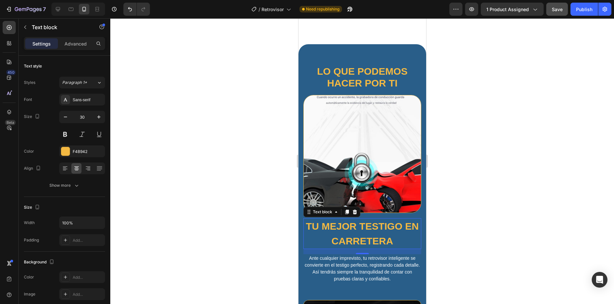
scroll to position [581, 0]
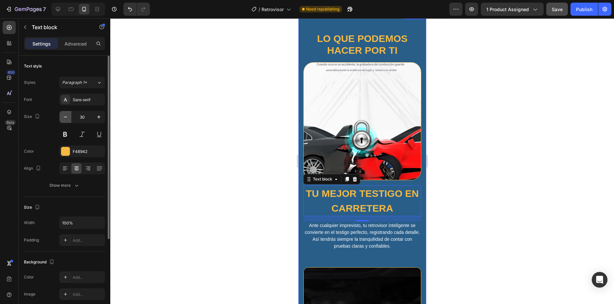
click at [65, 116] on icon "button" at bounding box center [65, 117] width 7 height 7
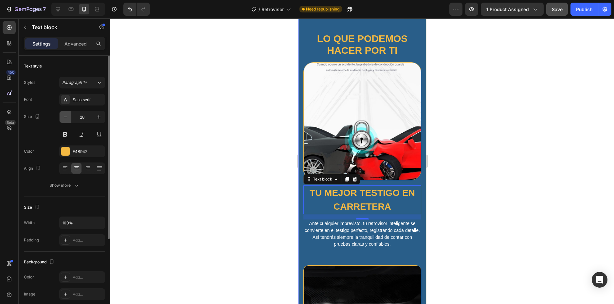
click at [65, 116] on icon "button" at bounding box center [65, 117] width 7 height 7
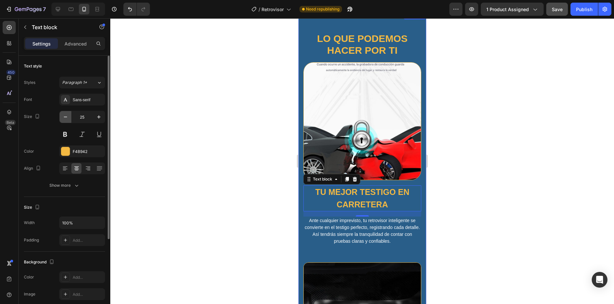
click at [65, 116] on icon "button" at bounding box center [65, 117] width 7 height 7
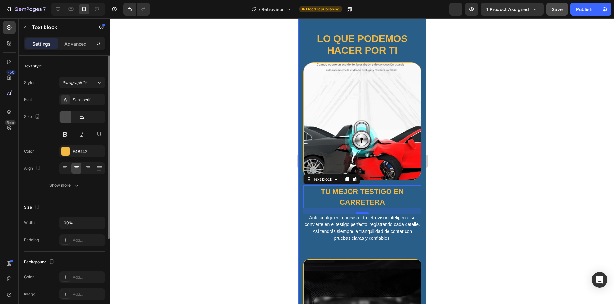
click at [65, 116] on icon "button" at bounding box center [65, 117] width 7 height 7
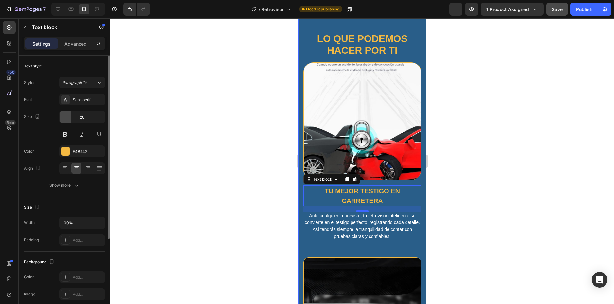
click at [65, 116] on icon "button" at bounding box center [65, 117] width 7 height 7
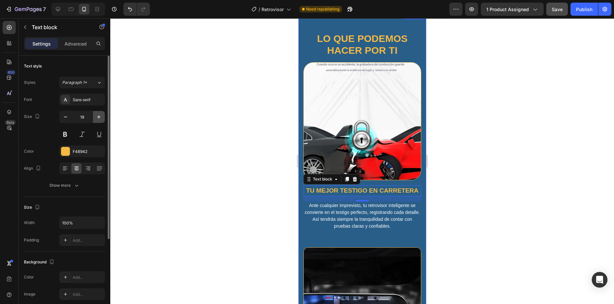
click at [99, 115] on icon "button" at bounding box center [98, 116] width 3 height 3
type input "20"
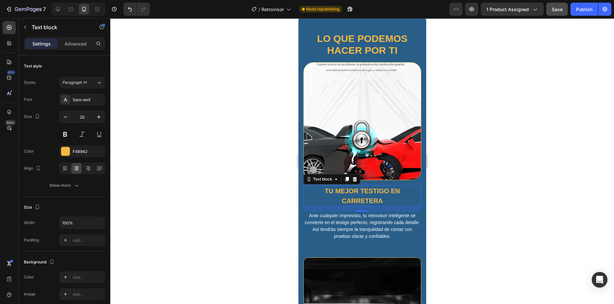
scroll to position [680, 0]
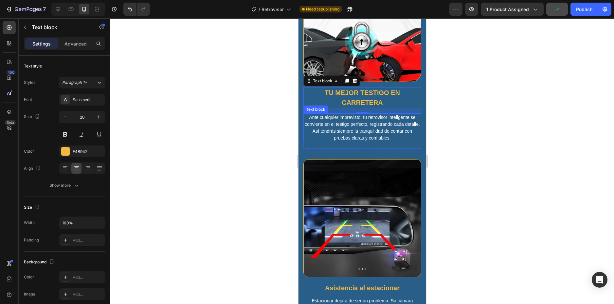
click at [382, 122] on p "Ante cualquier imprevisto, tu retrovisor inteligente se convierte en el testigo…" at bounding box center [362, 128] width 117 height 28
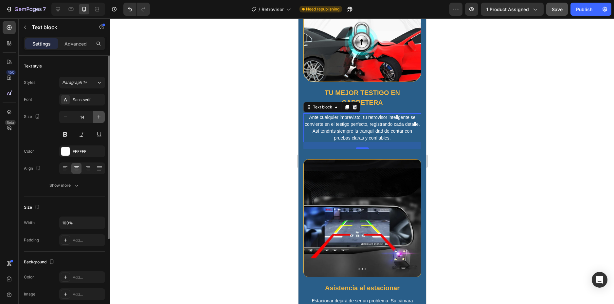
click at [96, 115] on icon "button" at bounding box center [99, 117] width 7 height 7
type input "15"
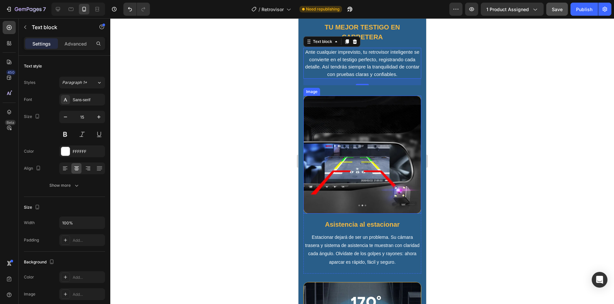
scroll to position [778, 0]
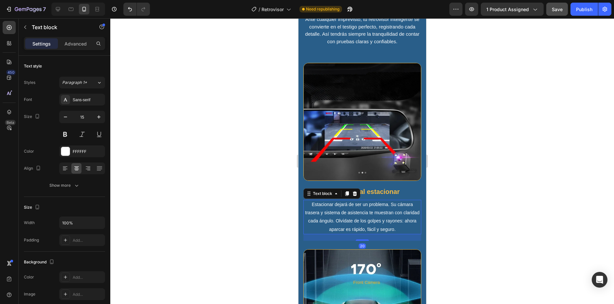
click at [351, 200] on p "Estacionar dejará de ser un problema. Su cámara trasera y sistema de asistencia…" at bounding box center [362, 216] width 117 height 33
click at [99, 117] on icon "button" at bounding box center [99, 117] width 7 height 7
type input "15"
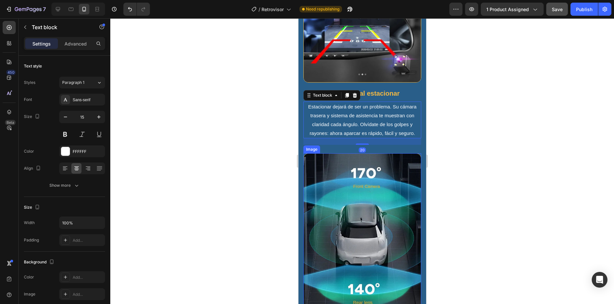
scroll to position [1007, 0]
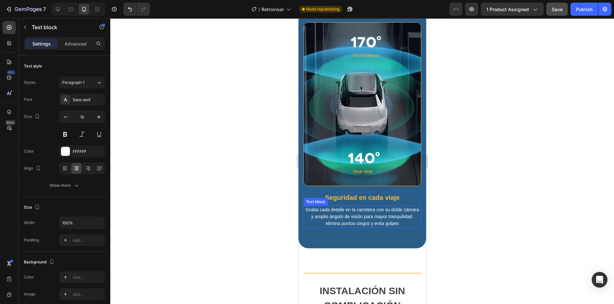
click at [362, 206] on p "Graba cada detalle en la carretera con su doble cámara y amplio ángulo de visió…" at bounding box center [362, 216] width 117 height 21
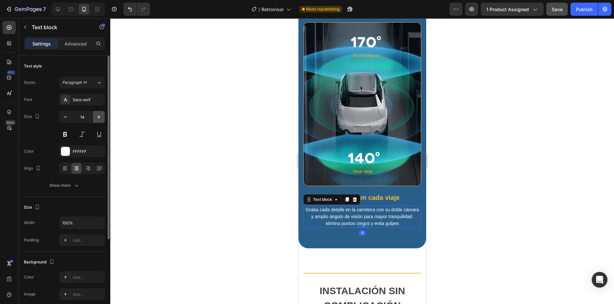
click at [101, 115] on icon "button" at bounding box center [99, 117] width 7 height 7
type input "15"
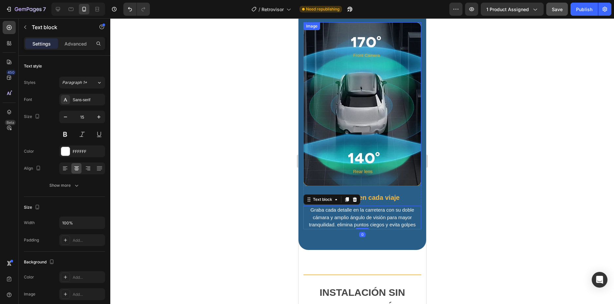
scroll to position [843, 0]
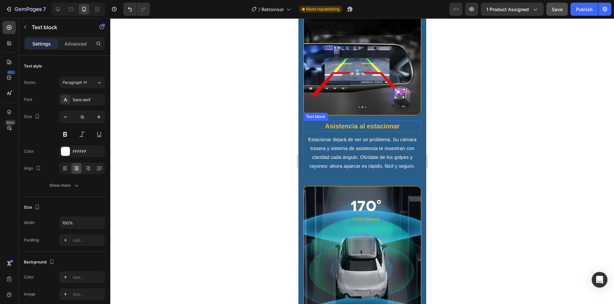
click at [363, 121] on p "Asistencia al estacionar" at bounding box center [362, 126] width 117 height 10
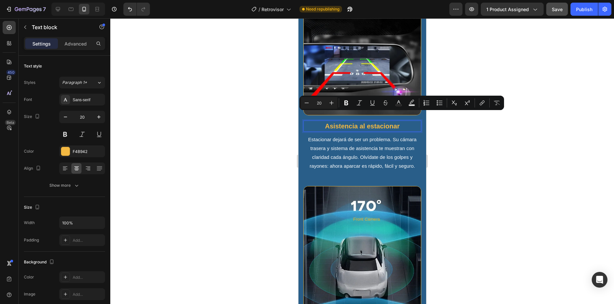
click at [368, 121] on p "Asistencia al estacionar" at bounding box center [362, 126] width 117 height 10
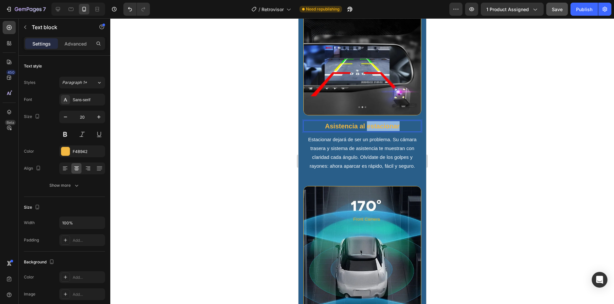
click at [368, 121] on p "Asistencia al estacionar" at bounding box center [362, 126] width 117 height 10
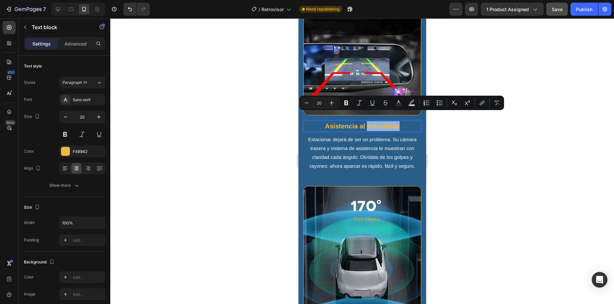
click at [368, 121] on p "Asistencia al estacionar" at bounding box center [362, 126] width 117 height 10
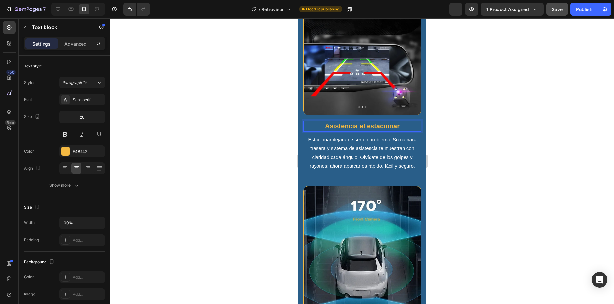
click at [368, 121] on p "Asistencia al estacionar" at bounding box center [362, 126] width 117 height 10
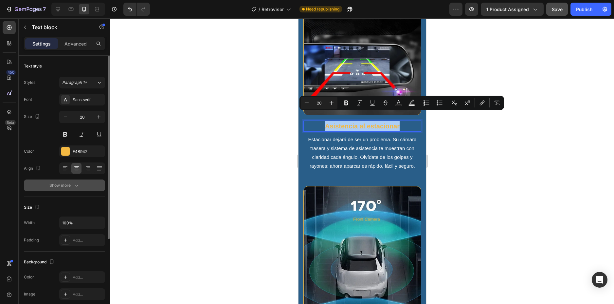
click at [71, 187] on div "Show more" at bounding box center [64, 185] width 30 height 7
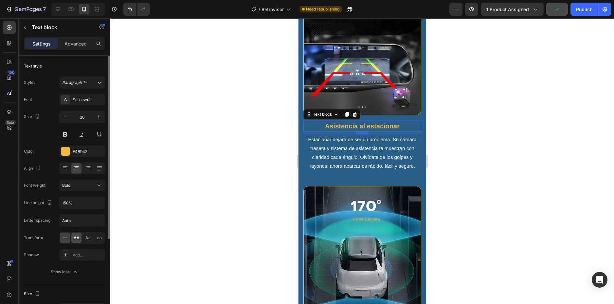
click at [75, 241] on div "AA" at bounding box center [76, 238] width 10 height 10
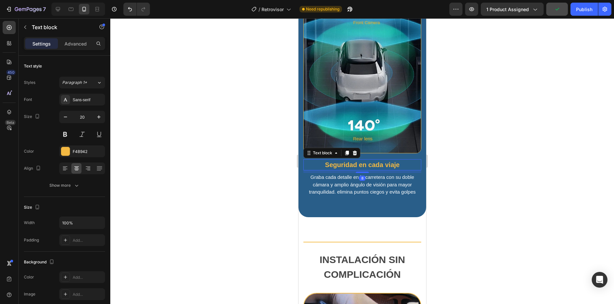
click at [361, 160] on p "Seguridad en cada viaje" at bounding box center [362, 165] width 117 height 10
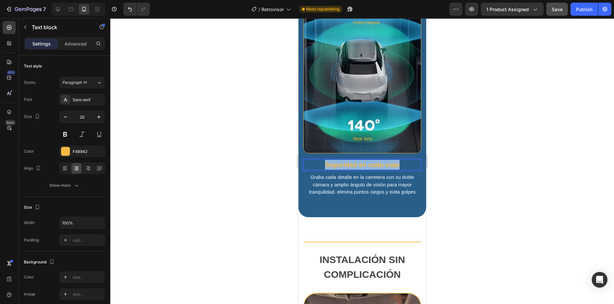
click at [361, 160] on p "Seguridad en cada viaje" at bounding box center [362, 165] width 117 height 10
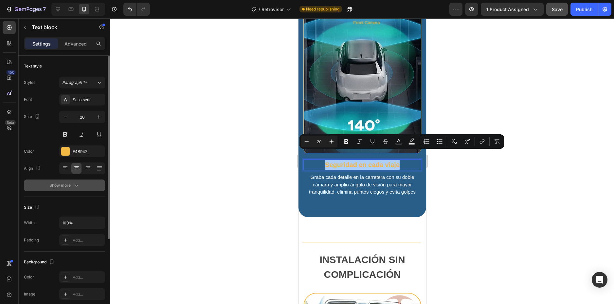
click at [68, 183] on div "Show more" at bounding box center [64, 185] width 30 height 7
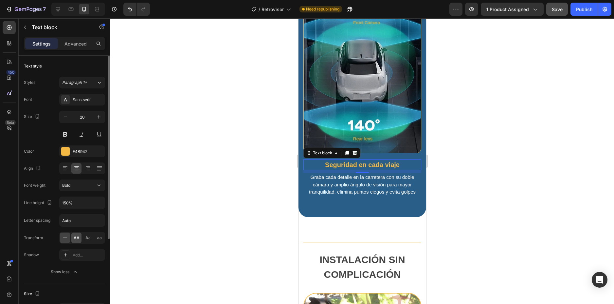
click at [72, 237] on div "AA" at bounding box center [76, 238] width 10 height 10
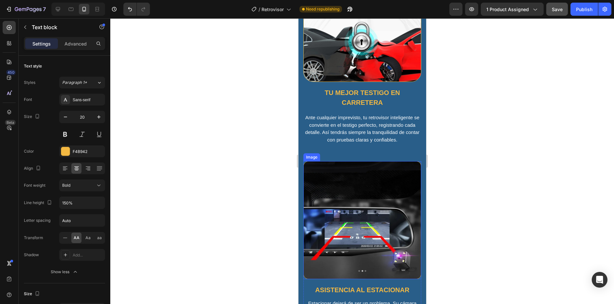
scroll to position [811, 0]
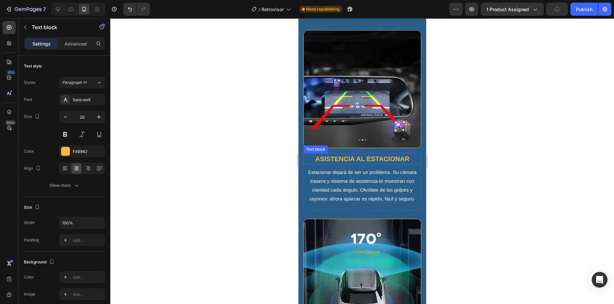
click at [366, 154] on p "Asistencia al estacionar" at bounding box center [362, 159] width 117 height 10
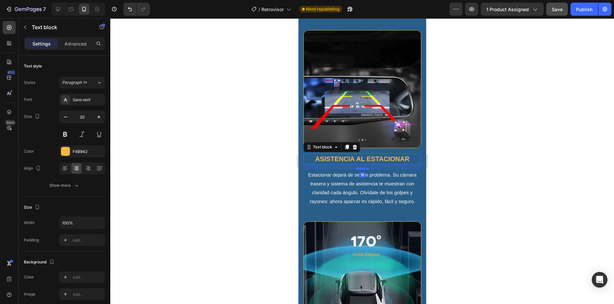
click at [358, 164] on div "16" at bounding box center [362, 164] width 118 height 0
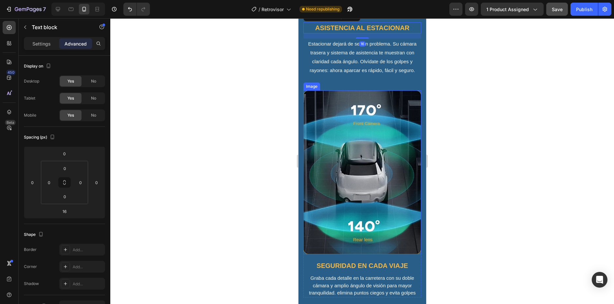
scroll to position [1007, 0]
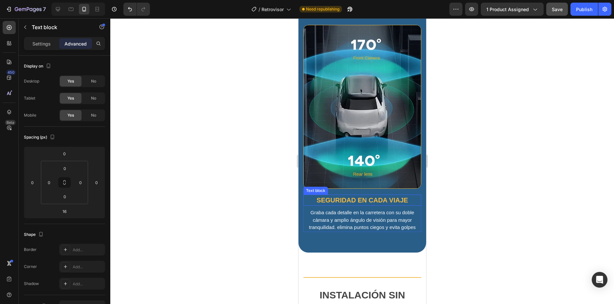
click at [354, 195] on p "Seguridad en cada viaje" at bounding box center [362, 200] width 117 height 10
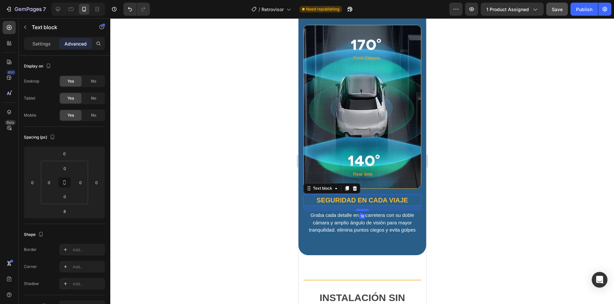
click at [361, 209] on div at bounding box center [362, 210] width 13 height 2
type input "16"
click at [372, 174] on img at bounding box center [362, 107] width 118 height 164
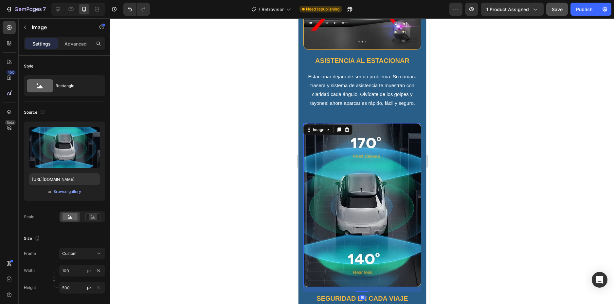
scroll to position [811, 0]
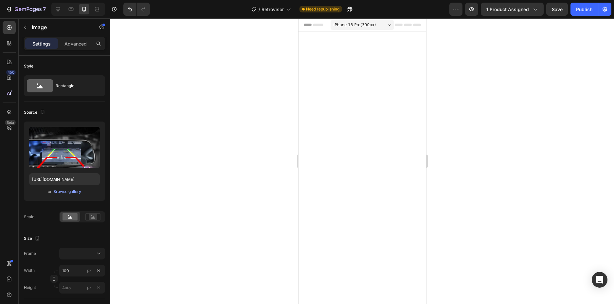
scroll to position [811, 0]
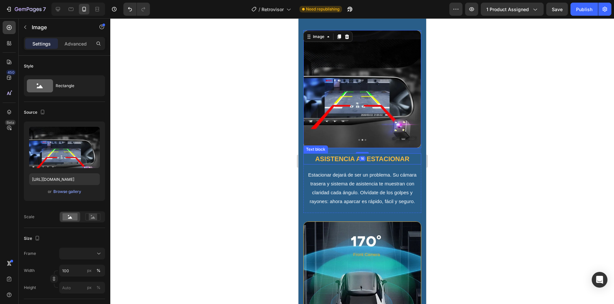
click at [374, 154] on p "Asistencia al estacionar" at bounding box center [362, 159] width 117 height 10
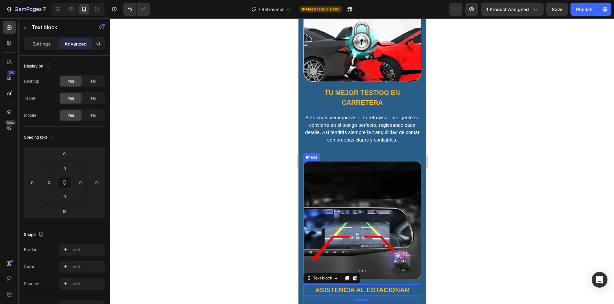
scroll to position [745, 0]
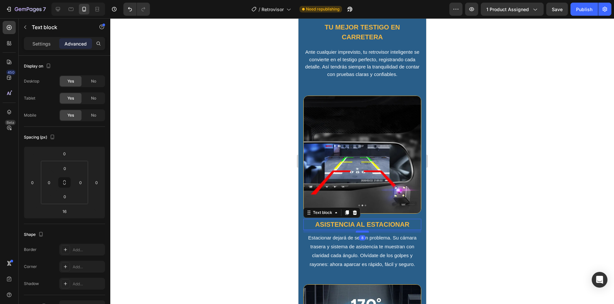
click at [366, 231] on div at bounding box center [362, 232] width 13 height 2
type input "8"
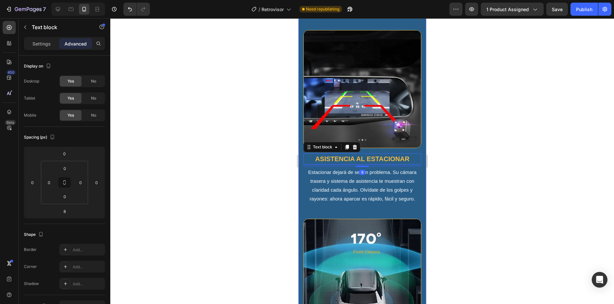
scroll to position [647, 0]
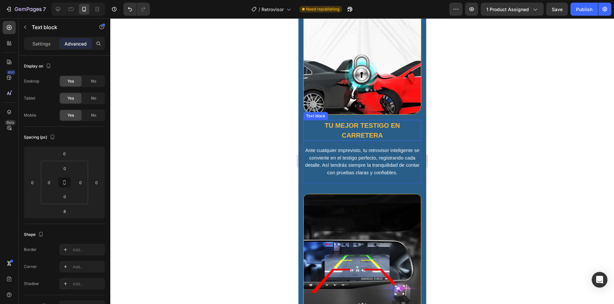
click at [365, 129] on p "Tu mejor testigo en carretera" at bounding box center [362, 131] width 117 height 20
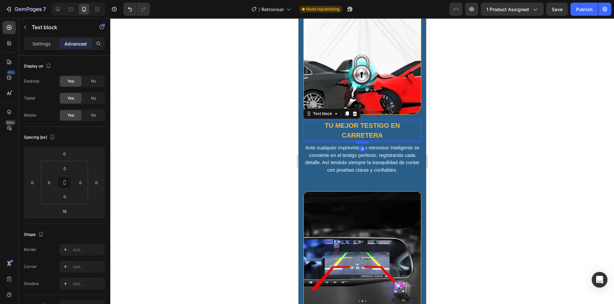
click at [364, 141] on div at bounding box center [362, 142] width 13 height 2
type input "8"
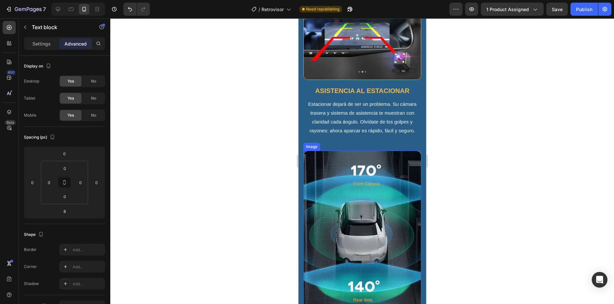
scroll to position [1040, 0]
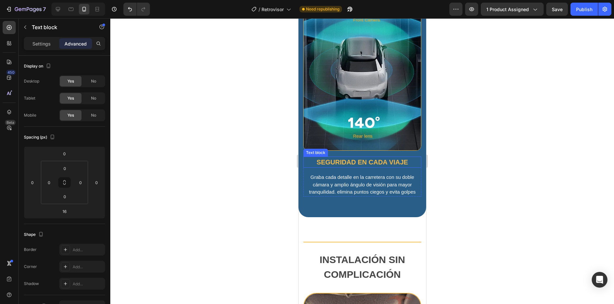
click at [367, 157] on p "Seguridad en cada viaje" at bounding box center [362, 162] width 117 height 10
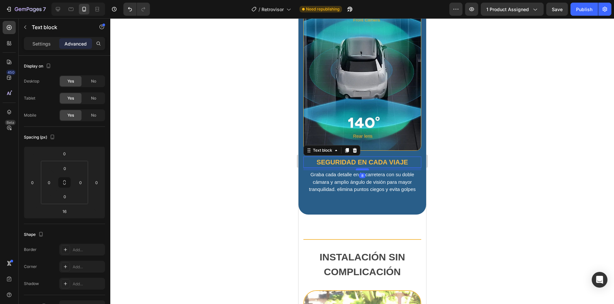
click at [363, 168] on div at bounding box center [362, 169] width 13 height 2
type input "8"
click at [366, 139] on img at bounding box center [362, 69] width 118 height 164
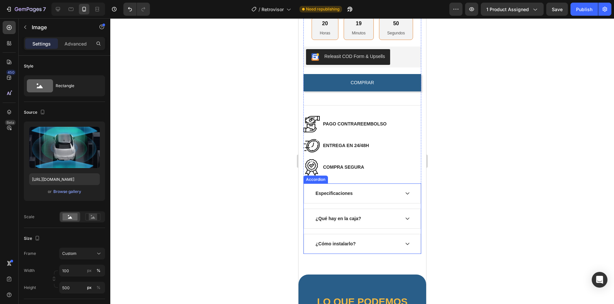
scroll to position [381, 0]
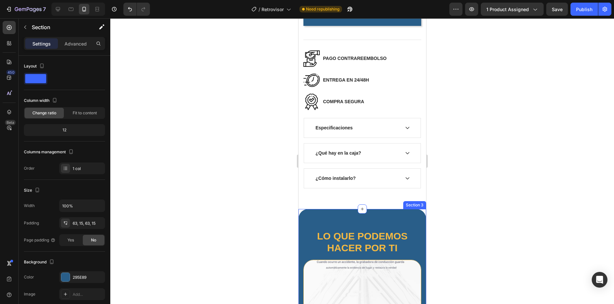
click at [69, 40] on p "Advanced" at bounding box center [76, 43] width 22 height 7
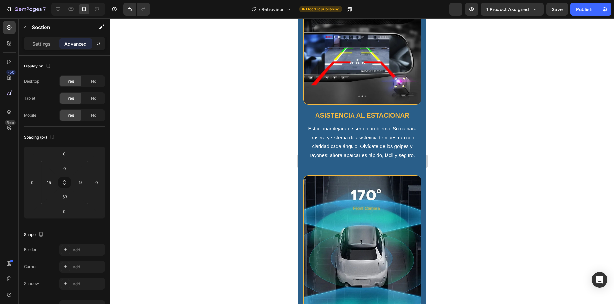
scroll to position [1015, 0]
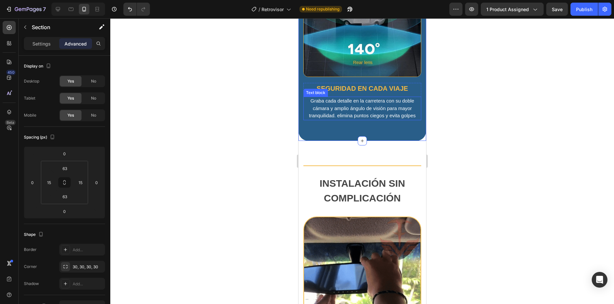
scroll to position [1146, 0]
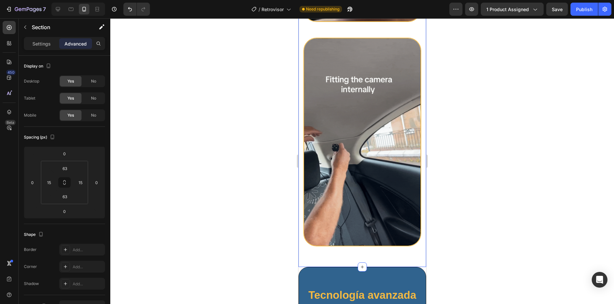
scroll to position [1703, 0]
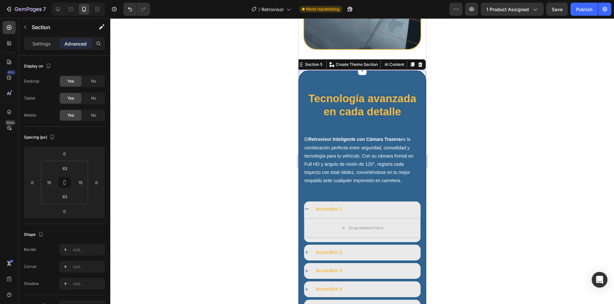
click at [308, 70] on div "Tecnología avanzada en cada detalle Heading El Retrovisor Inteligente con Cámar…" at bounding box center [362, 212] width 128 height 285
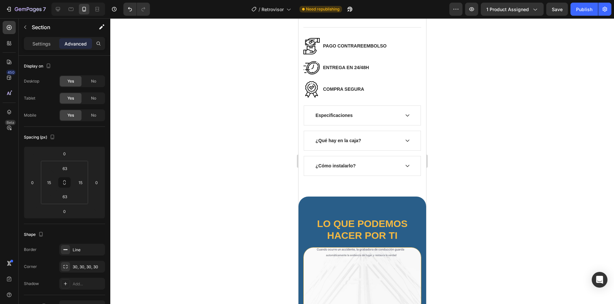
scroll to position [491, 0]
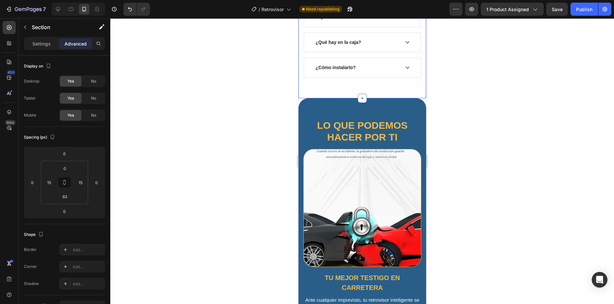
click at [65, 196] on input "63" at bounding box center [64, 197] width 13 height 10
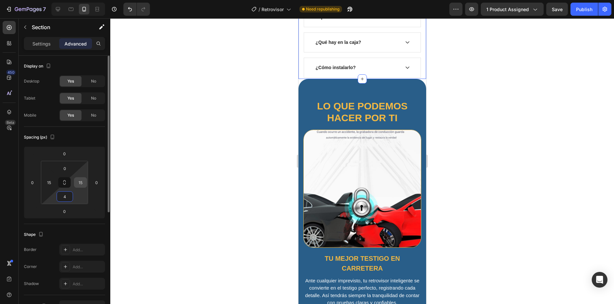
type input "40"
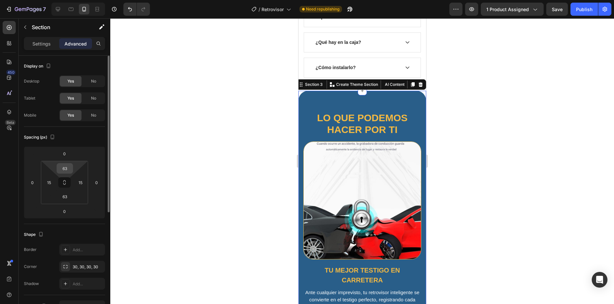
click at [68, 167] on input "63" at bounding box center [64, 168] width 13 height 10
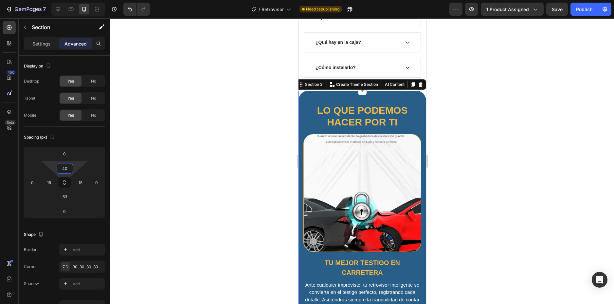
type input "40"
click at [307, 114] on h2 "Lo que podemos hacer por ti" at bounding box center [362, 116] width 118 height 25
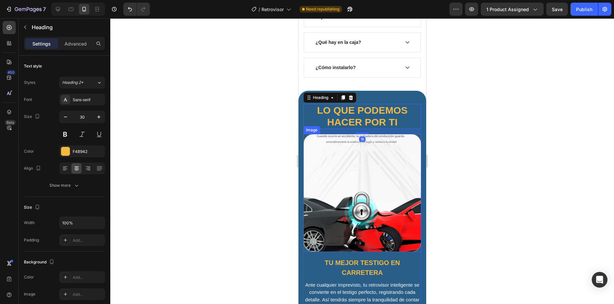
scroll to position [426, 0]
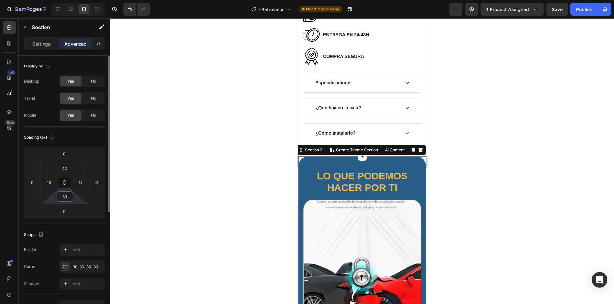
click at [69, 196] on input "63" at bounding box center [64, 197] width 13 height 10
type input "40"
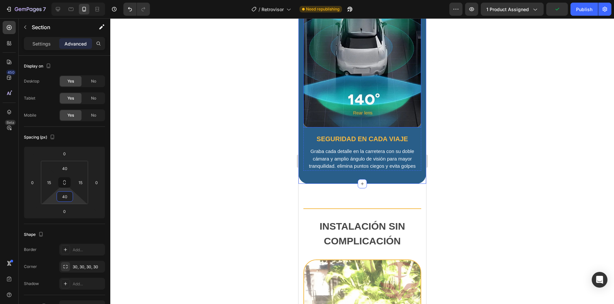
scroll to position [1081, 0]
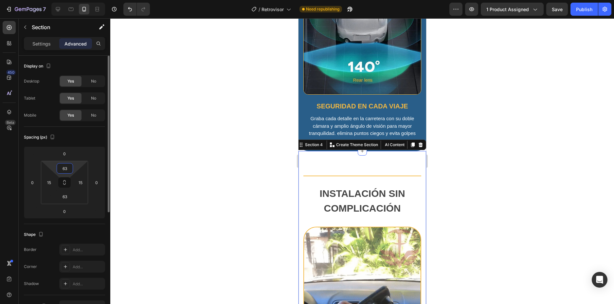
click at [62, 167] on input "63" at bounding box center [64, 168] width 13 height 10
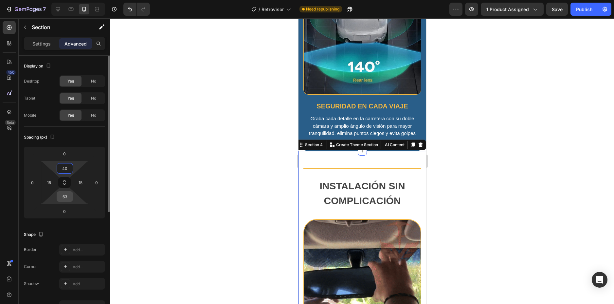
type input "40"
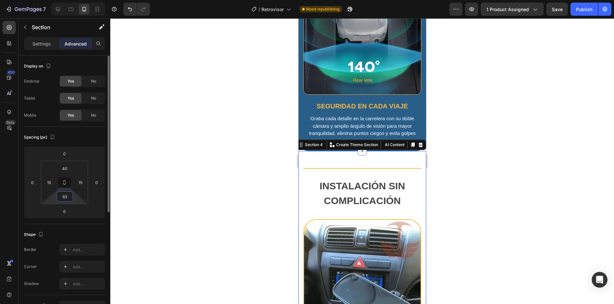
click at [65, 197] on input "63" at bounding box center [64, 197] width 13 height 10
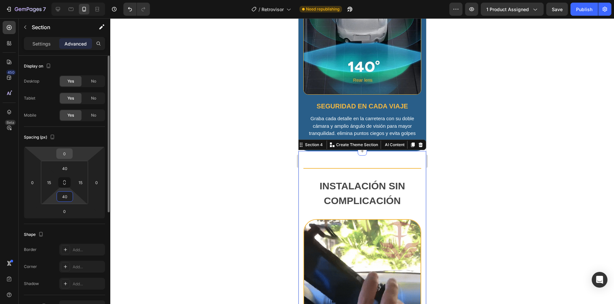
type input "40"
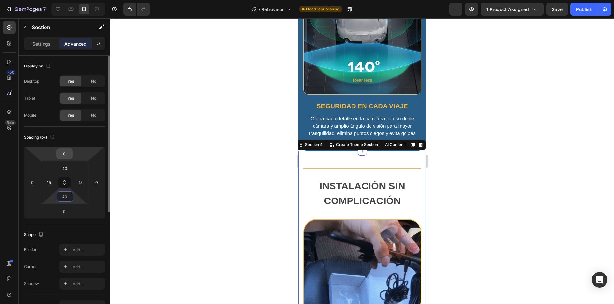
click at [67, 155] on input "0" at bounding box center [64, 154] width 13 height 10
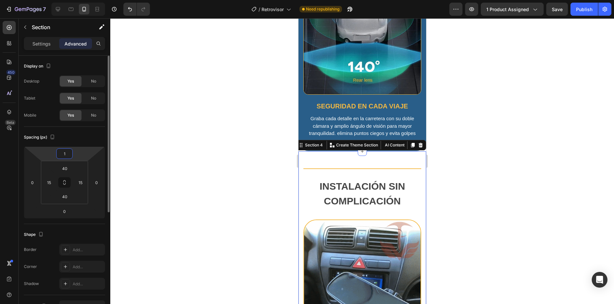
type input "10"
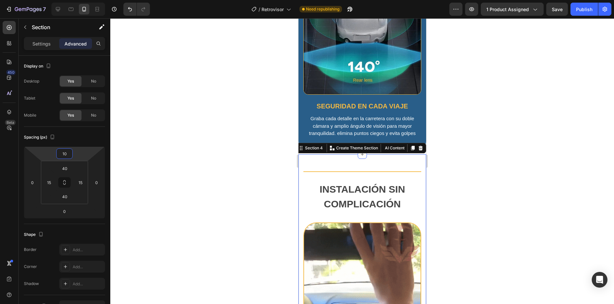
click at [273, 137] on div at bounding box center [362, 161] width 504 height 286
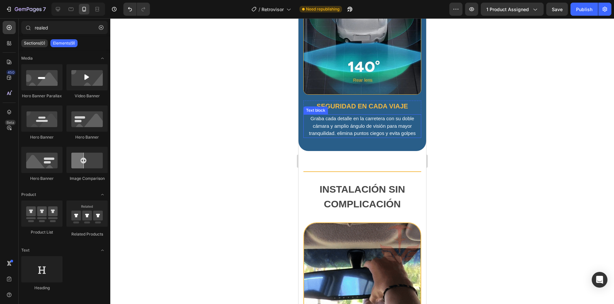
click at [310, 126] on p "Graba cada detalle en la carretera con su doble cámara y amplio ángulo de visió…" at bounding box center [362, 126] width 117 height 22
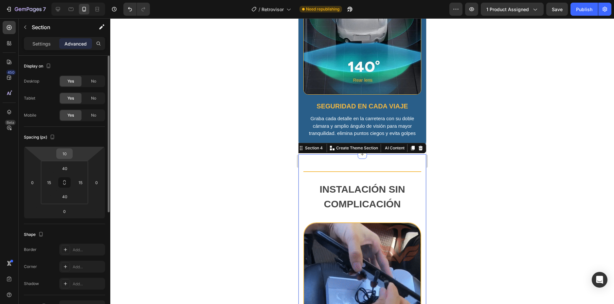
click at [66, 156] on input "10" at bounding box center [64, 154] width 13 height 10
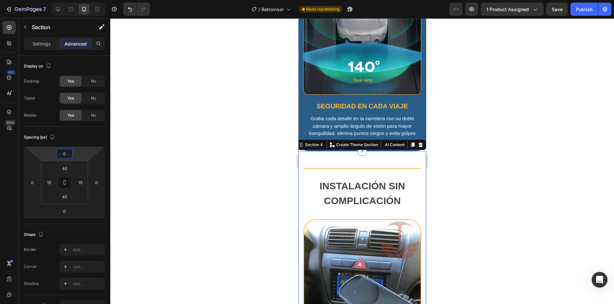
type input "0"
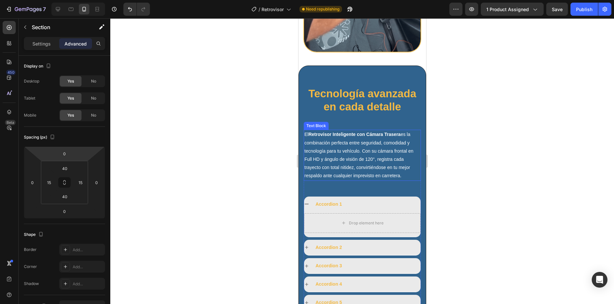
scroll to position [1637, 0]
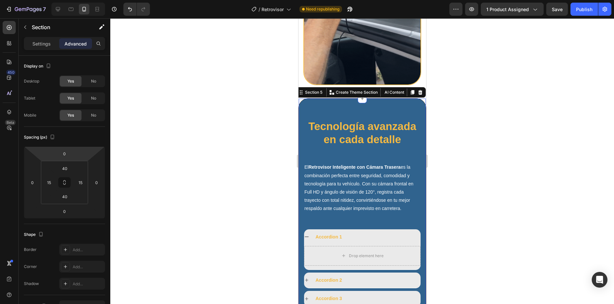
click at [313, 98] on div "Tecnología avanzada en cada detalle Heading El Retrovisor Inteligente con Cámar…" at bounding box center [362, 240] width 128 height 285
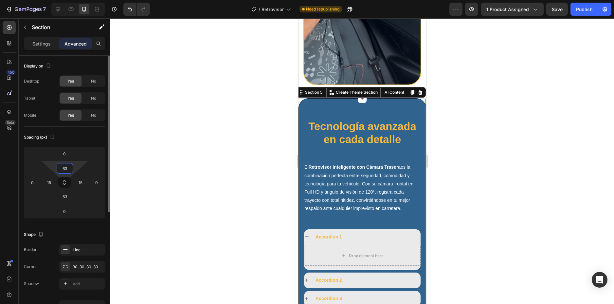
click at [68, 167] on input "63" at bounding box center [64, 168] width 13 height 10
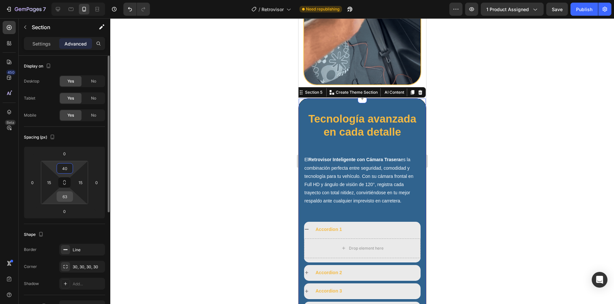
type input "40"
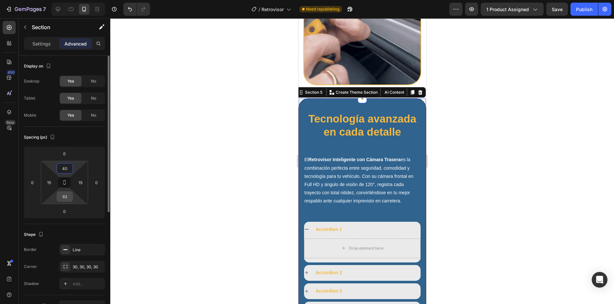
click at [70, 197] on input "63" at bounding box center [64, 197] width 13 height 10
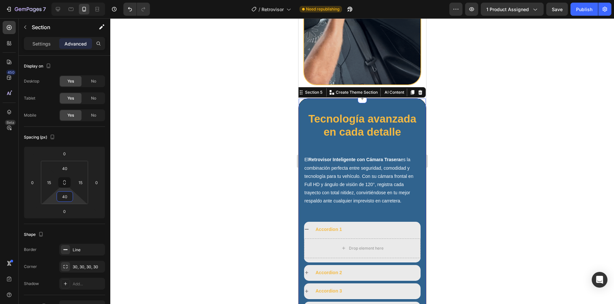
type input "40"
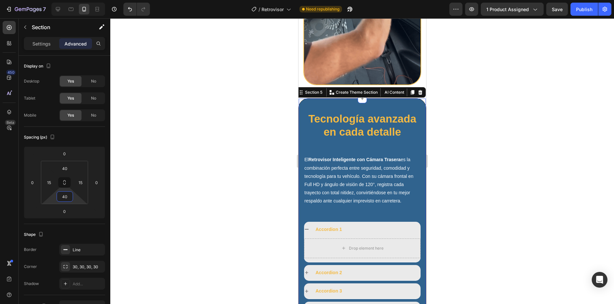
click at [307, 128] on div "Tecnología avanzada en cada detalle Heading El Retrovisor Inteligente con Cámar…" at bounding box center [362, 233] width 117 height 243
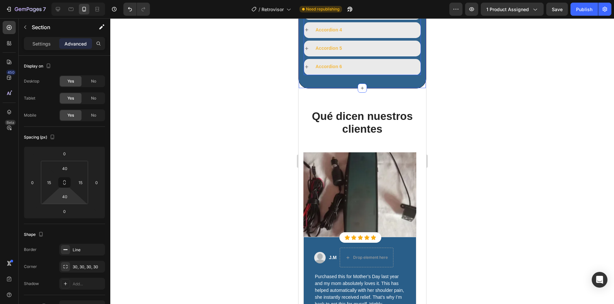
scroll to position [1932, 0]
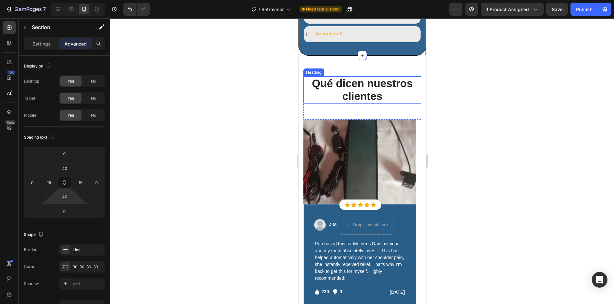
click at [316, 73] on div "Heading" at bounding box center [314, 72] width 18 height 6
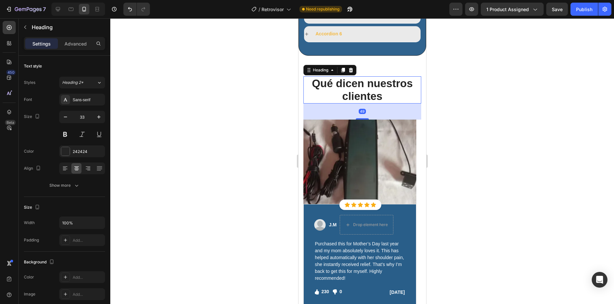
click at [308, 60] on div "Qué dicen nuestros clientes Heading 49 Row Image Icon Icon Icon Icon Icon Icon …" at bounding box center [362, 197] width 128 height 282
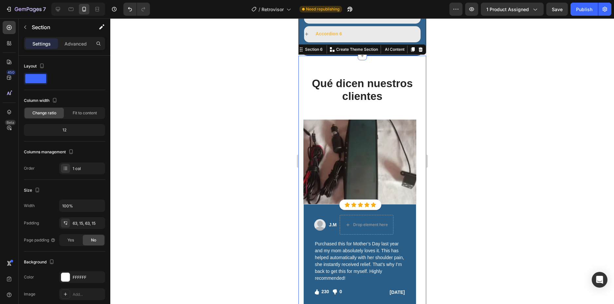
click at [313, 64] on div "Qué dicen nuestros clientes Heading Row Image Icon Icon Icon Icon Icon Icon Lis…" at bounding box center [362, 197] width 128 height 282
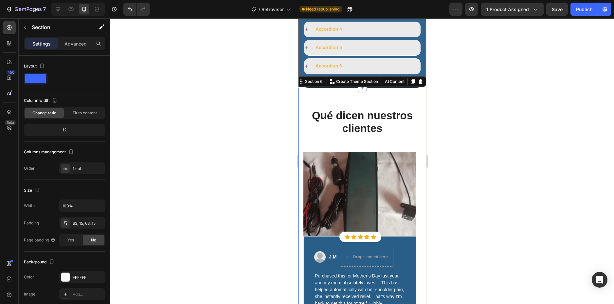
scroll to position [1867, 0]
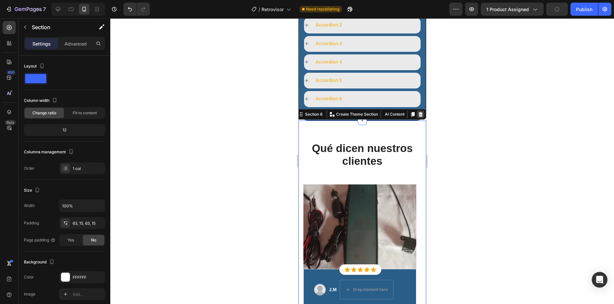
click at [418, 112] on icon at bounding box center [420, 114] width 5 height 5
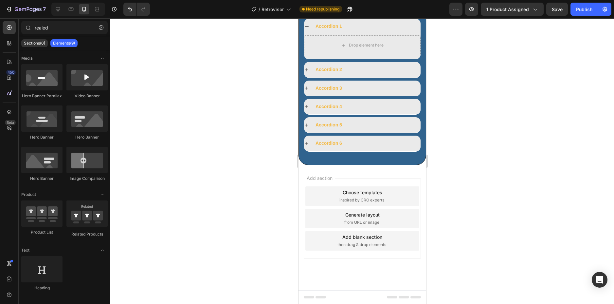
scroll to position [1757, 0]
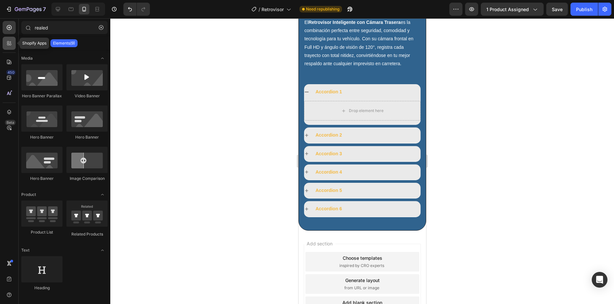
click at [9, 46] on icon at bounding box center [9, 43] width 7 height 7
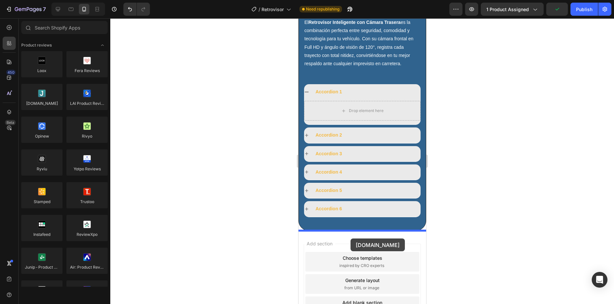
drag, startPoint x: 341, startPoint y: 119, endPoint x: 350, endPoint y: 238, distance: 119.9
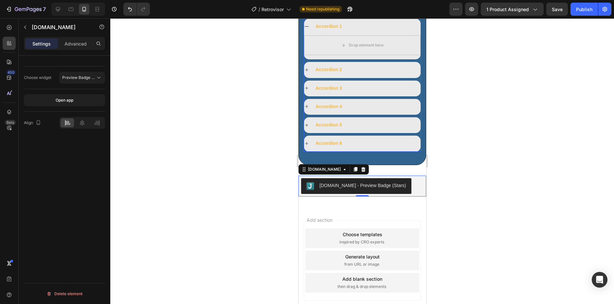
scroll to position [1855, 0]
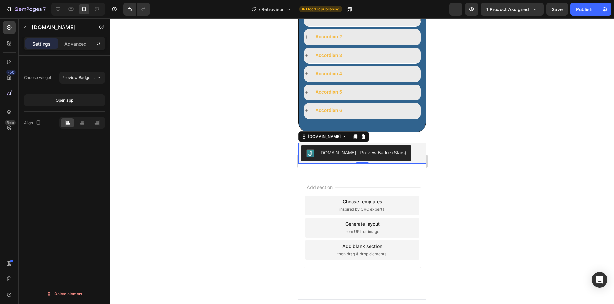
click at [382, 152] on div "[DOMAIN_NAME] - Preview Badge (Stars)" at bounding box center [362, 152] width 87 height 7
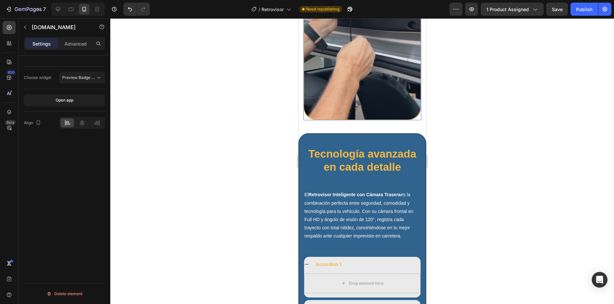
scroll to position [1635, 0]
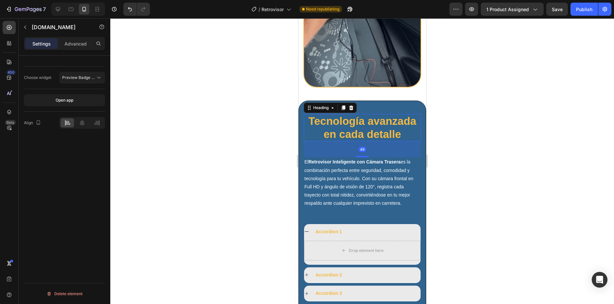
click at [356, 114] on h2 "Tecnología avanzada en cada detalle" at bounding box center [362, 127] width 117 height 27
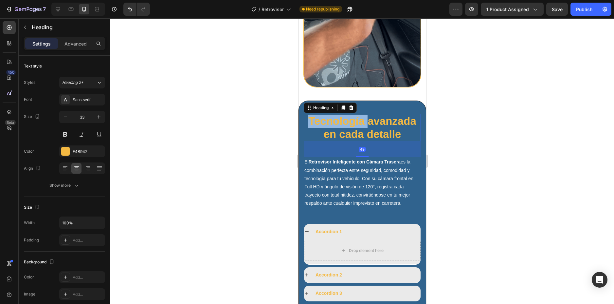
click at [356, 114] on h2 "Tecnología avanzada en cada detalle" at bounding box center [362, 127] width 117 height 27
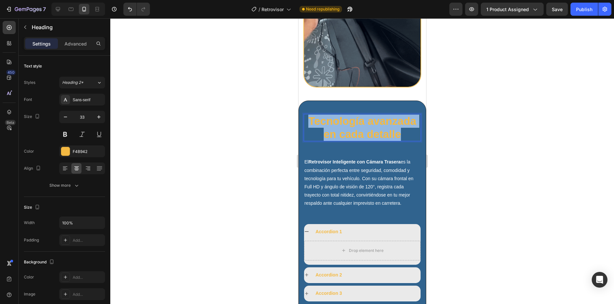
click at [356, 115] on p "Tecnología avanzada en cada detalle" at bounding box center [362, 128] width 116 height 26
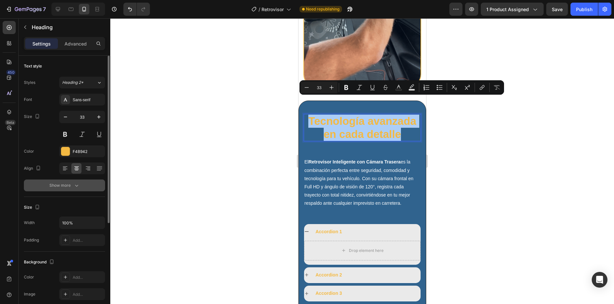
click at [73, 185] on icon "button" at bounding box center [76, 185] width 7 height 7
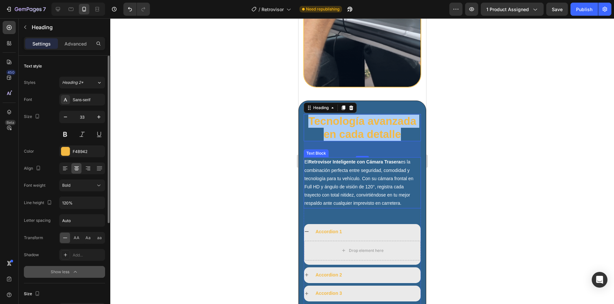
scroll to position [1733, 0]
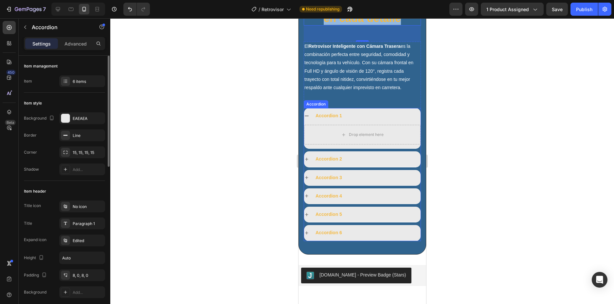
click at [343, 117] on div "Accordion 1" at bounding box center [367, 116] width 106 height 10
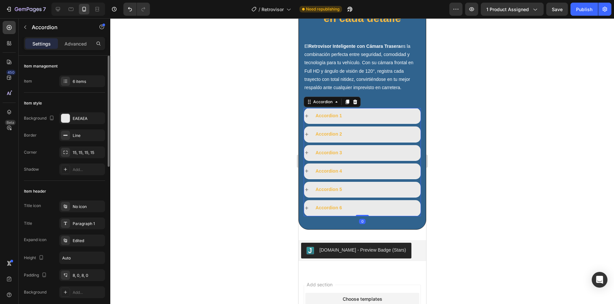
click at [356, 113] on div "Accordion 1" at bounding box center [367, 116] width 106 height 10
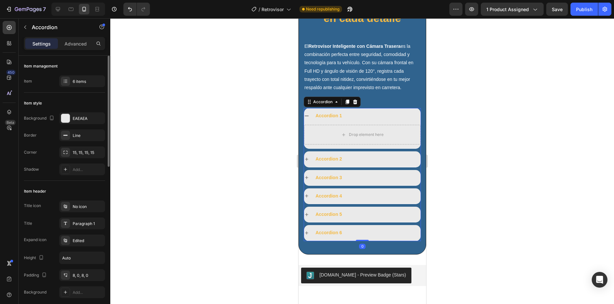
click at [358, 116] on div "Accordion 1" at bounding box center [367, 116] width 106 height 10
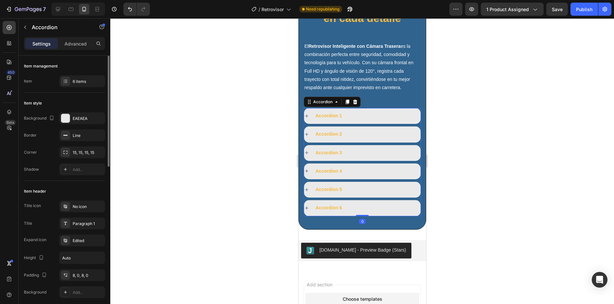
click at [361, 134] on div "Accordion 2" at bounding box center [367, 134] width 106 height 10
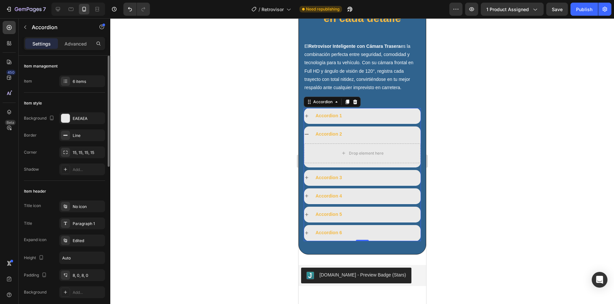
click at [363, 136] on div "Accordion 2" at bounding box center [367, 134] width 106 height 10
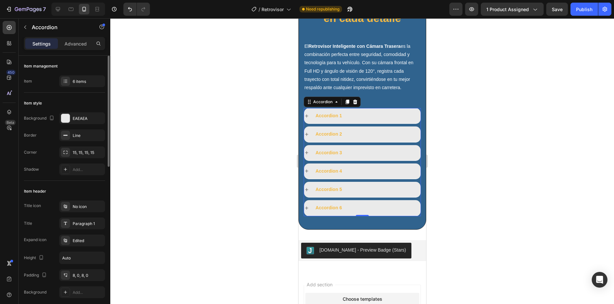
click at [360, 148] on div "Accordion 3" at bounding box center [367, 153] width 106 height 10
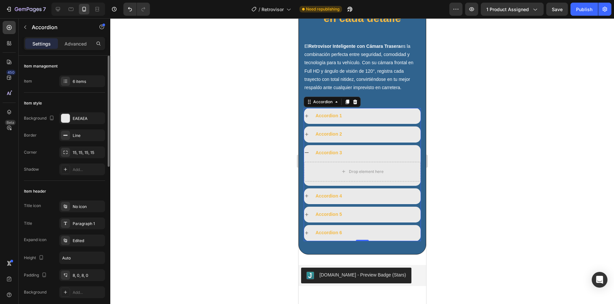
click at [356, 134] on div "Accordion 2" at bounding box center [367, 134] width 106 height 10
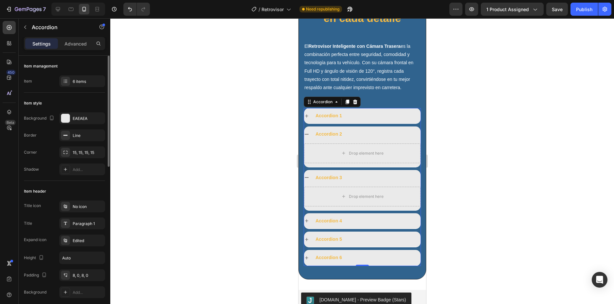
click at [351, 130] on div "Accordion 2" at bounding box center [367, 134] width 106 height 10
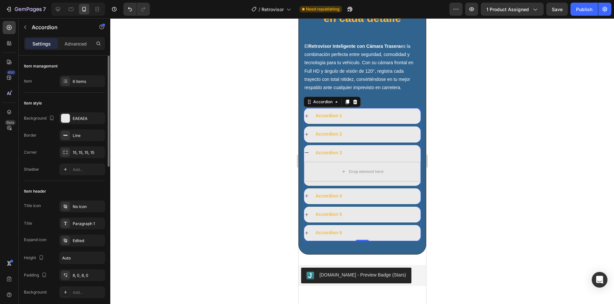
click at [357, 119] on div "Accordion 1" at bounding box center [367, 116] width 106 height 10
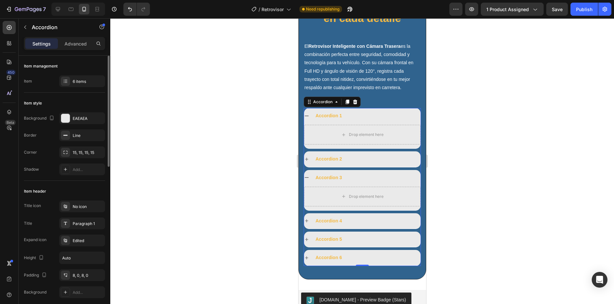
click at [358, 119] on div "Accordion 1" at bounding box center [367, 116] width 106 height 10
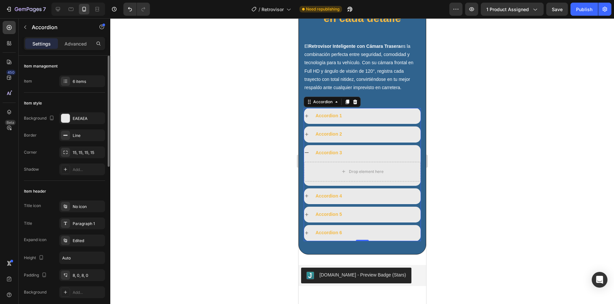
click at [360, 151] on div "Accordion 3" at bounding box center [367, 153] width 106 height 10
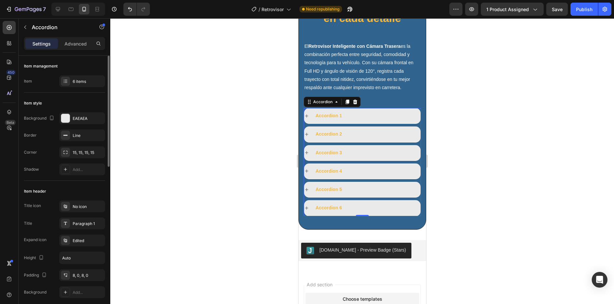
click at [355, 114] on div "Accordion 1" at bounding box center [367, 116] width 106 height 10
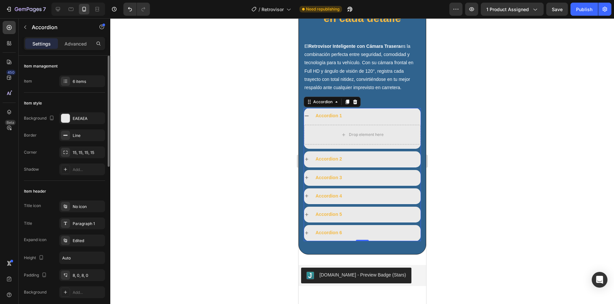
click at [355, 114] on div "Accordion 1" at bounding box center [367, 116] width 106 height 10
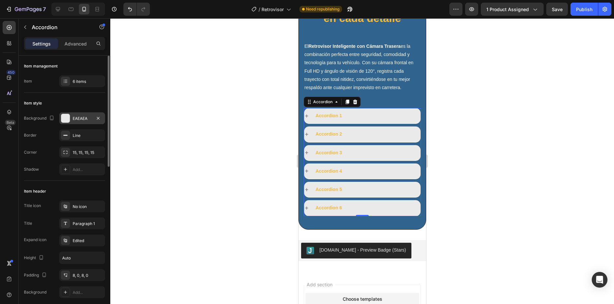
click at [67, 120] on div at bounding box center [65, 118] width 9 height 9
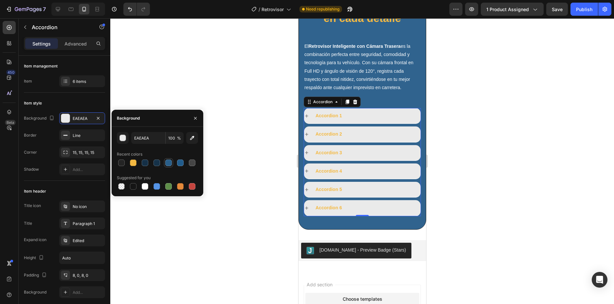
click at [170, 161] on div at bounding box center [168, 162] width 7 height 7
type input "295E89"
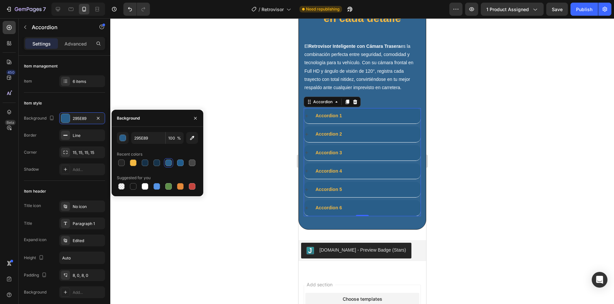
click at [372, 115] on div "Accordion 1" at bounding box center [367, 116] width 106 height 10
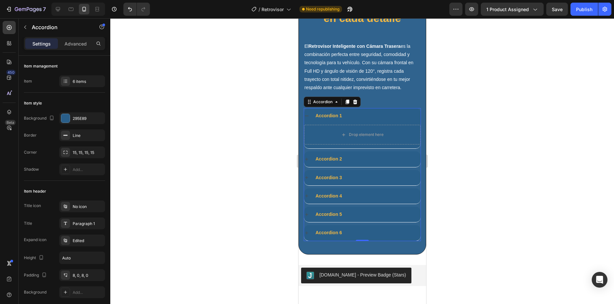
click at [375, 113] on div "Accordion 1" at bounding box center [367, 116] width 106 height 10
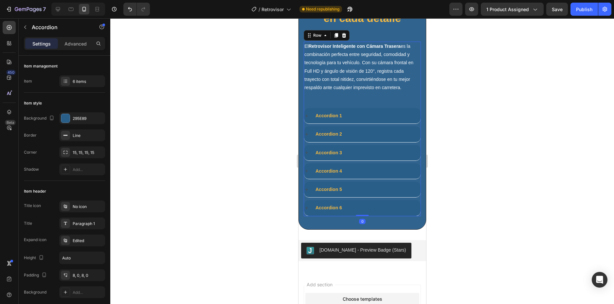
click at [382, 97] on div "El Retrovisor Inteligente con Cámara Trasera es la combinación perfecta entre s…" at bounding box center [362, 72] width 117 height 61
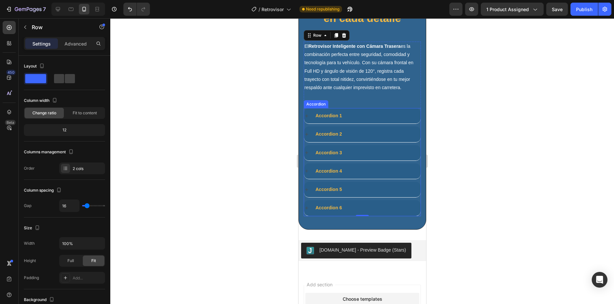
click at [351, 112] on div "Accordion 1" at bounding box center [367, 116] width 106 height 10
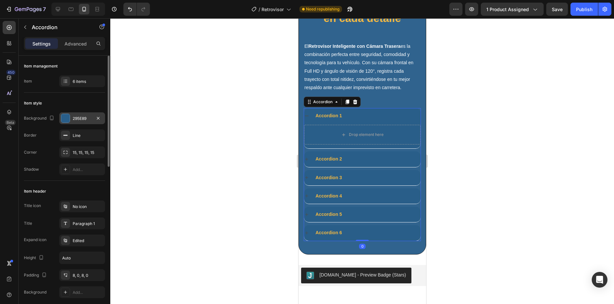
click at [74, 119] on div "295E89" at bounding box center [82, 119] width 19 height 6
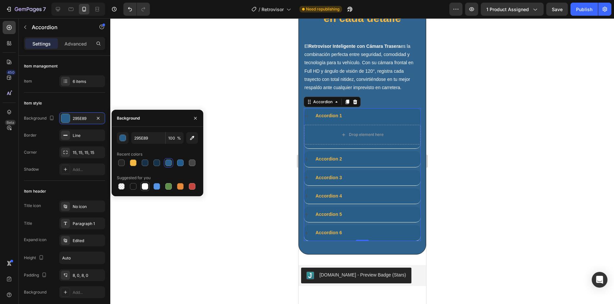
click at [145, 187] on div at bounding box center [145, 186] width 7 height 7
type input "FFFFFF"
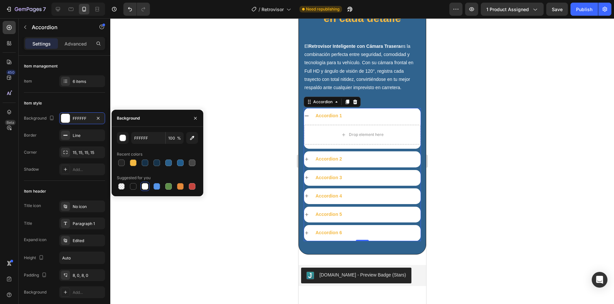
click at [381, 117] on div "Accordion 1" at bounding box center [367, 116] width 106 height 10
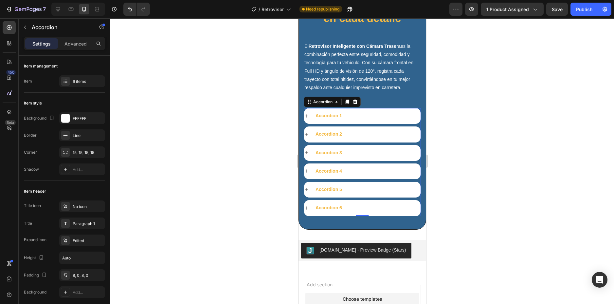
click at [328, 117] on div "Accordion 1" at bounding box center [328, 116] width 28 height 10
click at [328, 117] on p "Accordion 1" at bounding box center [328, 116] width 27 height 8
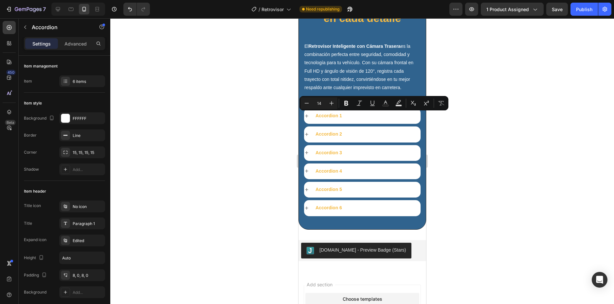
click at [385, 115] on div "Accordion 1" at bounding box center [367, 116] width 106 height 10
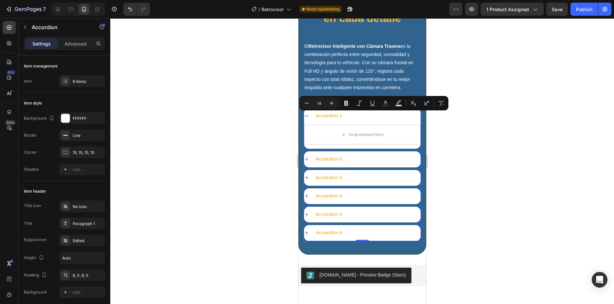
click at [324, 116] on p "Accordion 1" at bounding box center [328, 116] width 27 height 8
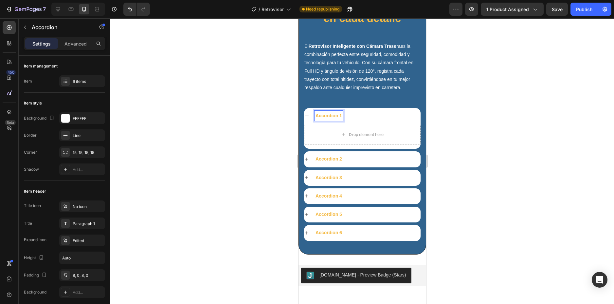
click at [357, 118] on div "Accordion 1" at bounding box center [367, 116] width 106 height 10
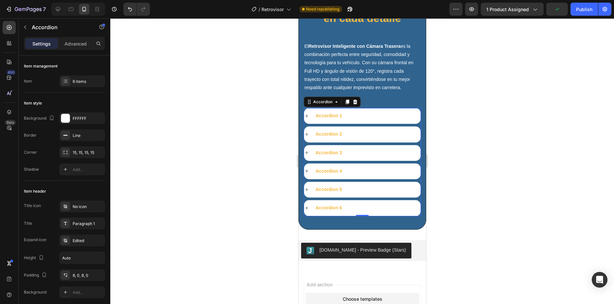
click at [330, 116] on p "Accordion 1" at bounding box center [328, 116] width 27 height 8
click at [328, 135] on p "Accordion 2" at bounding box center [328, 134] width 27 height 8
click at [331, 117] on p "Accordion 1" at bounding box center [328, 116] width 27 height 8
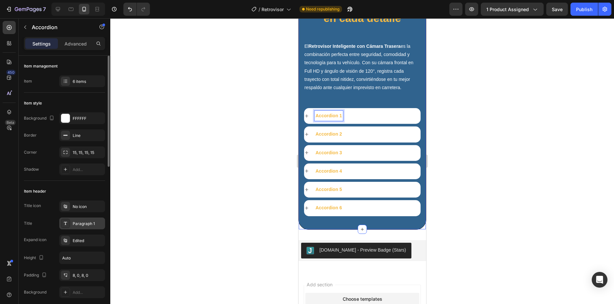
click at [66, 226] on icon at bounding box center [65, 223] width 5 height 5
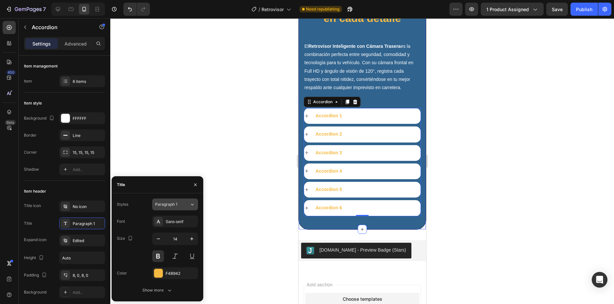
click at [153, 206] on button "Paragraph 1" at bounding box center [175, 204] width 46 height 12
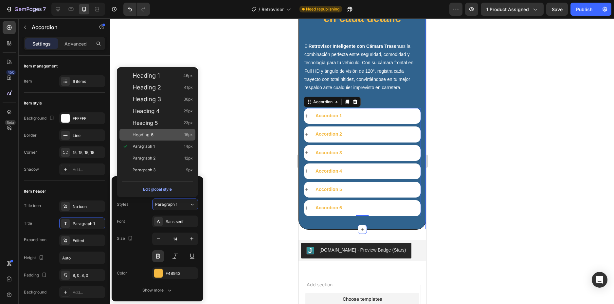
click at [166, 133] on div "Heading 6 16px" at bounding box center [163, 134] width 60 height 7
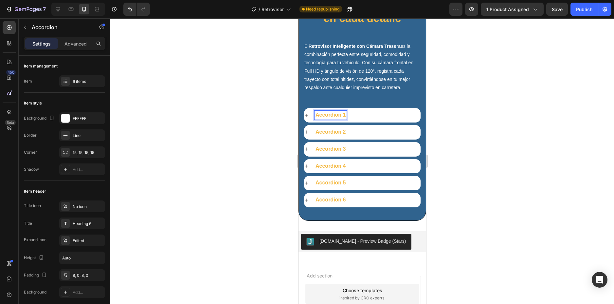
click at [334, 114] on p "Accordion 1" at bounding box center [330, 115] width 30 height 7
click at [79, 226] on div "Heading 6" at bounding box center [88, 224] width 31 height 6
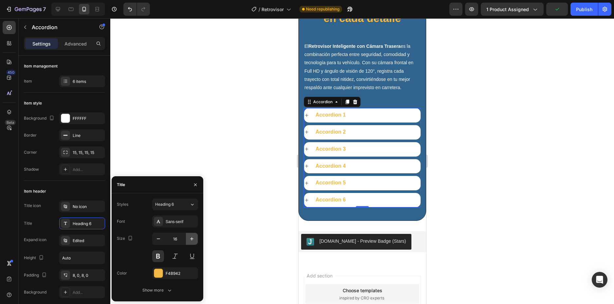
click at [190, 239] on icon "button" at bounding box center [192, 238] width 7 height 7
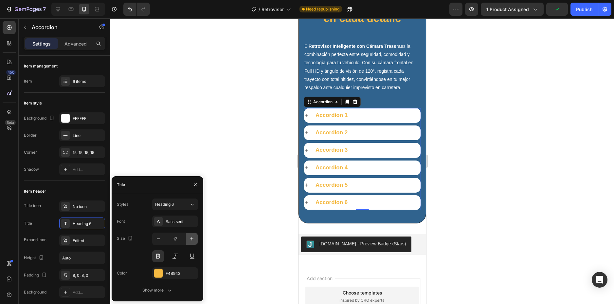
click at [190, 239] on icon "button" at bounding box center [192, 238] width 7 height 7
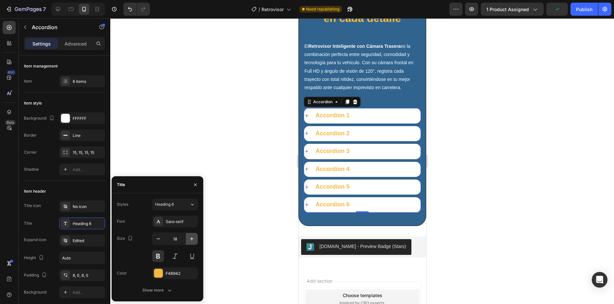
click at [190, 239] on icon "button" at bounding box center [192, 238] width 7 height 7
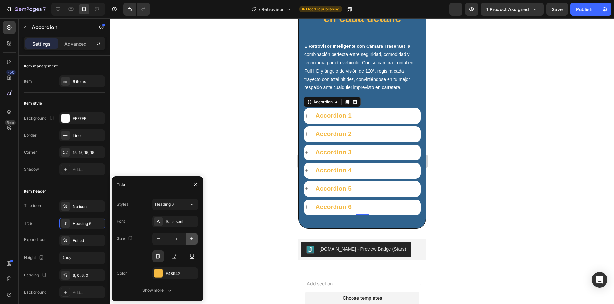
click at [190, 239] on icon "button" at bounding box center [192, 238] width 7 height 7
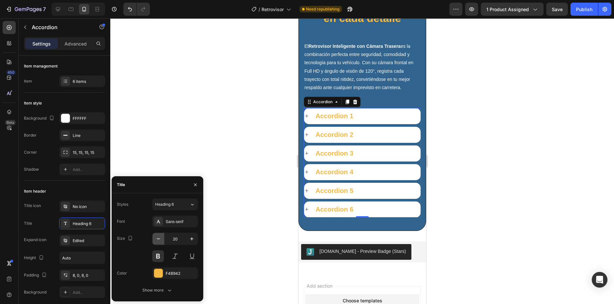
click at [159, 237] on icon "button" at bounding box center [158, 238] width 7 height 7
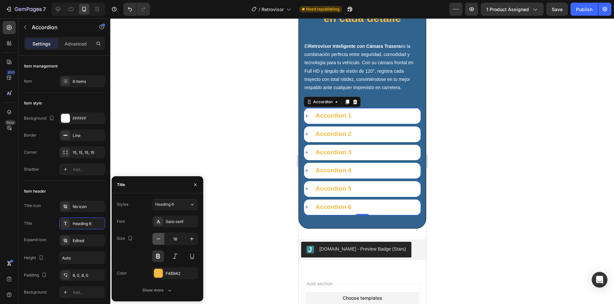
click at [159, 237] on icon "button" at bounding box center [158, 238] width 7 height 7
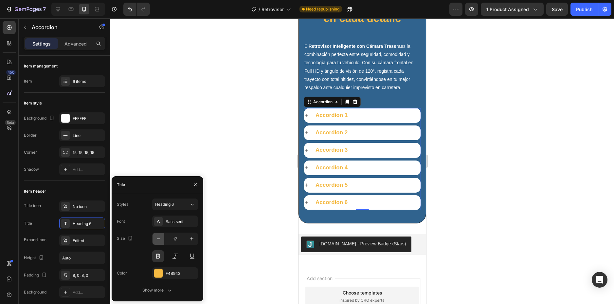
click at [159, 237] on icon "button" at bounding box center [158, 238] width 7 height 7
type input "16"
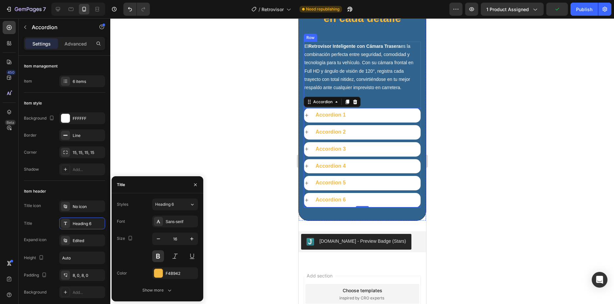
click at [387, 99] on div "El Retrovisor Inteligente con Cámara Trasera es la combinación perfecta entre s…" at bounding box center [362, 72] width 117 height 61
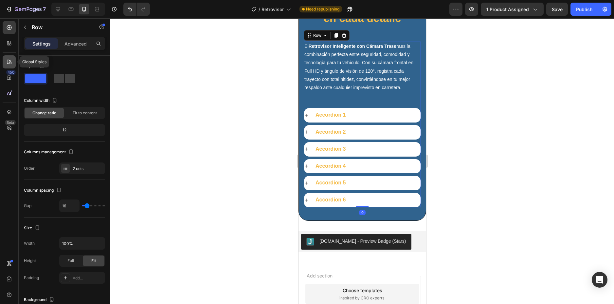
click at [10, 65] on icon at bounding box center [9, 62] width 7 height 7
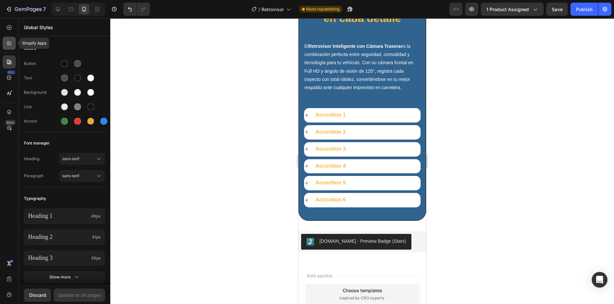
click at [9, 41] on icon at bounding box center [9, 43] width 7 height 7
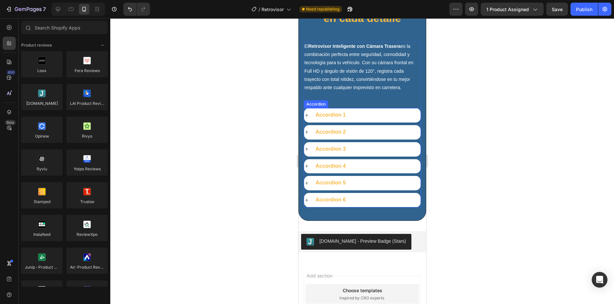
click at [376, 148] on div "Accordion 3" at bounding box center [367, 149] width 106 height 9
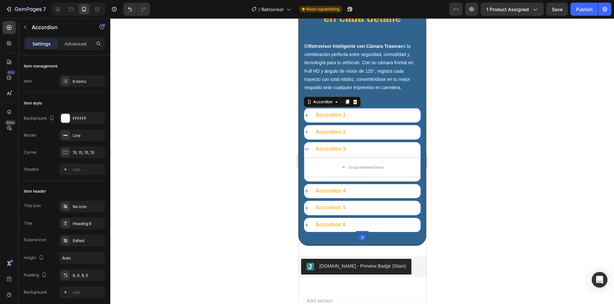
click at [351, 155] on div "Accordion 3" at bounding box center [362, 149] width 117 height 14
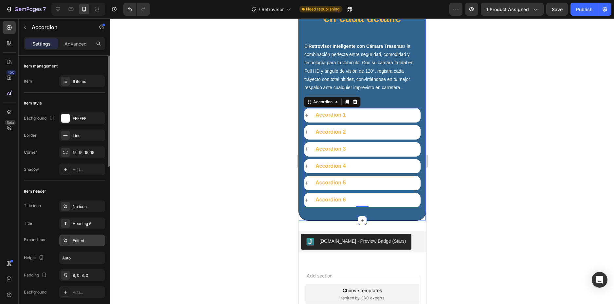
click at [84, 240] on div "Edited" at bounding box center [88, 241] width 31 height 6
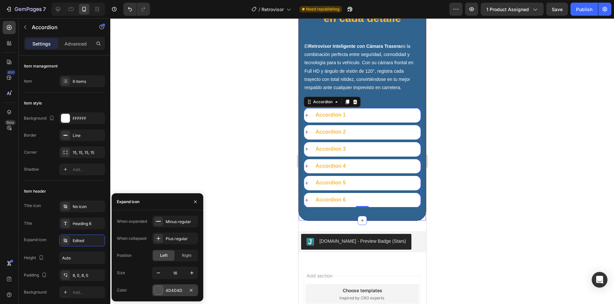
click at [165, 289] on div "4D4D4D" at bounding box center [175, 290] width 46 height 12
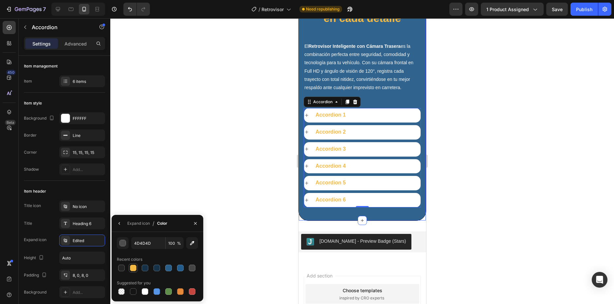
click at [134, 268] on div at bounding box center [133, 268] width 7 height 7
click at [132, 289] on div at bounding box center [133, 291] width 7 height 7
type input "151515"
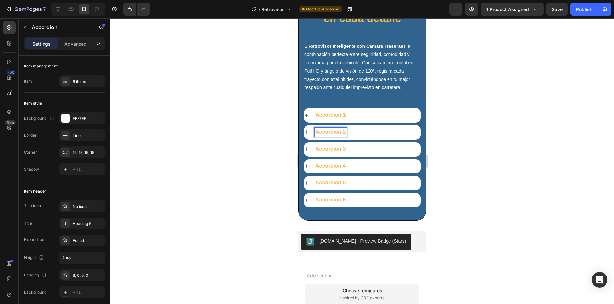
click at [329, 116] on p "Accordion 1" at bounding box center [330, 115] width 30 height 7
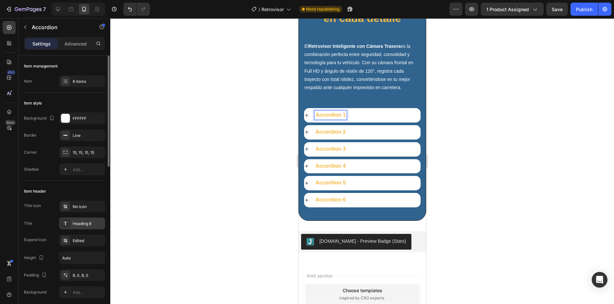
click at [84, 225] on div "Heading 6" at bounding box center [88, 224] width 31 height 6
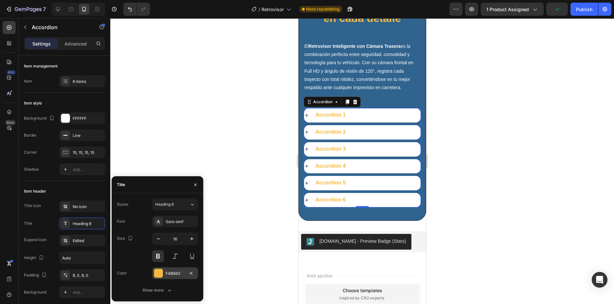
click at [172, 271] on div "F4B942" at bounding box center [175, 273] width 19 height 6
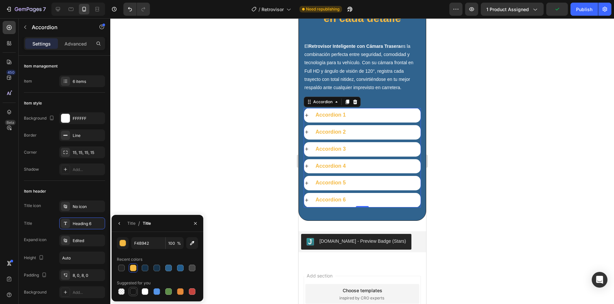
click at [133, 288] on div at bounding box center [133, 291] width 7 height 7
click at [394, 113] on div "Accordion 1" at bounding box center [367, 115] width 106 height 9
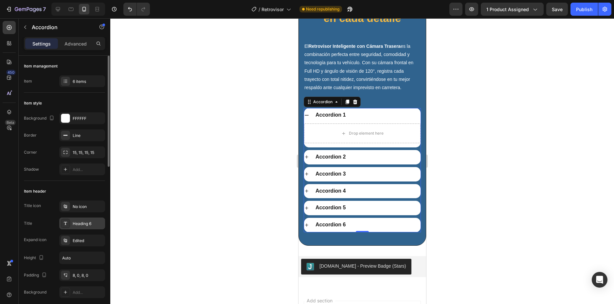
click at [80, 222] on div "Heading 6" at bounding box center [88, 224] width 31 height 6
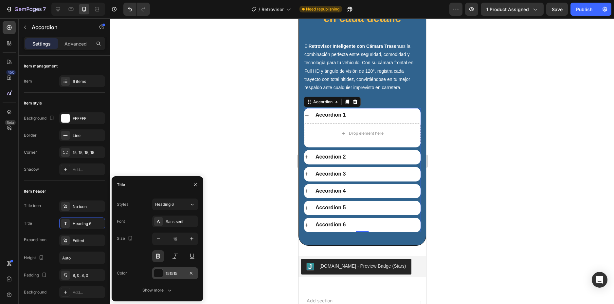
click at [162, 269] on div at bounding box center [158, 273] width 9 height 9
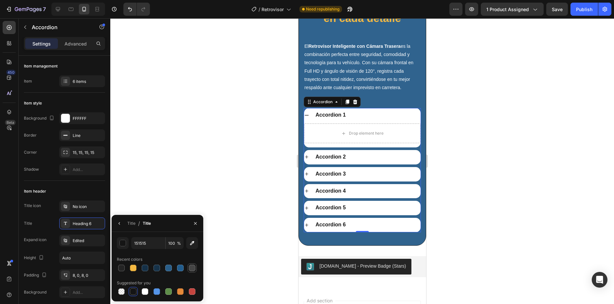
click at [190, 265] on div at bounding box center [192, 268] width 7 height 7
type input "454545"
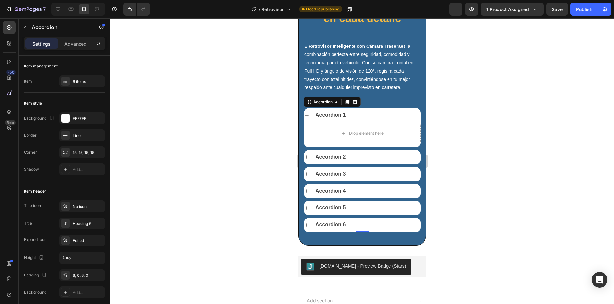
click at [379, 116] on div "Accordion 1" at bounding box center [367, 115] width 106 height 9
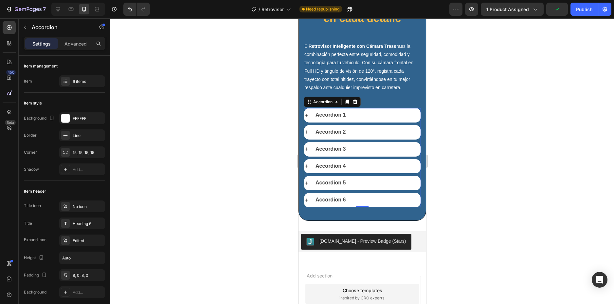
click at [307, 114] on icon at bounding box center [306, 115] width 3 height 3
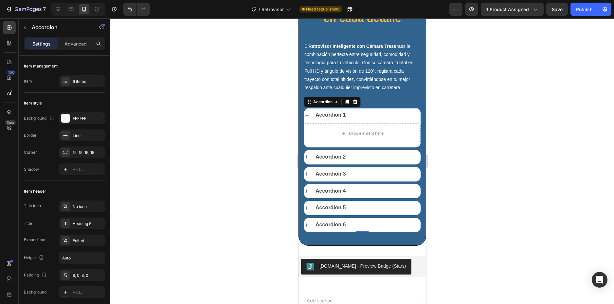
click at [307, 114] on icon at bounding box center [306, 115] width 5 height 5
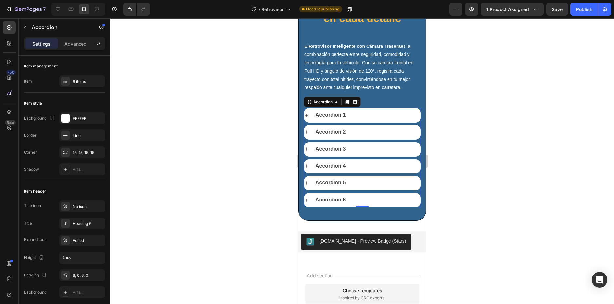
scroll to position [1701, 0]
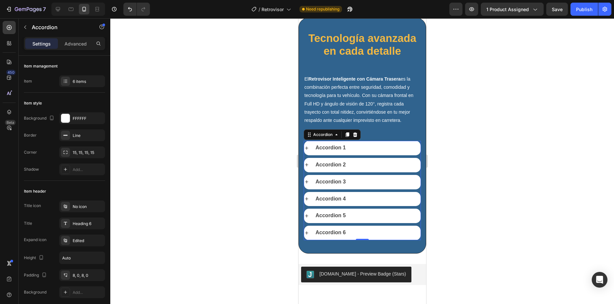
click at [308, 146] on icon at bounding box center [306, 147] width 5 height 5
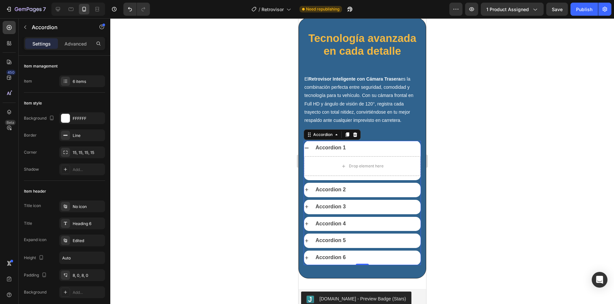
click at [308, 146] on icon at bounding box center [306, 147] width 5 height 5
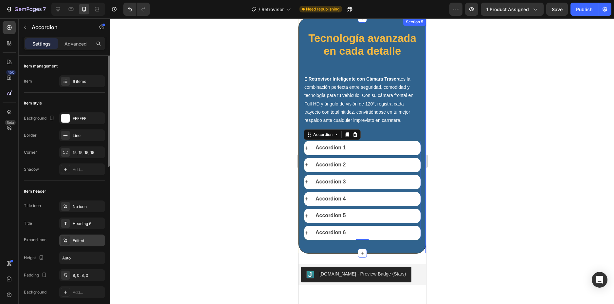
click at [81, 238] on div "Edited" at bounding box center [88, 241] width 31 height 6
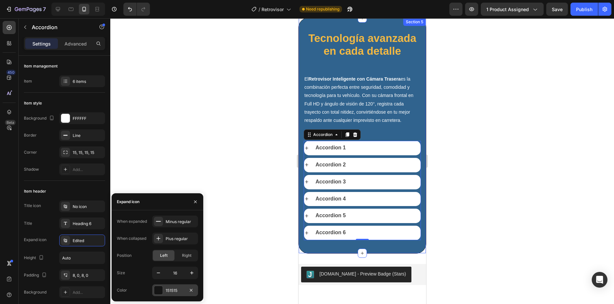
click at [159, 287] on div at bounding box center [158, 290] width 9 height 9
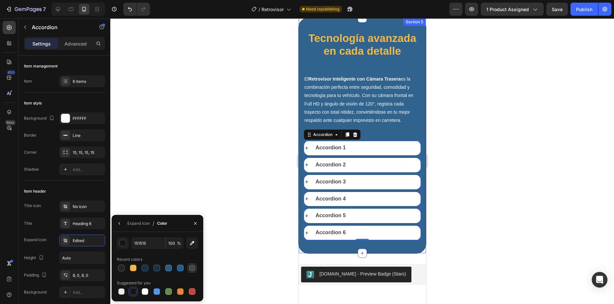
click at [190, 268] on div at bounding box center [192, 268] width 7 height 7
type input "454545"
click at [388, 129] on div "El Retrovisor Inteligente con Cámara Trasera es la combinación perfecta entre s…" at bounding box center [362, 104] width 117 height 61
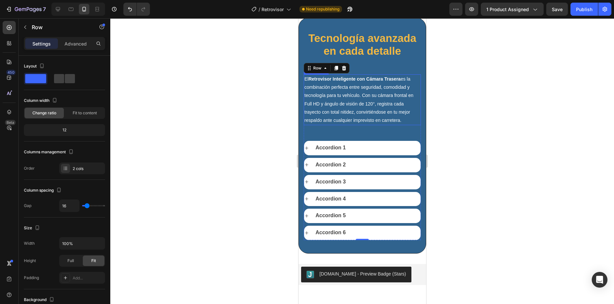
click at [359, 95] on p "El Retrovisor Inteligente con Cámara Trasera es la combinación perfecta entre s…" at bounding box center [362, 99] width 116 height 49
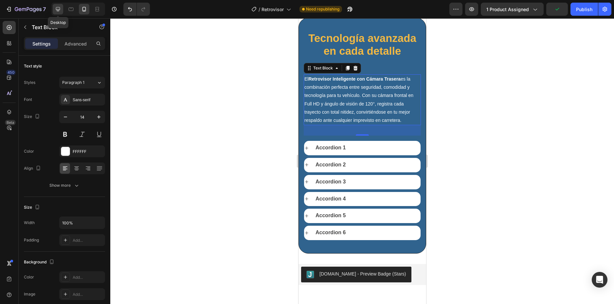
click at [60, 9] on icon at bounding box center [58, 9] width 4 height 4
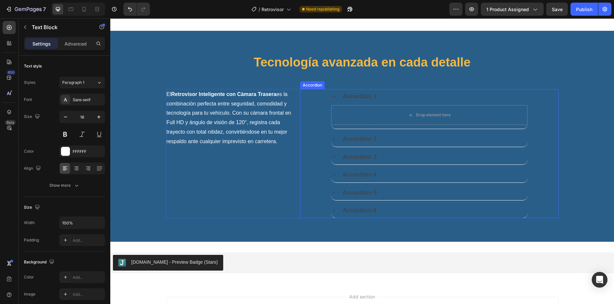
scroll to position [1635, 0]
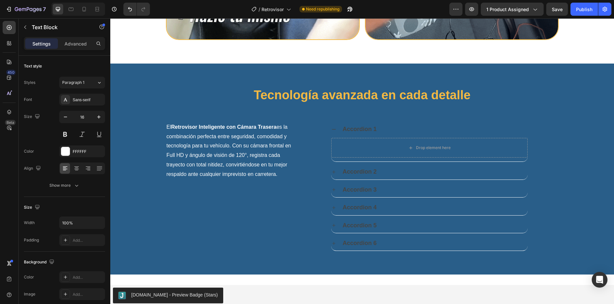
click at [242, 143] on p "El Retrovisor Inteligente con Cámara Trasera es la combinación perfecta entre s…" at bounding box center [231, 150] width 128 height 57
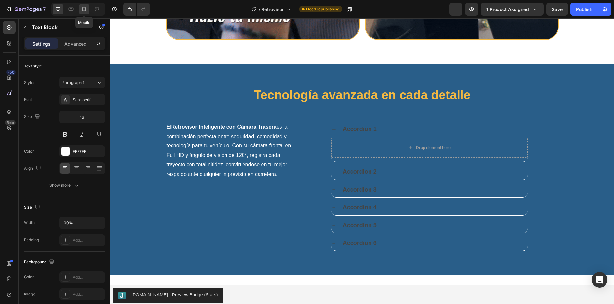
click at [83, 9] on icon at bounding box center [84, 9] width 7 height 7
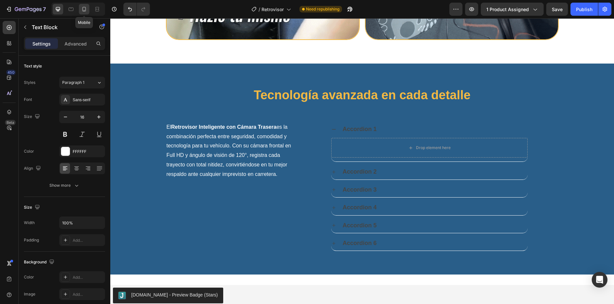
type input "14"
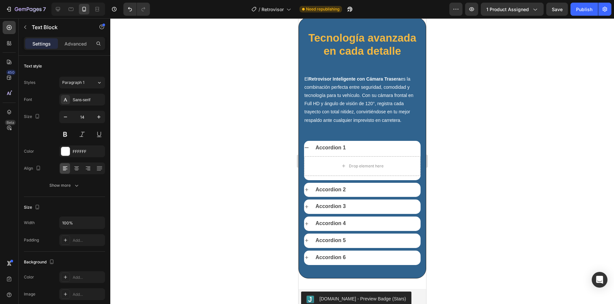
scroll to position [1668, 0]
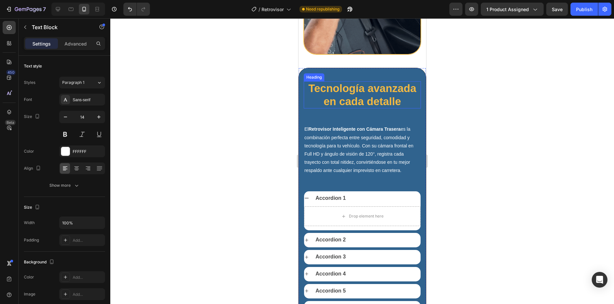
click at [369, 83] on h2 "Tecnología avanzada en cada detalle" at bounding box center [362, 94] width 117 height 27
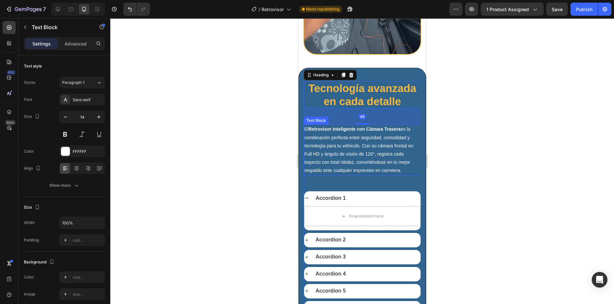
click at [369, 125] on p "El Retrovisor Inteligente con Cámara Trasera es la combinación perfecta entre s…" at bounding box center [362, 149] width 116 height 49
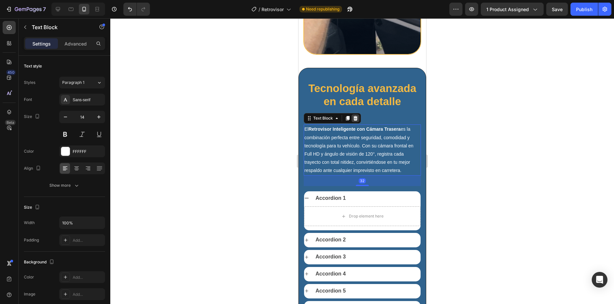
click at [355, 116] on icon at bounding box center [355, 118] width 4 height 5
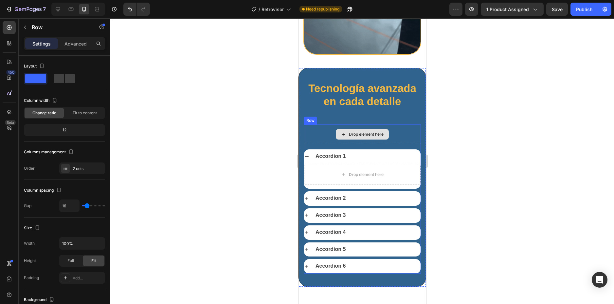
click at [395, 124] on div "Drop element here" at bounding box center [362, 134] width 117 height 20
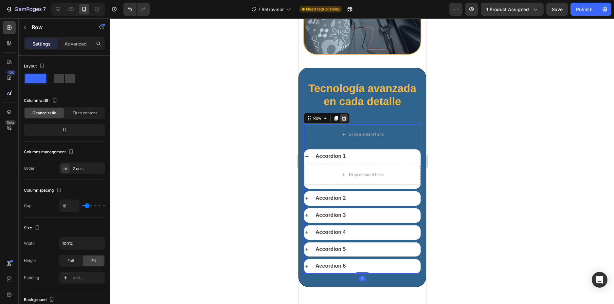
click at [344, 116] on icon at bounding box center [344, 118] width 4 height 5
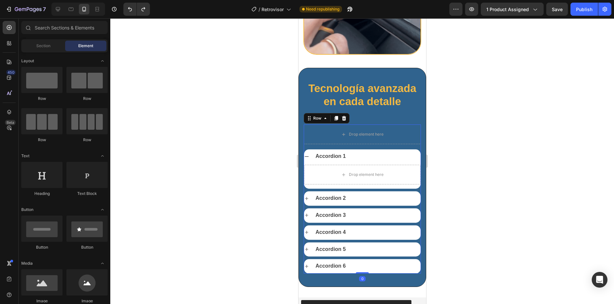
click at [308, 128] on div "Drop element here Accordion 1 Drop element here Accordion 2 Accordion 3 Accordi…" at bounding box center [362, 198] width 117 height 149
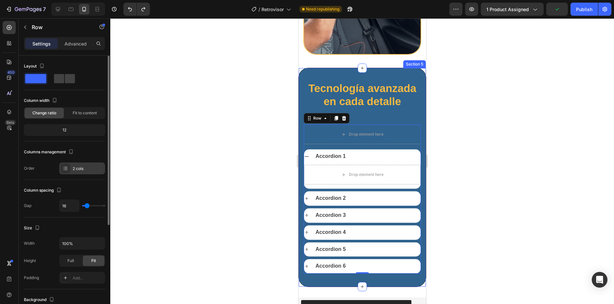
click at [78, 170] on div "2 cols" at bounding box center [88, 169] width 31 height 6
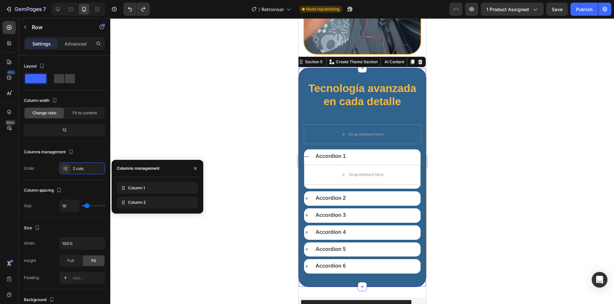
click at [392, 97] on div "Tecnología avanzada en cada detalle Heading Drop element here Accordion 1 Drop …" at bounding box center [362, 177] width 117 height 192
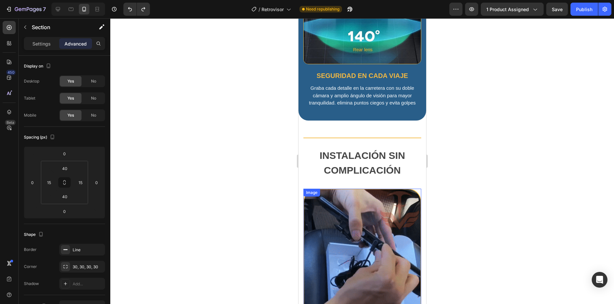
scroll to position [1078, 0]
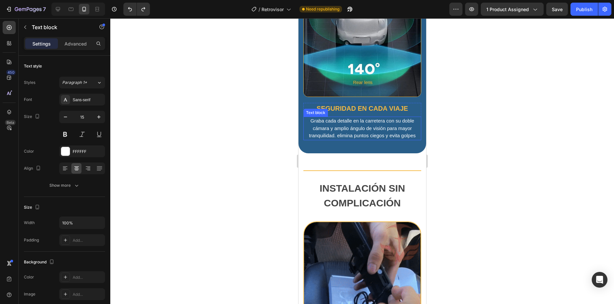
click at [378, 119] on p "Graba cada detalle en la carretera con su doble cámara y amplio ángulo de visió…" at bounding box center [362, 128] width 117 height 22
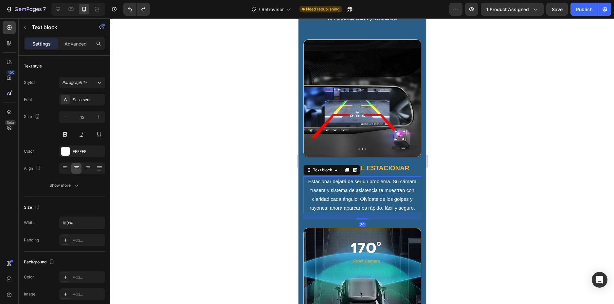
click at [376, 178] on p "Estacionar dejará de ser un problema. Su cámara trasera y sistema de asistencia…" at bounding box center [362, 194] width 117 height 35
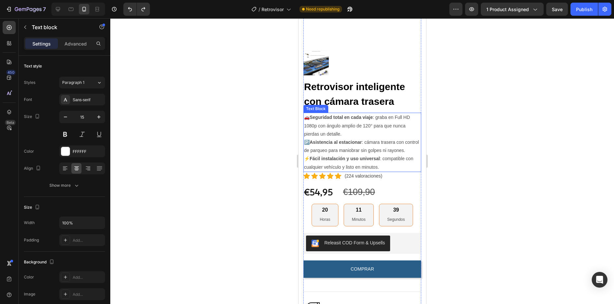
scroll to position [96, 0]
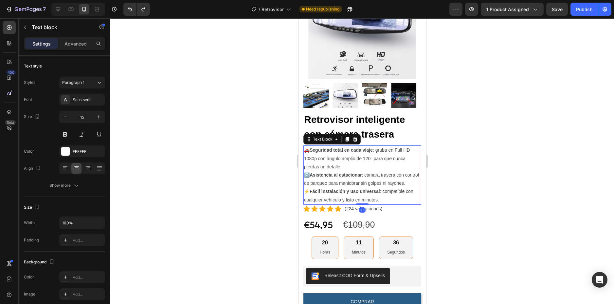
click at [309, 195] on p "⚡ Fácil instalación y uso universal : compatible con cualquier vehículo y listo…" at bounding box center [362, 195] width 117 height 16
click at [310, 171] on p "🅿️ Asistencia al estacionar : cámara trasera con control de parqueo para maniob…" at bounding box center [362, 179] width 117 height 16
click at [307, 146] on p "🚗 Seguridad total en cada viaje : graba en Full HD 1080p con ángulo amplio de 1…" at bounding box center [362, 158] width 117 height 25
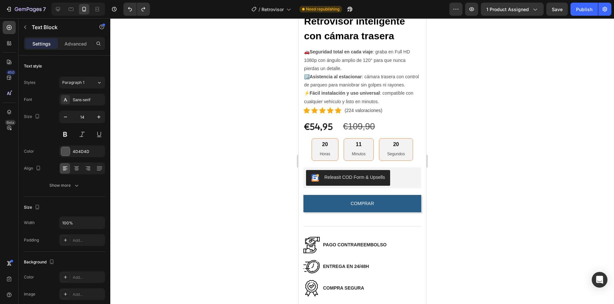
scroll to position [161, 0]
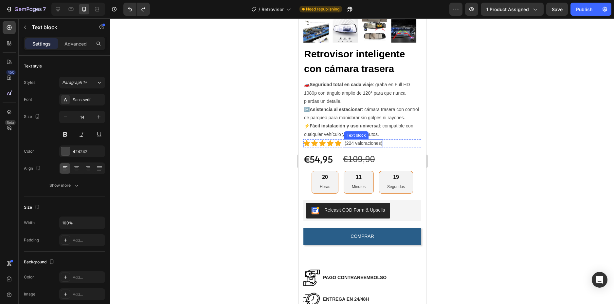
click at [364, 147] on p "(224 valoraciones)" at bounding box center [364, 143] width 38 height 7
click at [393, 146] on div "Icon Icon Icon Icon Icon Icon List Hoz (224 valoraciones) Text block Row 10" at bounding box center [362, 143] width 118 height 8
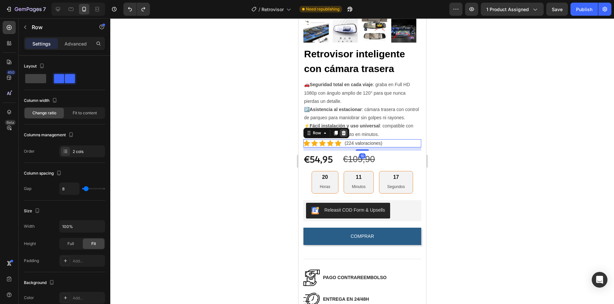
click at [342, 135] on icon at bounding box center [344, 133] width 4 height 5
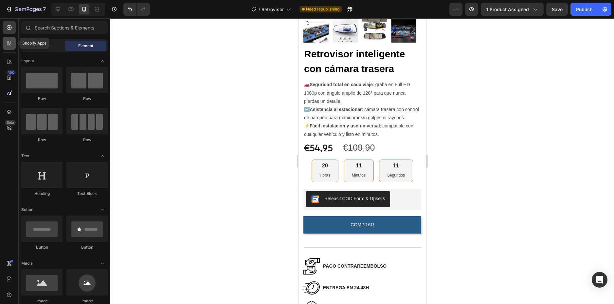
click at [7, 43] on icon at bounding box center [9, 43] width 7 height 7
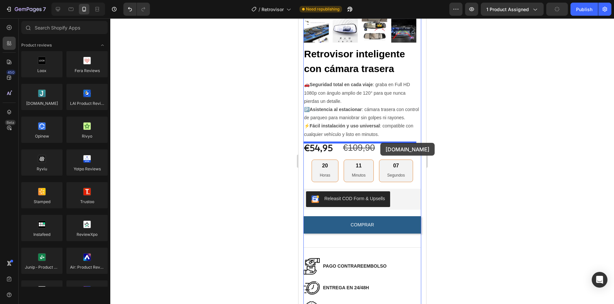
drag, startPoint x: 342, startPoint y: 120, endPoint x: 380, endPoint y: 143, distance: 44.9
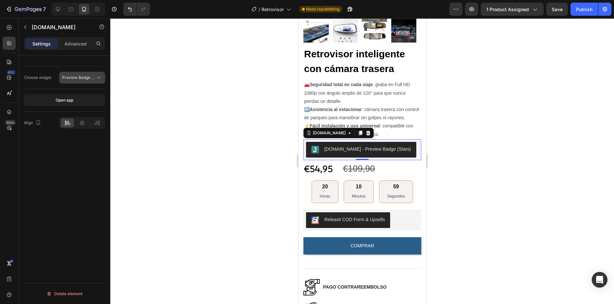
click at [79, 79] on span "Preview Badge (Stars)" at bounding box center [83, 77] width 42 height 5
click at [75, 187] on div "Choose widget Preview Badge (Stars) Open app Align Delete element" at bounding box center [65, 189] width 92 height 267
click at [80, 80] on span "Preview Badge (Stars)" at bounding box center [78, 78] width 33 height 6
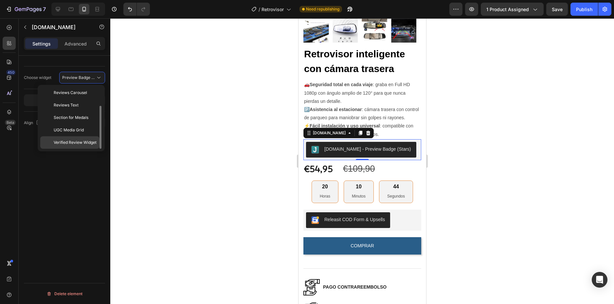
scroll to position [0, 0]
click at [81, 176] on div "Choose widget Preview Badge (Stars) Open app Align Delete element" at bounding box center [65, 189] width 92 height 267
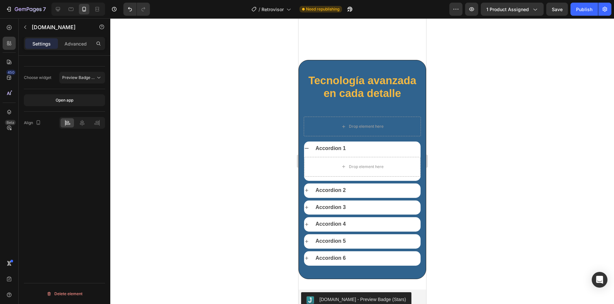
scroll to position [1824, 0]
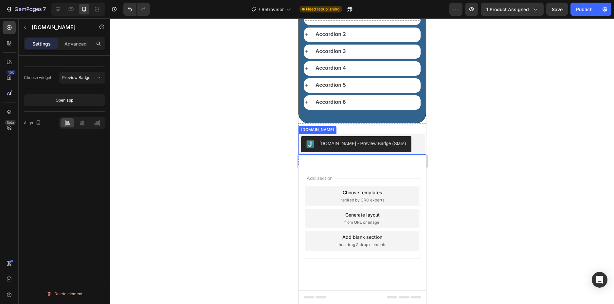
click at [359, 143] on div "[DOMAIN_NAME] - Preview Badge (Stars)" at bounding box center [362, 143] width 87 height 7
click at [86, 78] on span "Preview Badge (Stars)" at bounding box center [83, 77] width 42 height 5
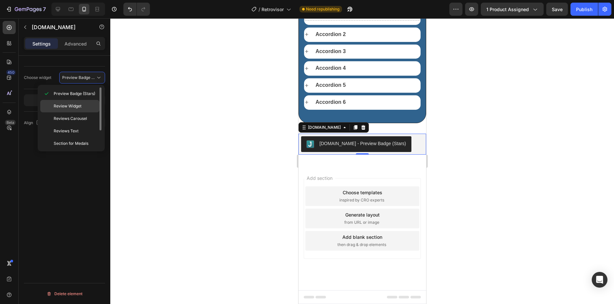
click at [73, 105] on span "Review Widget" at bounding box center [68, 106] width 28 height 6
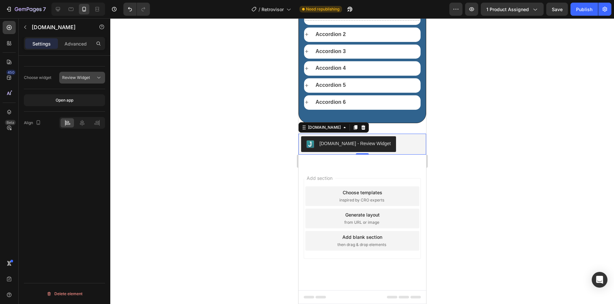
click at [92, 77] on div "Review Widget" at bounding box center [78, 78] width 33 height 6
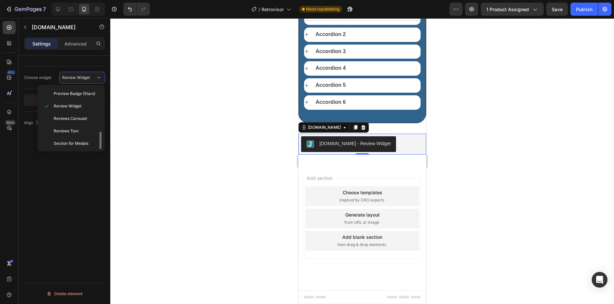
scroll to position [26, 0]
click at [91, 170] on div "Choose widget Review Widget Open app Align Delete element" at bounding box center [65, 189] width 92 height 267
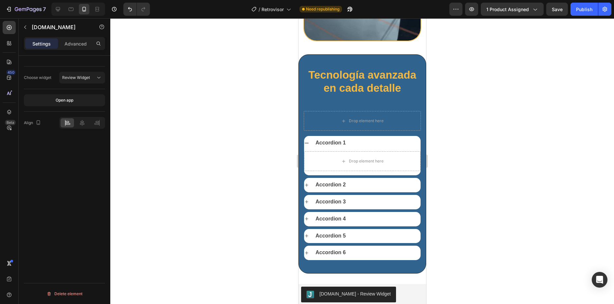
scroll to position [1625, 0]
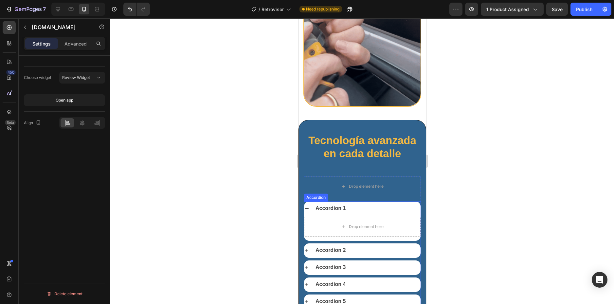
click at [363, 204] on div "Accordion 1" at bounding box center [367, 208] width 106 height 9
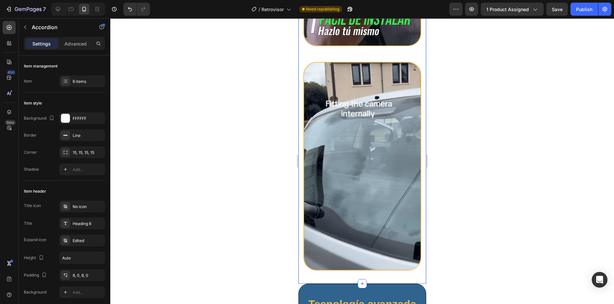
scroll to position [1396, 0]
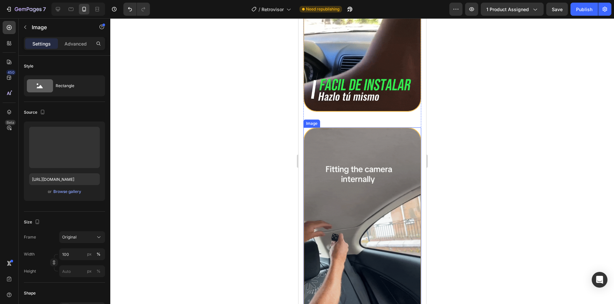
click at [365, 162] on img at bounding box center [362, 231] width 118 height 209
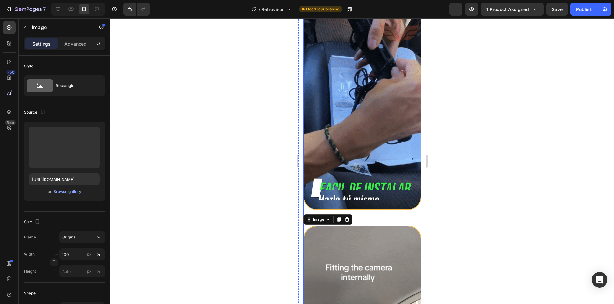
scroll to position [1265, 0]
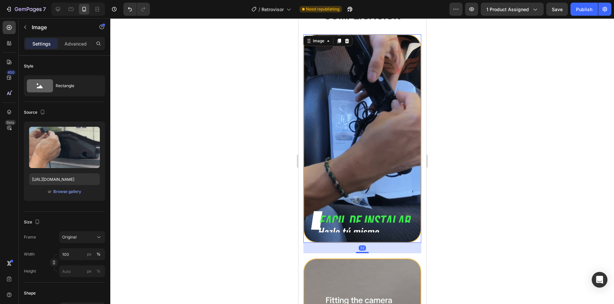
click at [367, 208] on img at bounding box center [362, 138] width 118 height 209
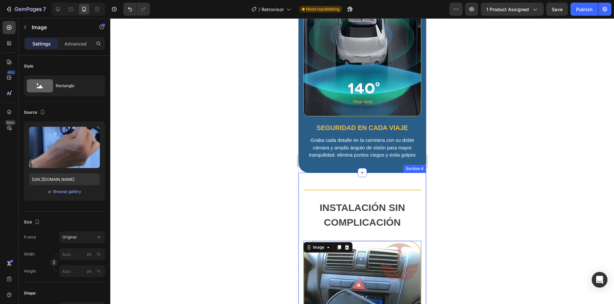
scroll to position [1101, 0]
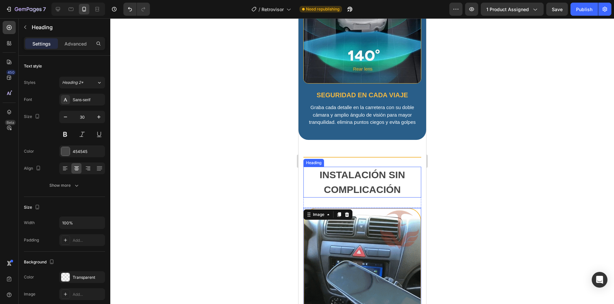
click at [381, 171] on h2 "Instalación sin complicación" at bounding box center [362, 182] width 118 height 31
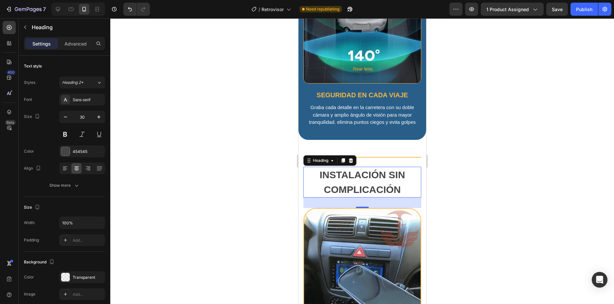
click at [374, 167] on h2 "Instalación sin complicación" at bounding box center [362, 182] width 118 height 31
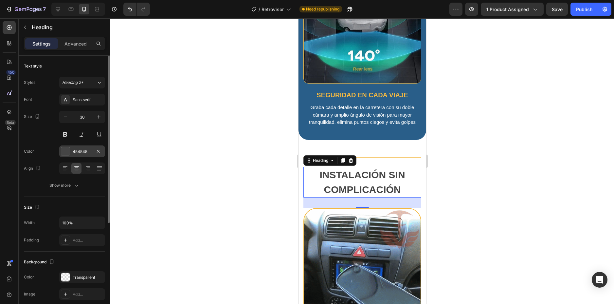
click at [84, 150] on div "454545" at bounding box center [82, 152] width 19 height 6
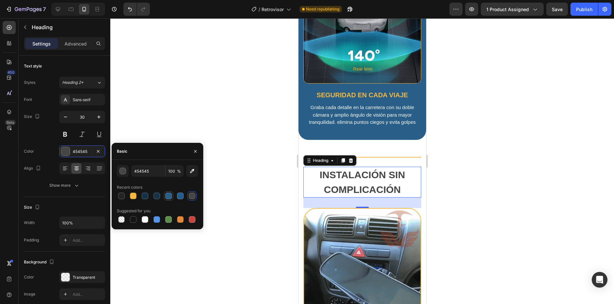
click at [167, 196] on div at bounding box center [168, 196] width 7 height 7
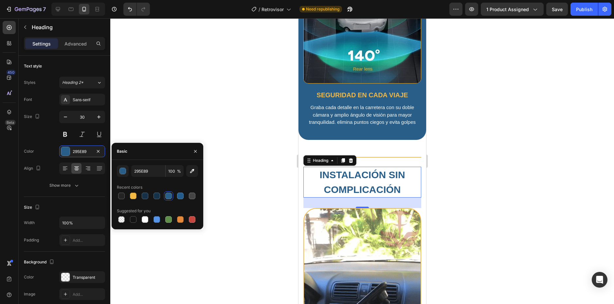
click at [167, 196] on div at bounding box center [168, 196] width 7 height 7
click at [134, 195] on div at bounding box center [133, 196] width 7 height 7
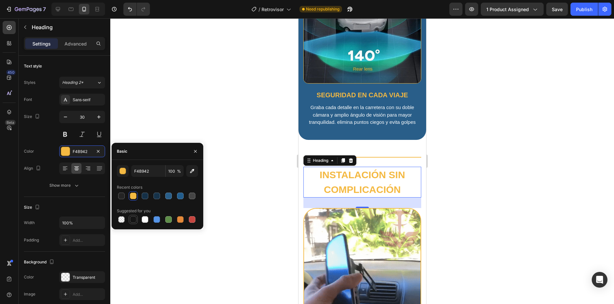
click at [135, 221] on div at bounding box center [133, 219] width 7 height 7
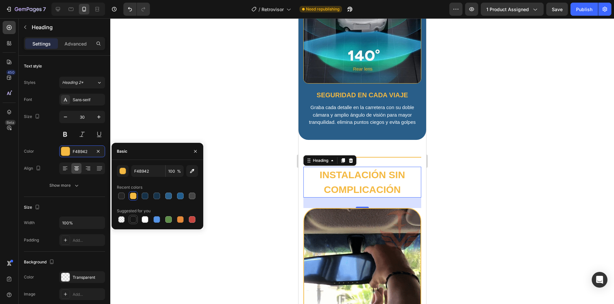
type input "151515"
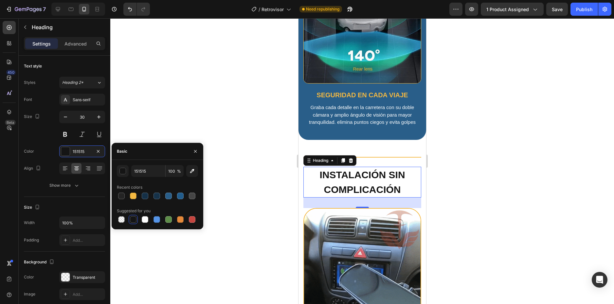
click at [464, 157] on div at bounding box center [362, 161] width 504 height 286
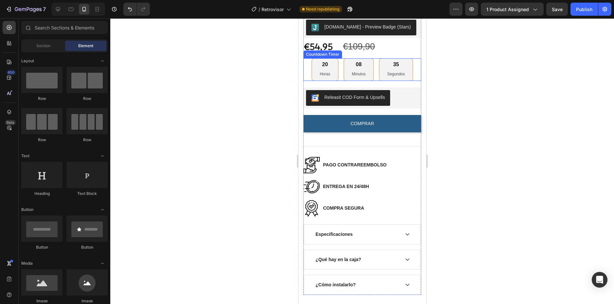
scroll to position [316, 0]
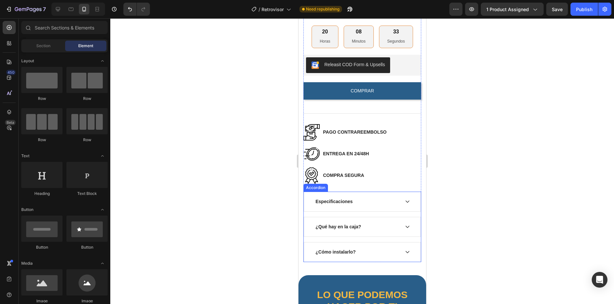
click at [405, 203] on icon at bounding box center [407, 201] width 5 height 5
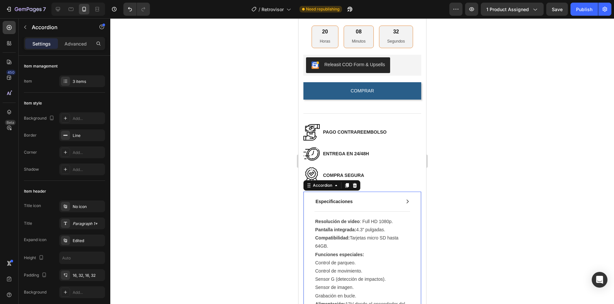
click at [405, 203] on icon at bounding box center [407, 201] width 5 height 5
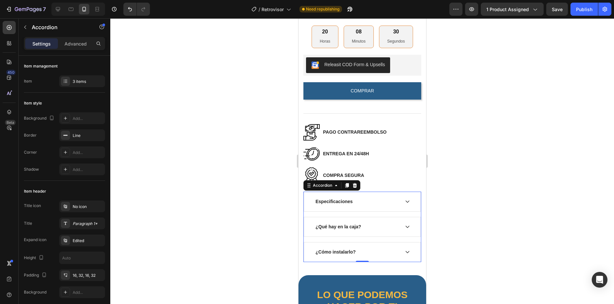
click at [405, 203] on icon at bounding box center [407, 201] width 5 height 5
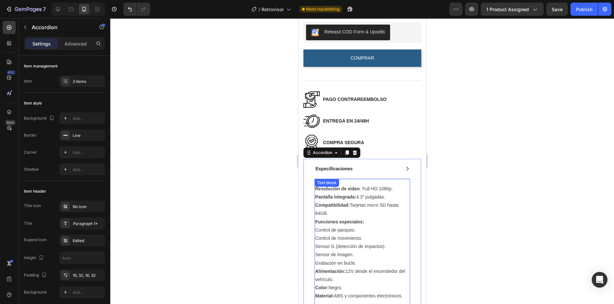
scroll to position [415, 0]
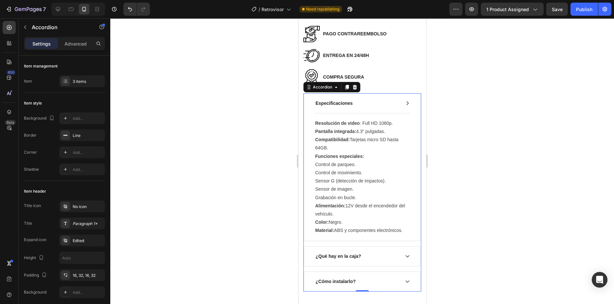
click at [405, 106] on icon at bounding box center [407, 103] width 5 height 5
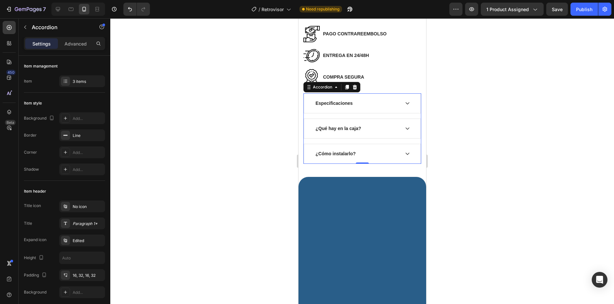
click at [342, 107] on p "Especificaciones" at bounding box center [333, 103] width 37 height 7
click at [346, 105] on p "Especificaciones" at bounding box center [333, 103] width 37 height 7
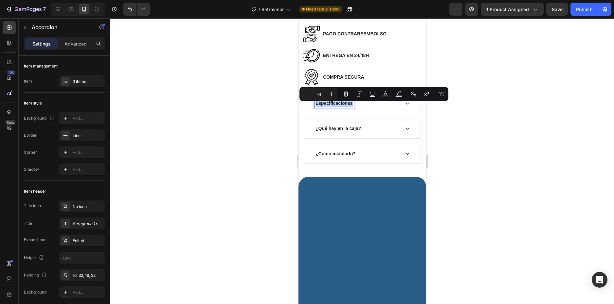
click at [308, 109] on div "Especificaciones" at bounding box center [362, 103] width 117 height 19
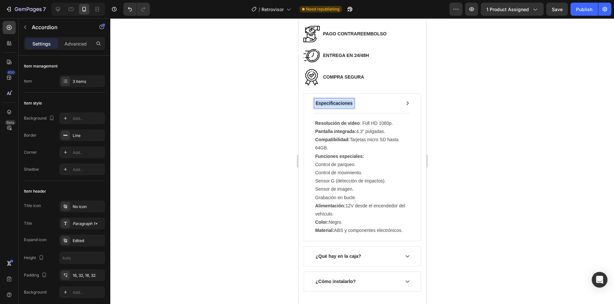
click at [330, 106] on p "Especificaciones" at bounding box center [333, 103] width 37 height 7
click at [78, 226] on div "Paragraph 1*" at bounding box center [88, 224] width 31 height 6
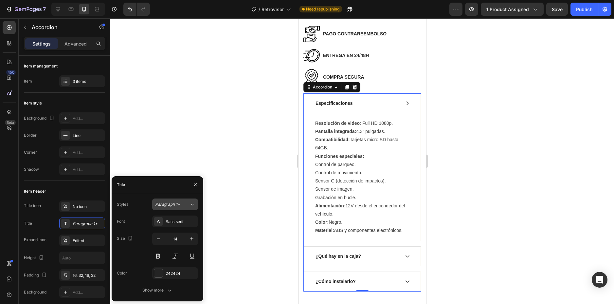
click at [180, 204] on div "Paragraph 1*" at bounding box center [168, 204] width 27 height 6
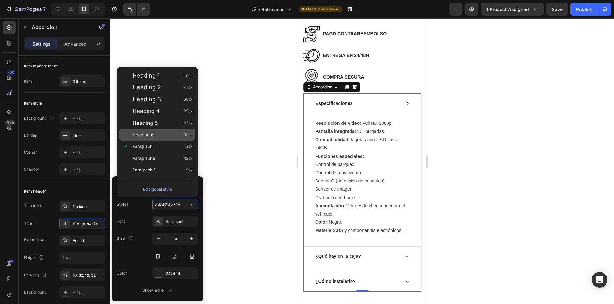
click at [165, 135] on div "Heading 6 16px" at bounding box center [163, 134] width 60 height 7
type input "16"
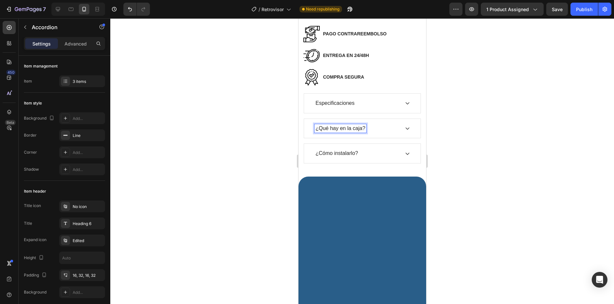
click at [326, 106] on p "Especificaciones" at bounding box center [334, 103] width 39 height 7
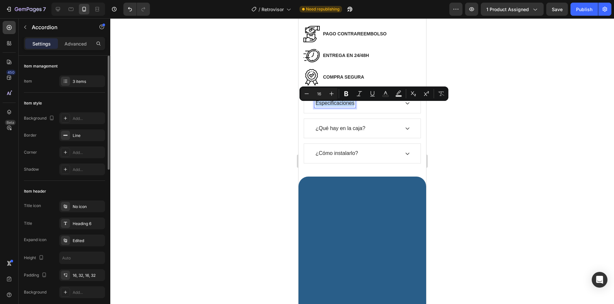
scroll to position [65, 0]
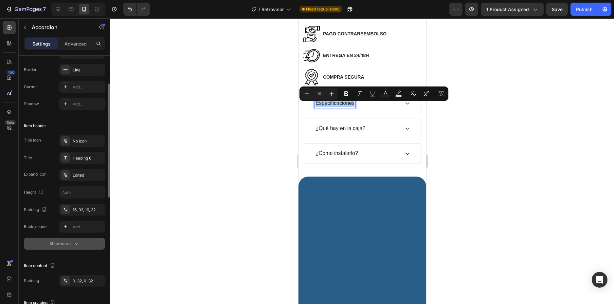
click at [76, 247] on button "Show more" at bounding box center [64, 244] width 81 height 12
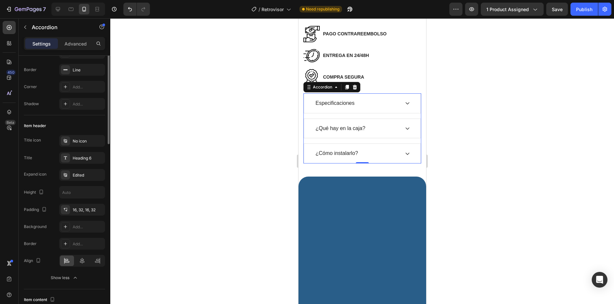
scroll to position [0, 0]
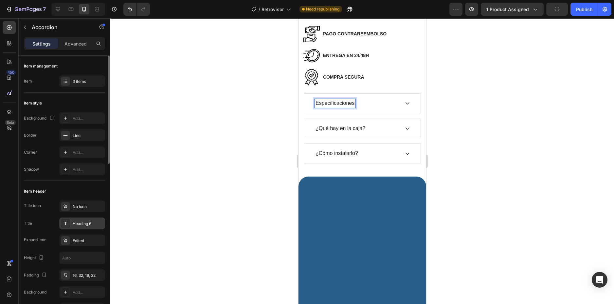
click at [80, 224] on div "Heading 6" at bounding box center [88, 224] width 31 height 6
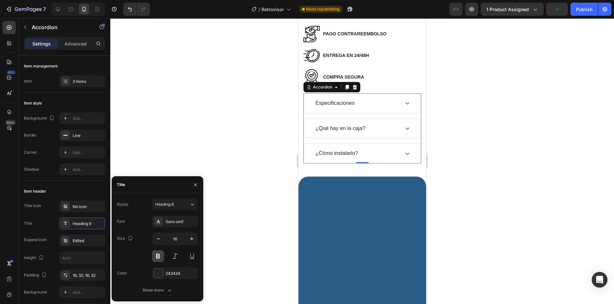
click at [160, 257] on button at bounding box center [158, 256] width 12 height 12
click at [369, 107] on div "Especificaciones" at bounding box center [356, 103] width 85 height 9
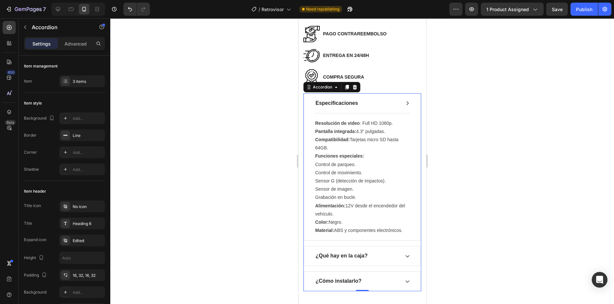
click at [370, 107] on div "Especificaciones" at bounding box center [356, 103] width 85 height 9
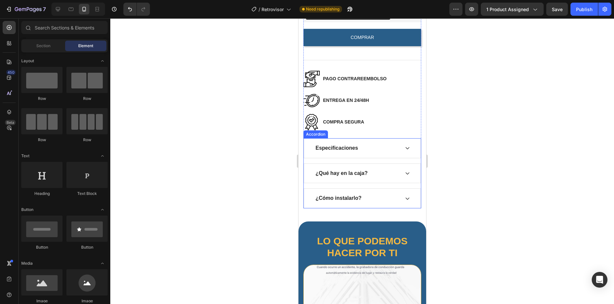
scroll to position [337, 0]
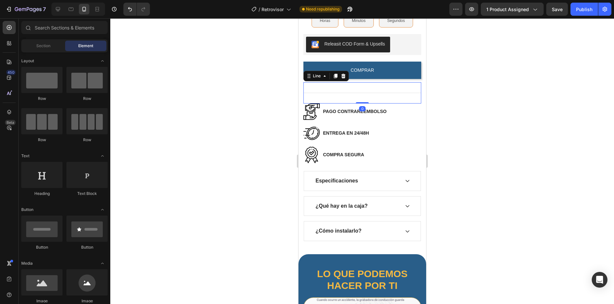
click at [364, 93] on div at bounding box center [362, 93] width 118 height 0
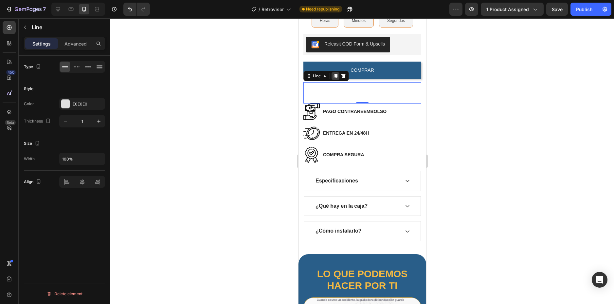
click at [333, 79] on icon at bounding box center [335, 75] width 5 height 5
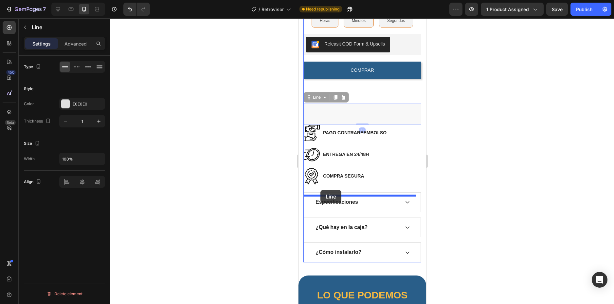
drag, startPoint x: 317, startPoint y: 101, endPoint x: 320, endPoint y: 190, distance: 88.8
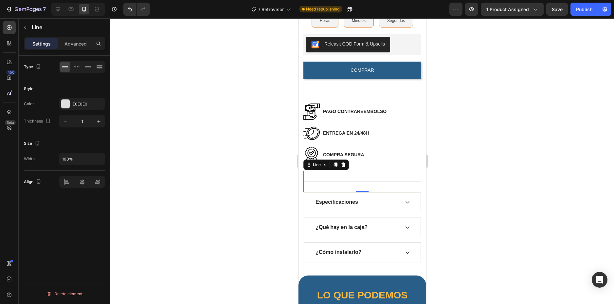
click at [482, 153] on div at bounding box center [362, 161] width 504 height 286
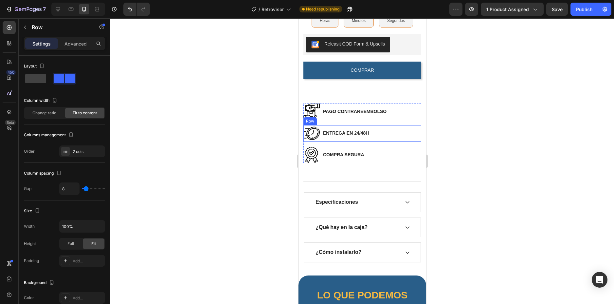
click at [407, 140] on div "Image ENTREGA EN 24/48H Text block Row" at bounding box center [362, 133] width 118 height 16
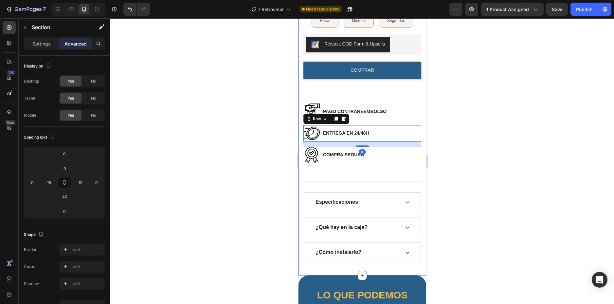
click at [409, 137] on div "Image ENTREGA EN 24/48H Text block Row 16" at bounding box center [362, 133] width 118 height 16
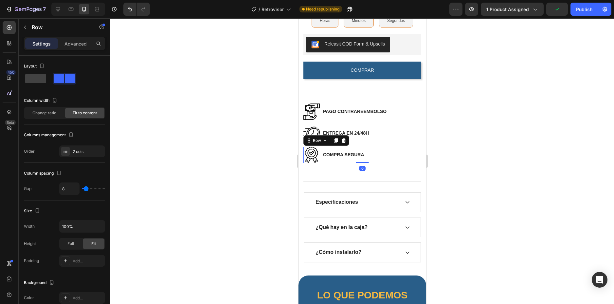
click at [355, 163] on div "Image COMPRA SEGURA Text block Row 0" at bounding box center [362, 155] width 118 height 16
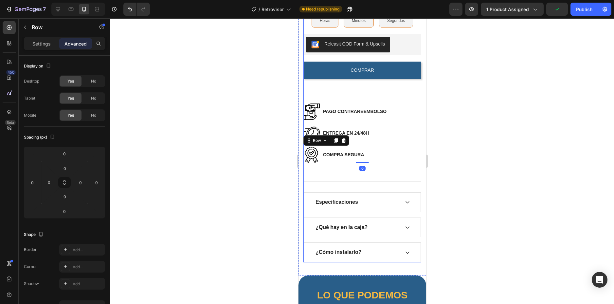
click at [322, 172] on div "Retrovisor inteligente con cámara trasera (P) Title 🚗 Seguridad total en cada v…" at bounding box center [362, 66] width 118 height 392
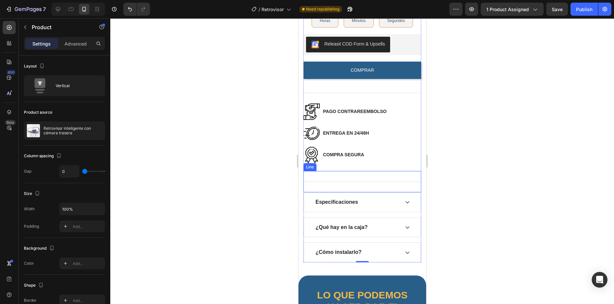
click at [355, 179] on div "Title Line" at bounding box center [362, 181] width 118 height 21
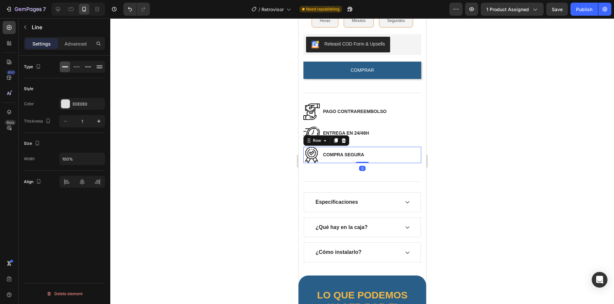
click at [366, 161] on div "Image COMPRA SEGURA Text block Row 0" at bounding box center [362, 155] width 118 height 16
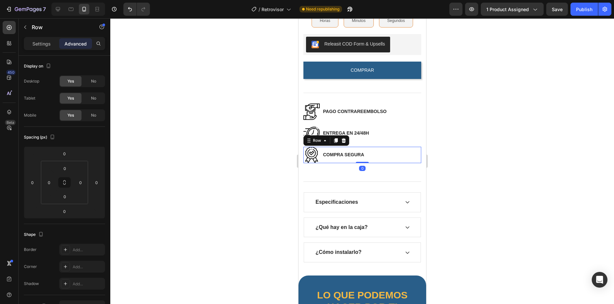
click at [364, 163] on div "Image COMPRA SEGURA Text block Row 0" at bounding box center [362, 155] width 118 height 16
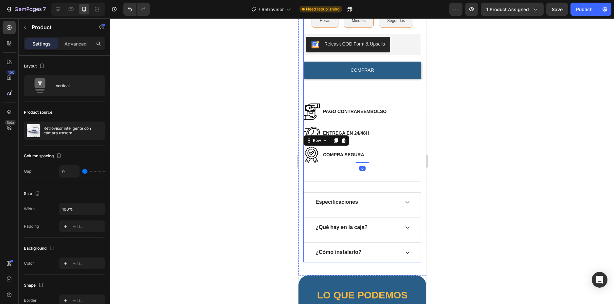
click at [379, 173] on div "Retrovisor inteligente con cámara trasera (P) Title 🚗 Seguridad total en cada v…" at bounding box center [362, 66] width 118 height 392
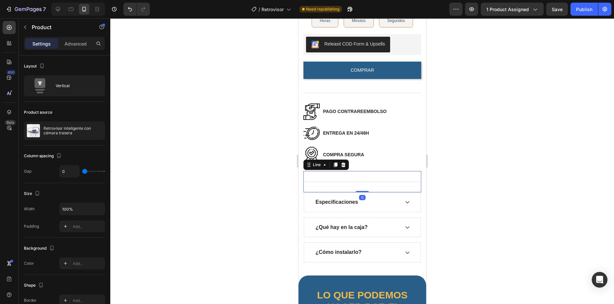
click at [328, 181] on div "Title Line 0" at bounding box center [362, 181] width 118 height 21
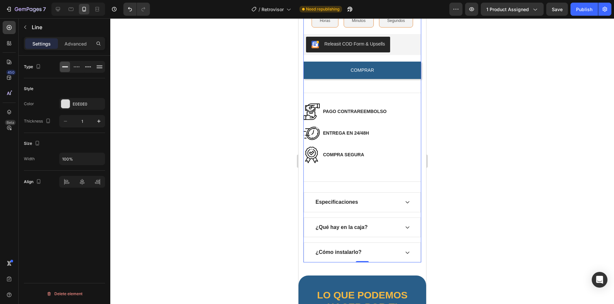
click at [377, 168] on div "Retrovisor inteligente con cámara trasera (P) Title 🚗 Seguridad total en cada v…" at bounding box center [362, 66] width 118 height 392
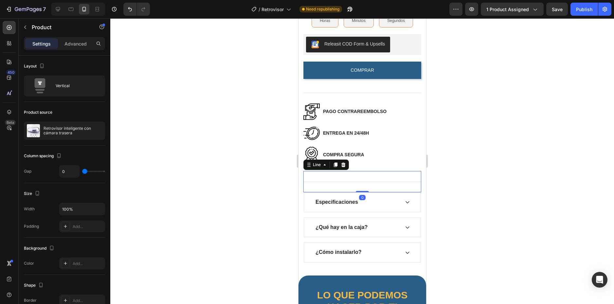
click at [340, 182] on div "Title Line 0" at bounding box center [362, 181] width 118 height 21
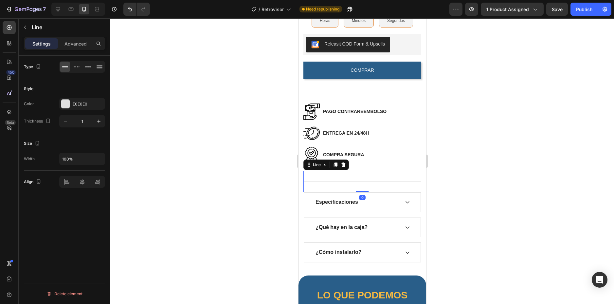
click at [67, 38] on div "Settings Advanced" at bounding box center [64, 43] width 81 height 13
click at [67, 38] on div "Advanced" at bounding box center [75, 43] width 33 height 10
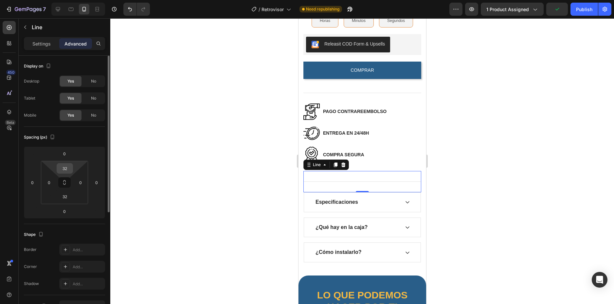
click at [65, 169] on input "32" at bounding box center [64, 168] width 13 height 10
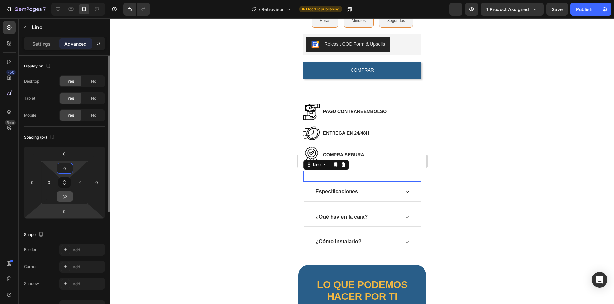
type input "0"
click at [65, 200] on input "32" at bounding box center [64, 197] width 13 height 10
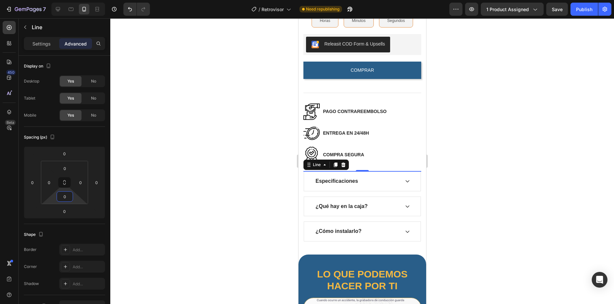
type input "0"
click at [456, 149] on div at bounding box center [362, 161] width 504 height 286
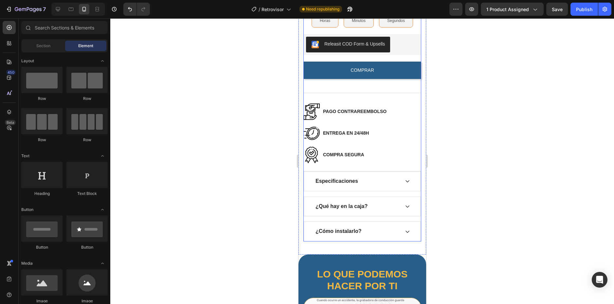
click at [373, 173] on div "Retrovisor inteligente con cámara trasera (P) Title 🚗 Seguridad total en cada v…" at bounding box center [362, 55] width 118 height 371
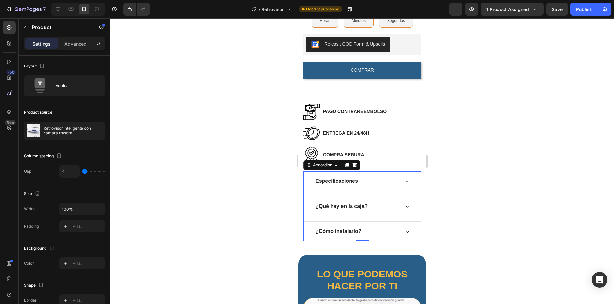
click at [371, 175] on div "Especificaciones" at bounding box center [362, 181] width 117 height 20
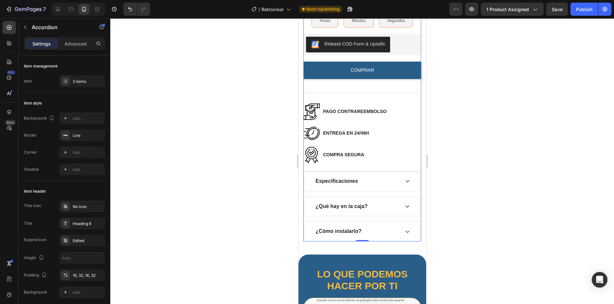
click at [372, 171] on div "Retrovisor inteligente con cámara trasera (P) Title 🚗 Seguridad total en cada v…" at bounding box center [362, 55] width 118 height 371
click at [367, 178] on div "Especificaciones" at bounding box center [362, 181] width 117 height 19
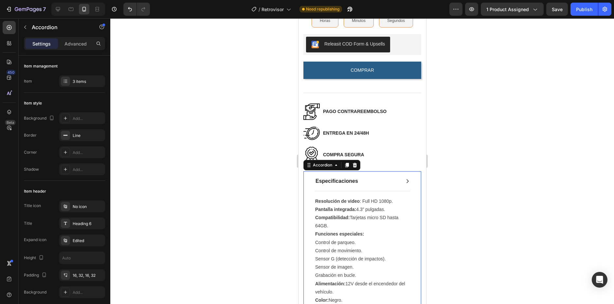
click at [367, 178] on div "Especificaciones" at bounding box center [362, 181] width 117 height 19
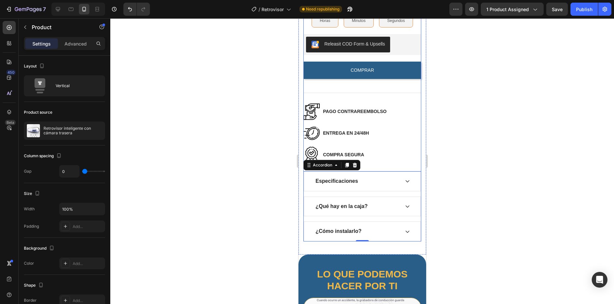
click at [370, 170] on div "Retrovisor inteligente con cámara trasera (P) Title 🚗 Seguridad total en cada v…" at bounding box center [362, 55] width 118 height 371
click at [344, 173] on div "Retrovisor inteligente con cámara trasera (P) Title 🚗 Seguridad total en cada v…" at bounding box center [362, 55] width 118 height 371
